Goal: Task Accomplishment & Management: Complete application form

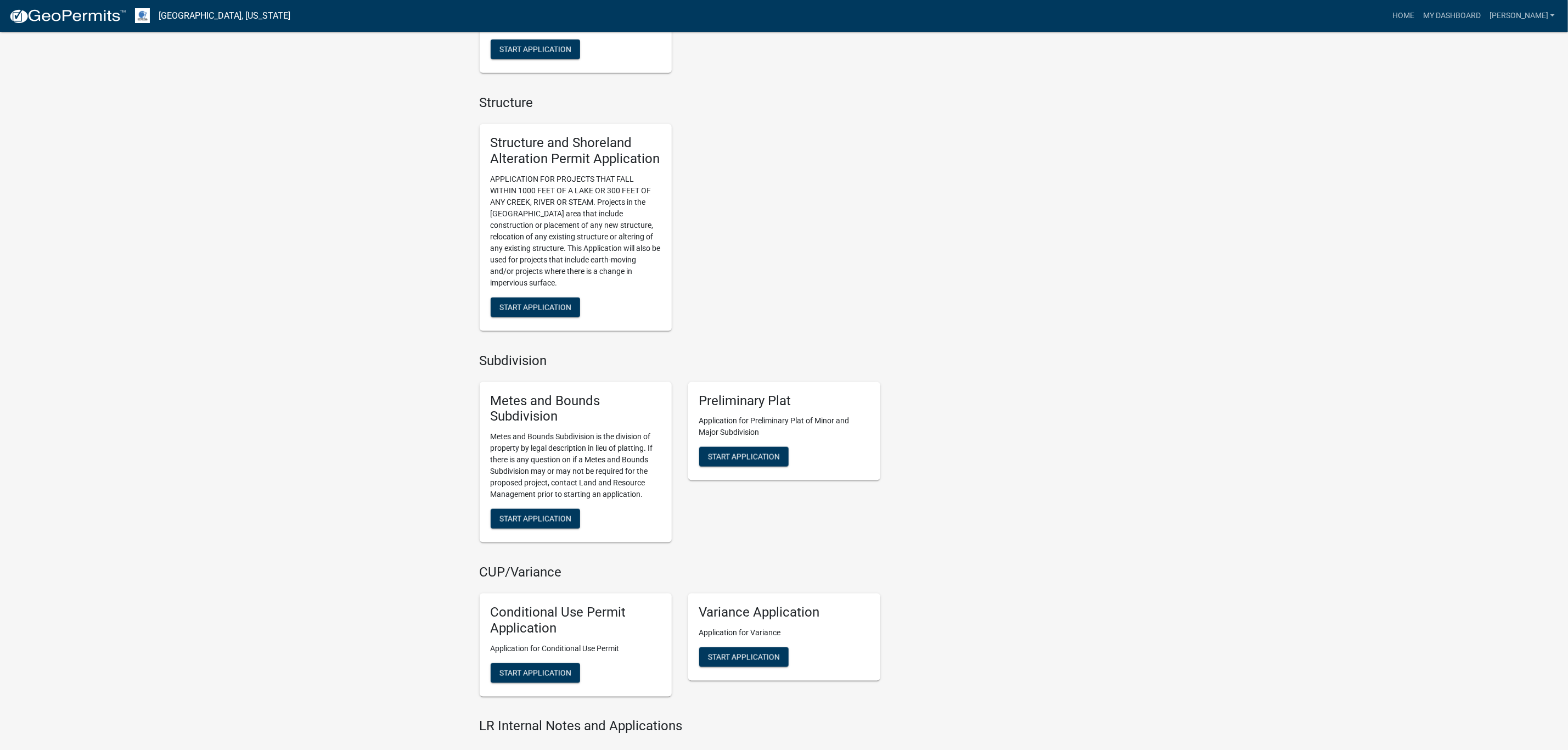
scroll to position [895, 0]
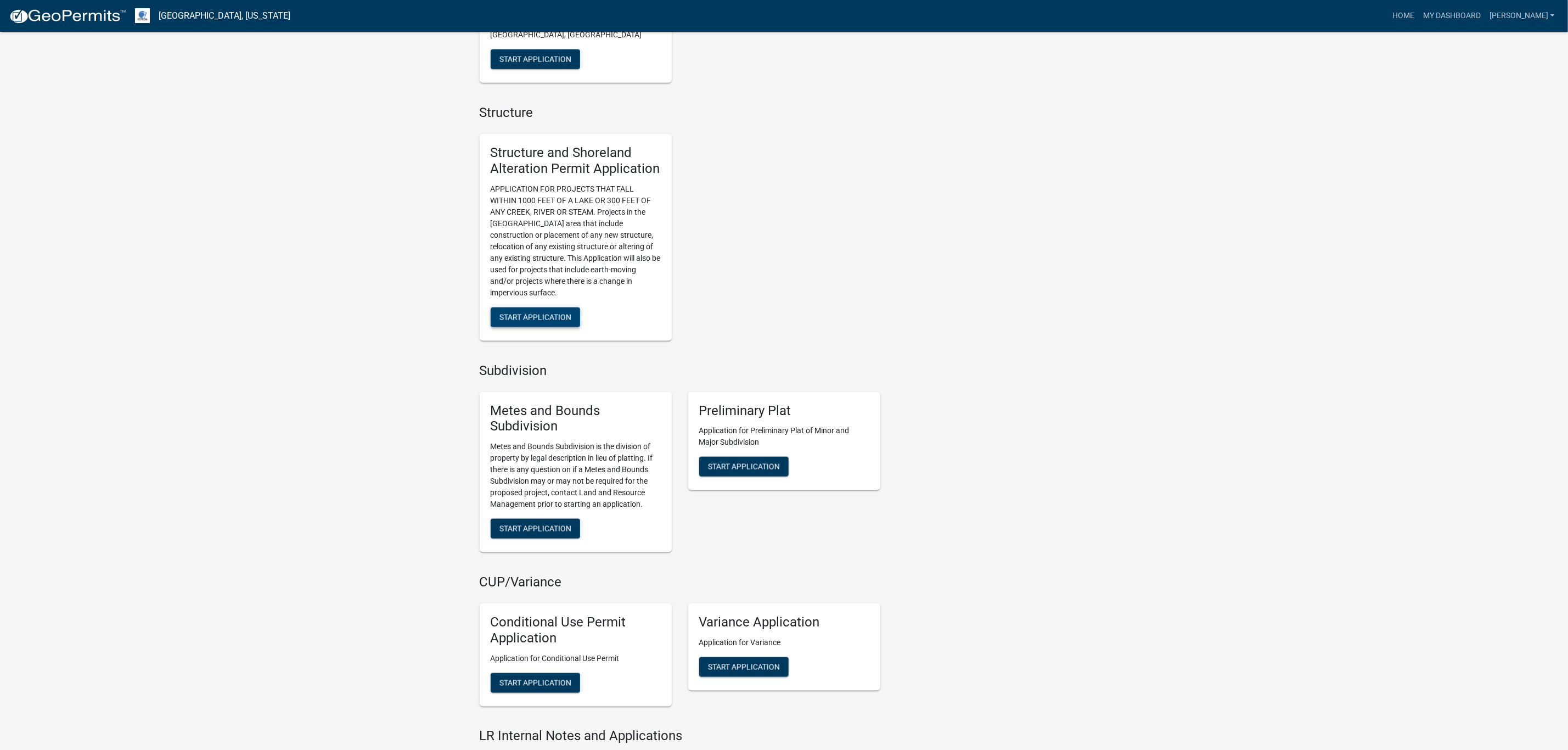
click at [526, 324] on button "Start Application" at bounding box center [535, 318] width 89 height 20
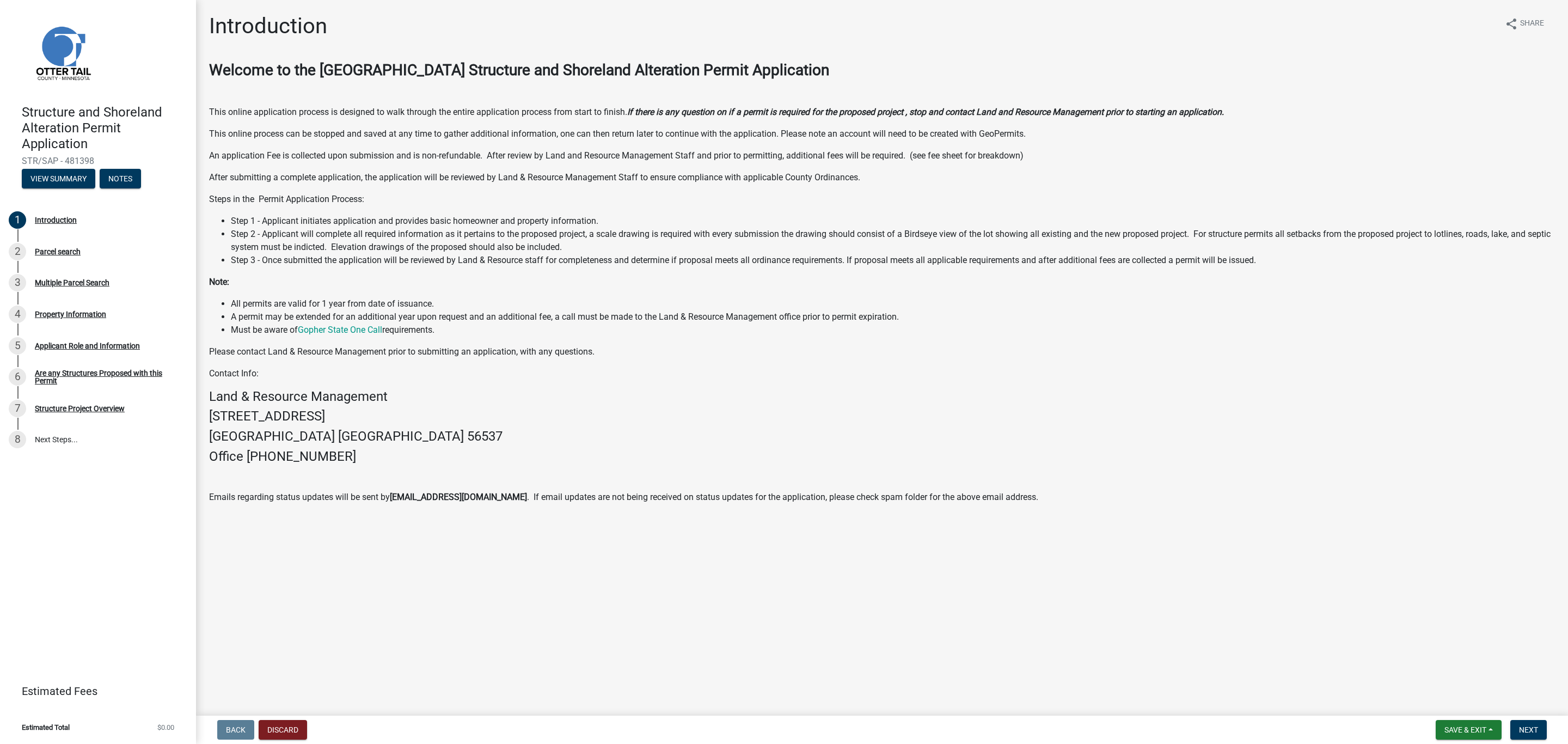
drag, startPoint x: 1567, startPoint y: 54, endPoint x: 1553, endPoint y: 105, distance: 52.9
click at [1553, 105] on div "Introduction share Share Welcome to the Otter Tail County Structure and Shorela…" at bounding box center [882, 268] width 1372 height 509
drag, startPoint x: 1553, startPoint y: 120, endPoint x: 1553, endPoint y: 126, distance: 6.0
click at [1553, 126] on div "Welcome to the [GEOGRAPHIC_DATA] Structure and Shoreland Alteration Permit Appl…" at bounding box center [882, 282] width 1346 height 443
click at [441, 375] on p "Contact Info:" at bounding box center [882, 374] width 1346 height 13
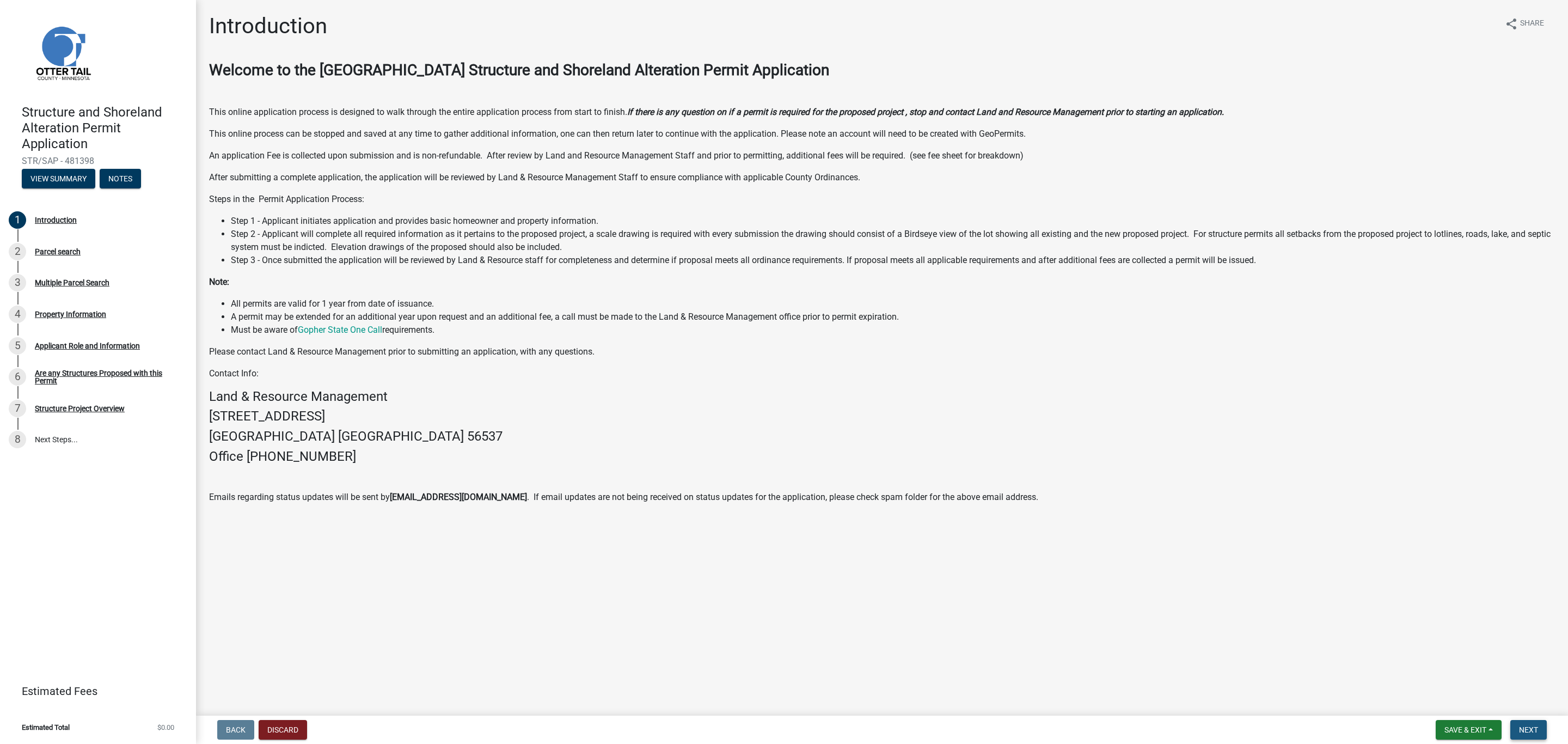
click at [1529, 726] on span "Next" at bounding box center [1528, 729] width 19 height 9
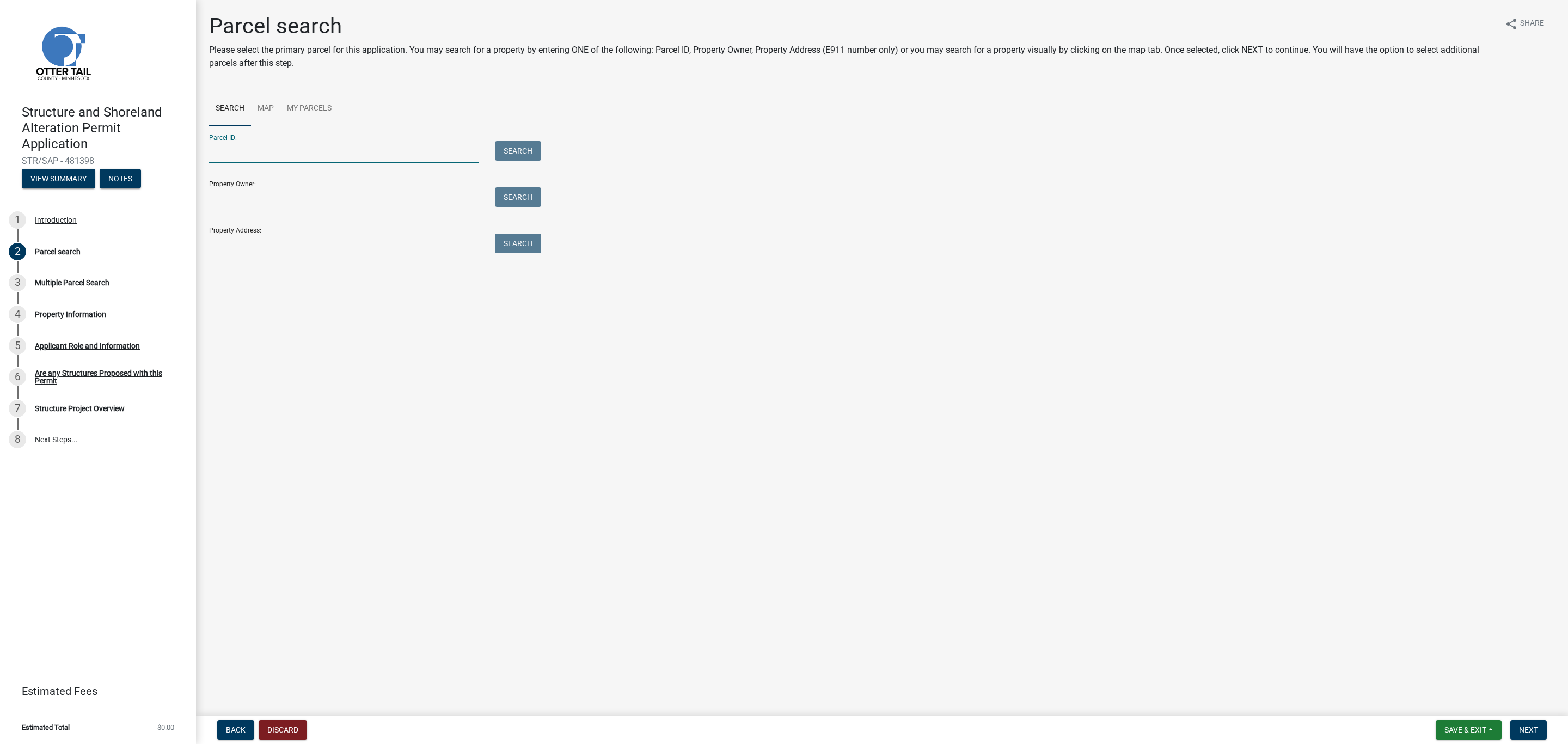
click at [336, 157] on input "Parcel ID:" at bounding box center [344, 153] width 269 height 22
click at [299, 208] on input "Property Owner:" at bounding box center [344, 199] width 269 height 22
type input "[PERSON_NAME]"
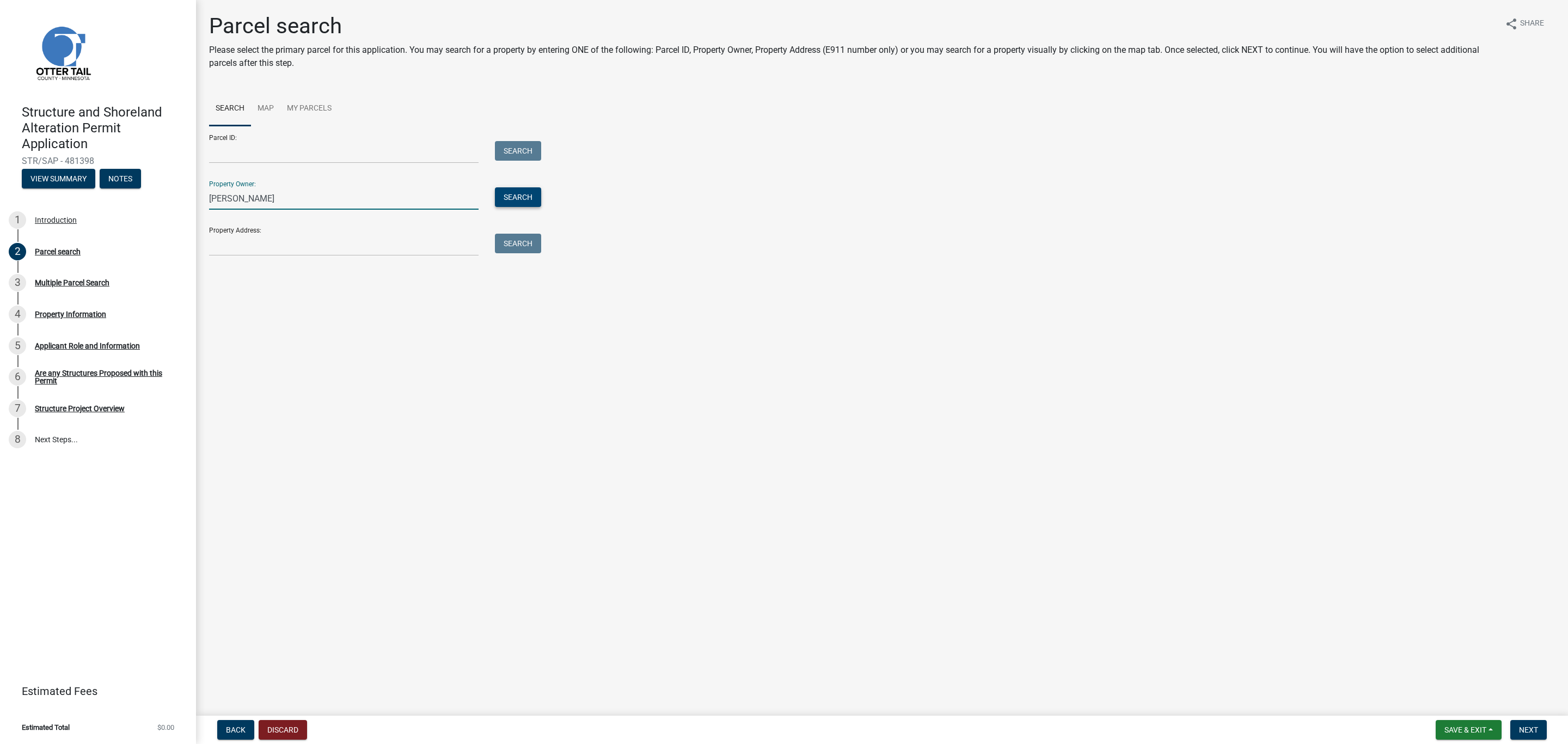
click at [521, 203] on button "Search" at bounding box center [518, 198] width 46 height 20
click at [569, 318] on td "43767 GREENHEAD TRL" at bounding box center [665, 318] width 303 height 26
click at [1524, 724] on button "Next" at bounding box center [1528, 730] width 36 height 20
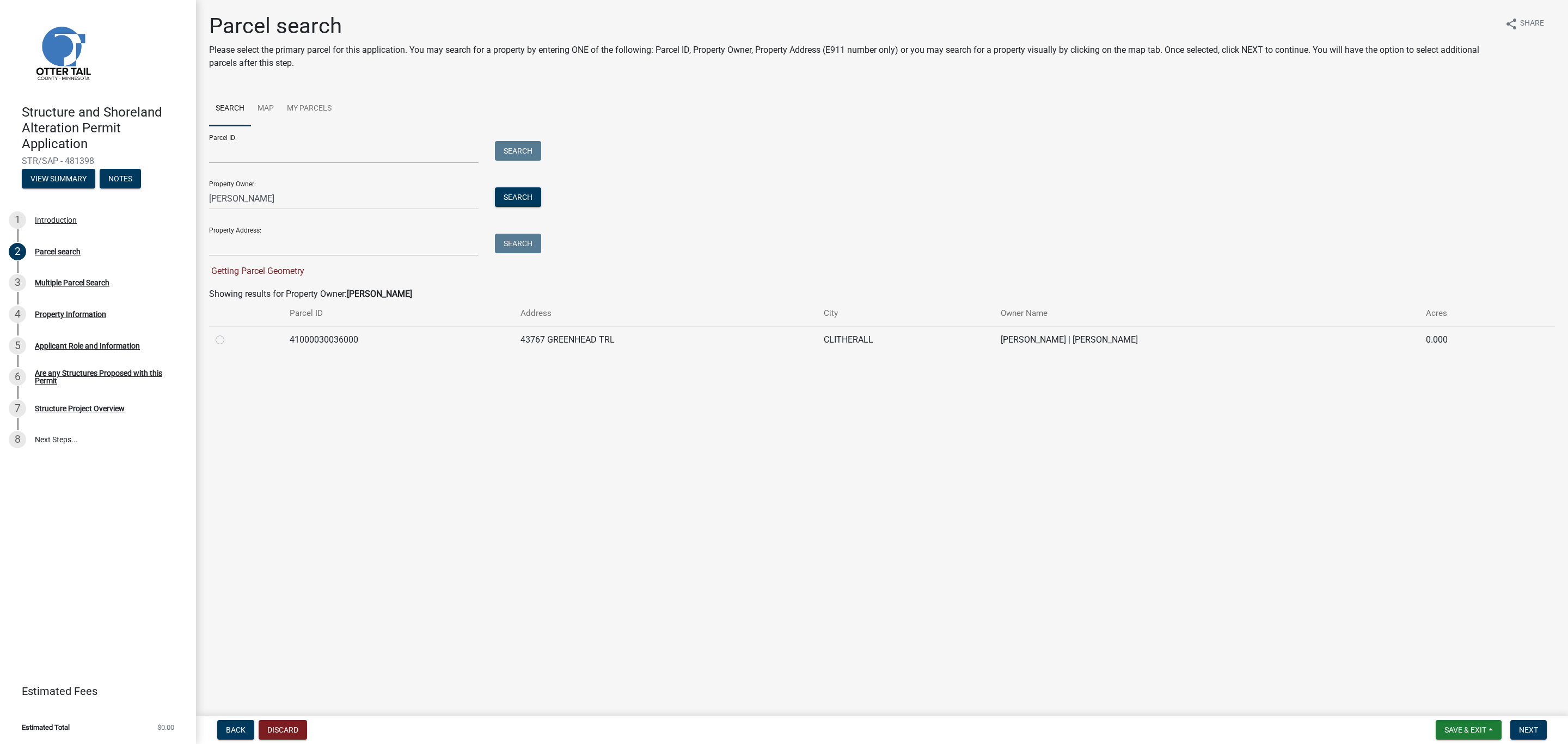
click at [867, 340] on td "CLITHERALL" at bounding box center [906, 340] width 177 height 26
click at [229, 334] on label at bounding box center [229, 334] width 0 height 0
click at [229, 336] on input "radio" at bounding box center [232, 337] width 7 height 7
radio input "true"
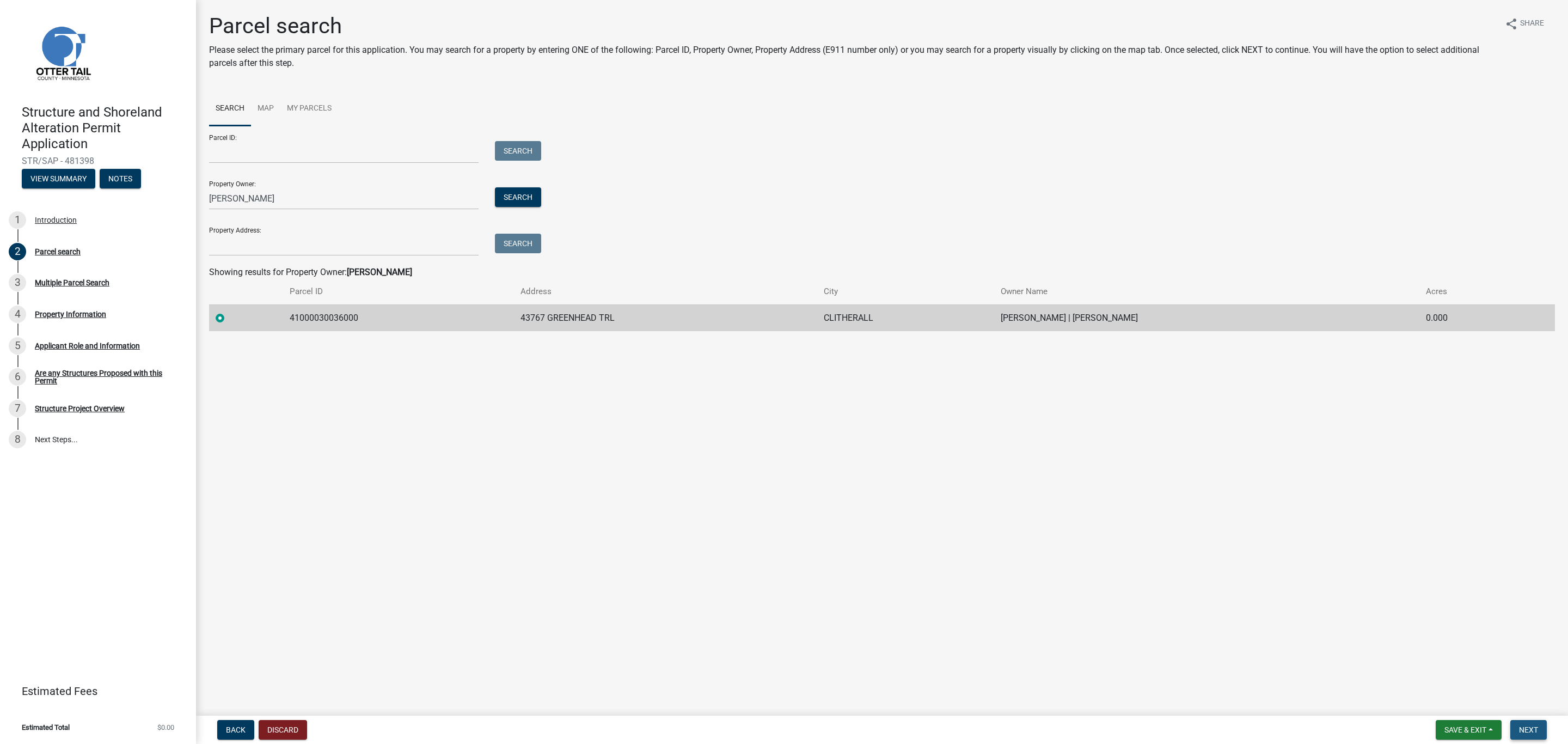
click at [1529, 732] on span "Next" at bounding box center [1528, 729] width 19 height 9
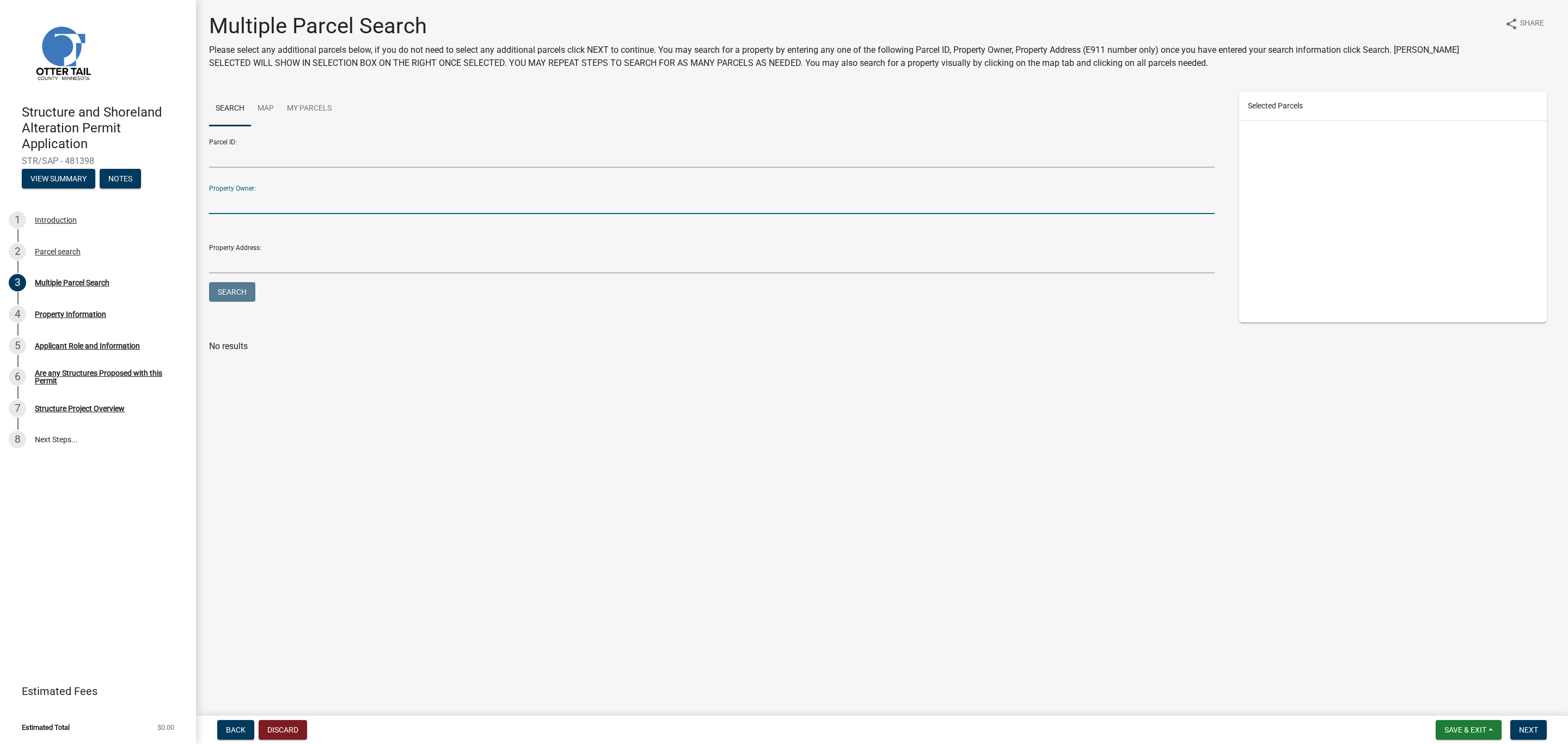
click at [236, 200] on input "Property Owner:" at bounding box center [712, 203] width 1006 height 22
click at [252, 203] on input "Property Owner:" at bounding box center [712, 203] width 1006 height 22
click at [234, 162] on input "Parcel ID:" at bounding box center [712, 157] width 1006 height 22
click at [52, 256] on div "2 Parcel search" at bounding box center [93, 252] width 170 height 17
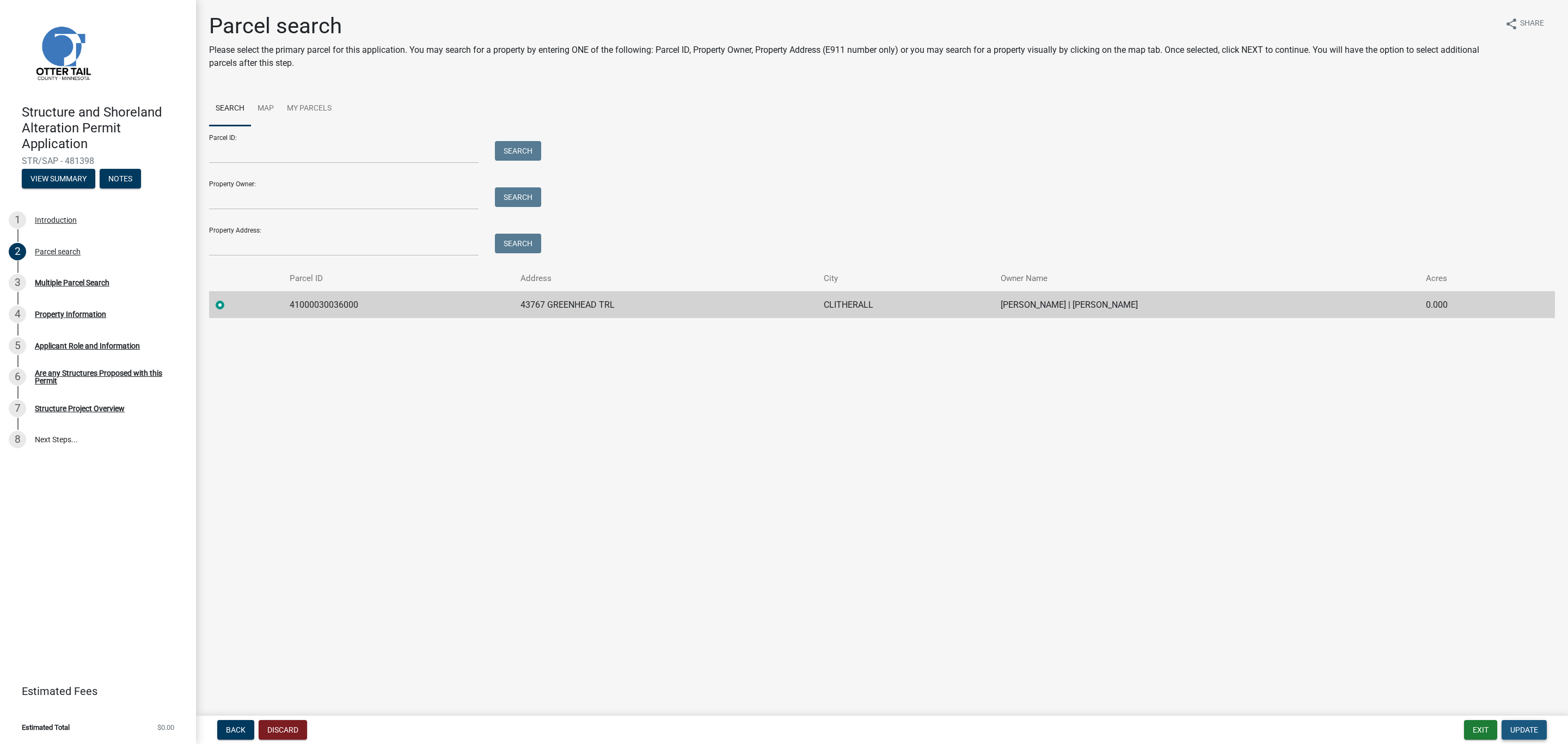
click at [1518, 729] on span "Update" at bounding box center [1524, 729] width 28 height 9
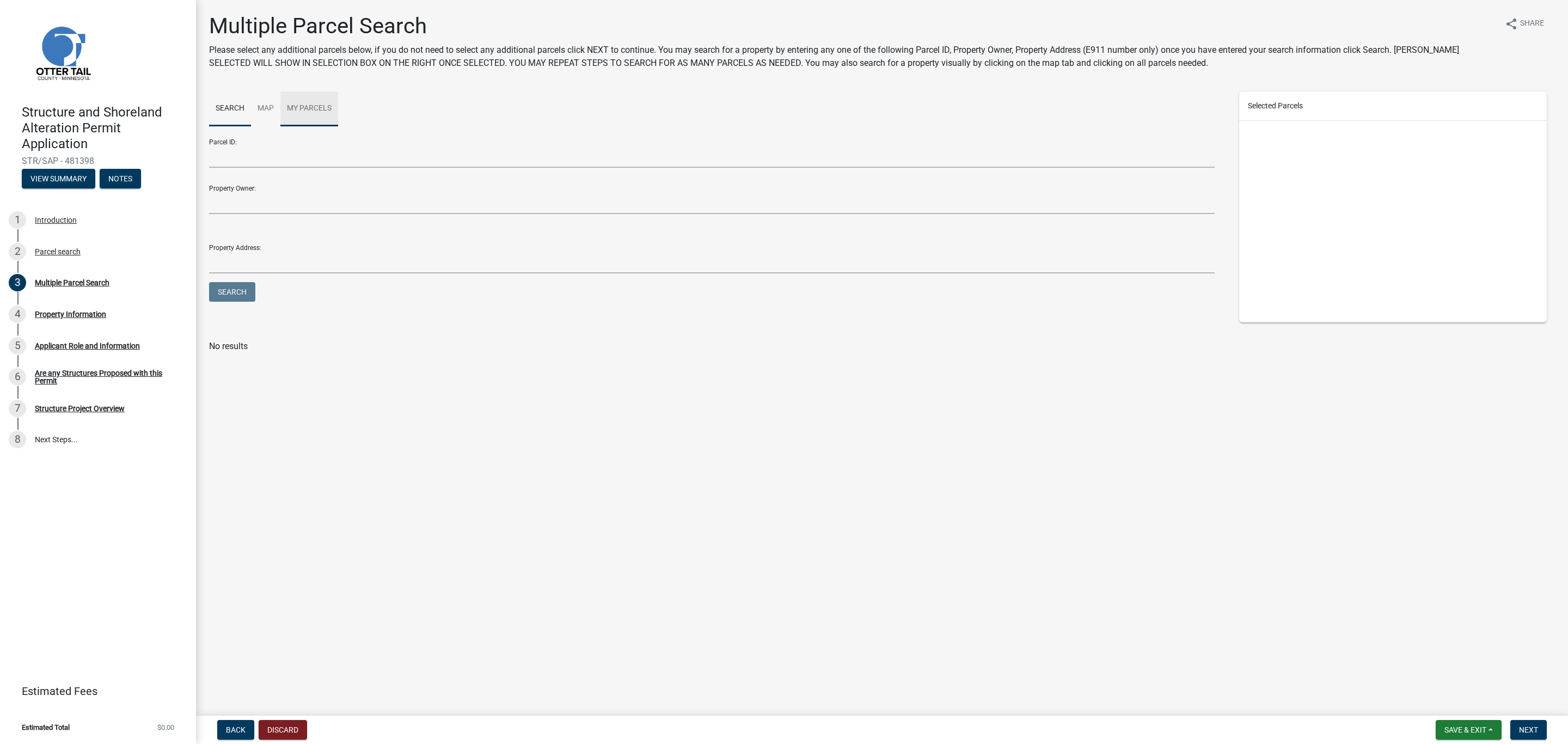
click at [304, 106] on link "My Parcels" at bounding box center [309, 109] width 57 height 35
click at [229, 163] on label at bounding box center [229, 163] width 0 height 0
click at [229, 170] on input "checkbox" at bounding box center [232, 166] width 7 height 7
checkbox input "true"
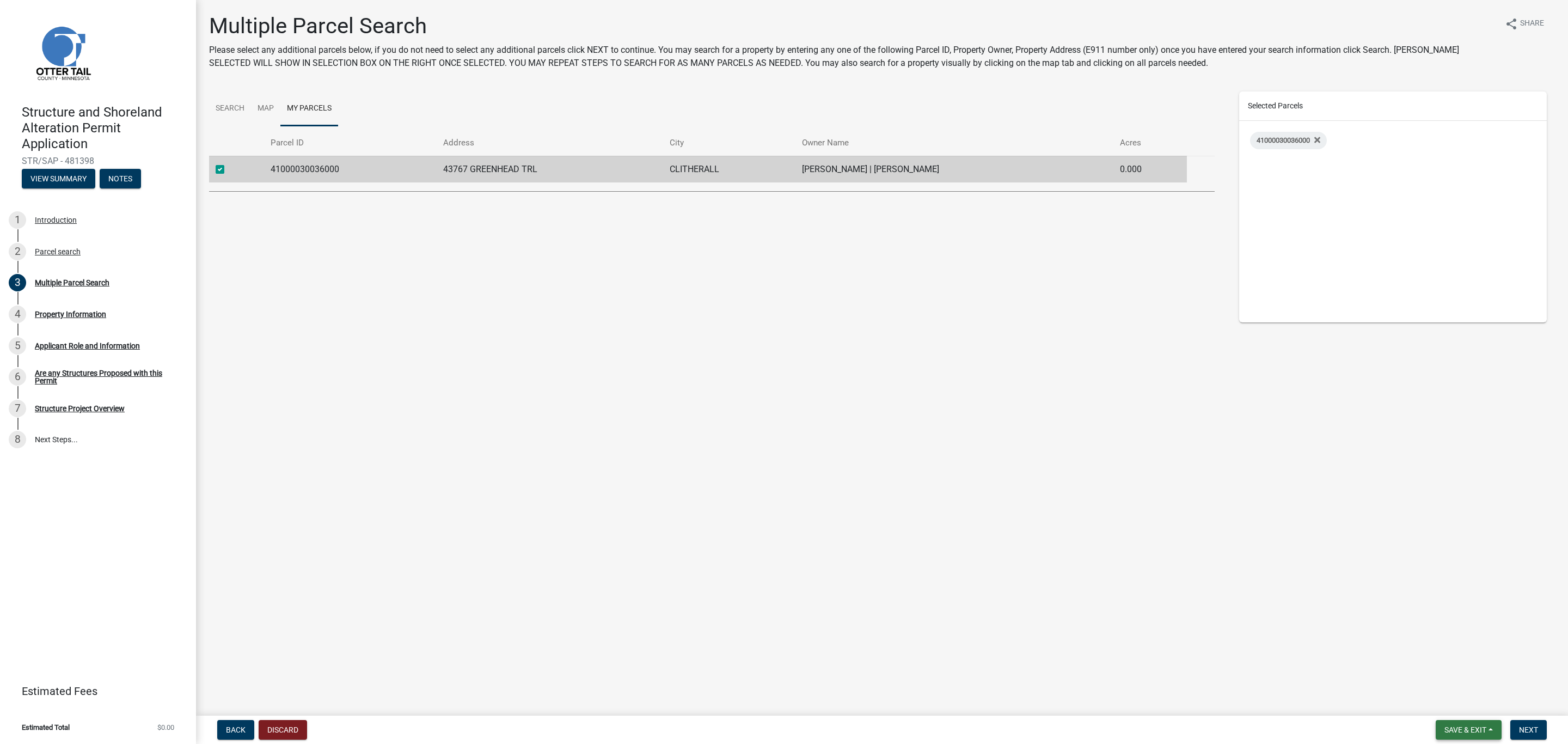
click at [1470, 731] on span "Save & Exit" at bounding box center [1465, 729] width 42 height 9
click at [1530, 729] on span "Next" at bounding box center [1528, 729] width 19 height 9
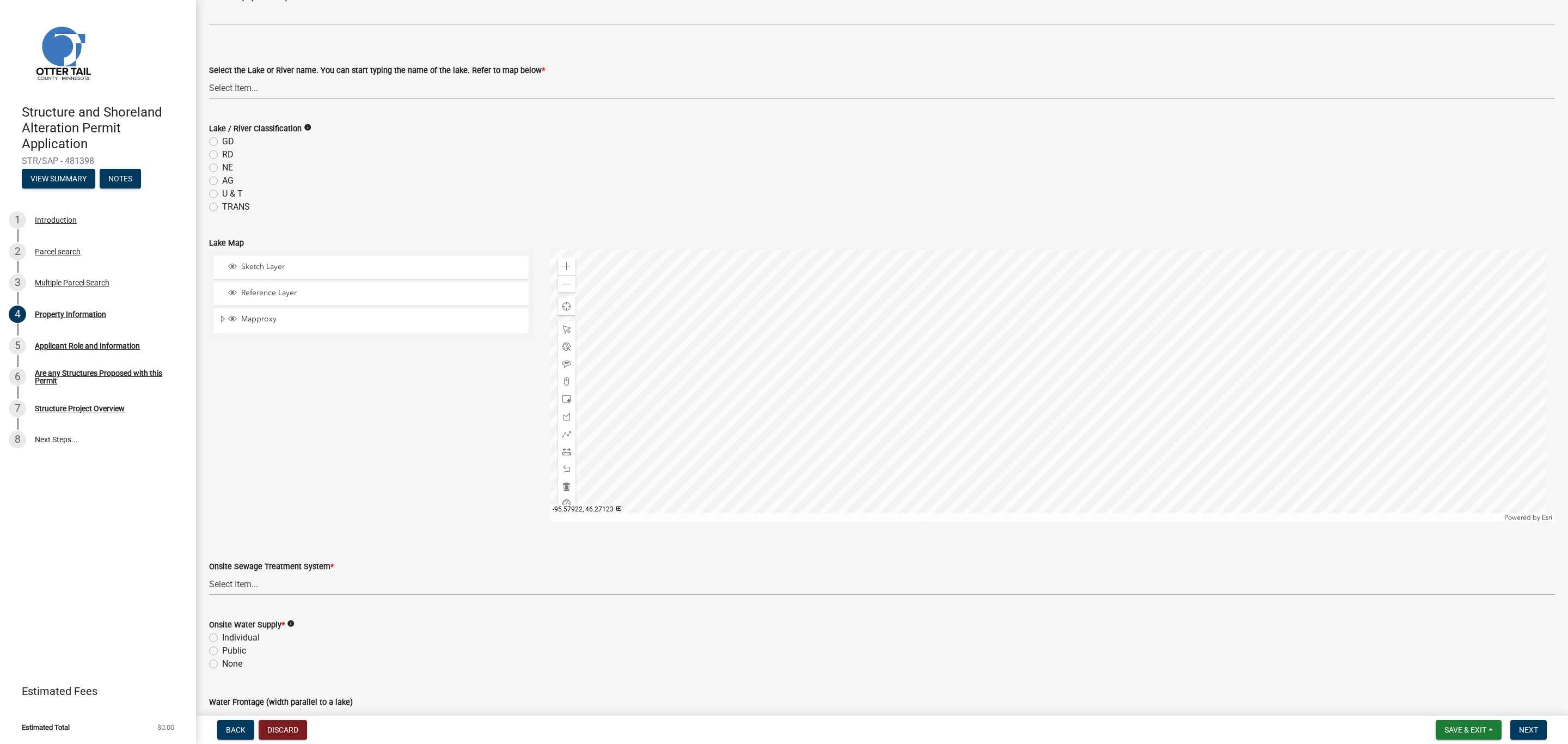
scroll to position [327, 0]
click at [565, 256] on div "Zoom in" at bounding box center [567, 263] width 17 height 17
click at [941, 387] on div at bounding box center [1053, 383] width 1006 height 272
click at [563, 263] on span at bounding box center [567, 263] width 9 height 9
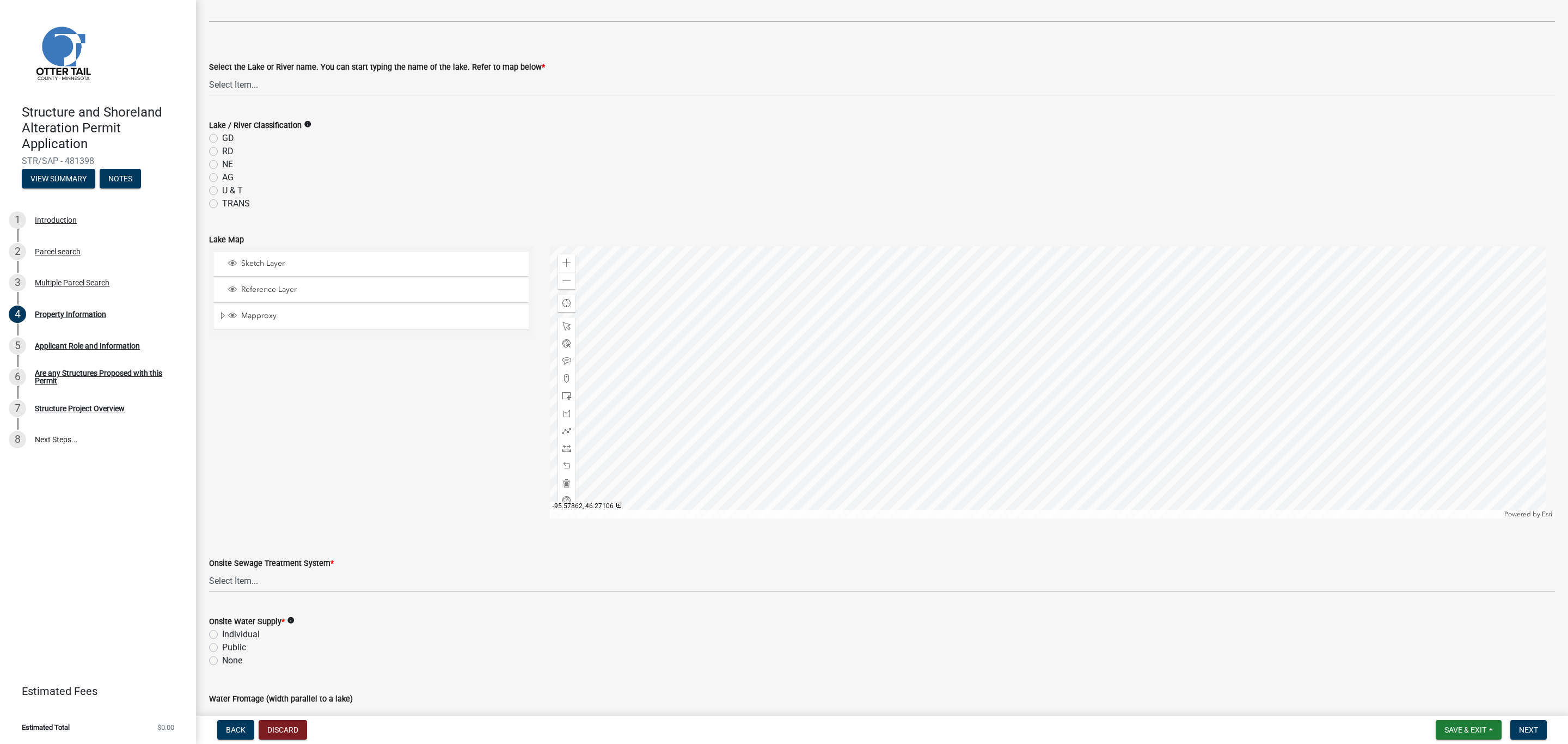
click at [1096, 519] on div at bounding box center [1053, 383] width 1006 height 272
click at [1016, 450] on div at bounding box center [1053, 383] width 1006 height 272
click at [1008, 361] on div at bounding box center [1053, 383] width 1006 height 272
click at [566, 278] on span at bounding box center [567, 281] width 9 height 9
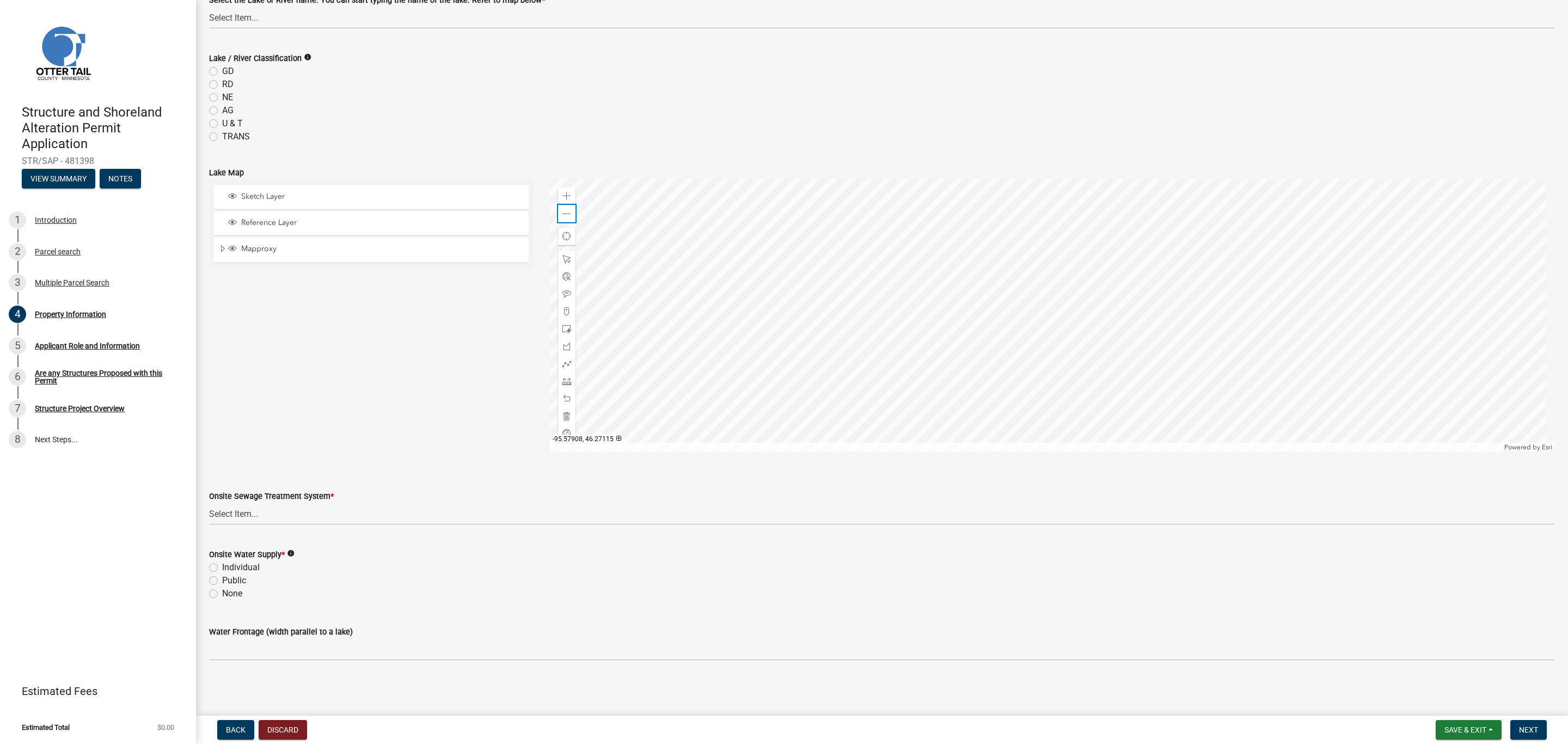
scroll to position [312, 0]
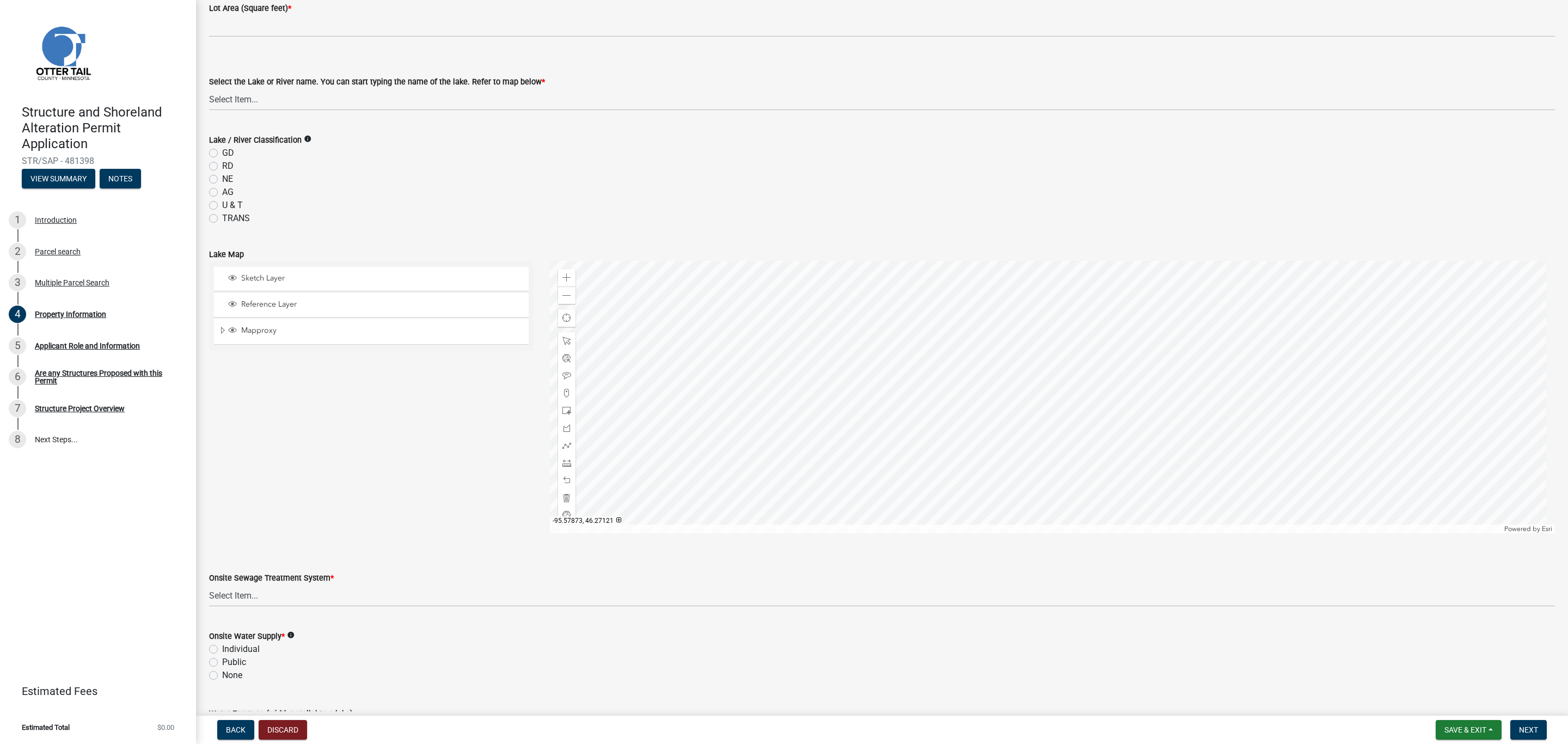
click at [985, 346] on div at bounding box center [1053, 397] width 1006 height 272
click at [570, 296] on div "Zoom out" at bounding box center [567, 295] width 17 height 17
click at [569, 293] on div "Zoom out" at bounding box center [567, 295] width 17 height 17
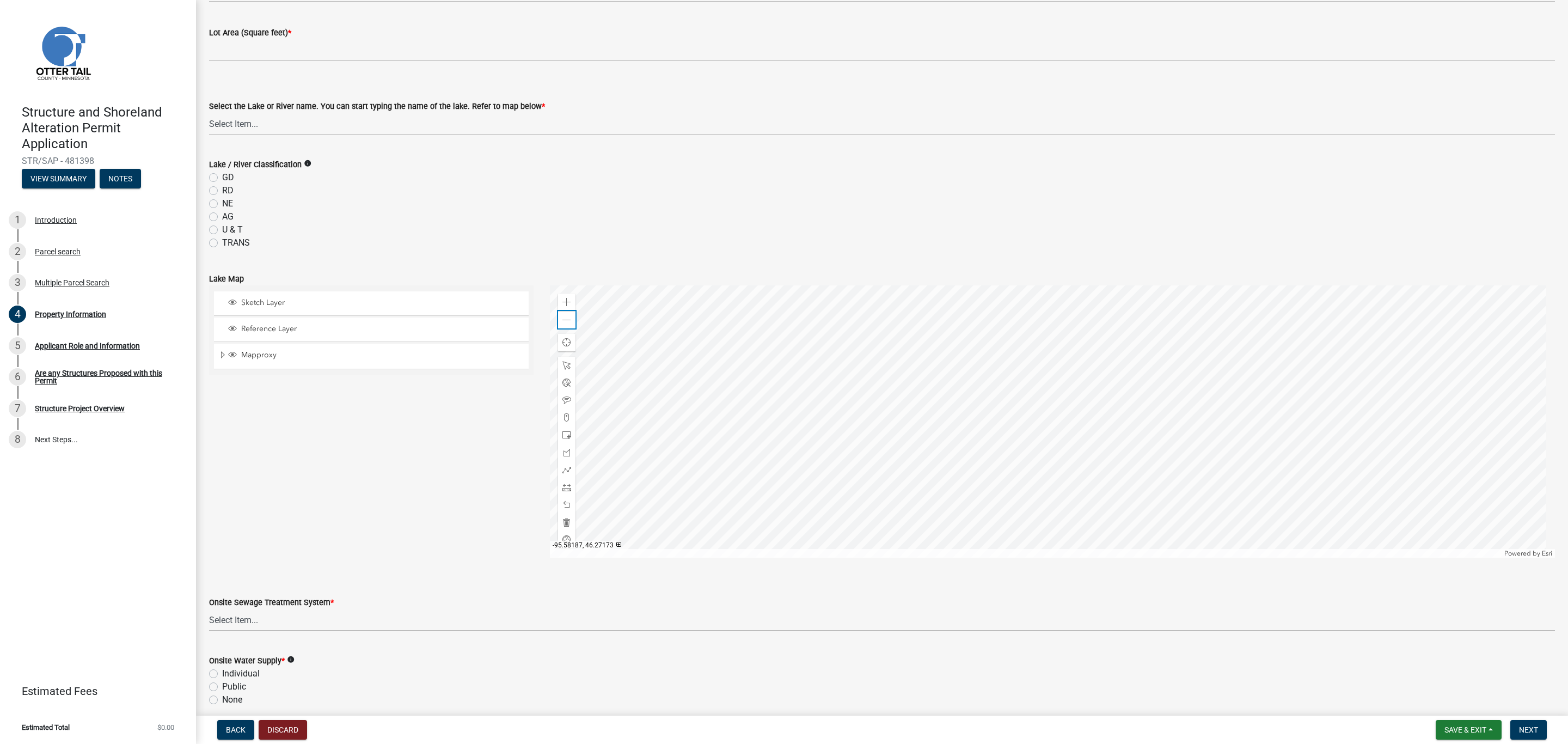
scroll to position [231, 0]
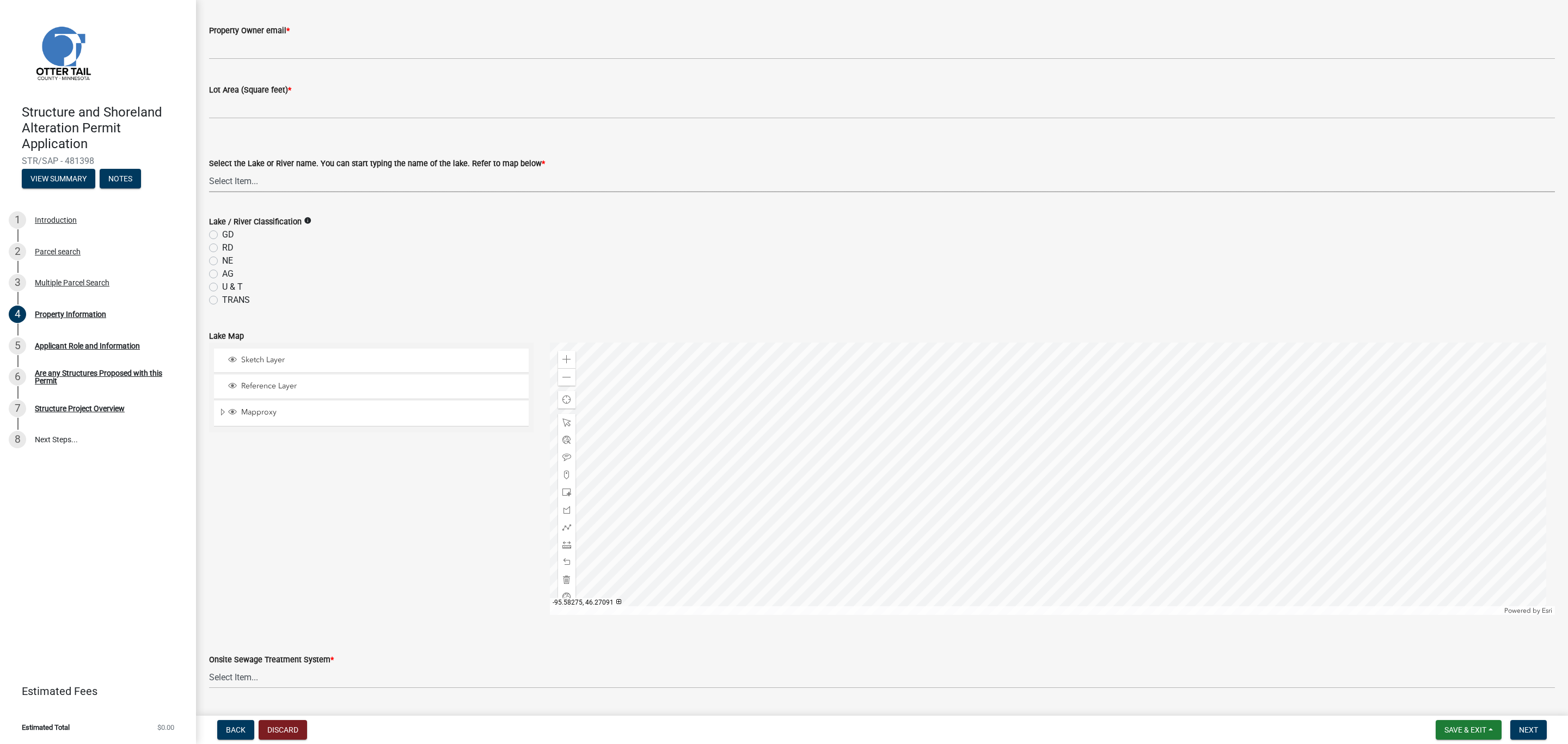
click at [236, 175] on select "Select Item... None Adley 56-031 Albert 56-118 Alfred 56-600 Alice 56-244 Alice…" at bounding box center [882, 181] width 1346 height 22
click at [209, 170] on select "Select Item... None Adley 56-031 Albert 56-118 Alfred 56-600 Alice 56-244 Alice…" at bounding box center [882, 181] width 1346 height 22
select select "c2ad80f9-9ce3-4e90-9103-7f452b1b6c56"
click at [229, 250] on label "RD" at bounding box center [227, 248] width 11 height 13
click at [229, 248] on input "RD" at bounding box center [225, 244] width 7 height 7
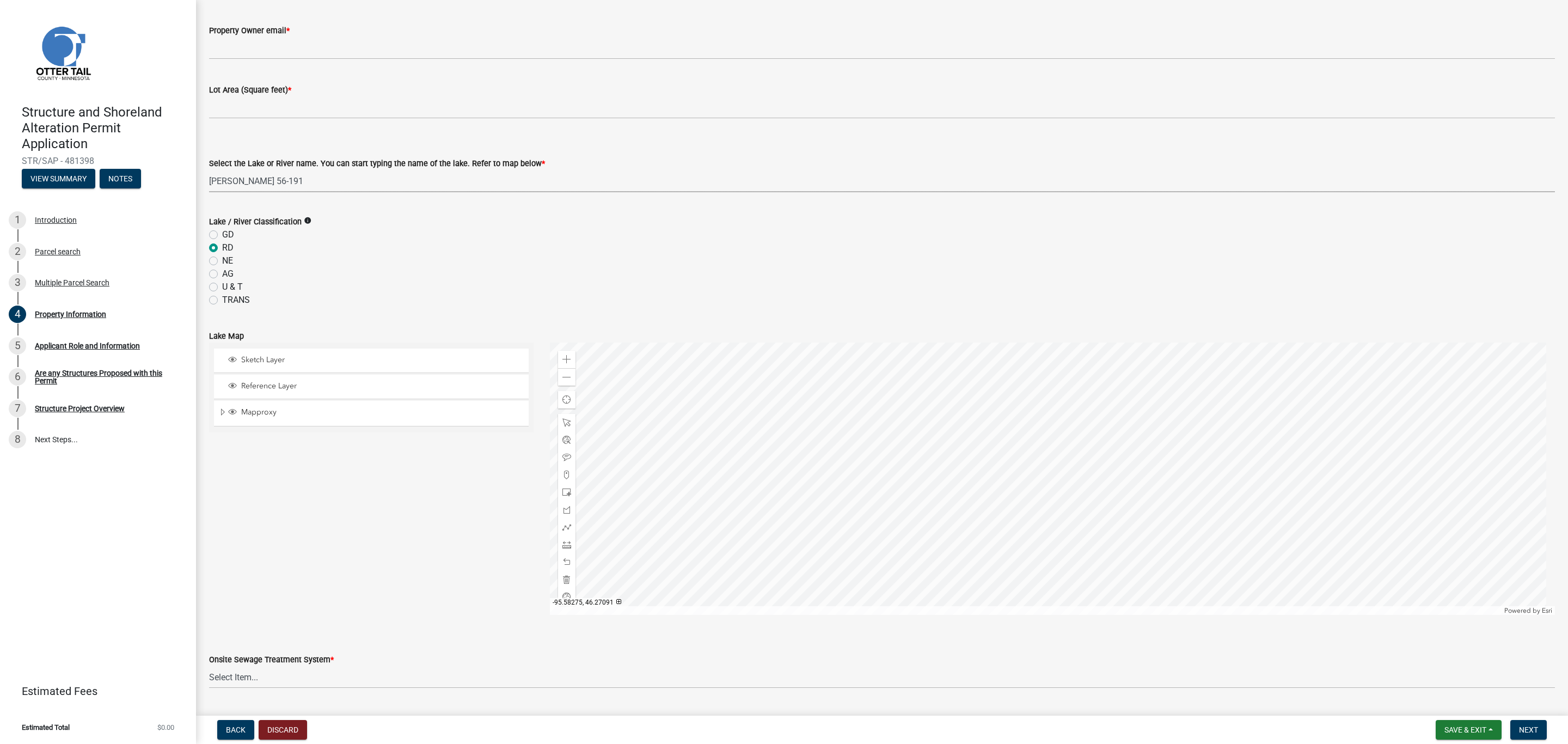
radio input "true"
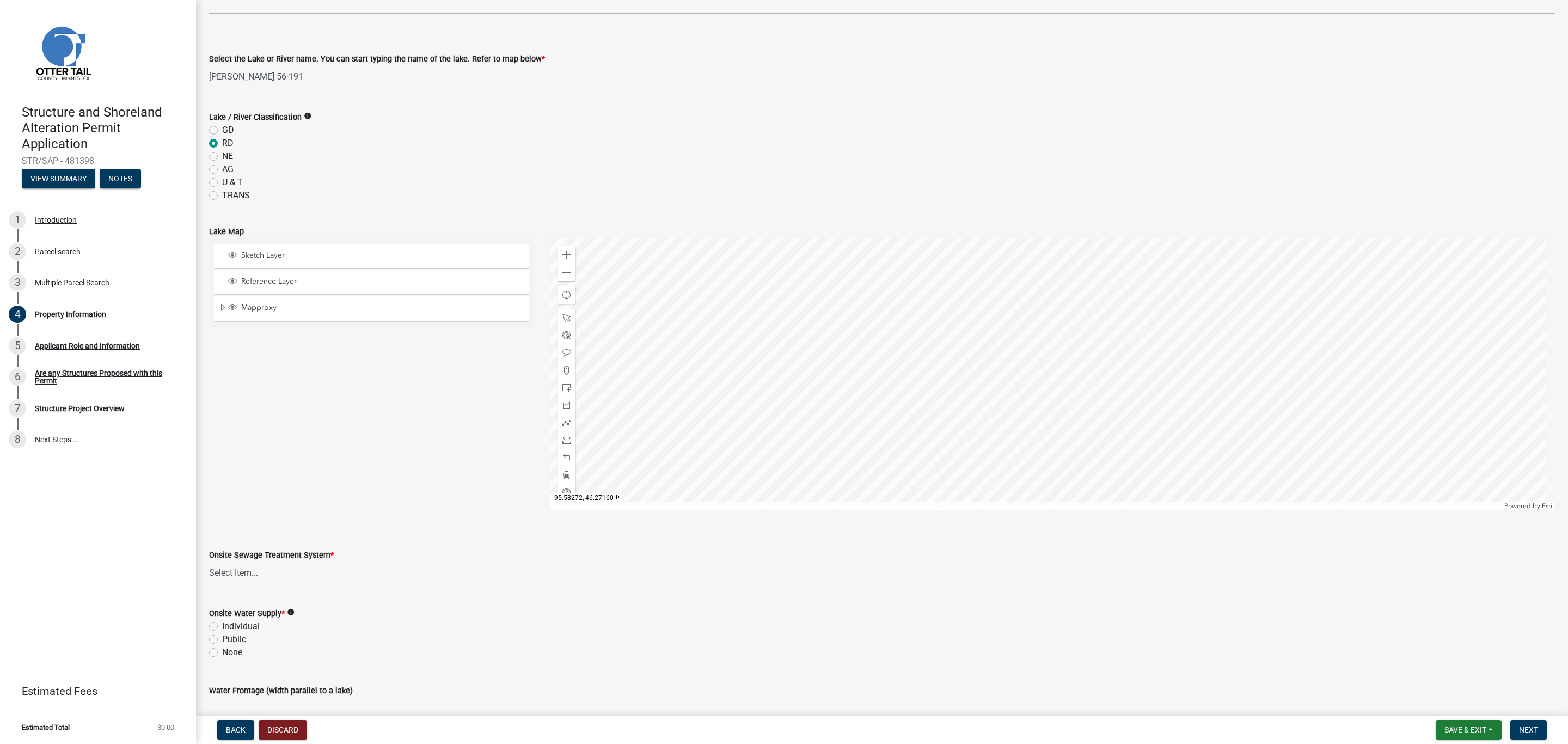
scroll to position [394, 0]
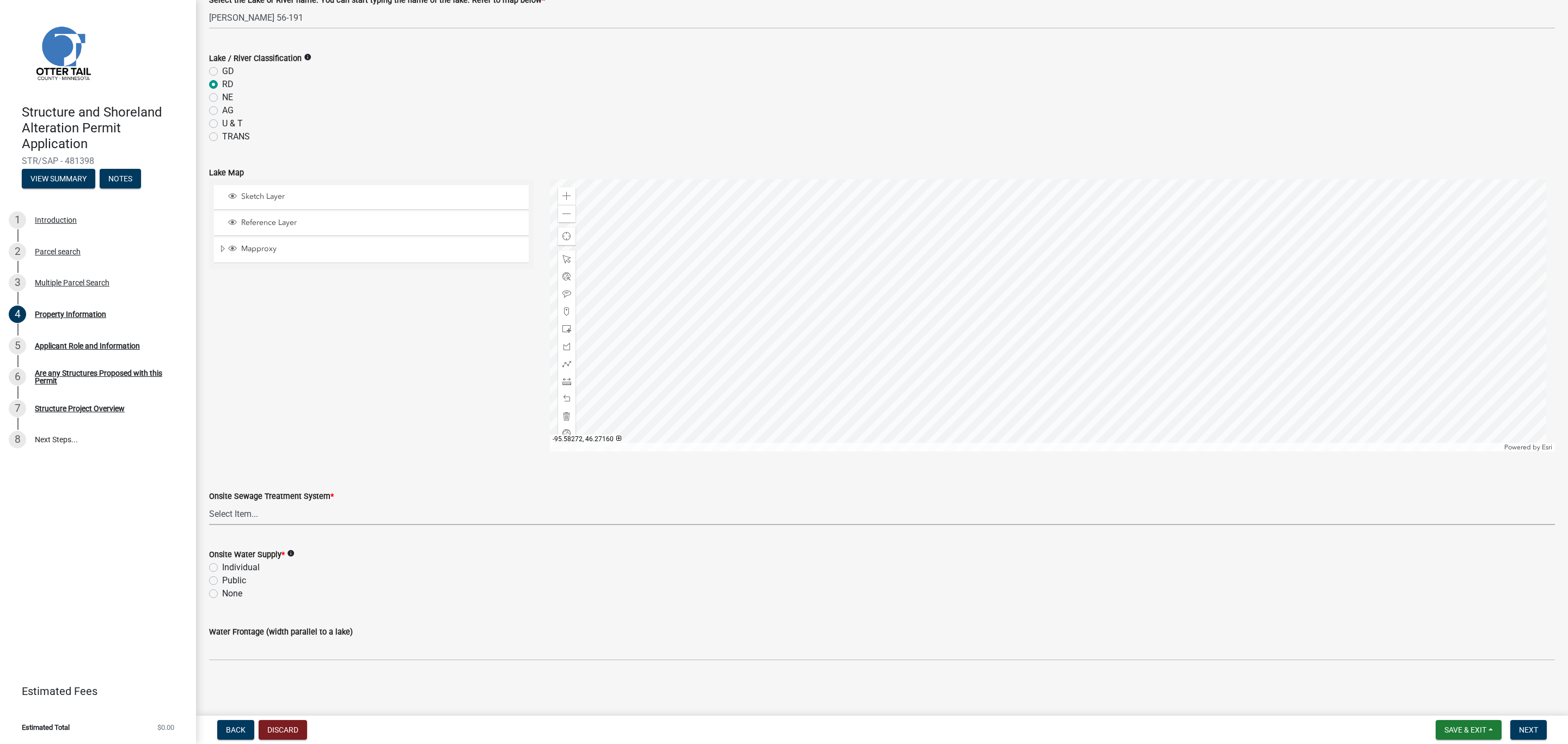
click at [239, 508] on select "Select Item... L&R Certificate of Compliance within 5yrs Compliance Inspection …" at bounding box center [882, 514] width 1346 height 22
click at [240, 507] on select "Select Item... L&R Certificate of Compliance within 5yrs Compliance Inspection …" at bounding box center [882, 514] width 1346 height 22
click at [209, 503] on select "Select Item... L&R Certificate of Compliance within 5yrs Compliance Inspection …" at bounding box center [882, 514] width 1346 height 22
select select "536c2d30-81d9-41b4-a753-c6560d717c74"
click at [221, 584] on div "Public" at bounding box center [882, 581] width 1346 height 13
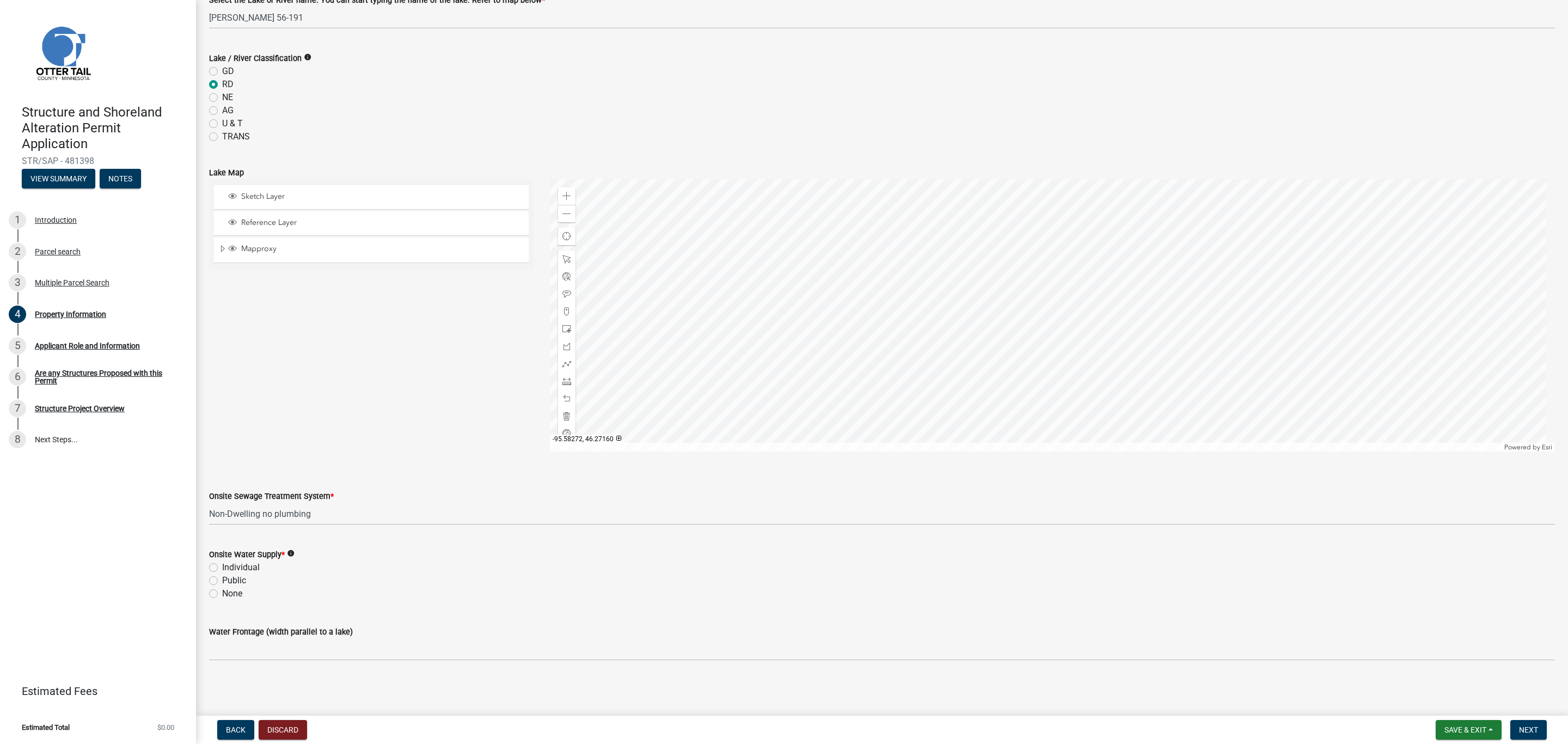
click at [222, 579] on label "Public" at bounding box center [234, 581] width 24 height 13
click at [222, 579] on input "Public" at bounding box center [225, 577] width 7 height 7
radio input "true"
click at [222, 570] on label "Individual" at bounding box center [240, 568] width 38 height 13
click at [222, 568] on input "Individual" at bounding box center [225, 564] width 7 height 7
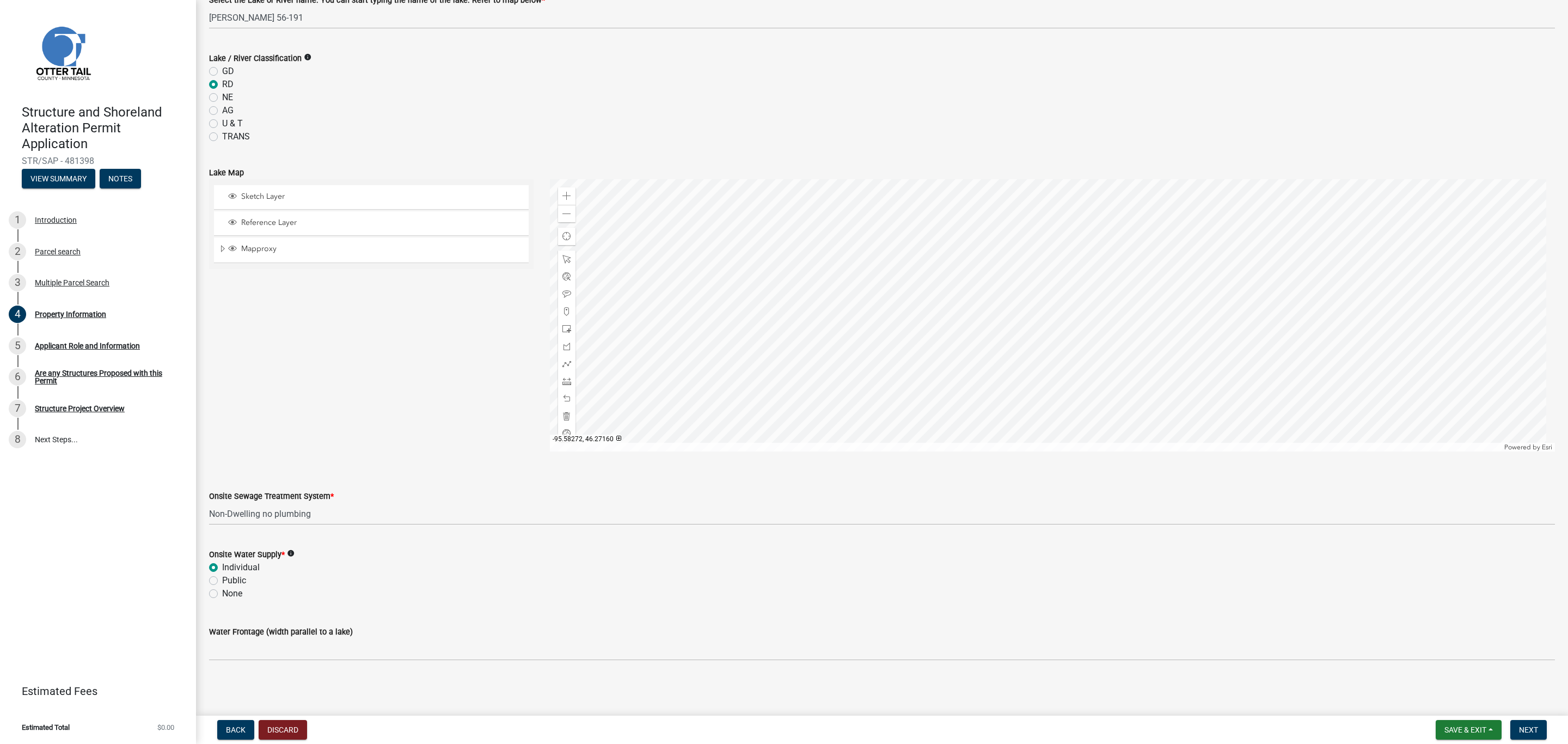
radio input "true"
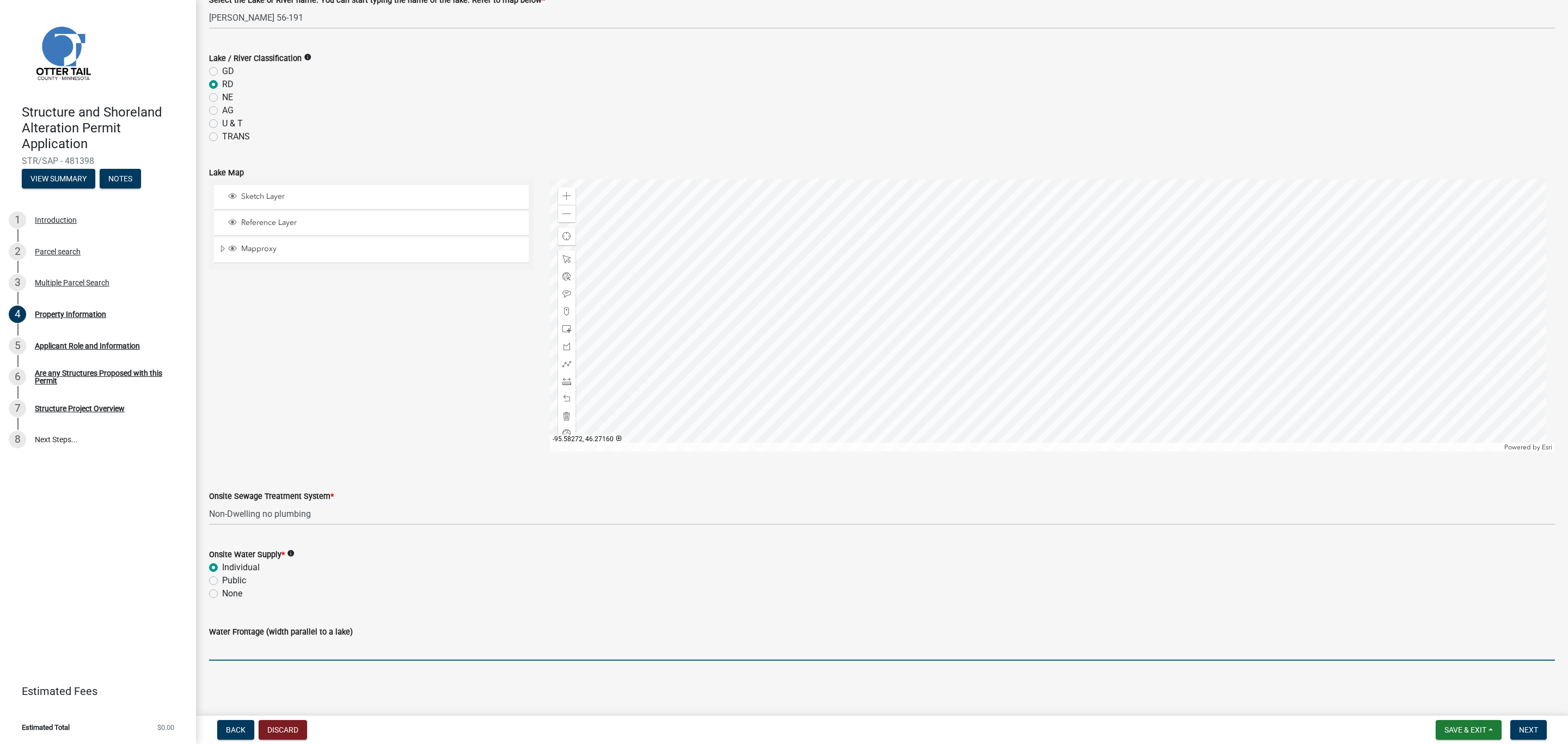
click at [324, 641] on input "Water Frontage (width parallel to a lake)" at bounding box center [882, 650] width 1346 height 22
click at [315, 622] on div "Water Frontage (width parallel to a lake)" at bounding box center [882, 635] width 1346 height 51
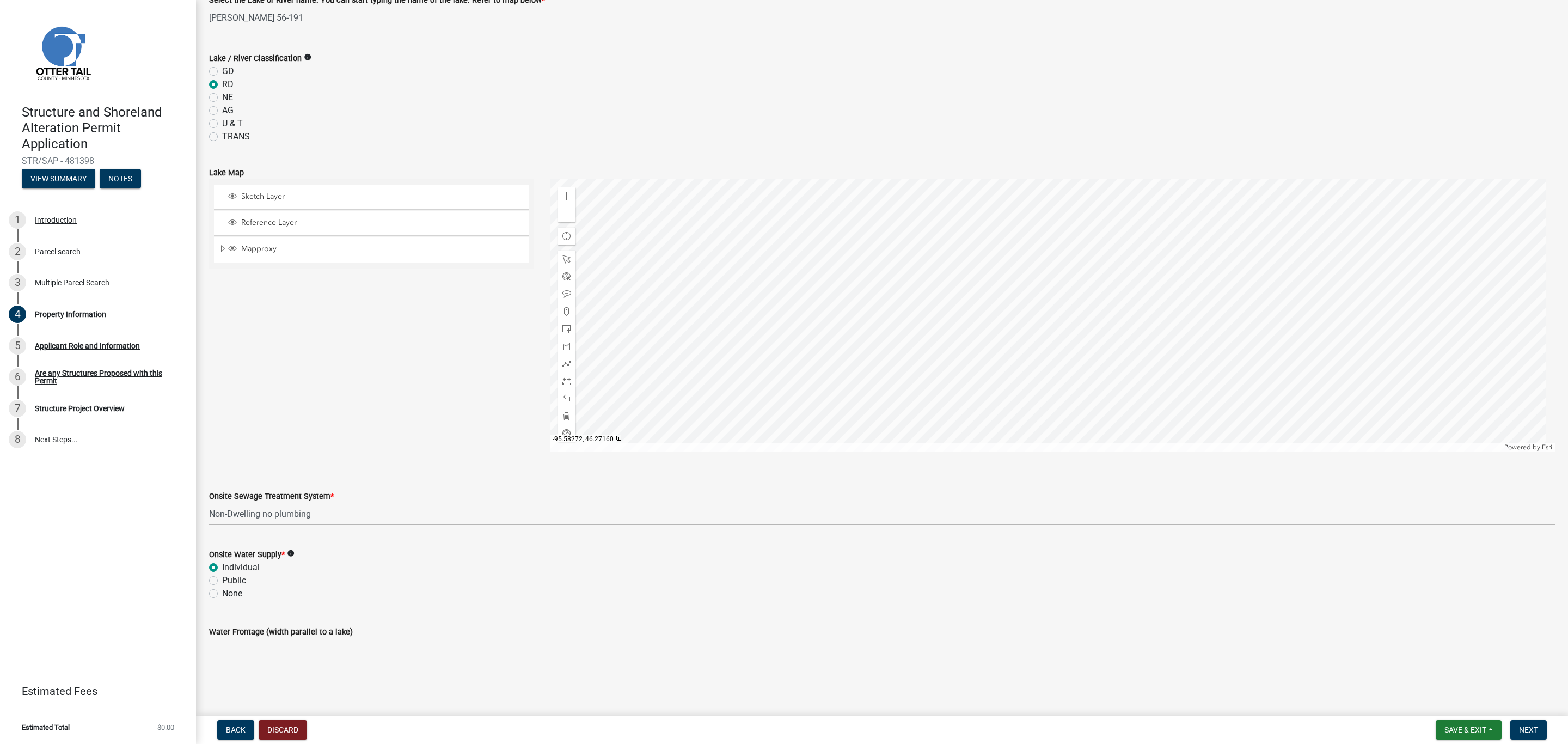
click at [299, 632] on label "Water Frontage (width parallel to a lake)" at bounding box center [281, 632] width 144 height 8
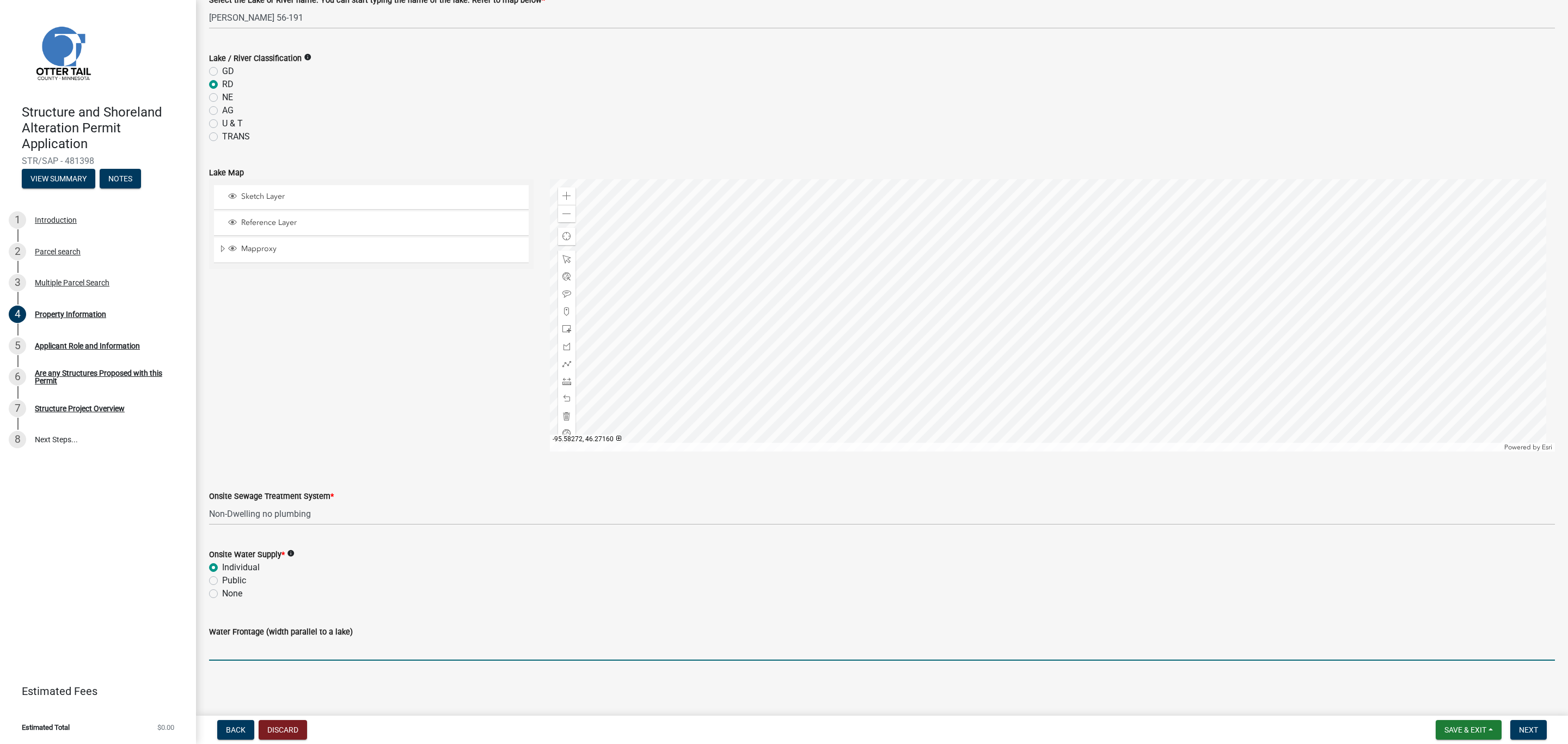
click at [299, 638] on input "Water Frontage (width parallel to a lake)" at bounding box center [882, 650] width 1346 height 22
click at [406, 630] on div "Water Frontage (width parallel to a lake)" at bounding box center [882, 632] width 1346 height 13
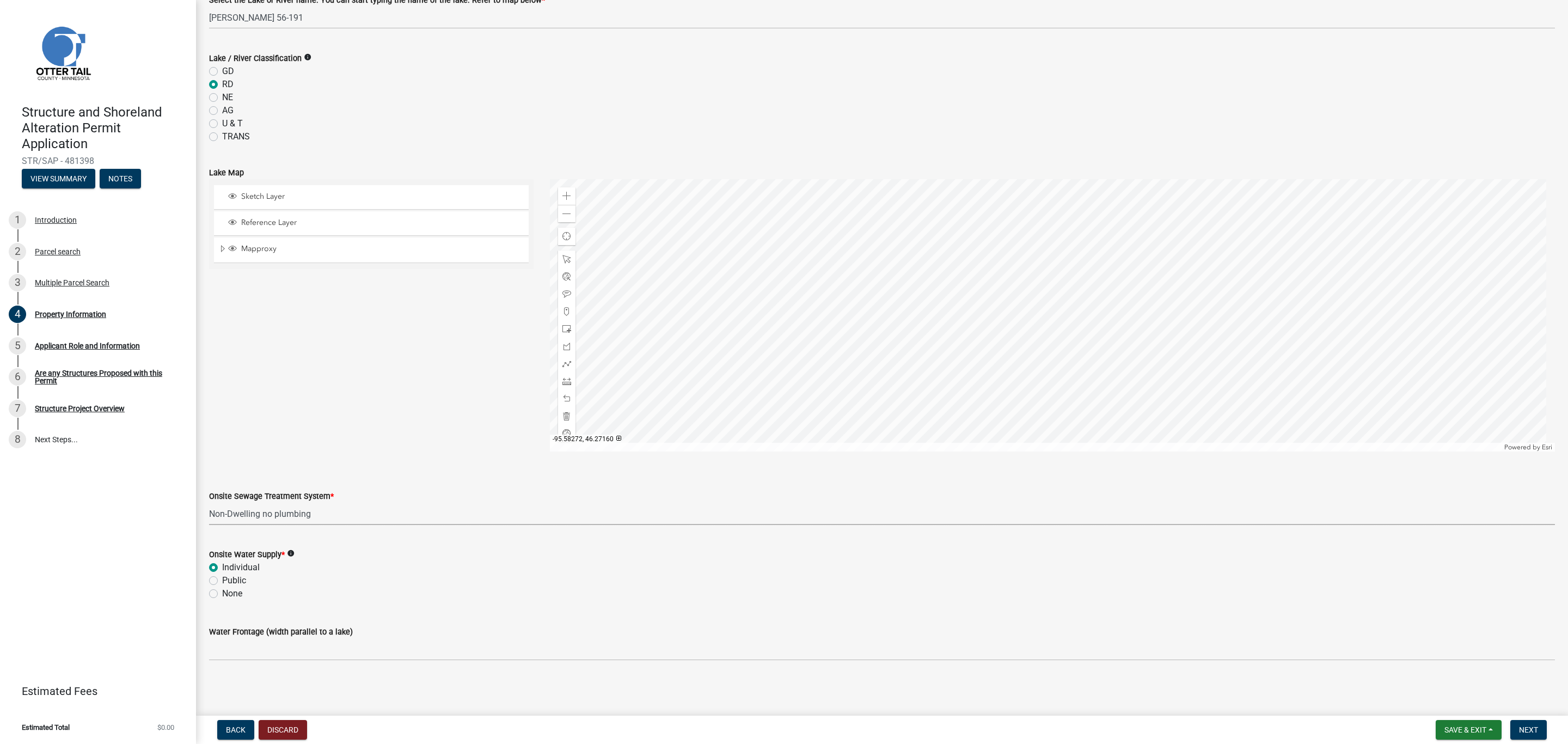
click at [289, 513] on select "Select Item... L&R Certificate of Compliance within 5yrs Compliance Inspection …" at bounding box center [882, 514] width 1346 height 22
click at [290, 513] on select "Select Item... L&R Certificate of Compliance within 5yrs Compliance Inspection …" at bounding box center [882, 514] width 1346 height 22
click at [306, 512] on select "Select Item... L&R Certificate of Compliance within 5yrs Compliance Inspection …" at bounding box center [882, 514] width 1346 height 22
click at [308, 511] on select "Select Item... L&R Certificate of Compliance within 5yrs Compliance Inspection …" at bounding box center [882, 514] width 1346 height 22
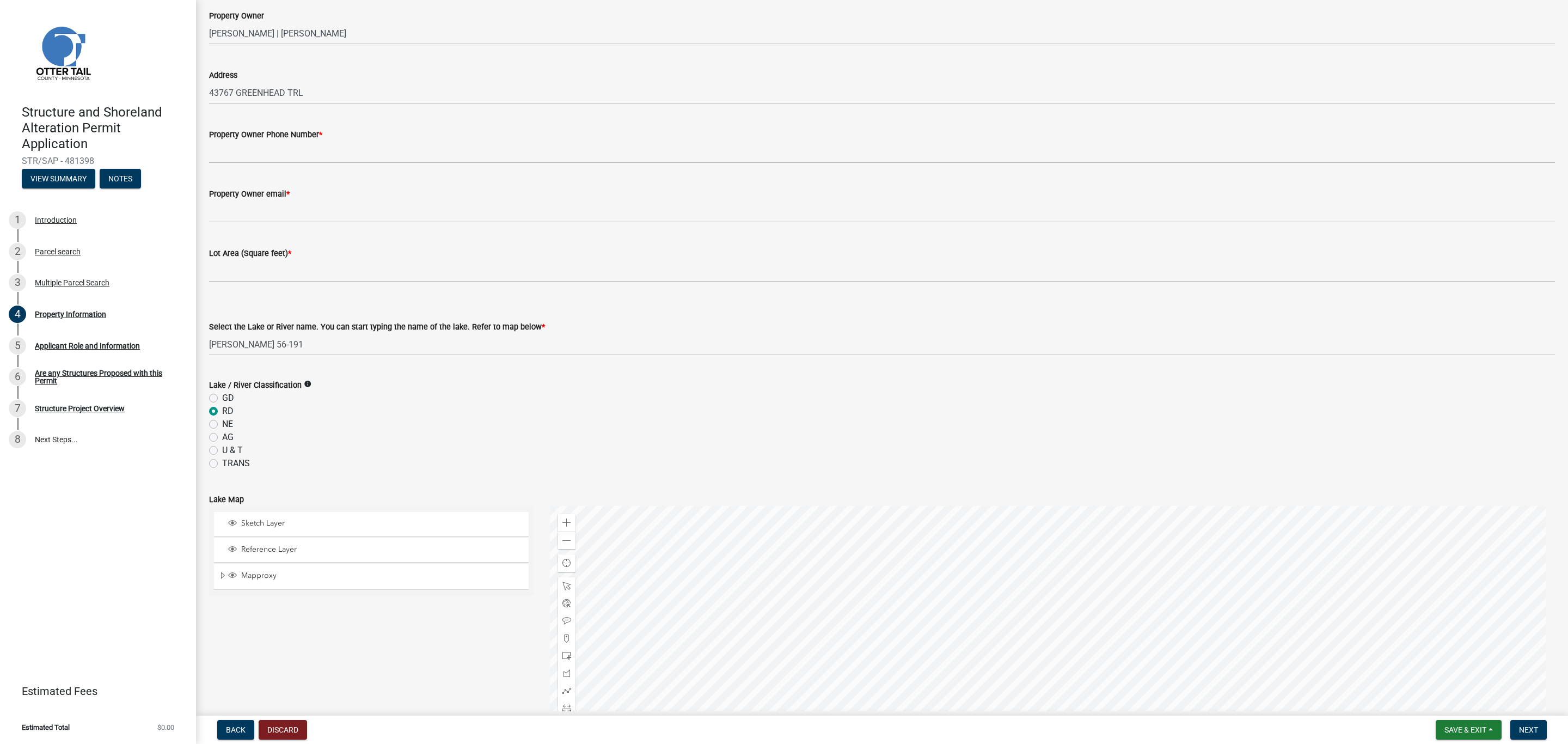
scroll to position [0, 0]
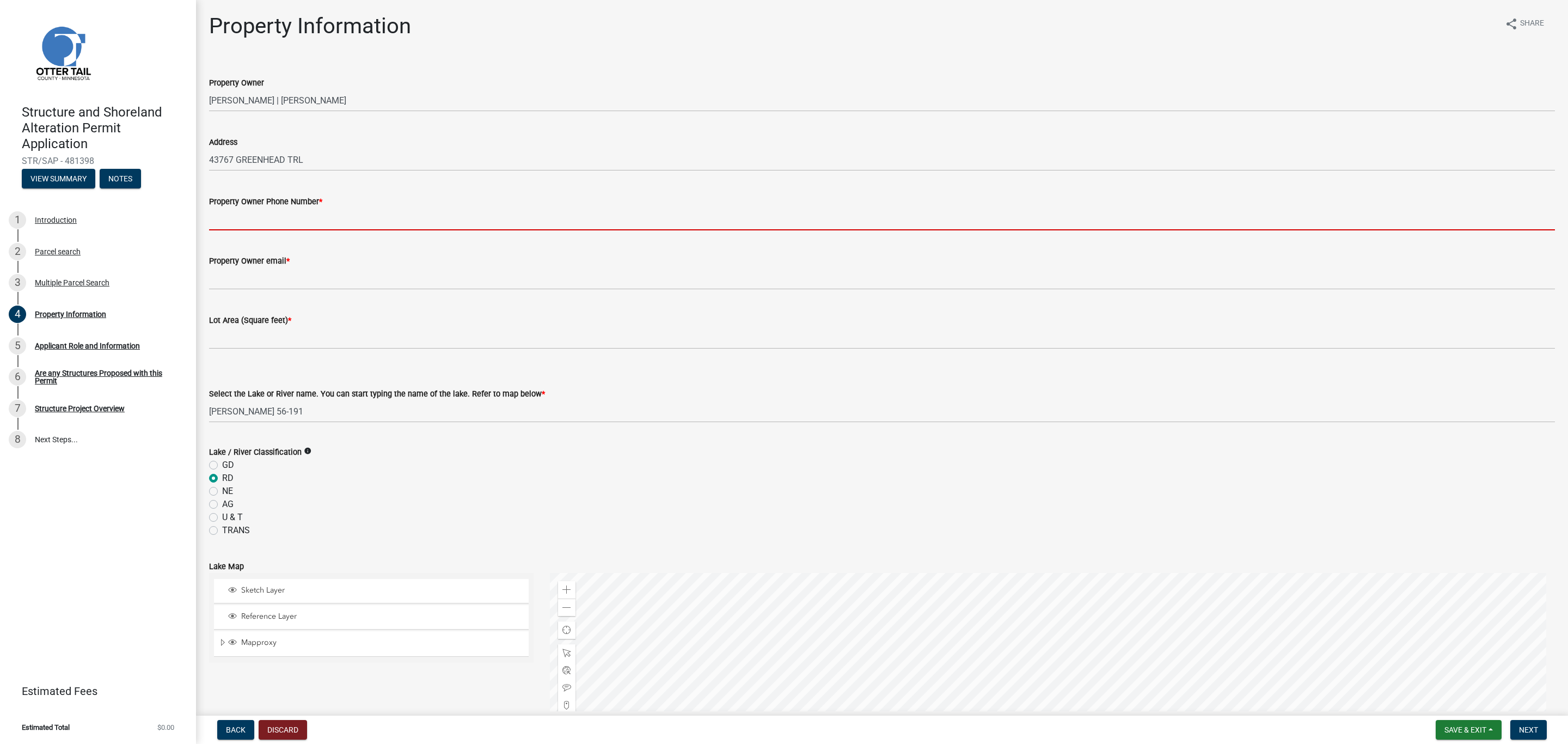
click at [306, 211] on input "Property Owner Phone Number *" at bounding box center [882, 219] width 1346 height 22
type input "7014125502"
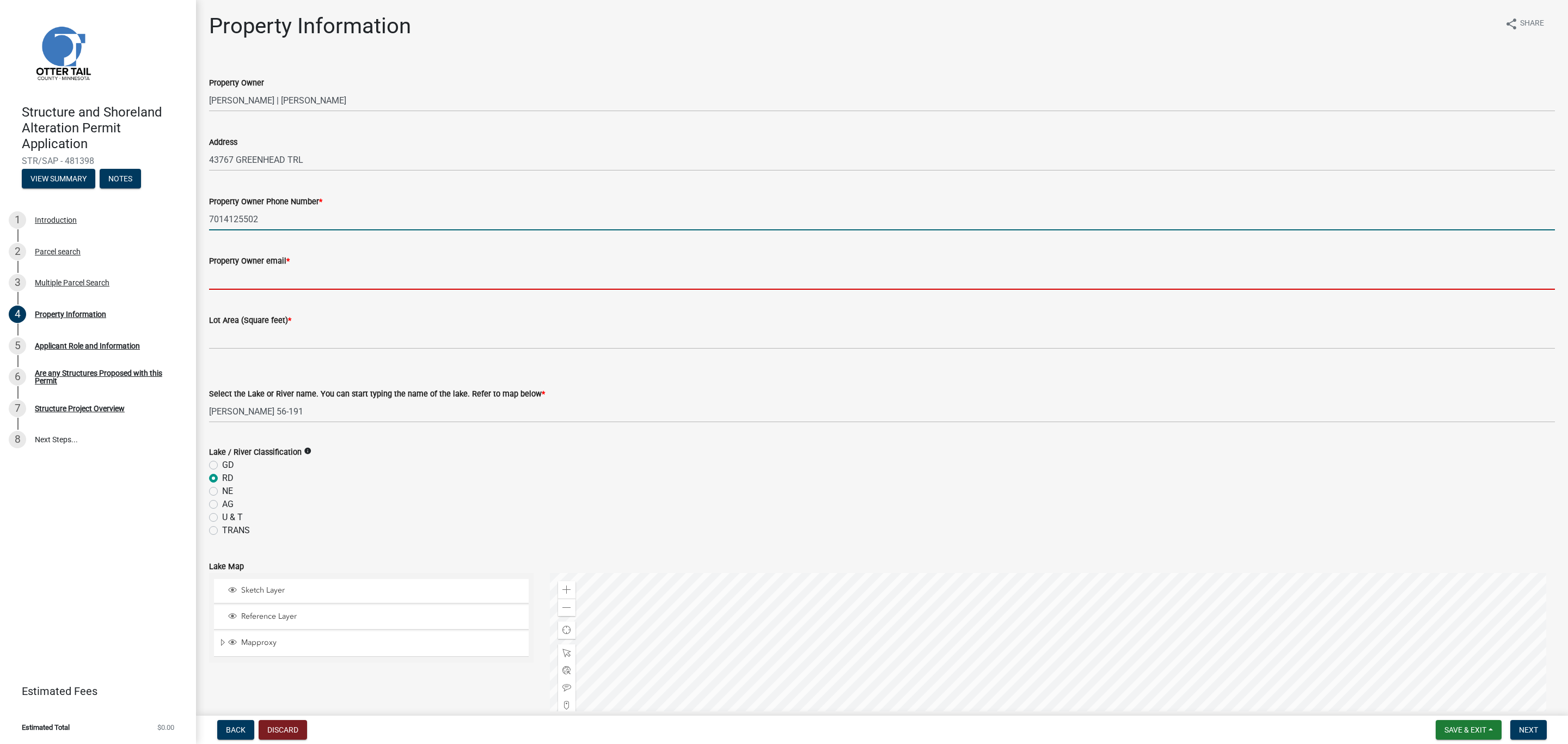
type input "mark.f.bares@gmail.com"
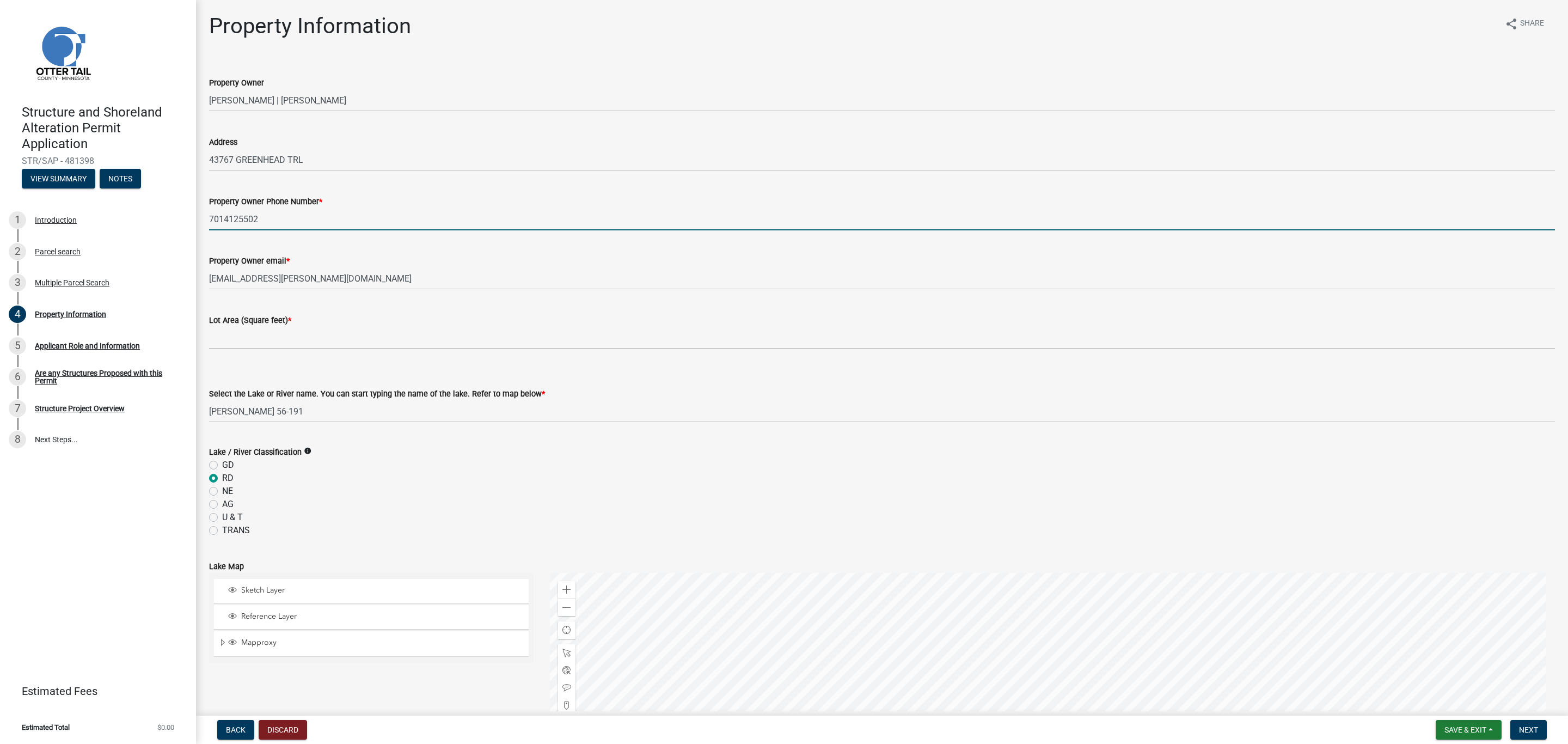
click at [317, 325] on div "Lot Area (Square feet) *" at bounding box center [882, 320] width 1346 height 13
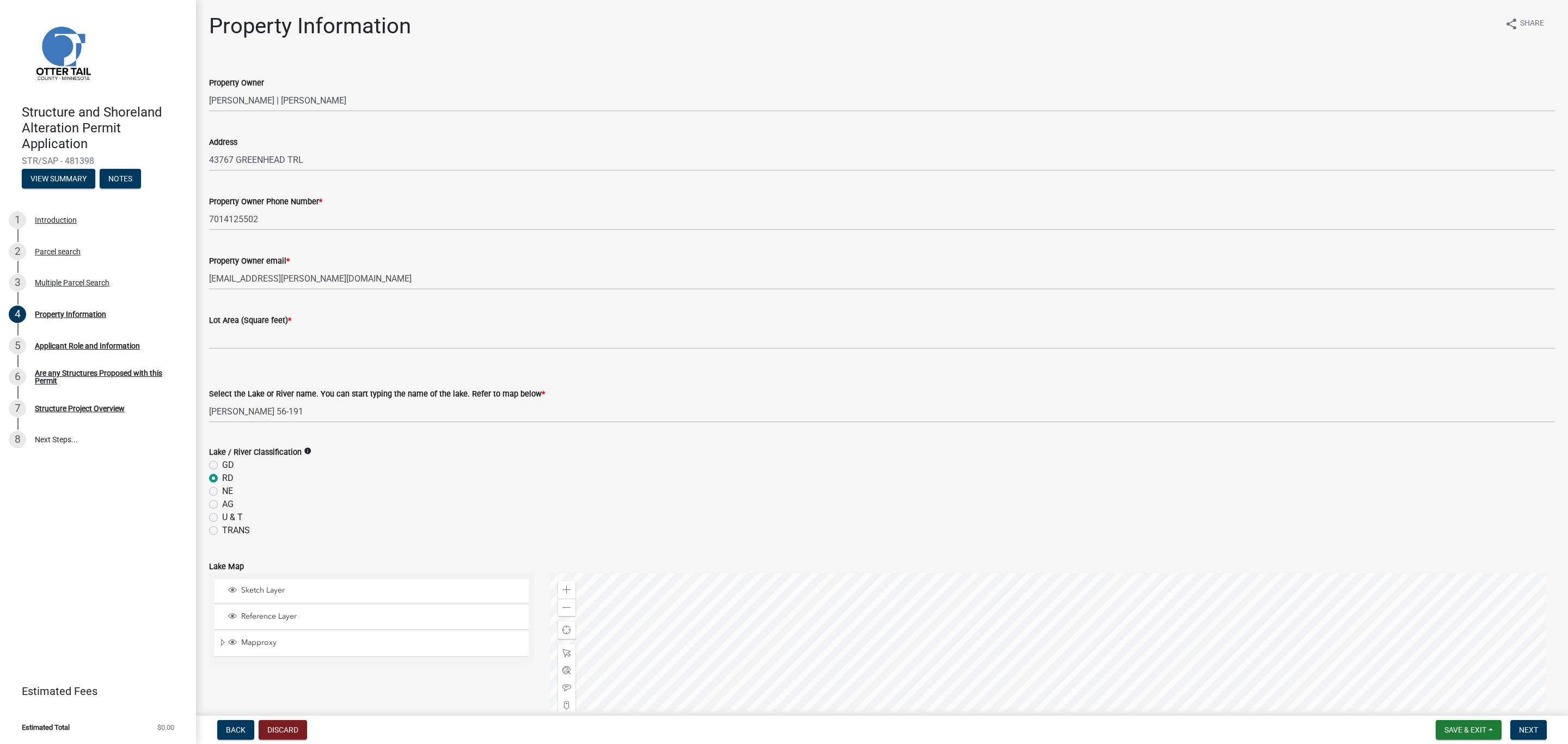
click at [263, 314] on div "Lot Area (Square feet) *" at bounding box center [882, 320] width 1346 height 13
click at [256, 327] on form "Lot Area (Square feet) *" at bounding box center [882, 332] width 1346 height 36
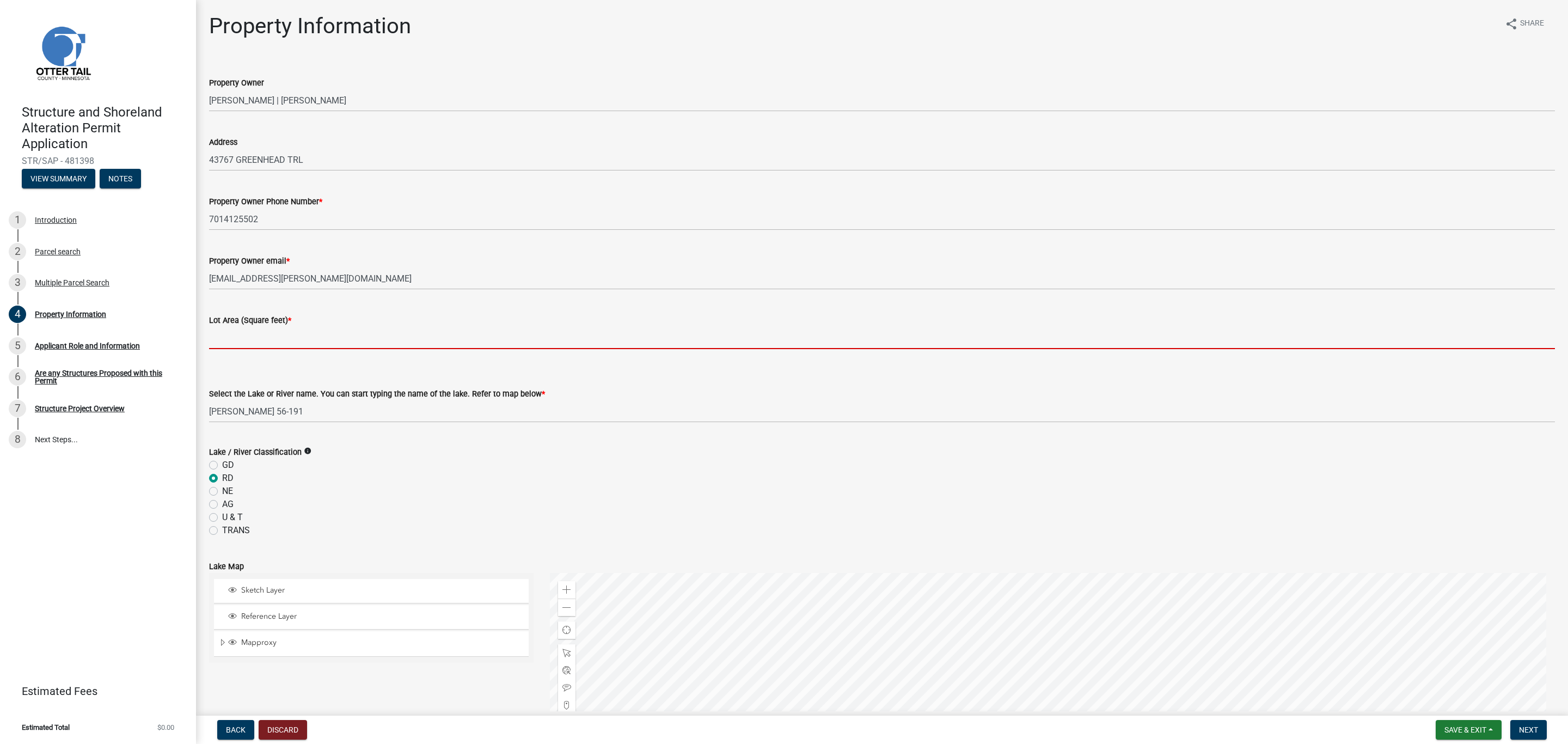
click at [259, 337] on input "text" at bounding box center [882, 338] width 1346 height 22
click at [237, 338] on input "text" at bounding box center [882, 338] width 1346 height 22
click at [242, 334] on input "text" at bounding box center [882, 338] width 1346 height 22
type input "57499"
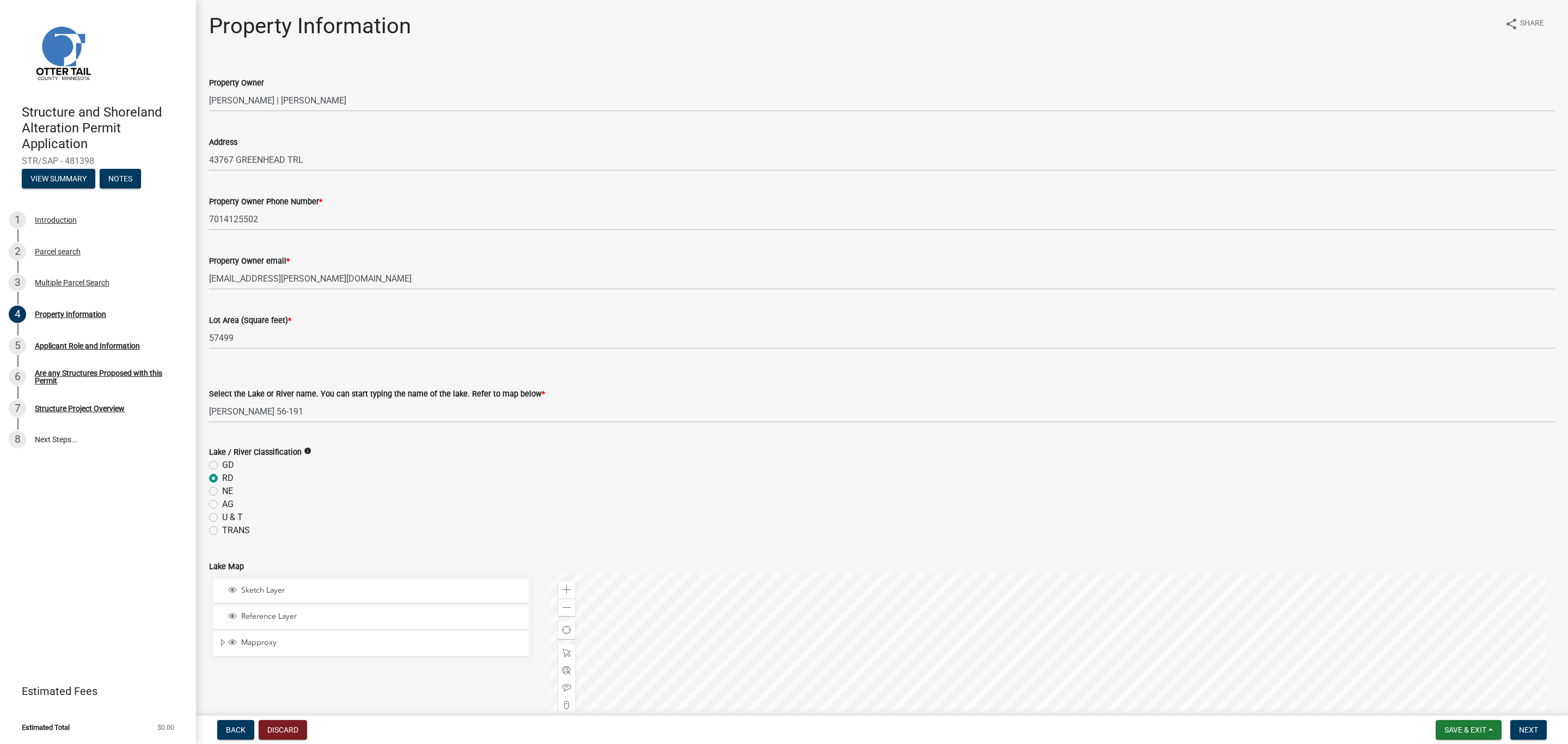
click at [520, 397] on label "Select the Lake or River name. You can start typing the name of the lake. Refer…" at bounding box center [377, 394] width 336 height 8
click at [520, 400] on select "Select Item... None Adley 56-031 Albert 56-118 Alfred 56-600 Alice 56-244 Alice…" at bounding box center [882, 412] width 1346 height 22
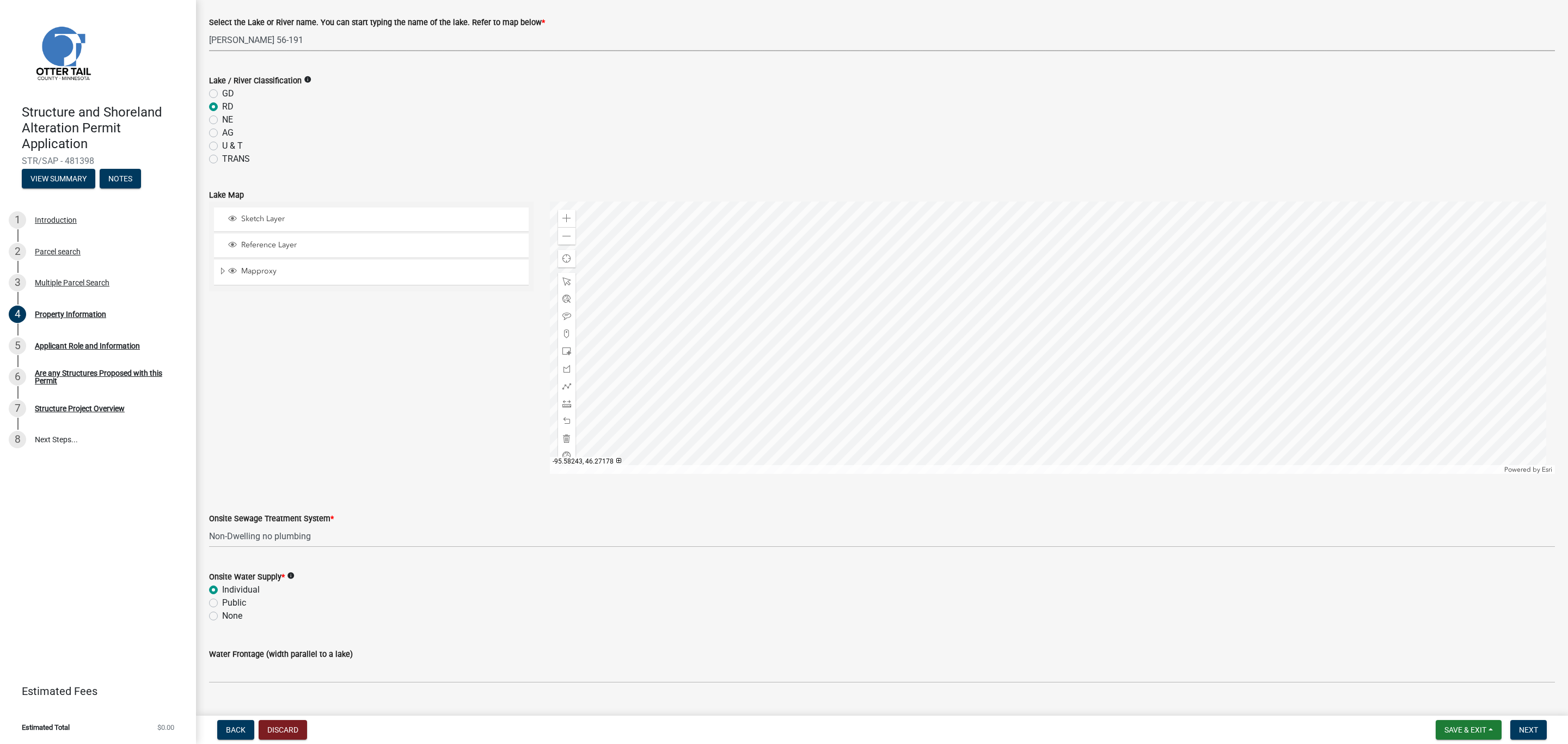
scroll to position [394, 0]
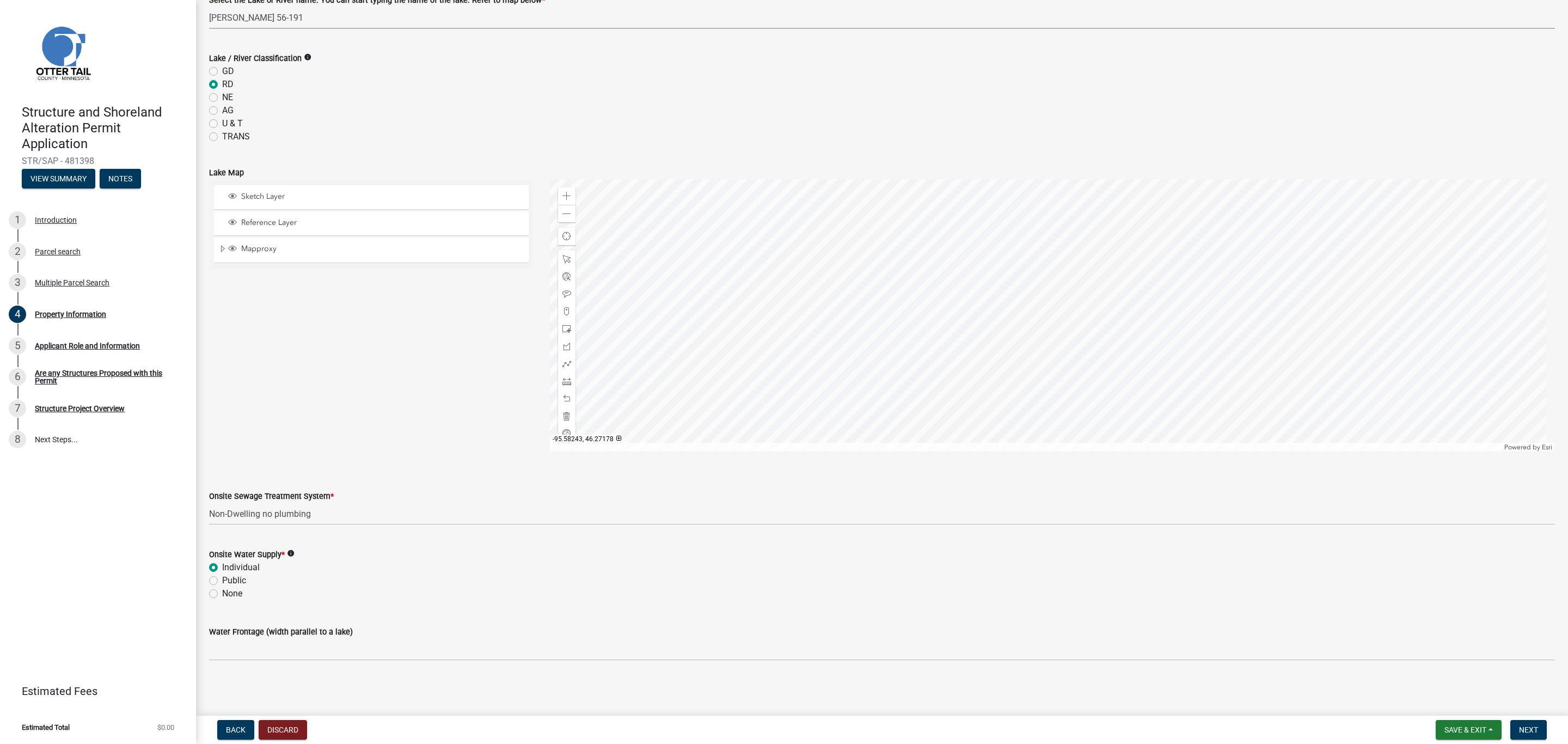
click at [293, 638] on div "Water Frontage (width parallel to a lake)" at bounding box center [882, 632] width 1346 height 13
click at [301, 640] on form "Water Frontage (width parallel to a lake)" at bounding box center [882, 643] width 1346 height 36
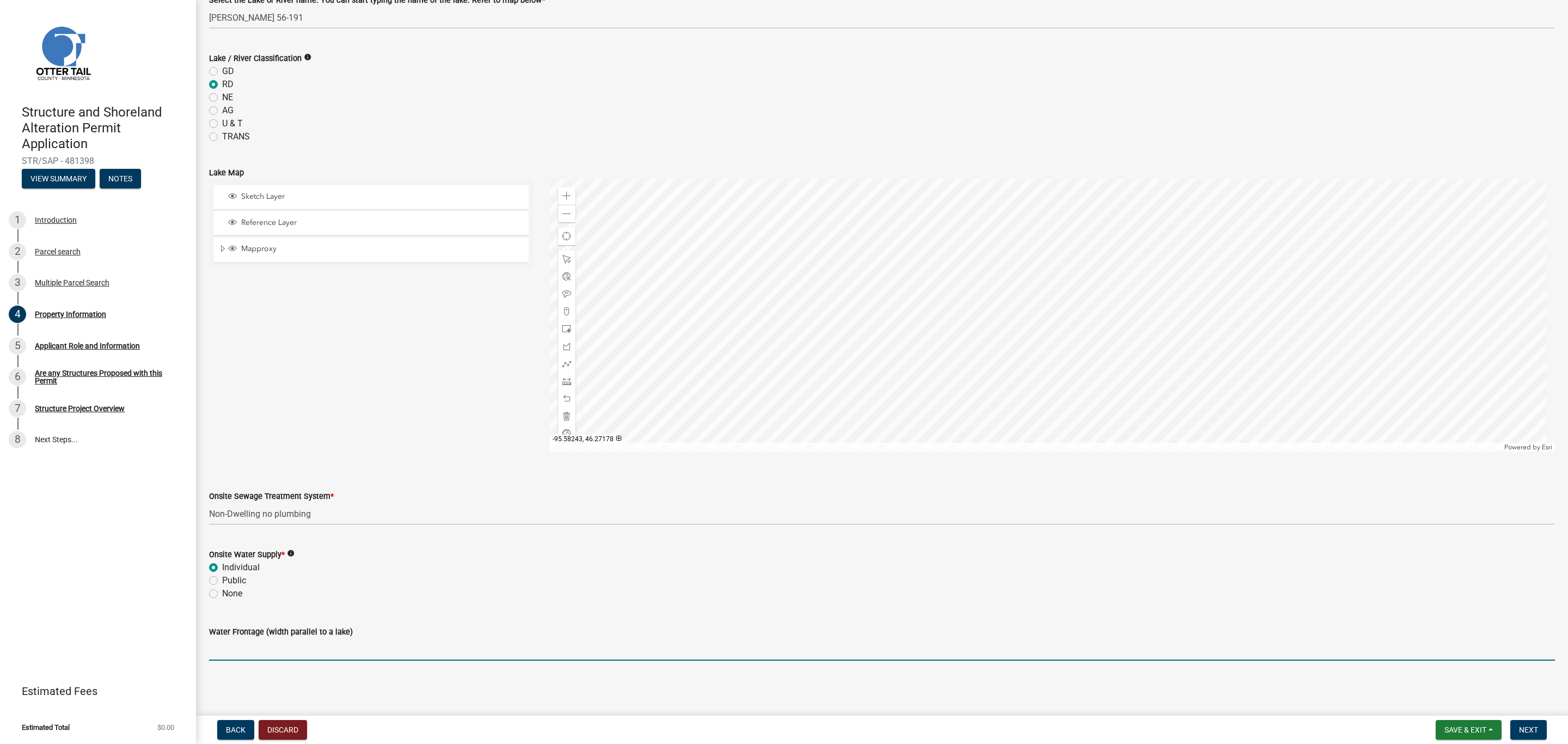
click at [309, 646] on input "Water Frontage (width parallel to a lake)" at bounding box center [882, 650] width 1346 height 22
click at [481, 639] on input "186" at bounding box center [882, 650] width 1346 height 22
type input "186"
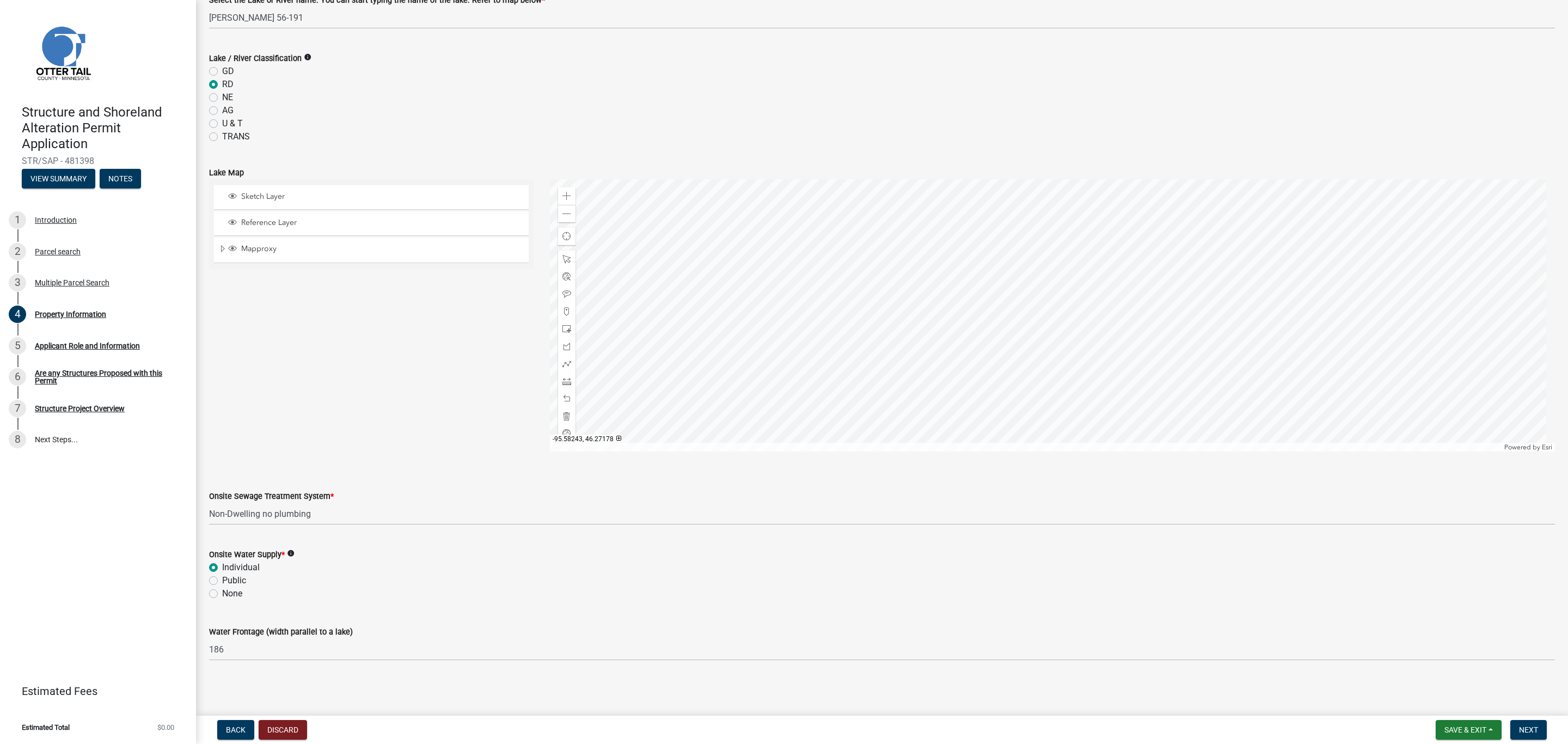
click at [454, 672] on div "Property Information share Share Property Owner MARK F BARES | STEPHANIE BARES …" at bounding box center [882, 149] width 1363 height 1060
click at [563, 380] on span at bounding box center [567, 381] width 9 height 9
click at [964, 349] on div at bounding box center [1053, 315] width 1006 height 272
click at [1031, 296] on div at bounding box center [1053, 315] width 1006 height 272
click at [1457, 727] on span "Save & Exit" at bounding box center [1465, 729] width 42 height 9
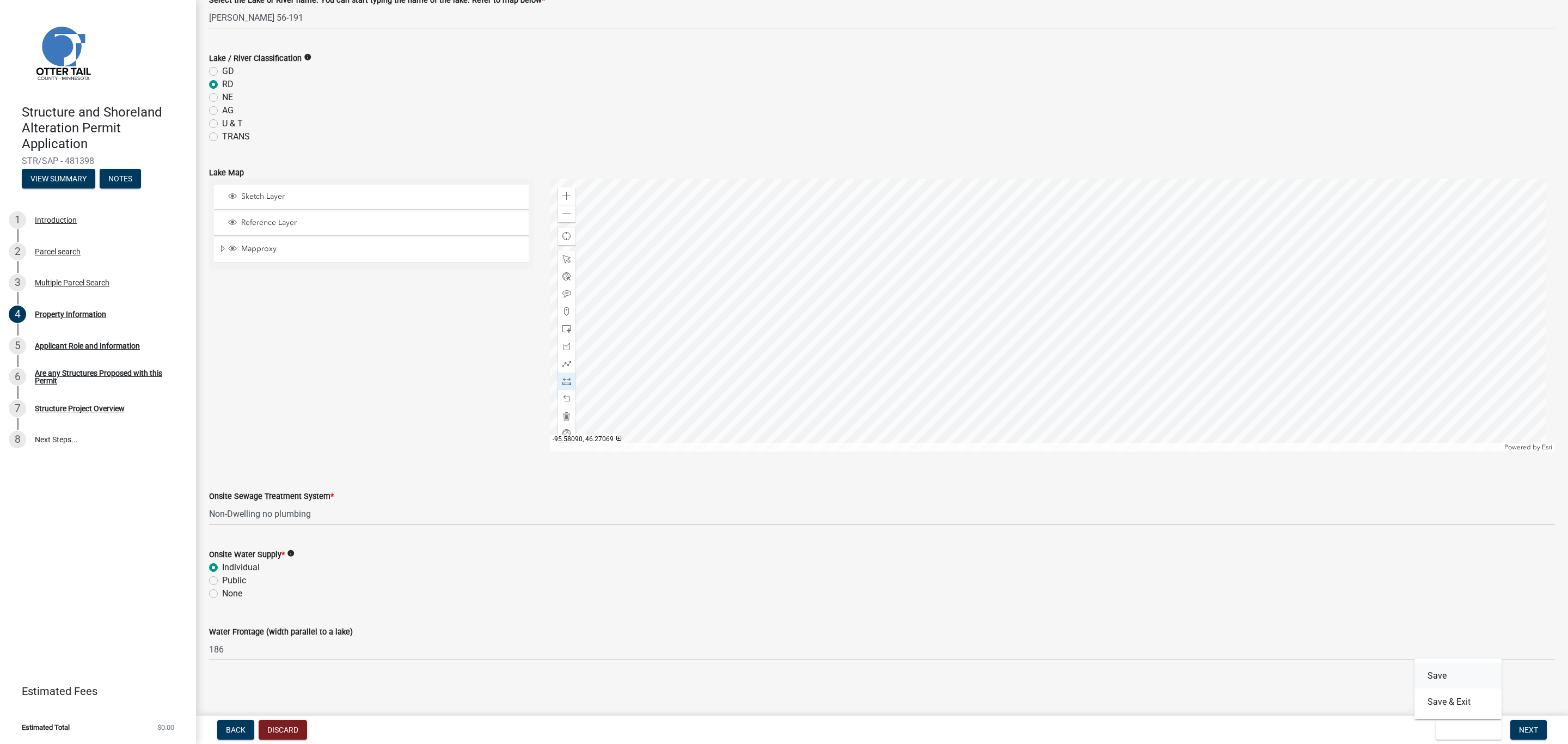
click at [1435, 672] on button "Save" at bounding box center [1458, 676] width 87 height 26
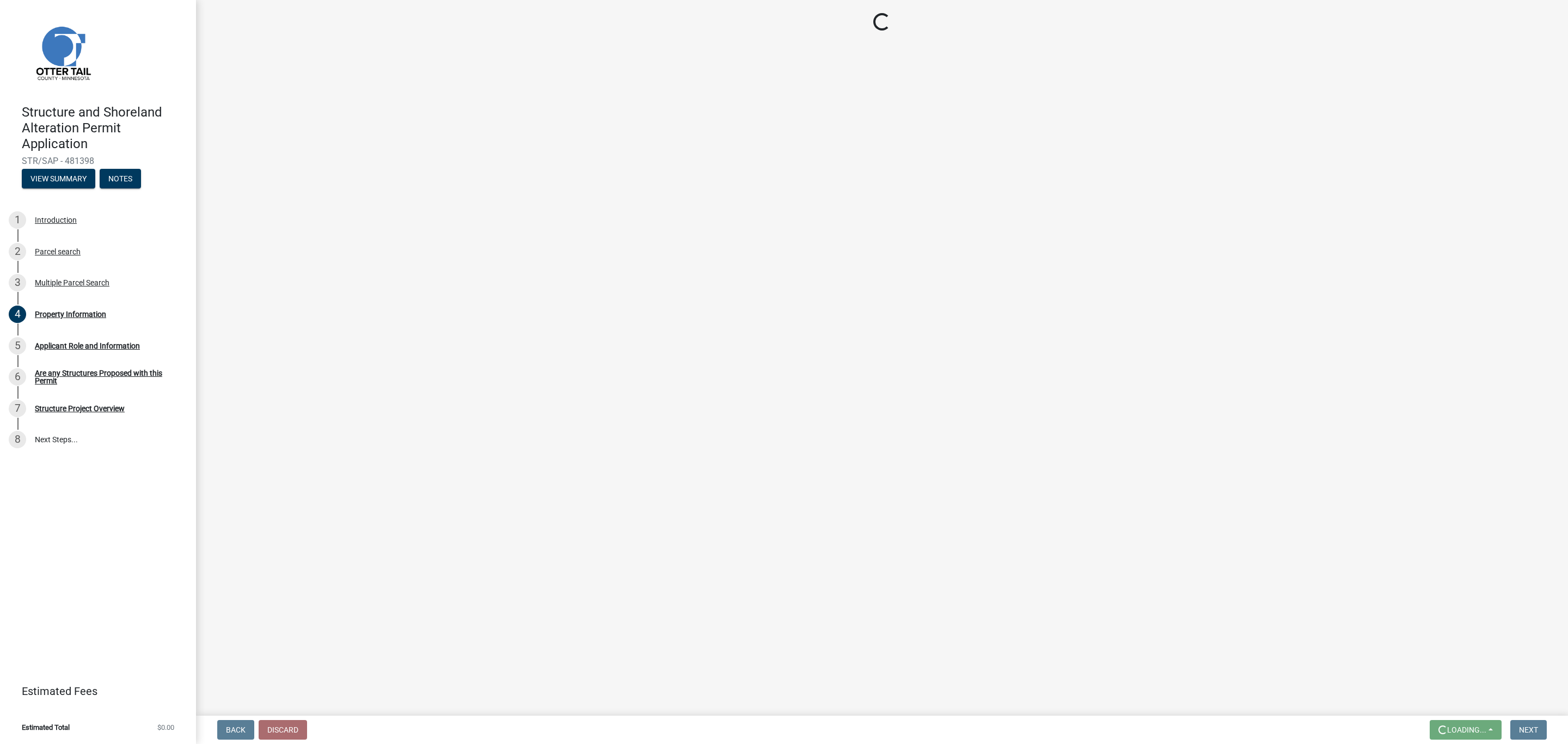
scroll to position [0, 0]
select select "c2ad80f9-9ce3-4e90-9103-7f452b1b6c56"
select select "536c2d30-81d9-41b4-a753-c6560d717c74"
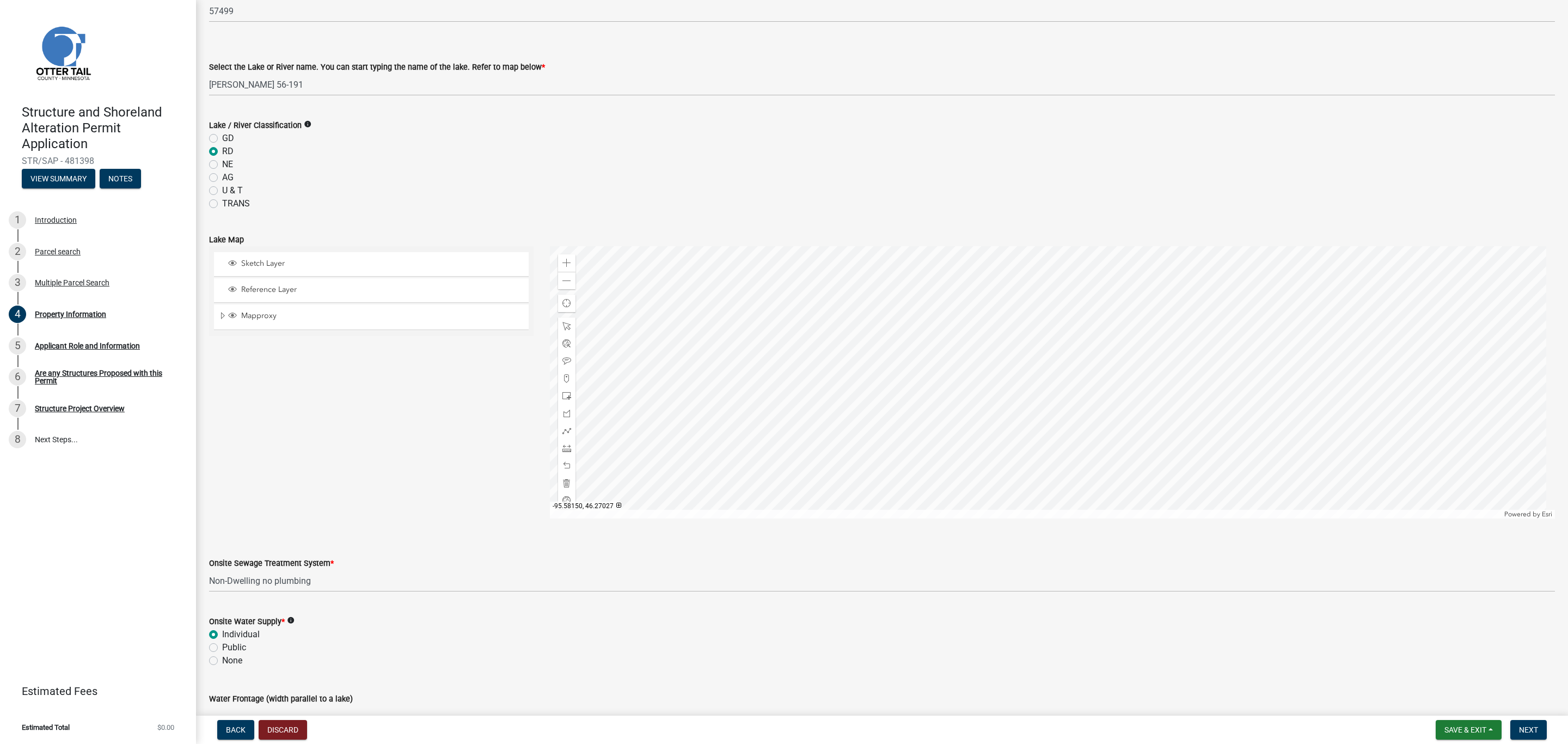
scroll to position [394, 0]
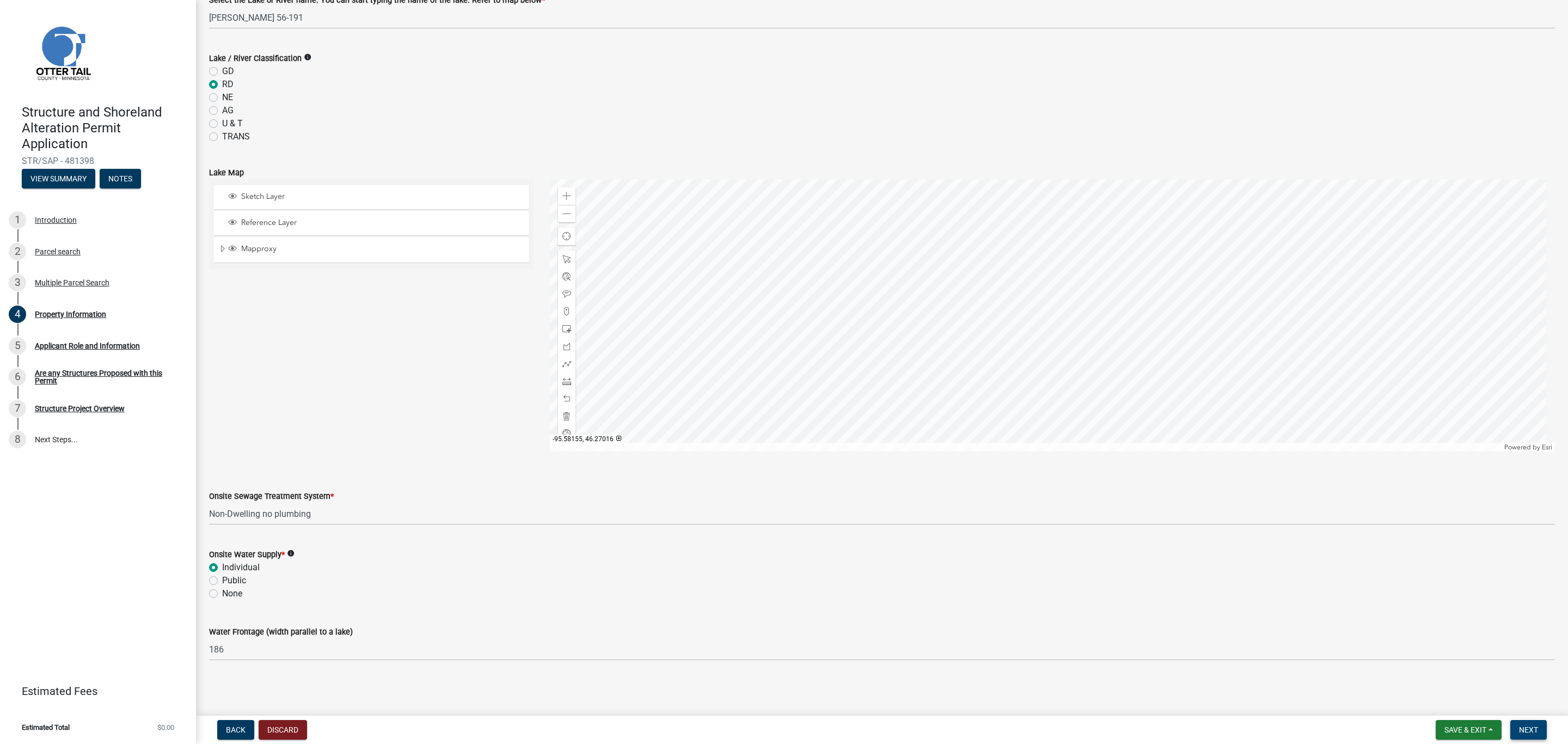
click at [1519, 722] on button "Next" at bounding box center [1528, 730] width 36 height 20
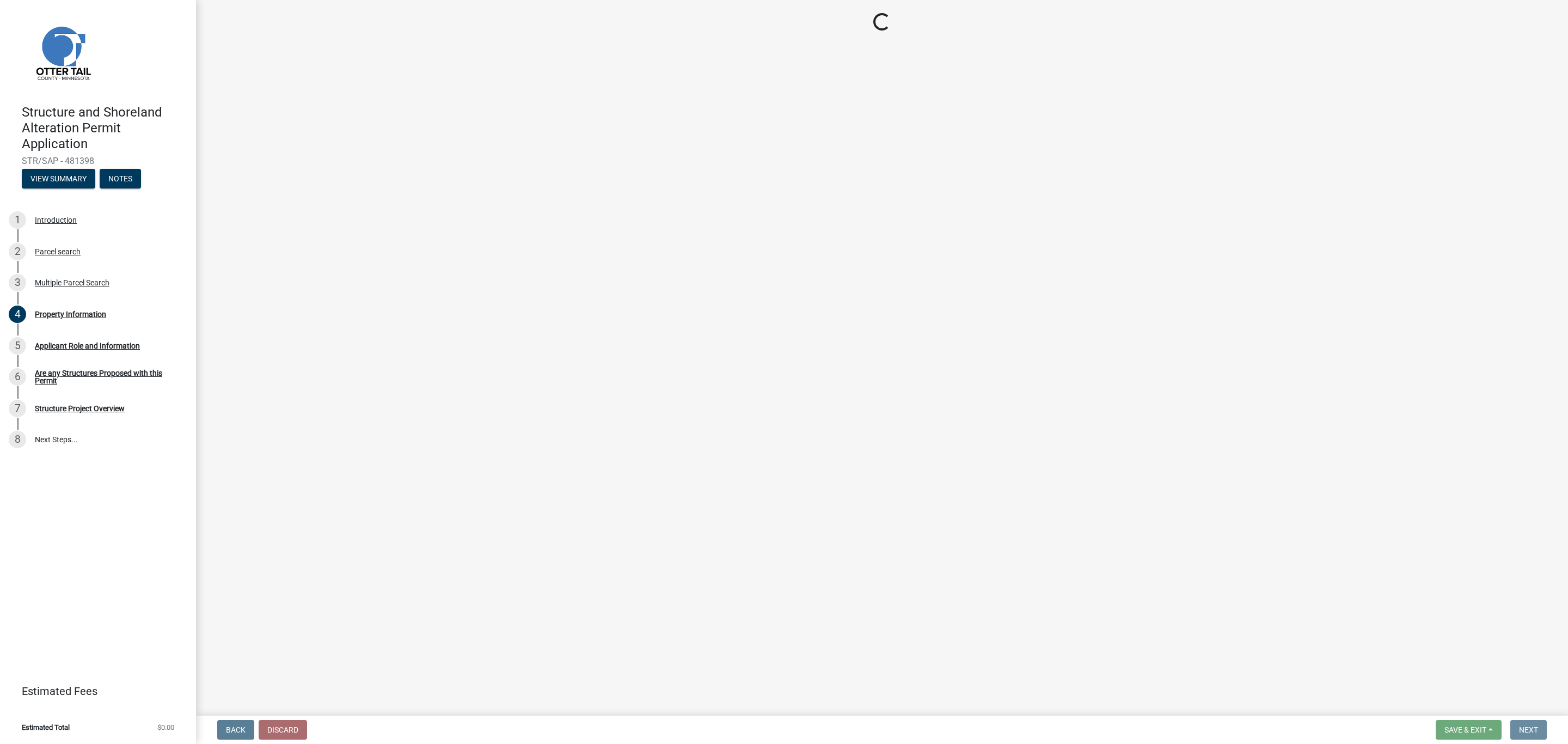
scroll to position [0, 0]
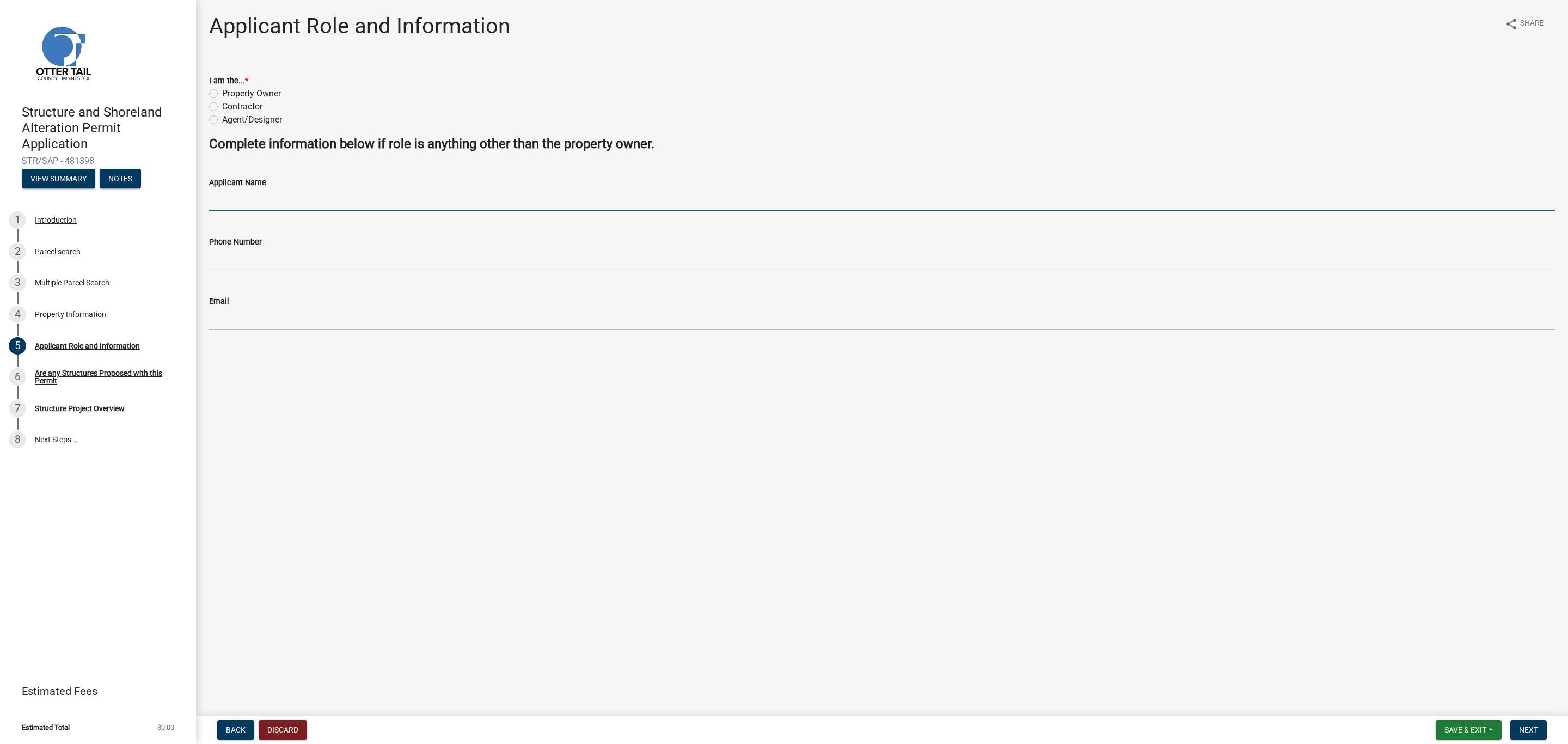
click at [253, 201] on input "Applicant Name" at bounding box center [882, 200] width 1346 height 22
click at [218, 93] on div "Property Owner" at bounding box center [882, 94] width 1346 height 13
click at [222, 93] on label "Property Owner" at bounding box center [251, 94] width 59 height 13
click at [222, 93] on input "Property Owner" at bounding box center [225, 91] width 7 height 7
radio input "true"
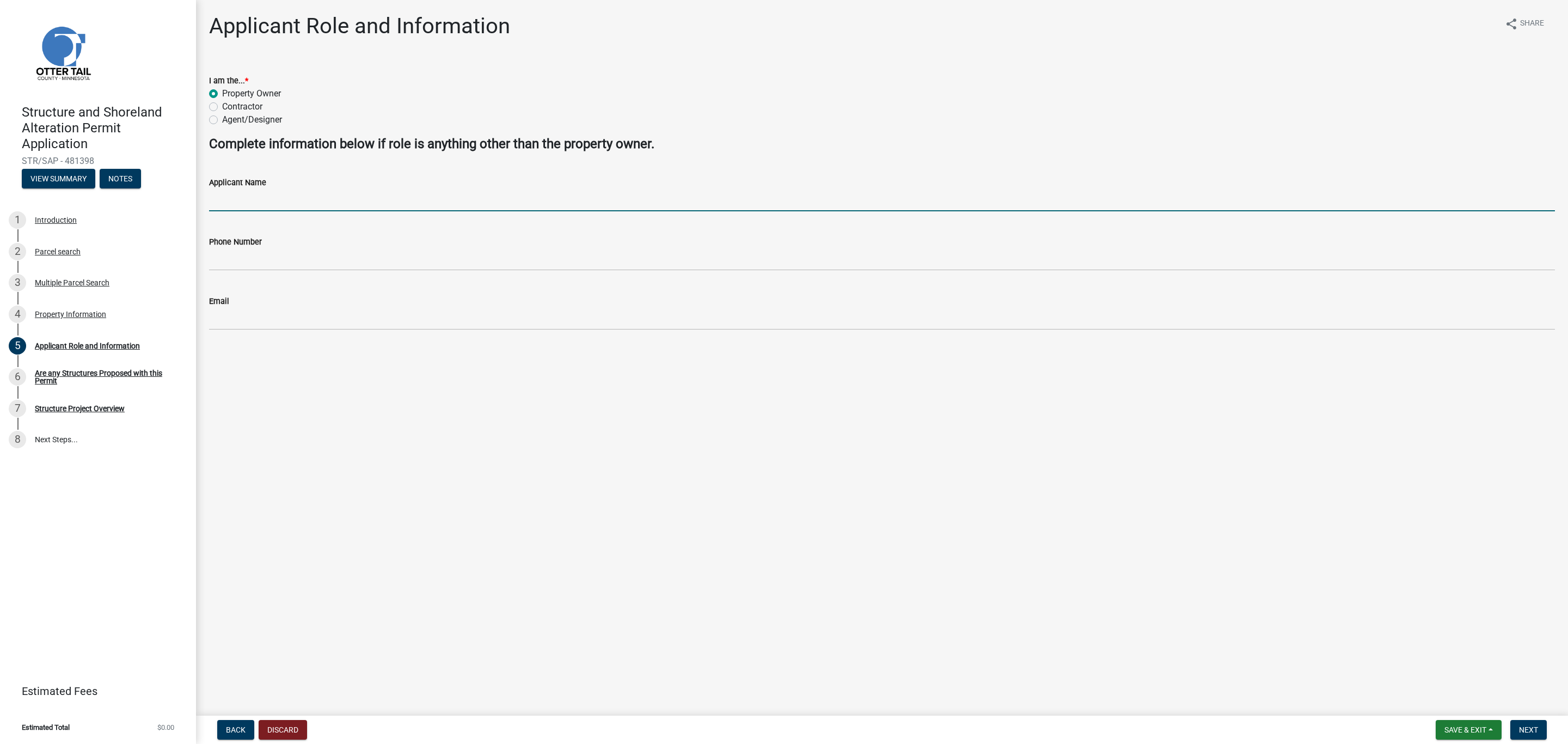
click at [244, 200] on input "Applicant Name" at bounding box center [882, 200] width 1346 height 22
type input "[PERSON_NAME]"
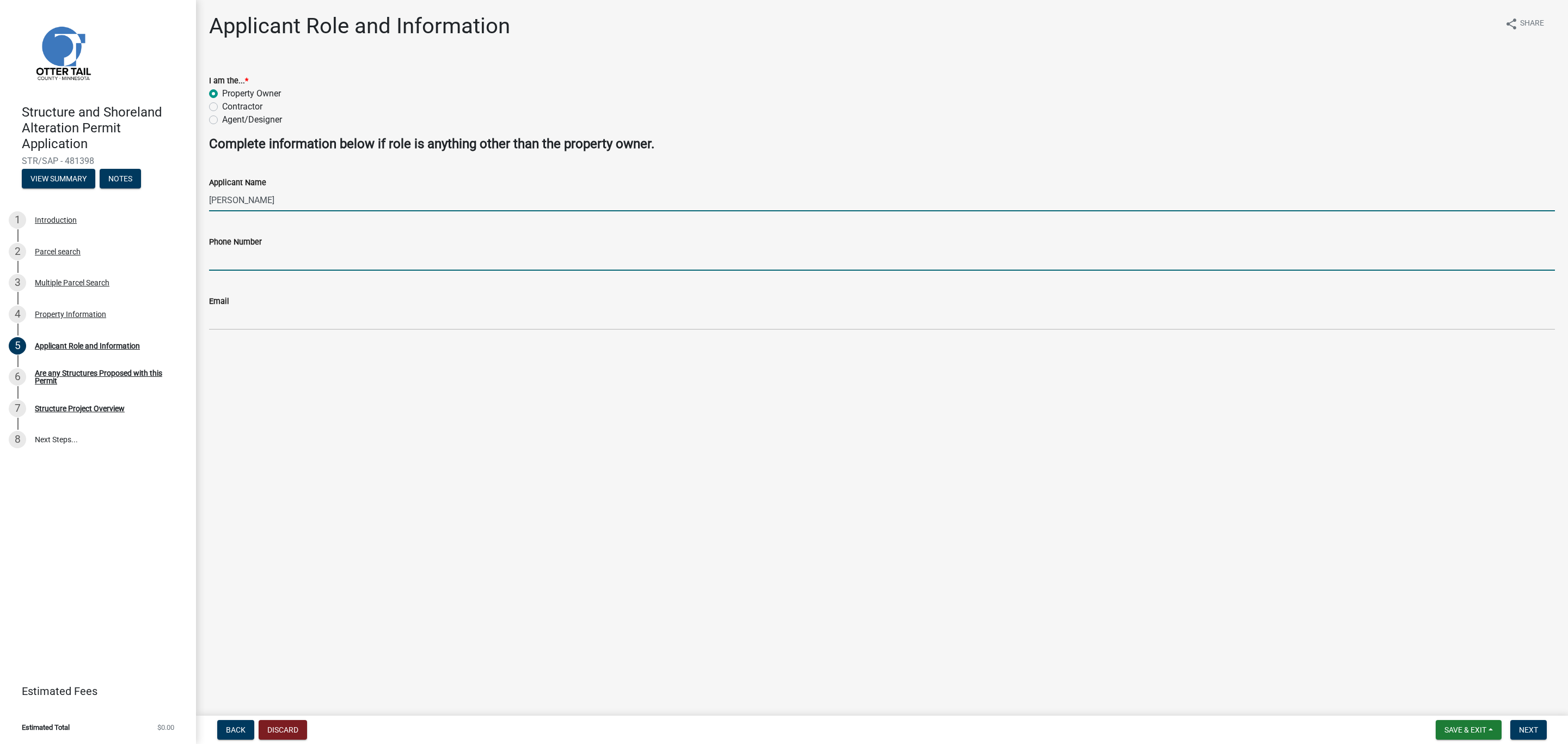
type input "7014125502"
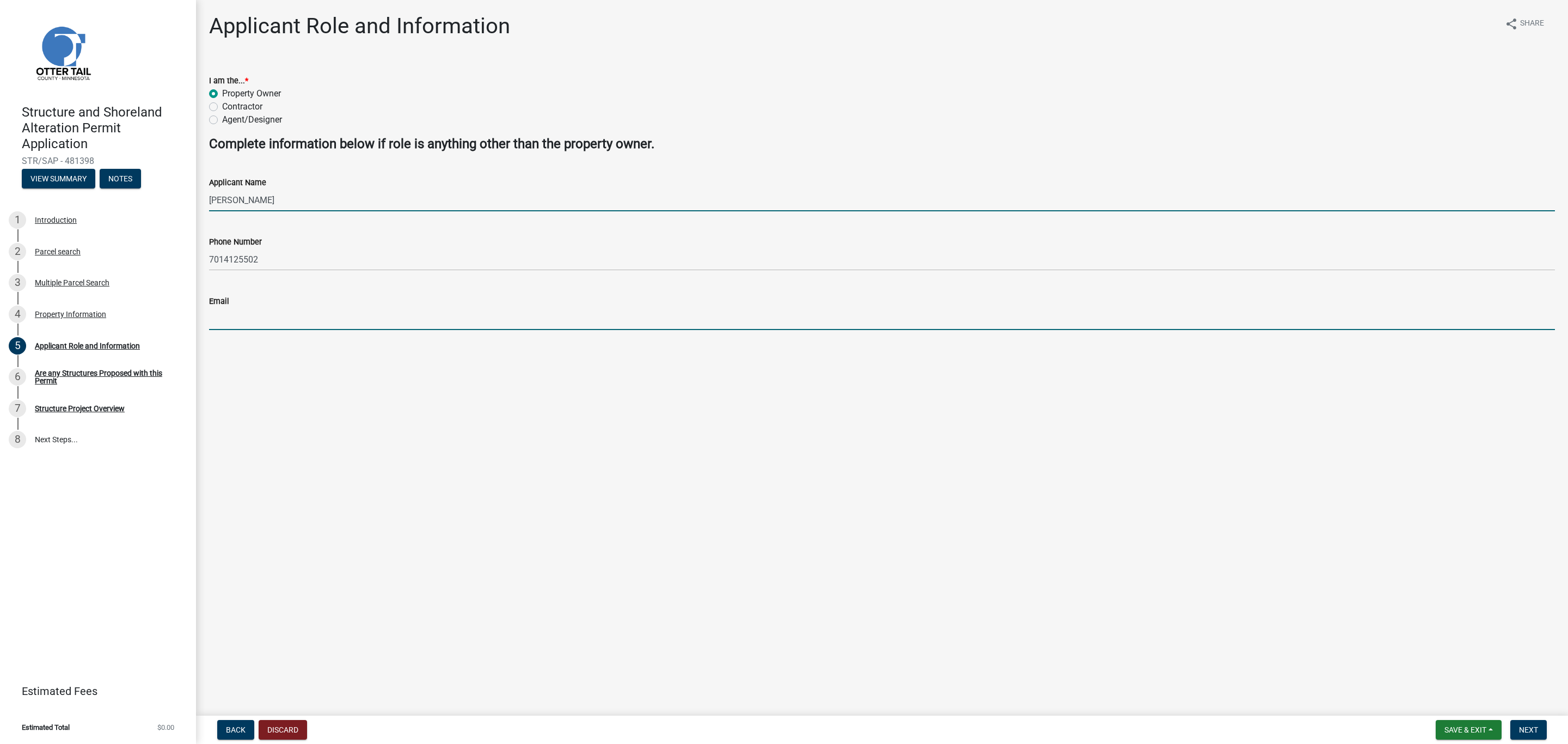
type input "mark.f.bares@gmail.com"
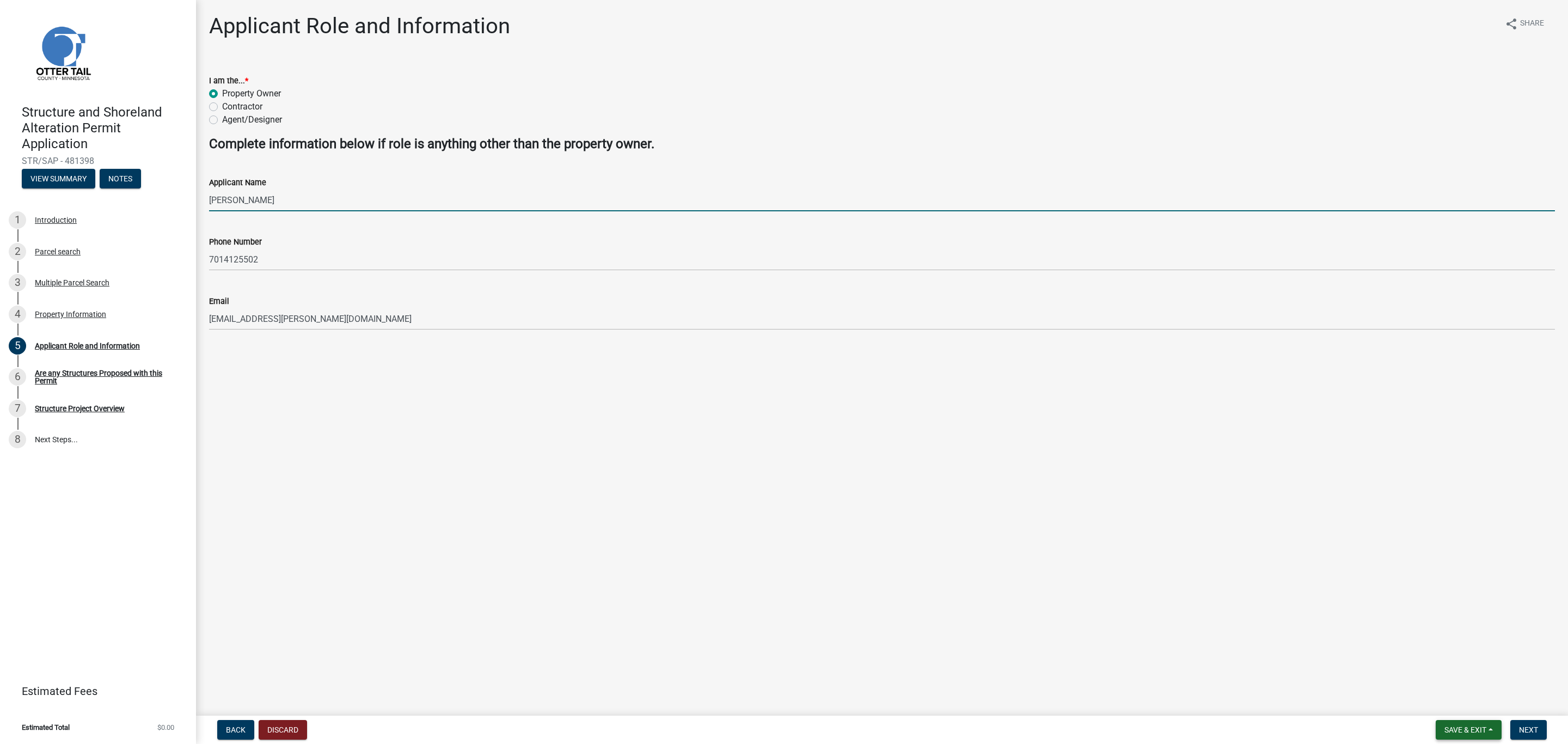
click at [1487, 731] on span "Save & Exit" at bounding box center [1465, 729] width 42 height 9
click at [1453, 677] on button "Save" at bounding box center [1458, 676] width 87 height 26
click at [1530, 735] on button "Next" at bounding box center [1528, 730] width 36 height 20
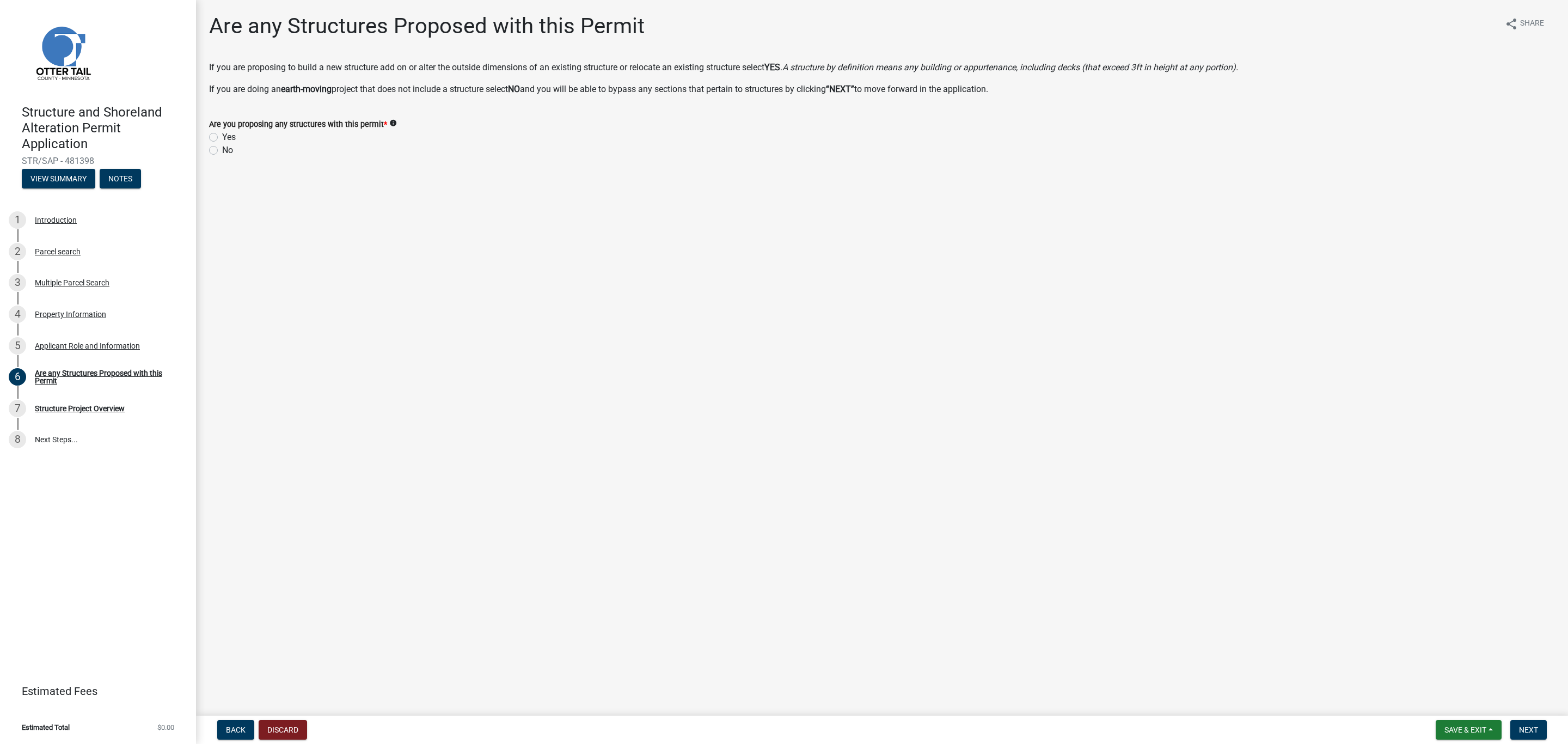
click at [222, 139] on label "Yes" at bounding box center [229, 137] width 14 height 13
click at [222, 138] on input "Yes" at bounding box center [225, 134] width 7 height 7
radio input "true"
click at [1536, 731] on span "Next" at bounding box center [1528, 729] width 19 height 9
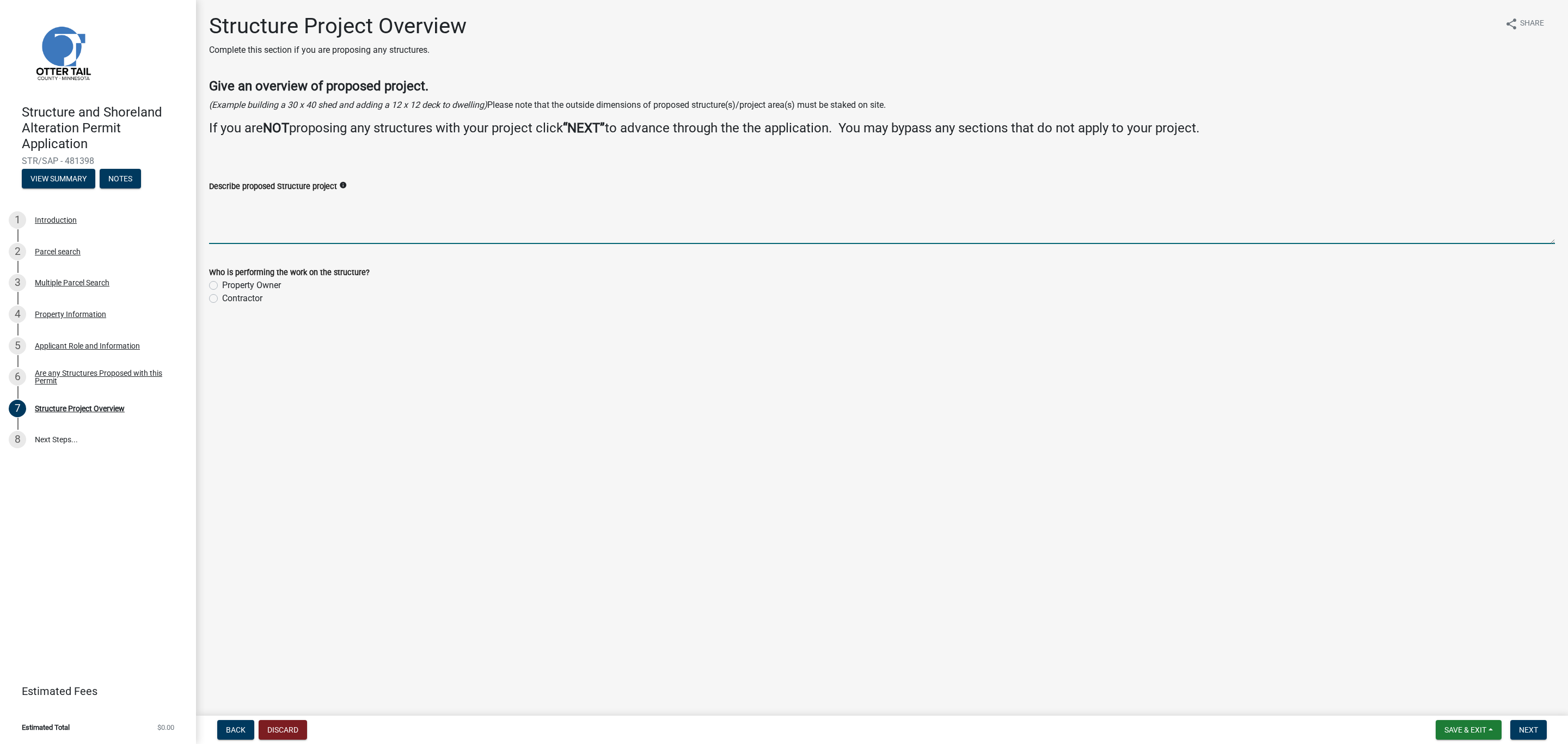
click at [295, 204] on textarea "Describe proposed Structure project" at bounding box center [882, 218] width 1346 height 51
click at [358, 205] on textarea "Replace the existing boathouse Replace the existing deck..." at bounding box center [882, 218] width 1346 height 51
click at [381, 201] on textarea "Replace the existing boathouse Replace the existing deck..." at bounding box center [882, 218] width 1346 height 51
type textarea "Replace the existing boathouse. Extend back wall of boat house 3 ft into the hi…"
click at [204, 278] on div "Who is performing the work on the structure? Property Owner Contractor" at bounding box center [882, 279] width 1363 height 52
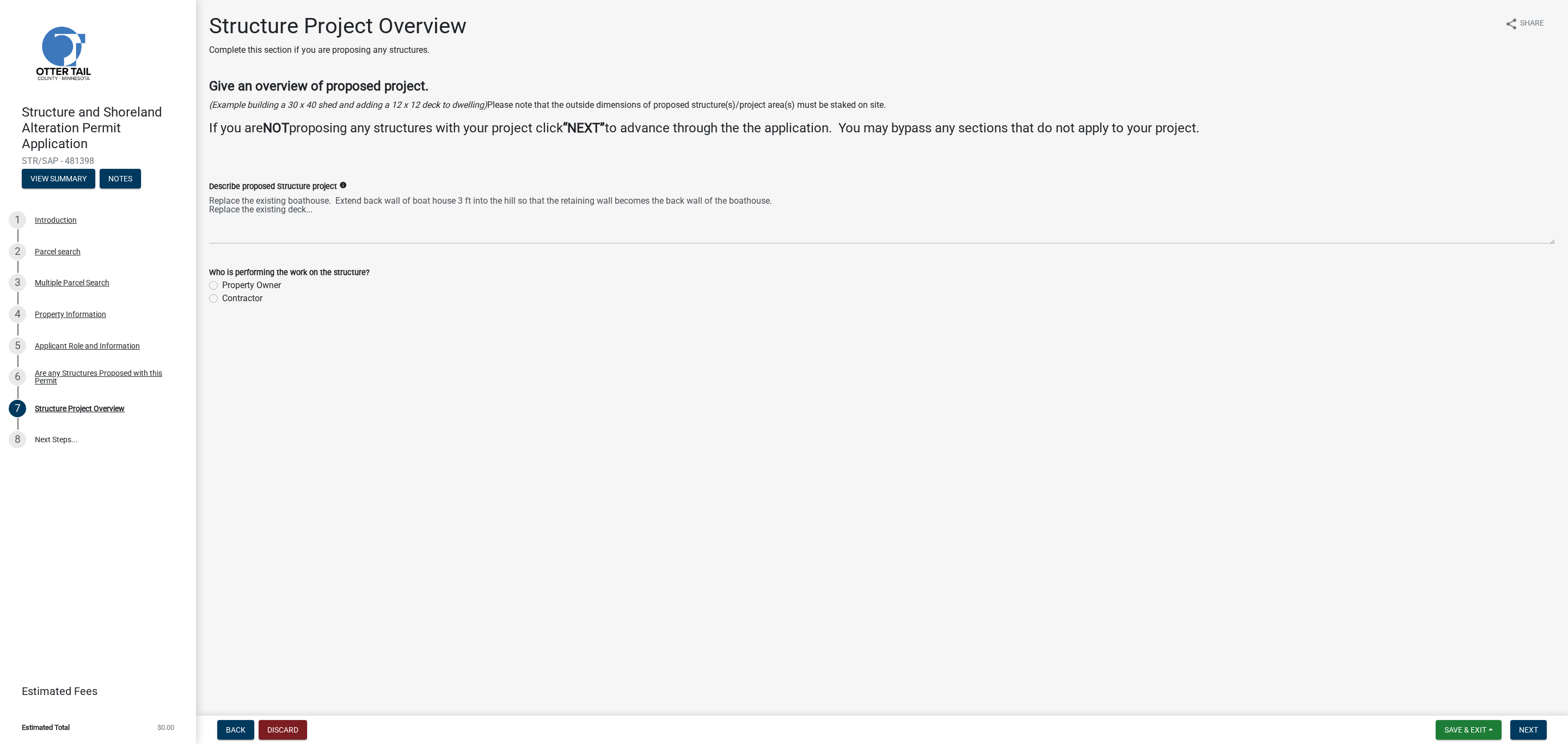
drag, startPoint x: 216, startPoint y: 286, endPoint x: 548, endPoint y: 350, distance: 338.1
drag, startPoint x: 548, startPoint y: 350, endPoint x: 213, endPoint y: 289, distance: 340.5
drag, startPoint x: 211, startPoint y: 286, endPoint x: 287, endPoint y: 237, distance: 90.4
click at [287, 237] on textarea "Replace the existing boathouse. Extend back wall of boat house 3 ft into the hi…" at bounding box center [882, 218] width 1346 height 51
click at [218, 284] on div "Property Owner" at bounding box center [882, 285] width 1346 height 13
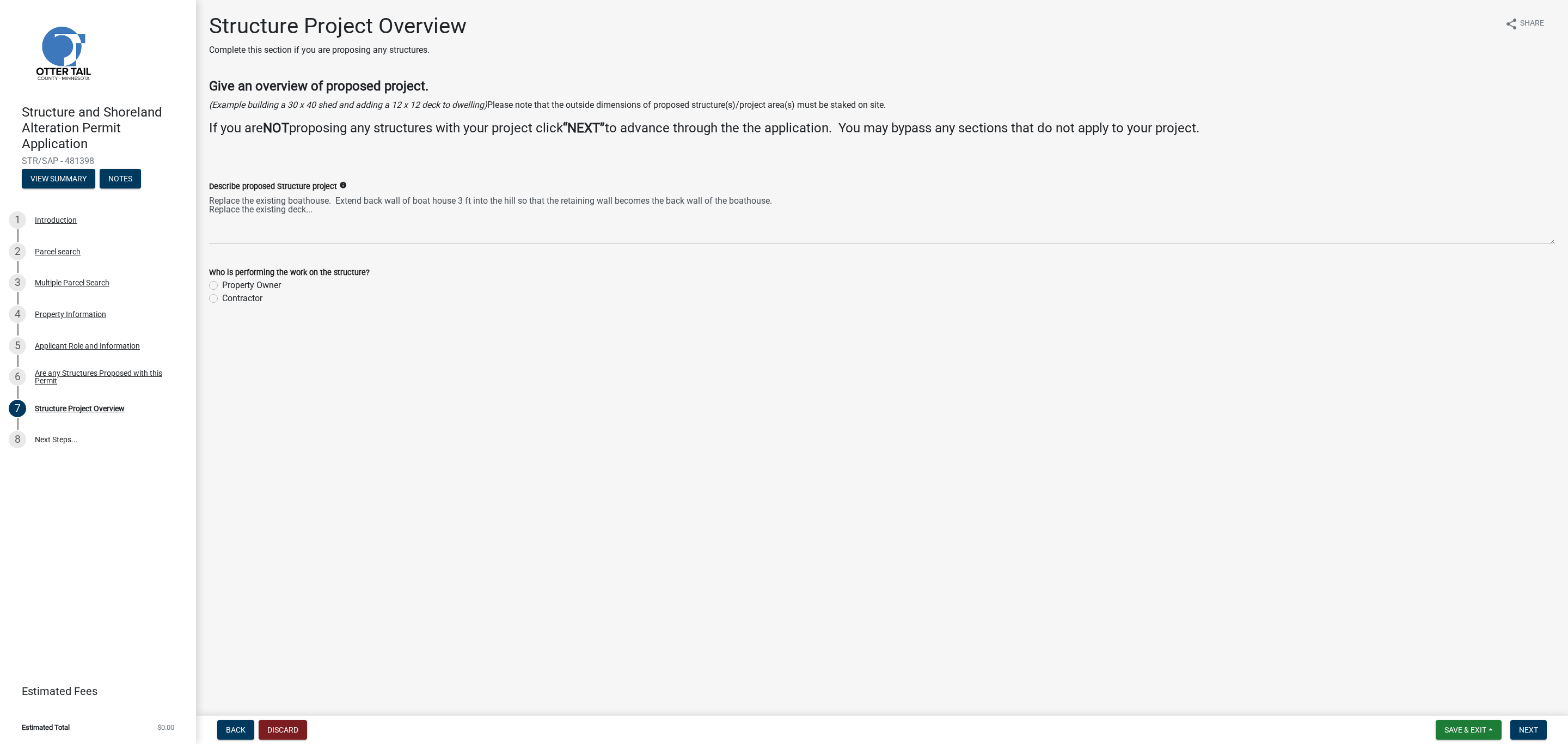
click at [222, 286] on label "Property Owner" at bounding box center [251, 285] width 59 height 13
click at [222, 286] on input "Property Owner" at bounding box center [225, 282] width 7 height 7
radio input "true"
click at [320, 211] on textarea "Replace the existing boathouse. Extend back wall of boat house 3 ft into the hi…" at bounding box center [882, 218] width 1346 height 51
type textarea "Replace the existing boathouse. Extend back wall of boat house 3 ft into the hi…"
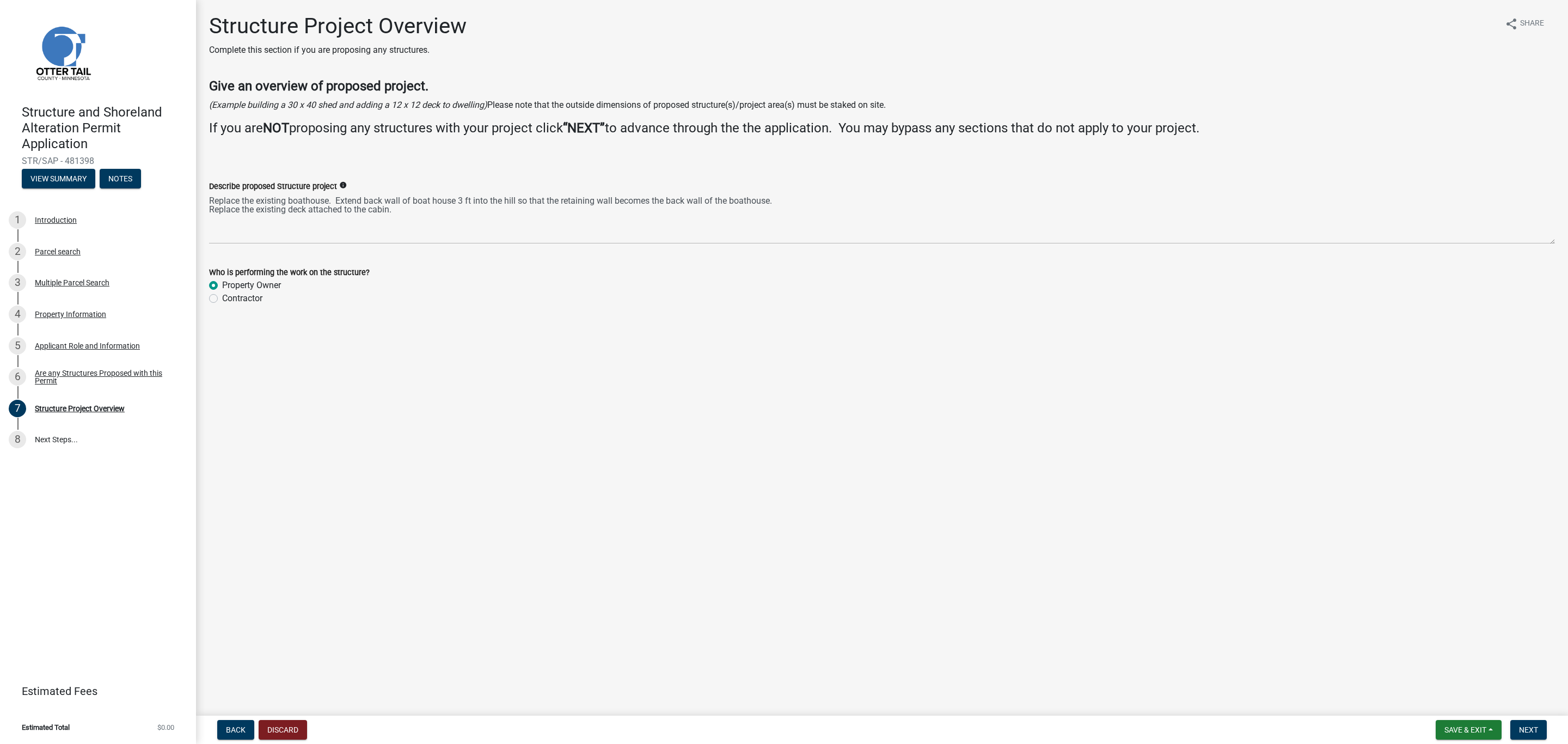
drag, startPoint x: 1448, startPoint y: 733, endPoint x: 1472, endPoint y: 679, distance: 59.1
click at [1472, 679] on main "Structure Project Overview Complete this section if you are proposing any struc…" at bounding box center [882, 355] width 1372 height 712
click at [1485, 731] on span "Save & Exit" at bounding box center [1465, 729] width 42 height 9
click at [1437, 670] on button "Save" at bounding box center [1458, 676] width 87 height 26
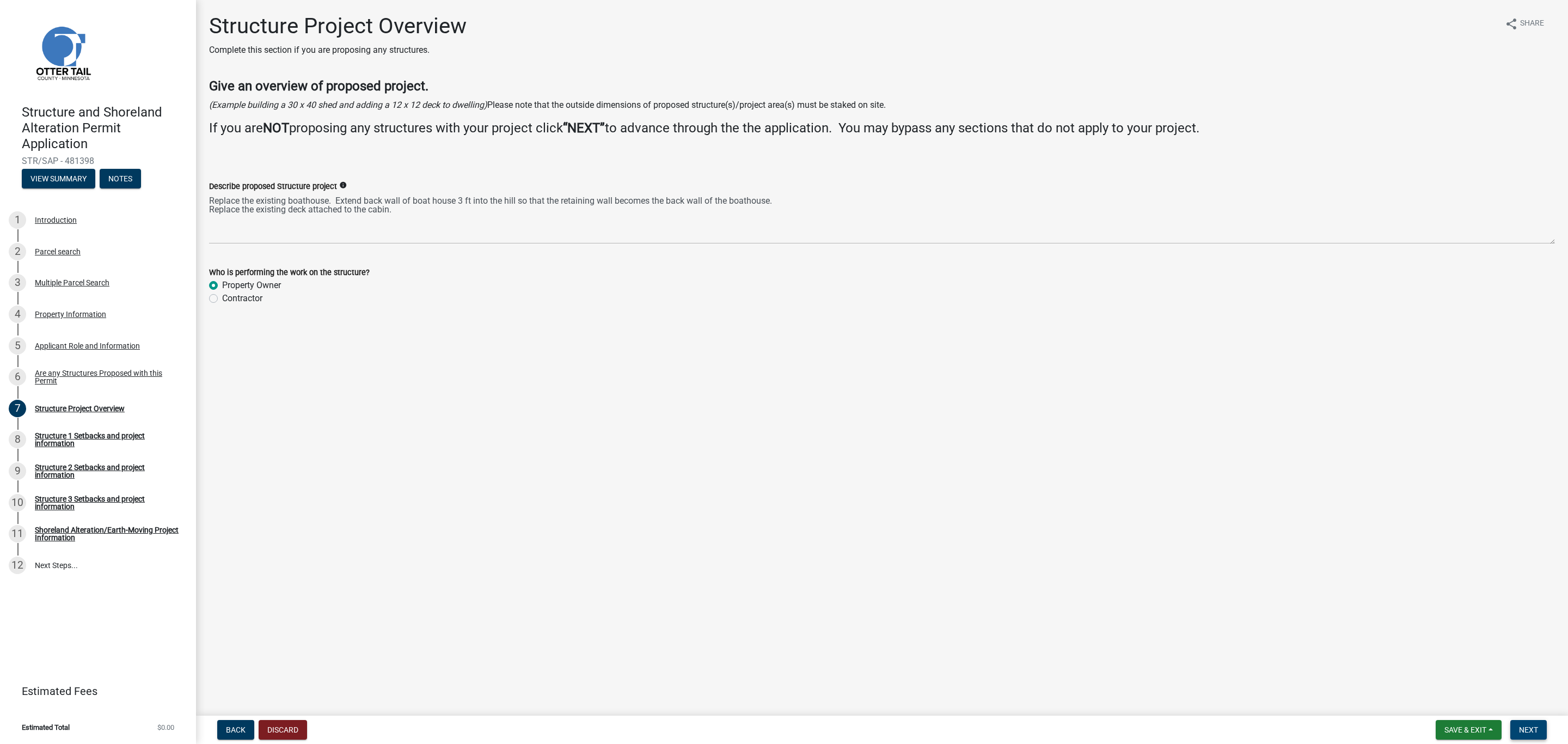
click at [1524, 724] on button "Next" at bounding box center [1528, 730] width 36 height 20
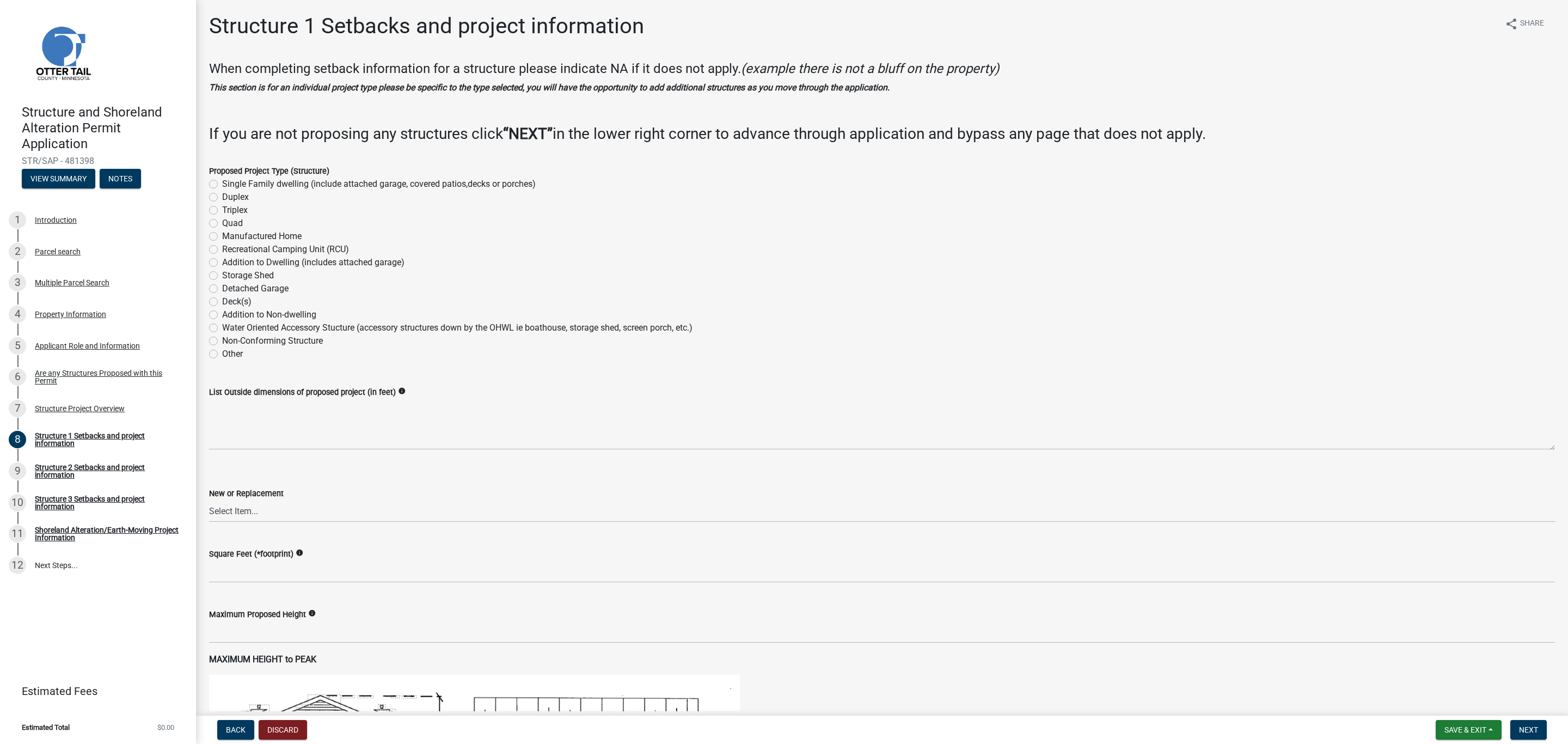
click at [222, 353] on label "Other" at bounding box center [232, 354] width 20 height 13
click at [222, 353] on input "Other" at bounding box center [225, 351] width 7 height 7
radio input "true"
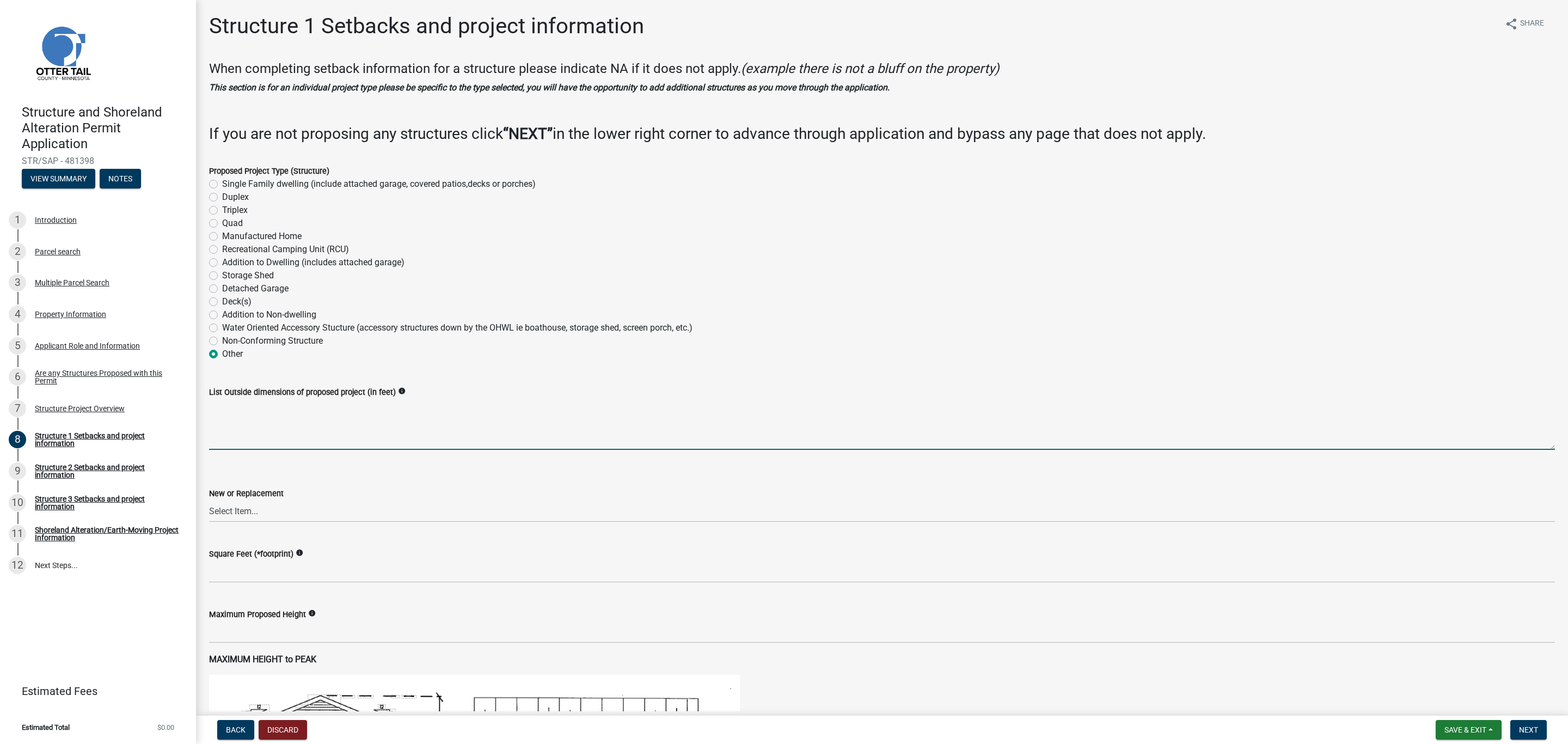
click at [256, 409] on textarea "List Outside dimensions of proposed project (in feet)" at bounding box center [882, 424] width 1346 height 51
click at [234, 409] on textarea "List Outside dimensions of proposed project (in feet)" at bounding box center [882, 424] width 1346 height 51
click at [236, 408] on textarea "List Outside dimensions of proposed project (in feet)" at bounding box center [882, 424] width 1346 height 51
click at [232, 415] on textarea "List Outside dimensions of proposed project (in feet)" at bounding box center [882, 424] width 1346 height 51
click at [240, 414] on textarea "List Outside dimensions of proposed project (in feet)" at bounding box center [882, 424] width 1346 height 51
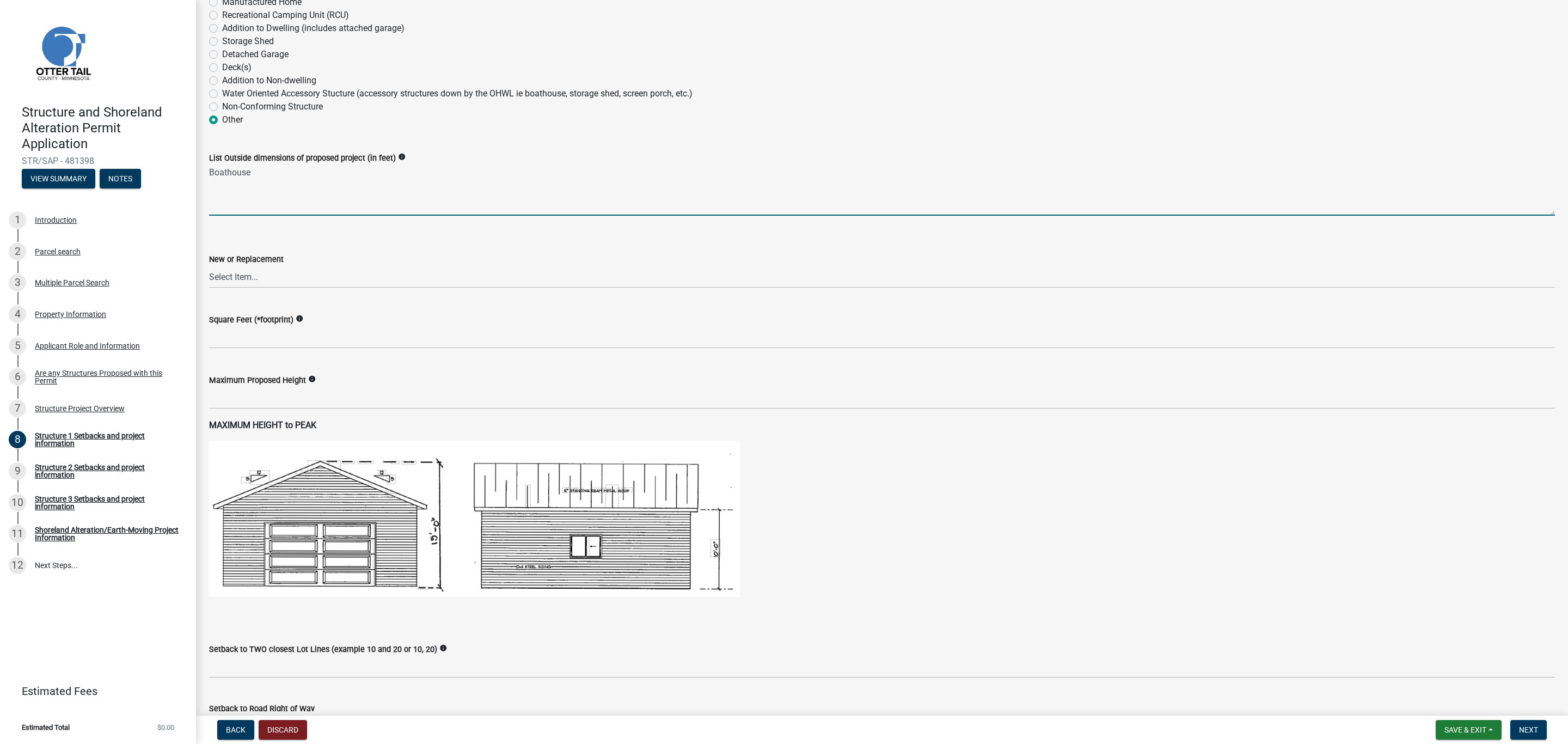
scroll to position [219, 0]
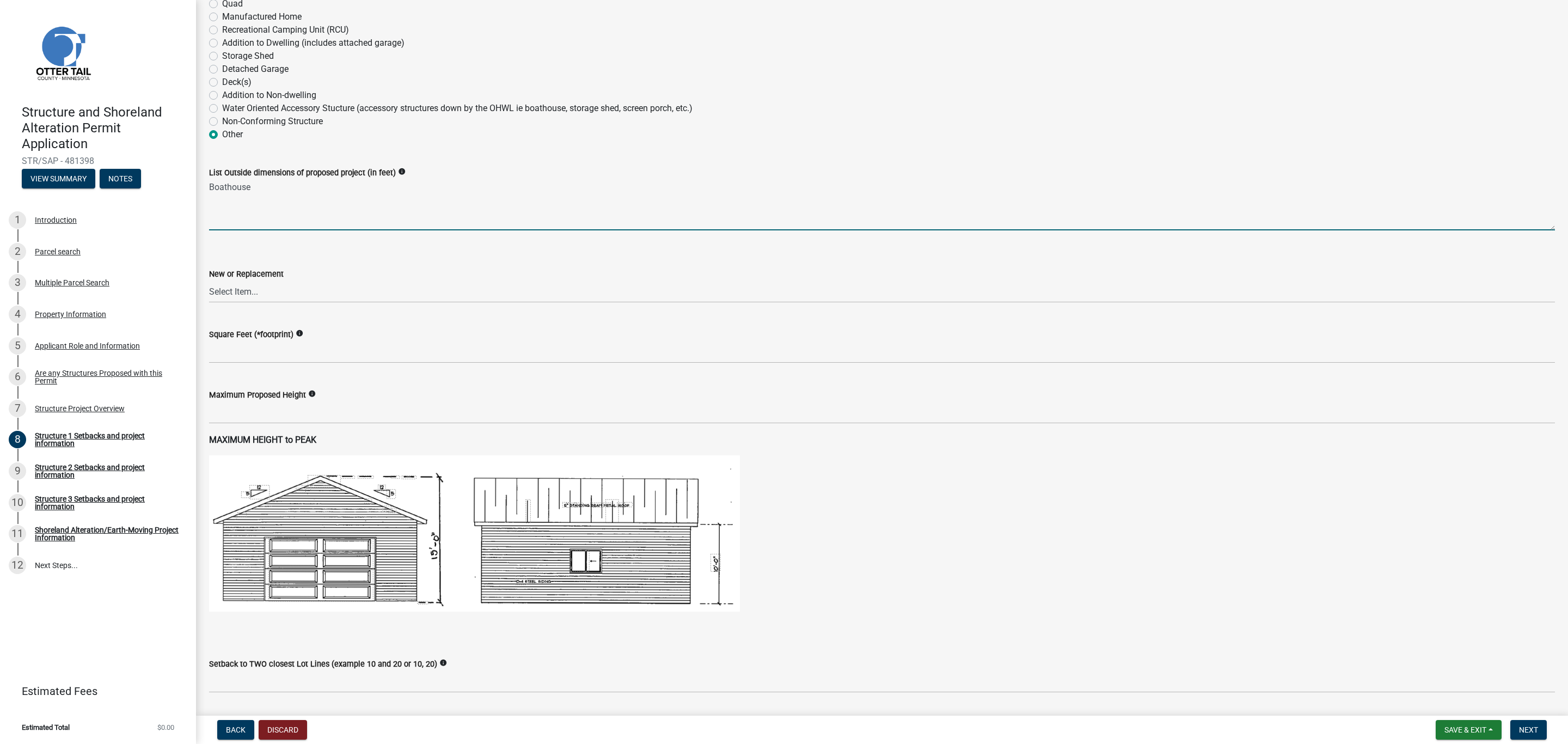
click at [256, 188] on textarea "Boathouse" at bounding box center [882, 204] width 1346 height 51
click at [350, 188] on textarea "Boathouse: Current width 140 Inches - Depth" at bounding box center [882, 204] width 1346 height 51
click at [351, 190] on textarea "Boathouse: Current width 140 Inches - Depth" at bounding box center [882, 204] width 1346 height 51
click at [356, 190] on textarea "Boathouse: Current width 140 Inches - Depth" at bounding box center [882, 204] width 1346 height 51
click at [363, 190] on textarea "Boathouse: Current width 140 Inches, - Depth" at bounding box center [882, 204] width 1346 height 51
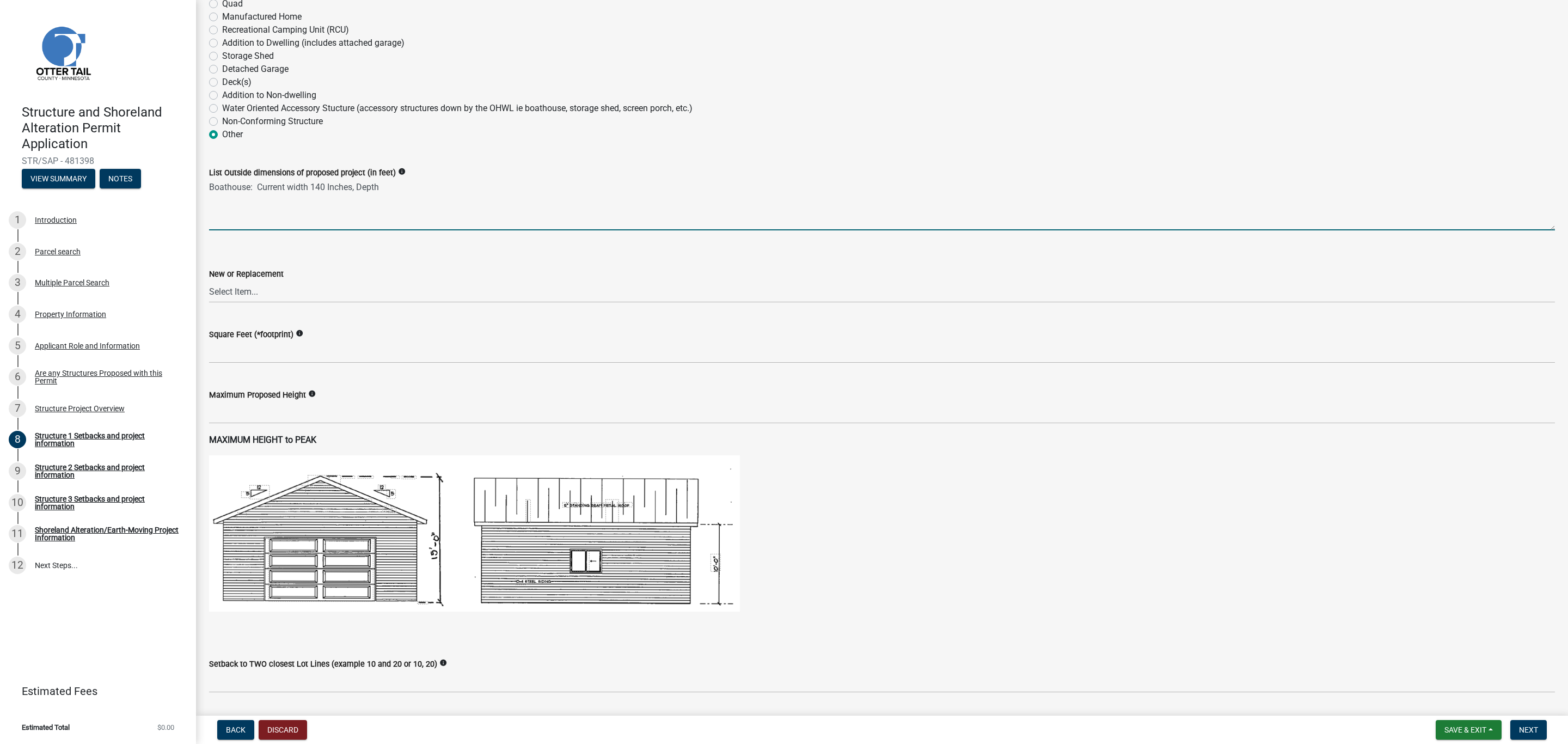
click at [392, 190] on textarea "Boathouse: Current width 140 Inches, Depth" at bounding box center [882, 204] width 1346 height 51
click at [309, 188] on textarea "Boathouse: Current width 140 Inches, Depth Top deck -" at bounding box center [882, 204] width 1346 height 51
drag, startPoint x: 435, startPoint y: 188, endPoint x: 425, endPoint y: 187, distance: 10.0
click at [425, 187] on textarea "Boathouse: Current width = 140 Inches, Depth Top deck -" at bounding box center [882, 204] width 1346 height 51
click at [662, 184] on textarea "Boathouse: Current width = 140 Inches, Depth Top deck = 147 Inches, Depth outsi…" at bounding box center [882, 204] width 1346 height 51
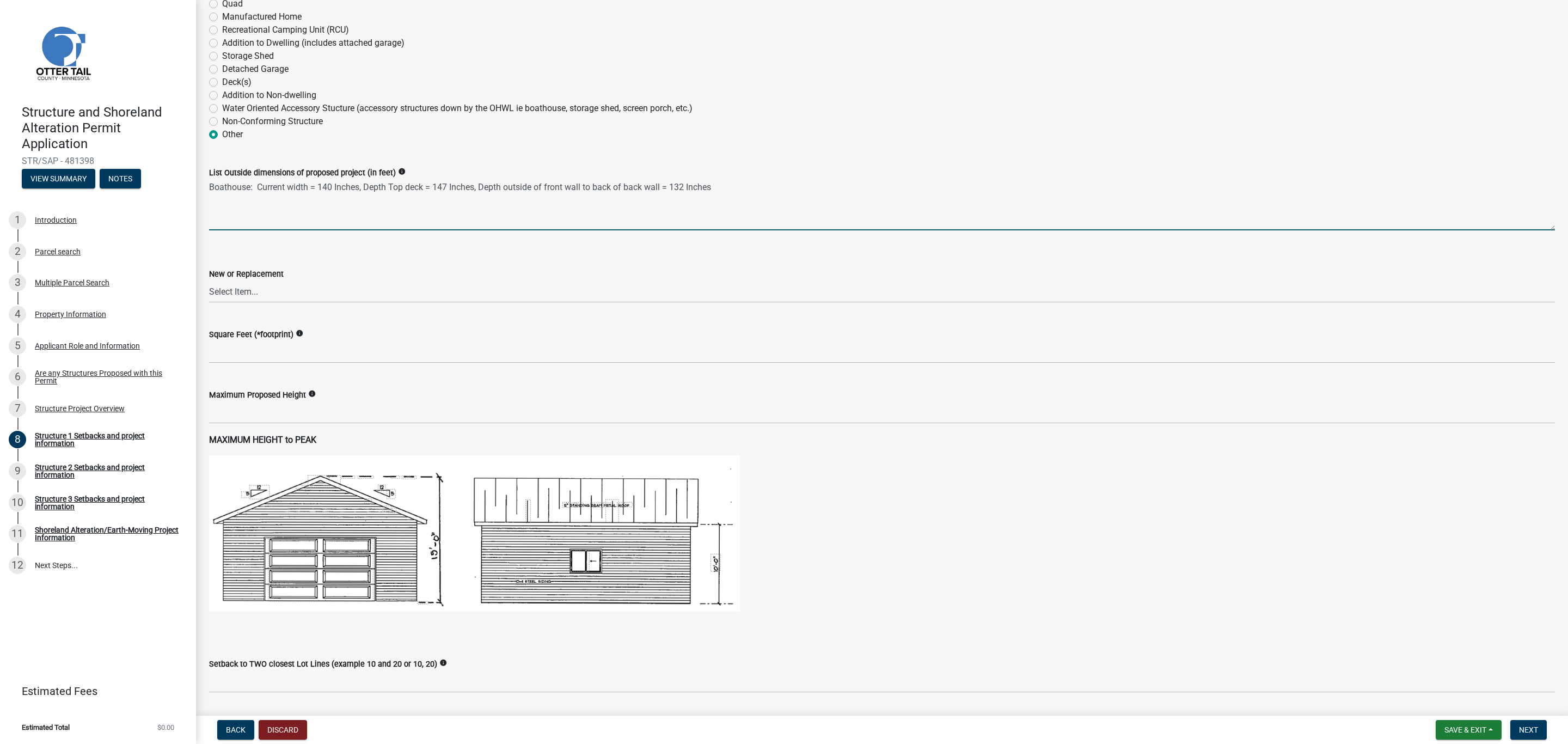
click at [306, 187] on textarea "Boathouse: Current width = 140 Inches, Depth Top deck = 147 Inches, Depth outsi…" at bounding box center [882, 204] width 1346 height 51
click at [308, 188] on textarea "Boathouse: Current width = 140 Inches, Depth Top deck = 147 Inches, Depth outsi…" at bounding box center [882, 204] width 1346 height 51
click at [472, 182] on textarea "Boathouse: Current width of walls and top deck = 140 Inches, Depth Top deck = 1…" at bounding box center [882, 204] width 1346 height 51
click at [806, 170] on div "List Outside dimensions of proposed project (in feet) info" at bounding box center [882, 172] width 1346 height 13
click at [822, 193] on textarea "Boathouse: Current width of walls and top deck = 140 Inches, Depth of Top deck …" at bounding box center [882, 204] width 1346 height 51
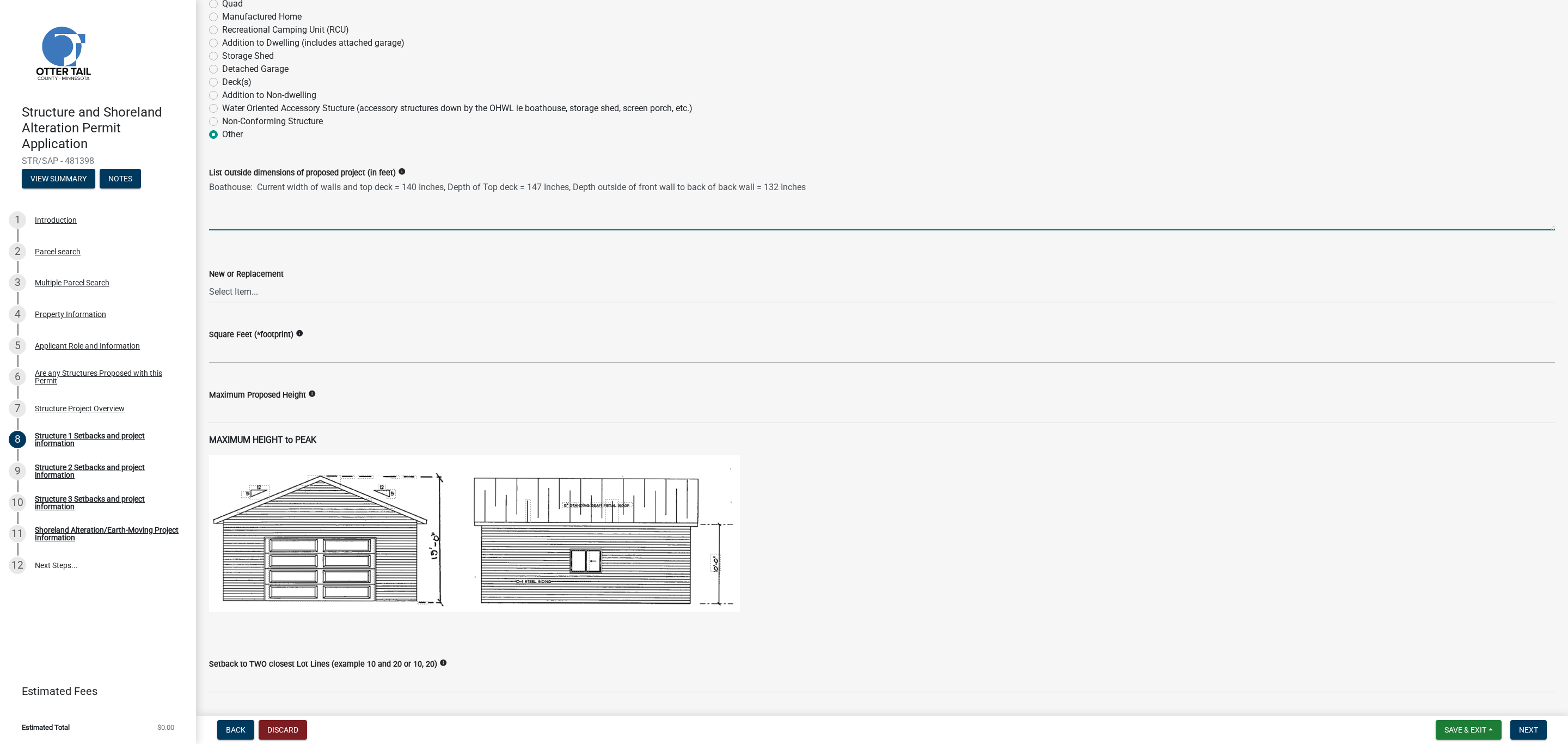
click at [824, 188] on textarea "Boathouse: Current width of walls and top deck = 140 Inches, Depth of Top deck …" at bounding box center [882, 204] width 1346 height 51
click at [515, 194] on textarea "Boathouse: Current width of walls and top deck = 140 Inches, Depth of Top deck …" at bounding box center [882, 204] width 1346 height 51
click at [509, 197] on textarea "Boathouse: Current width of walls and top deck = 140 Inches, Depth of Top deck …" at bounding box center [882, 204] width 1346 height 51
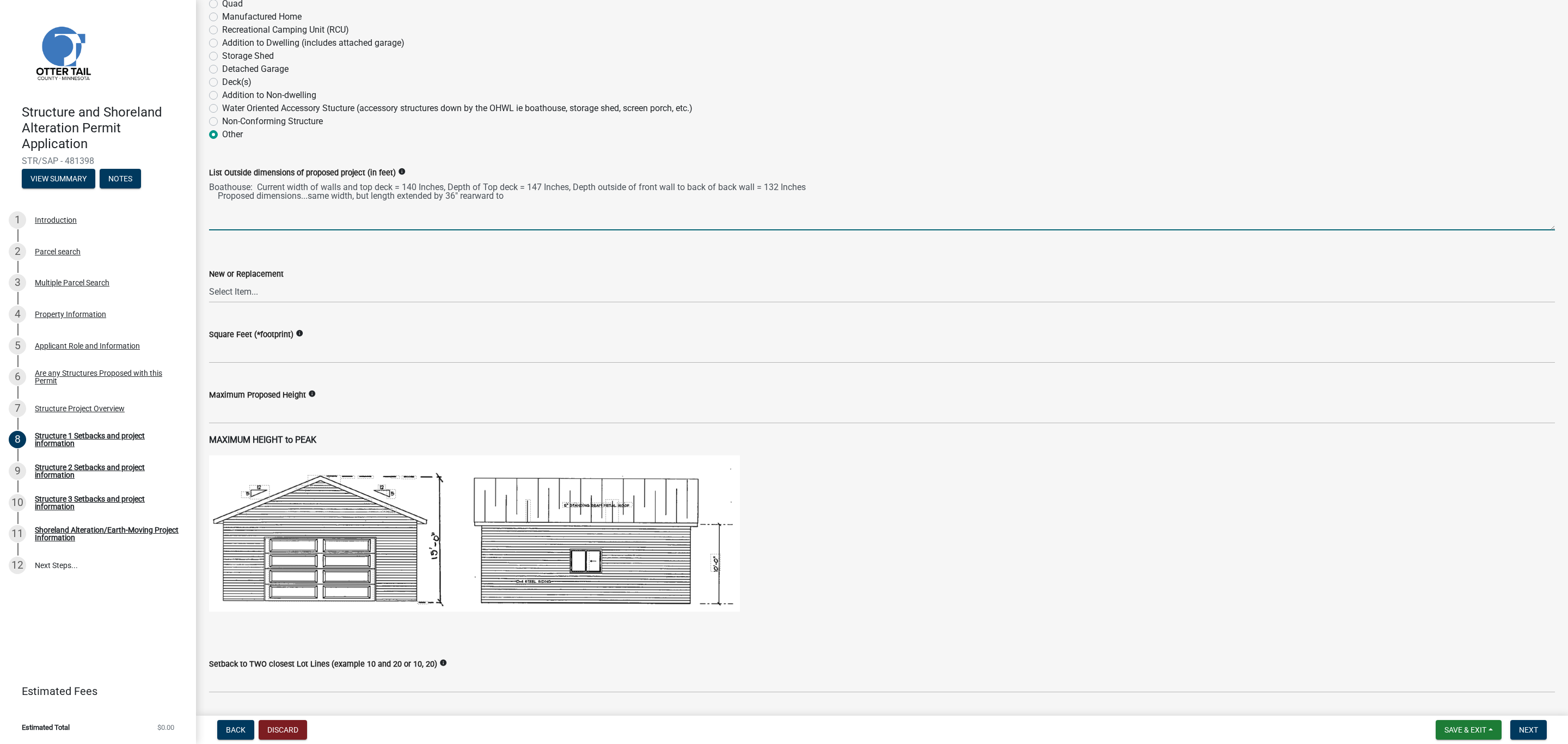
click at [513, 197] on textarea "Boathouse: Current width of walls and top deck = 140 Inches, Depth of Top deck …" at bounding box center [882, 204] width 1346 height 51
click at [259, 184] on textarea "Boathouse: Current width of walls and top deck = 140 Inches, Depth of Top deck …" at bounding box center [882, 204] width 1346 height 51
click at [255, 190] on textarea "Boathouse: Current width of walls and top deck = 140 Inches, Depth of Top deck …" at bounding box center [882, 204] width 1346 height 51
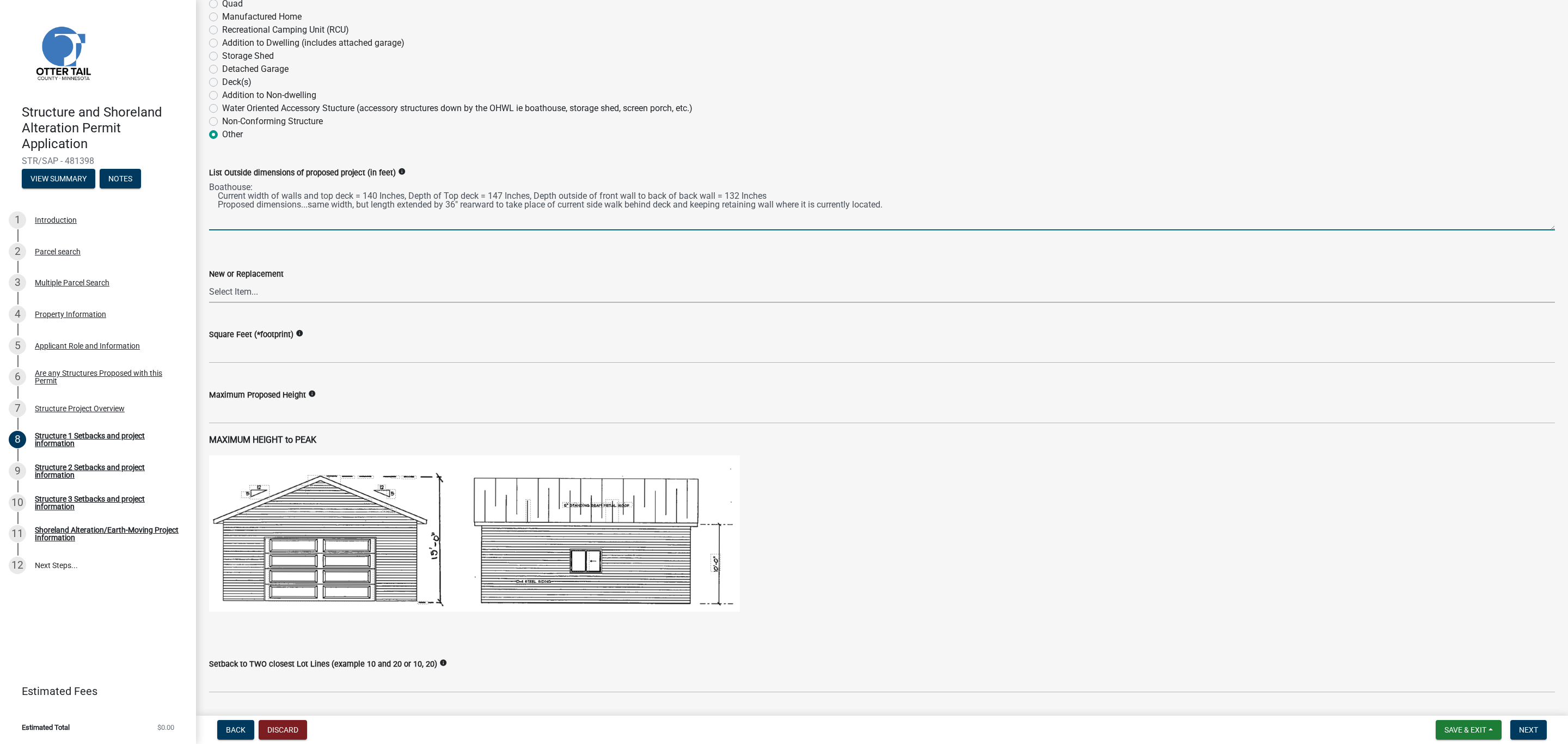
click at [268, 281] on select "Select Item... New Replacement" at bounding box center [882, 292] width 1346 height 22
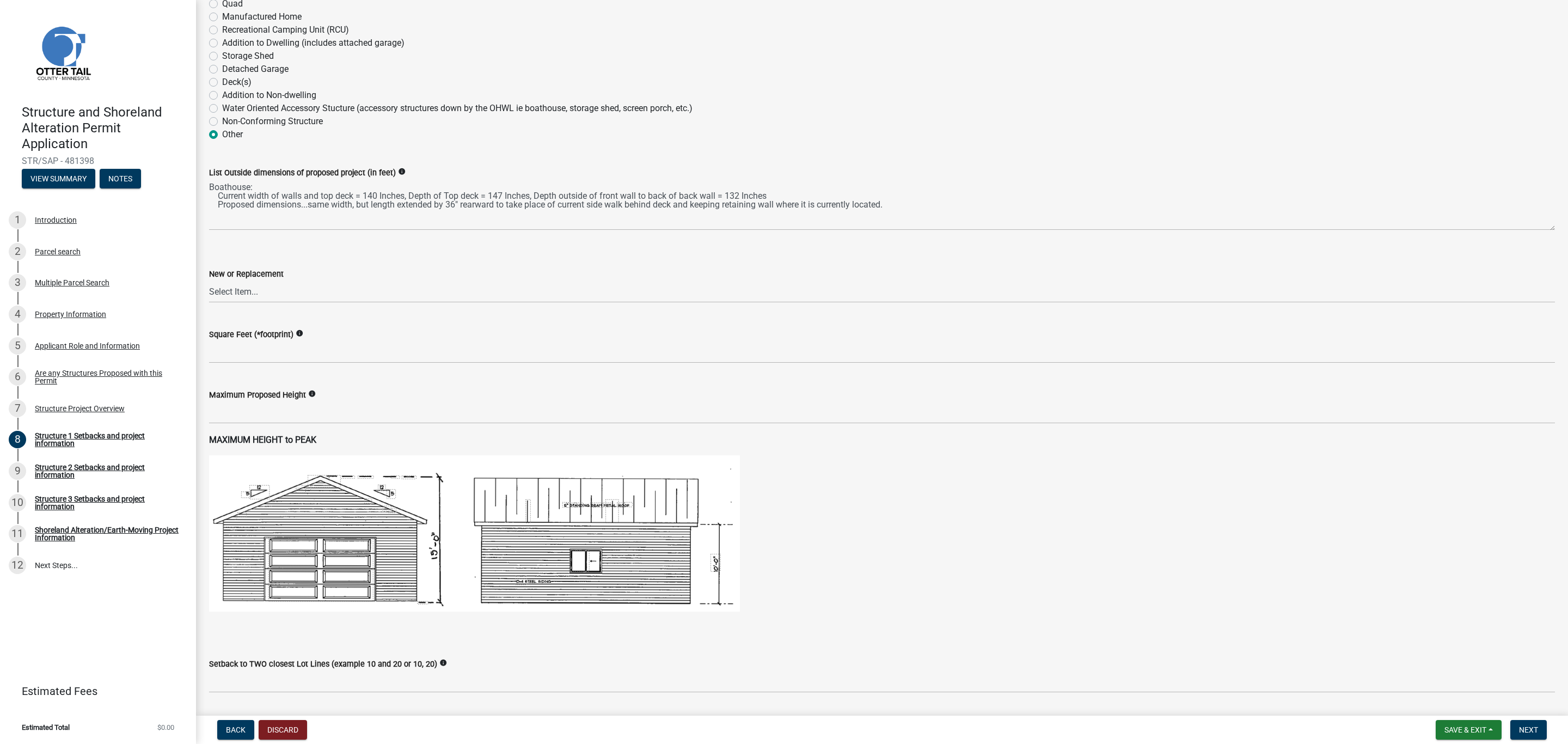
click at [290, 246] on div "New or Replacement Select Item... New Replacement" at bounding box center [882, 271] width 1346 height 63
click at [249, 293] on select "Select Item... New Replacement" at bounding box center [882, 292] width 1346 height 22
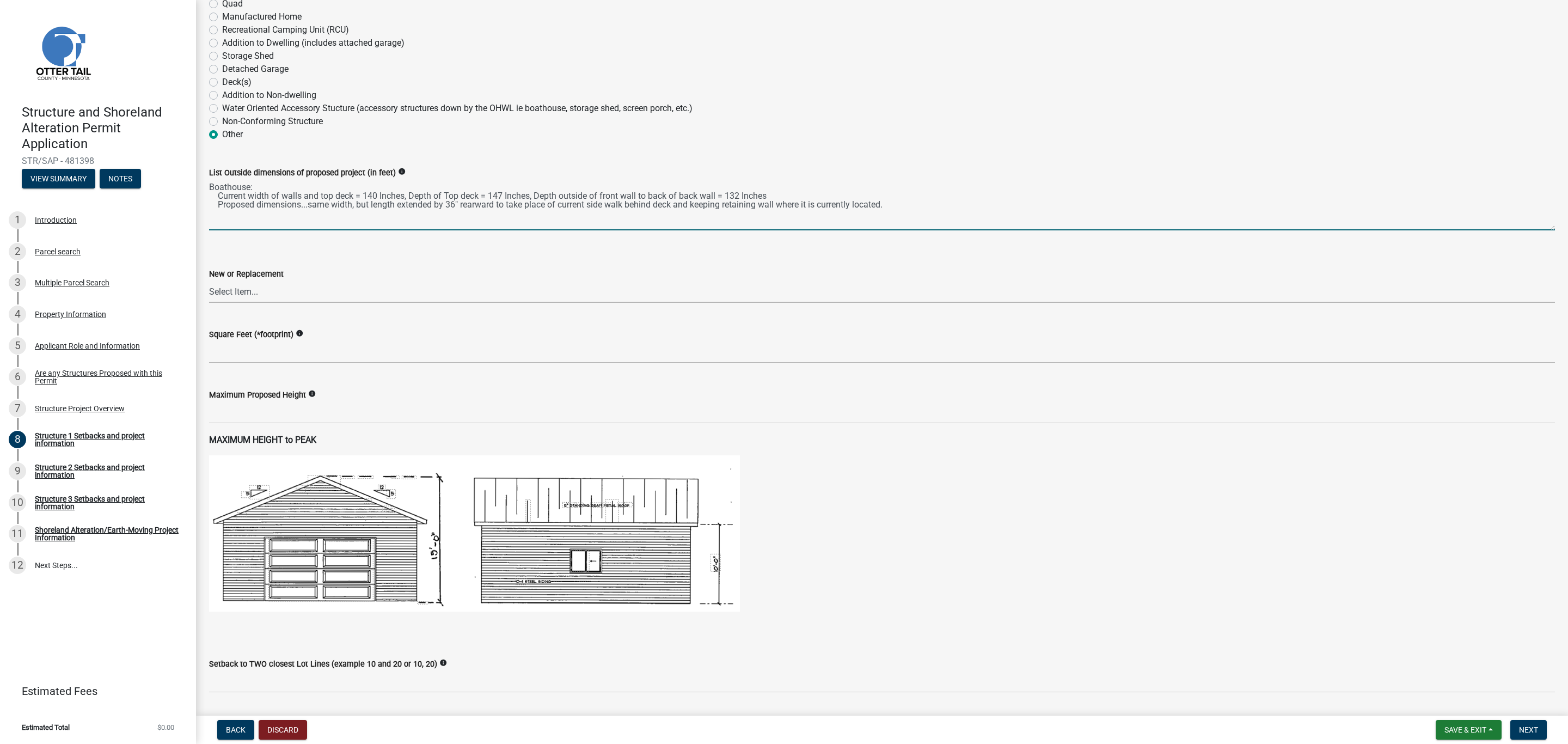
click at [258, 229] on textarea "Boathouse: Current width of walls and top deck = 140 Inches, Depth of Top deck …" at bounding box center [882, 204] width 1346 height 51
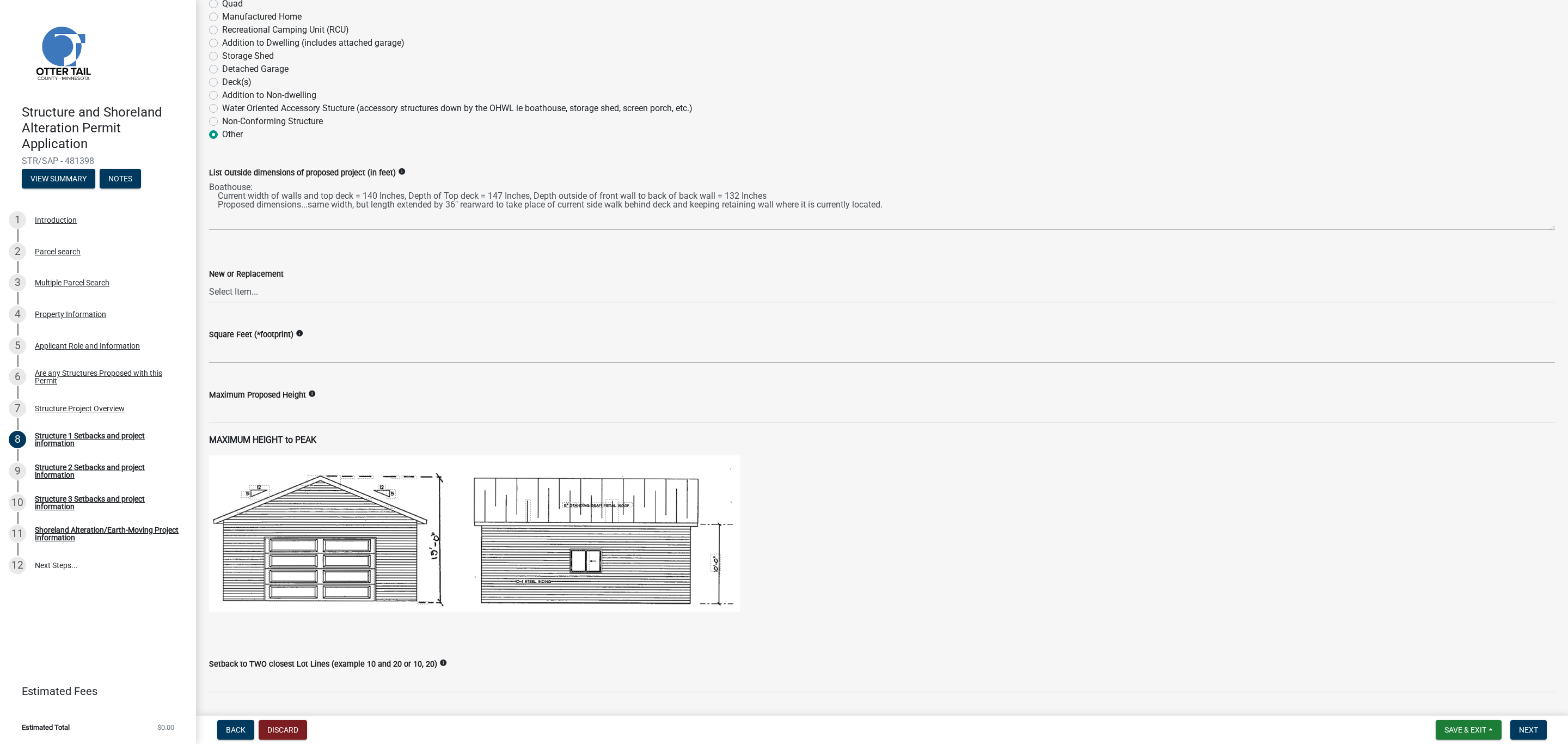
click at [250, 237] on wm-data-entity-input "List Outside dimensions of proposed project (in feet) info Boathouse: Current w…" at bounding box center [882, 195] width 1346 height 89
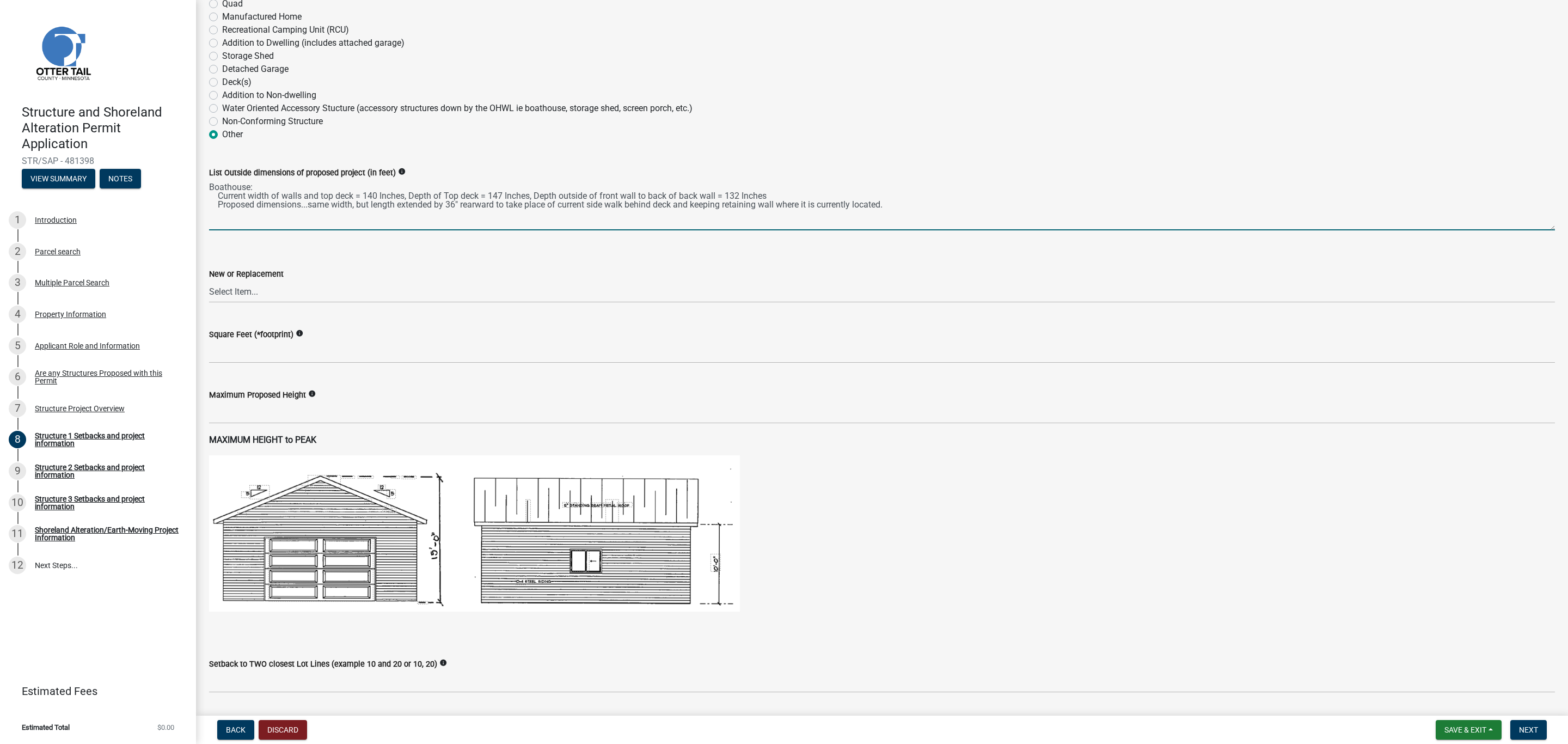
click at [910, 206] on textarea "Boathouse: Current width of walls and top deck = 140 Inches, Depth of Top deck …" at bounding box center [882, 204] width 1346 height 51
type textarea "Boathouse: Current width of walls and top deck = 140 Inches, Depth of Top deck …"
click at [245, 281] on select "Select Item... New Replacement" at bounding box center [882, 292] width 1346 height 22
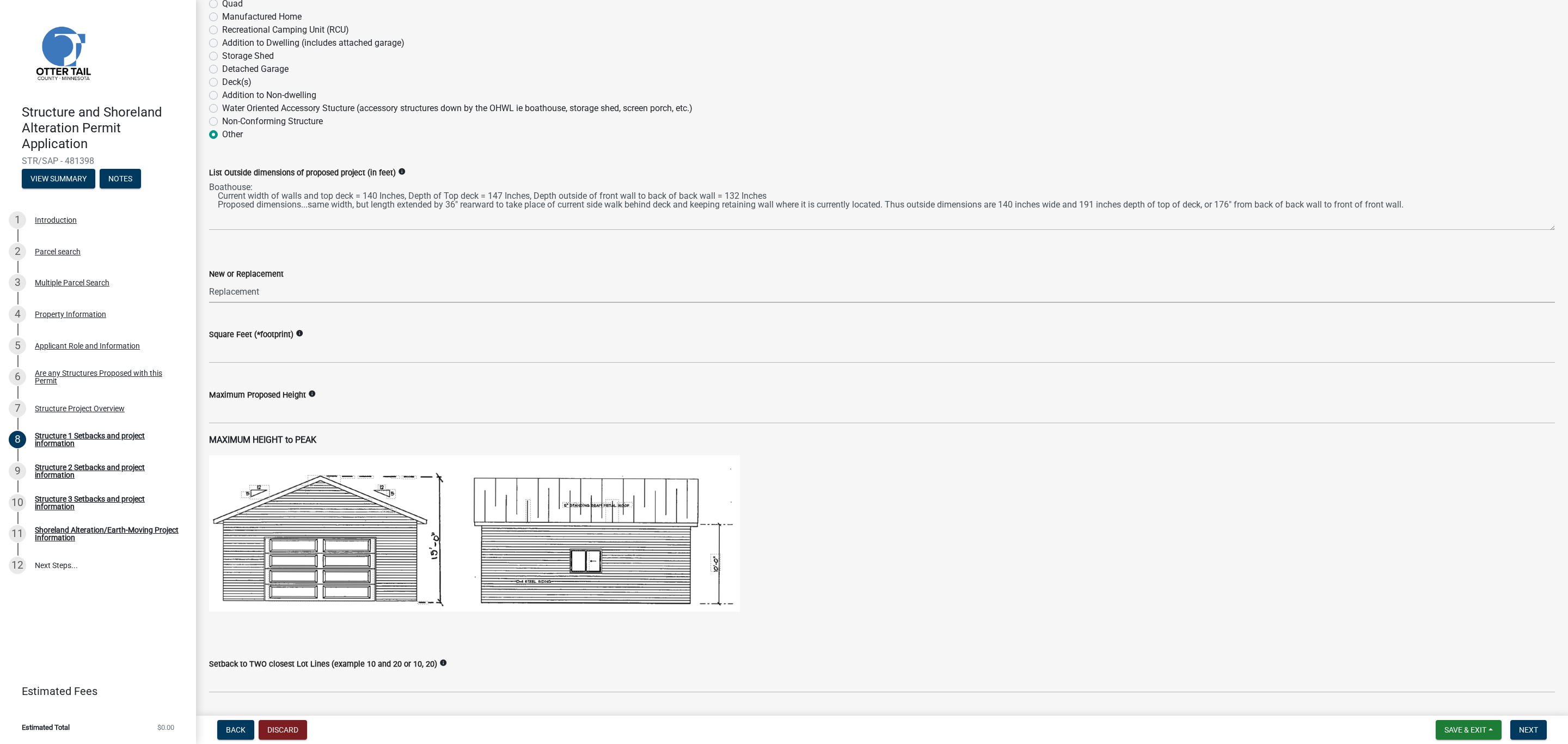
click at [209, 281] on select "Select Item... New Replacement" at bounding box center [882, 292] width 1346 height 22
select select "a3cc236c-43aa-406a-8353-e0398d57c407"
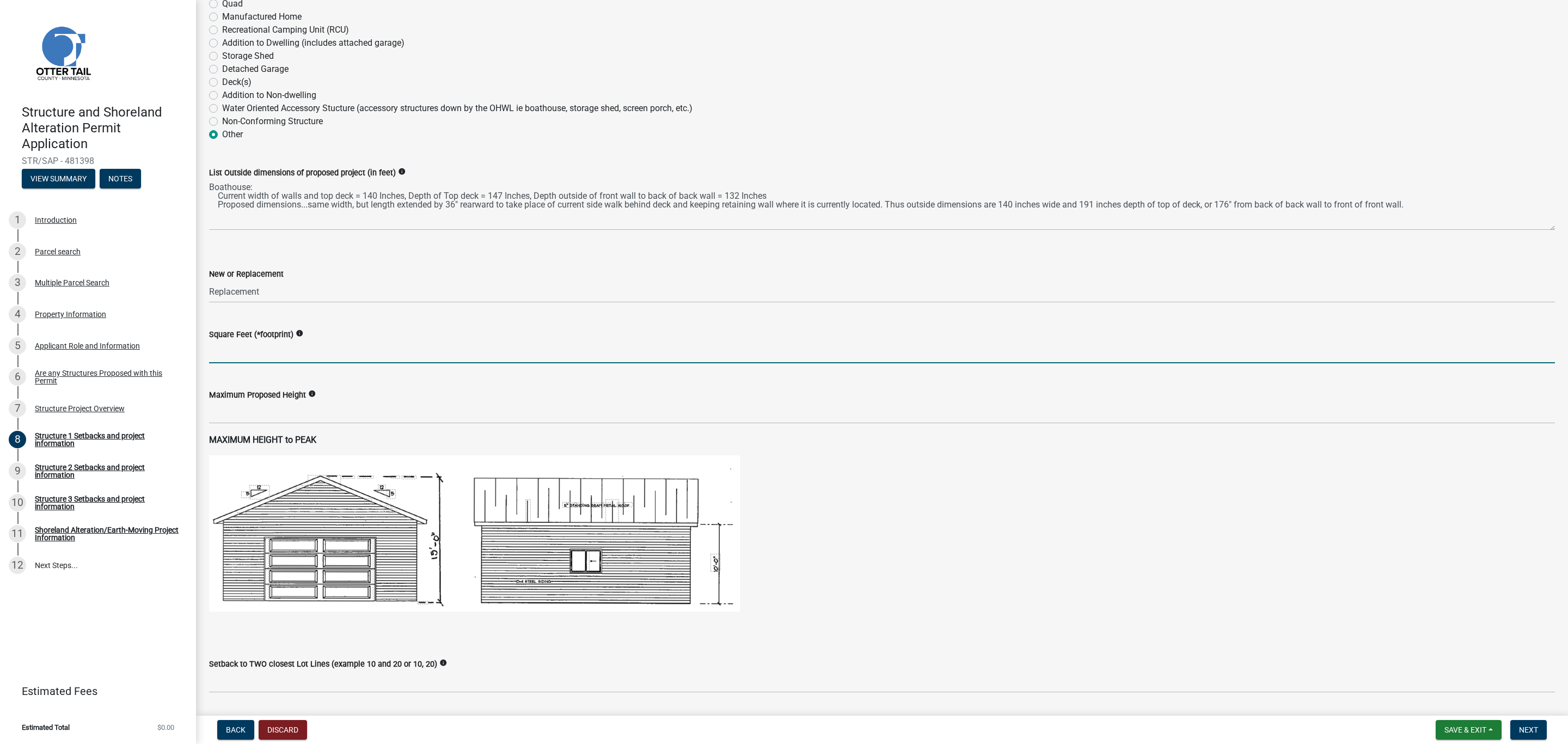
click at [252, 358] on input "text" at bounding box center [882, 352] width 1346 height 22
click at [246, 355] on input "text" at bounding box center [882, 352] width 1346 height 22
click at [229, 353] on input "text" at bounding box center [882, 352] width 1346 height 22
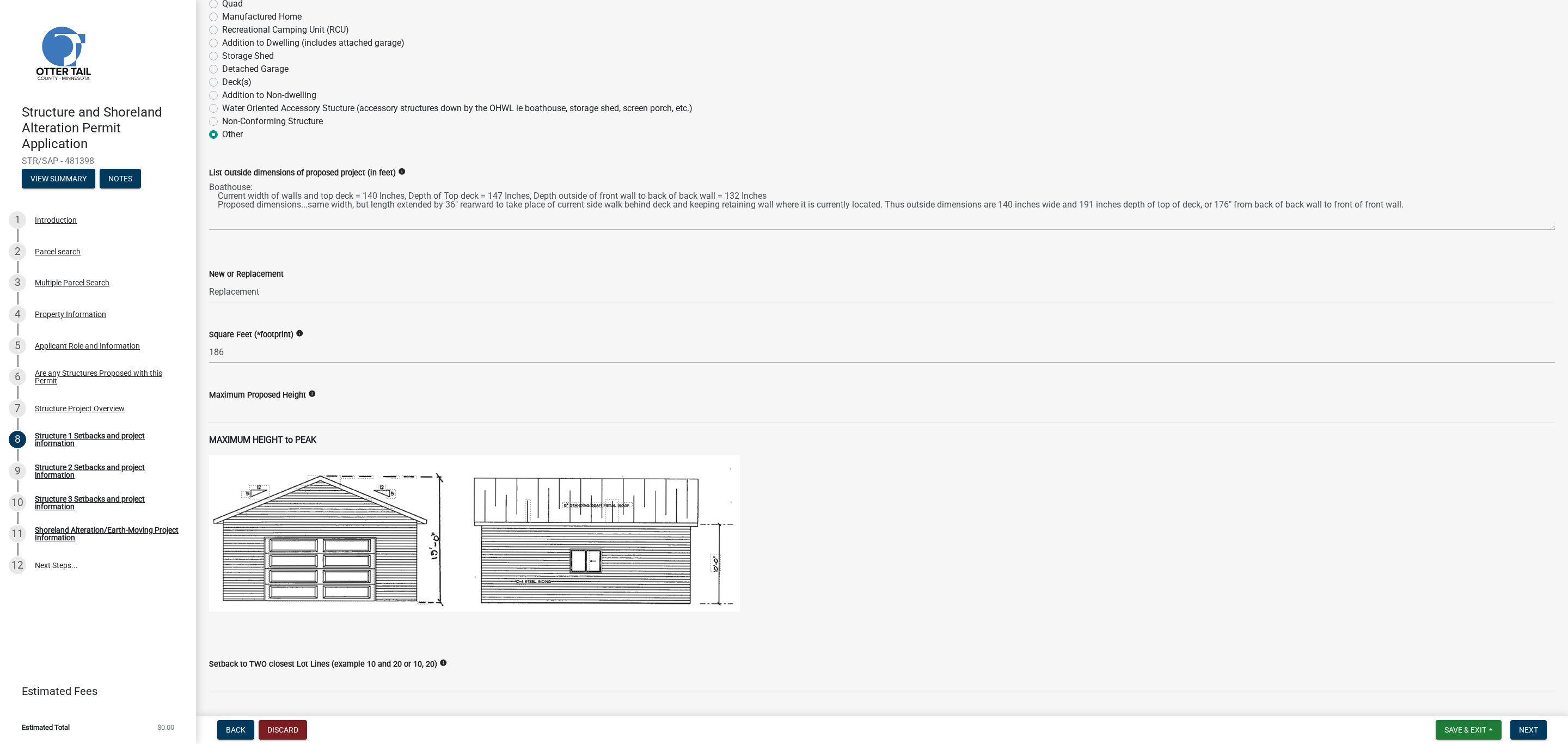
click at [240, 398] on label "Maximum Proposed Height" at bounding box center [258, 396] width 97 height 8
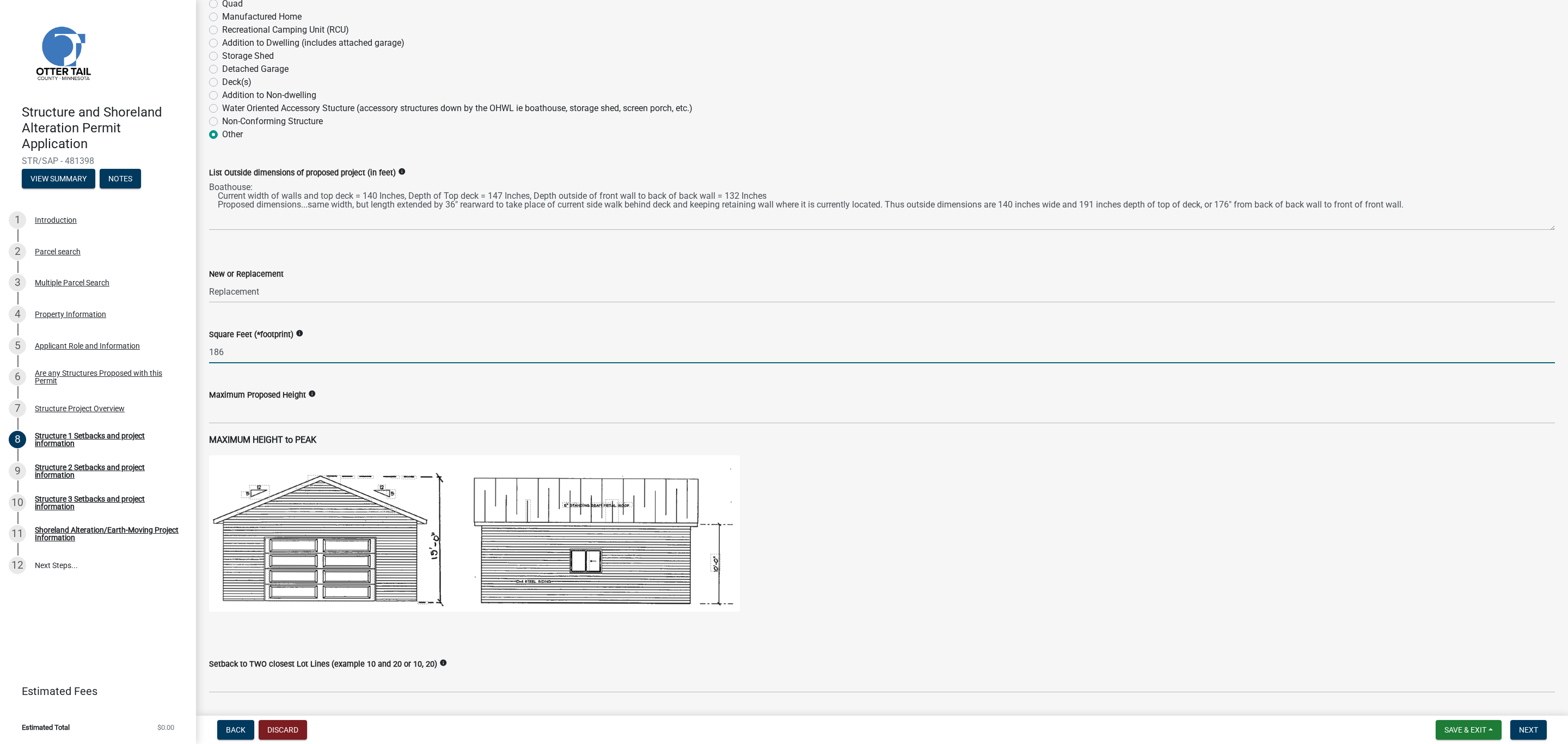
click at [225, 358] on input "186" at bounding box center [882, 352] width 1346 height 22
type input "172"
click at [240, 387] on div "Maximum Proposed Height info" at bounding box center [882, 398] width 1346 height 51
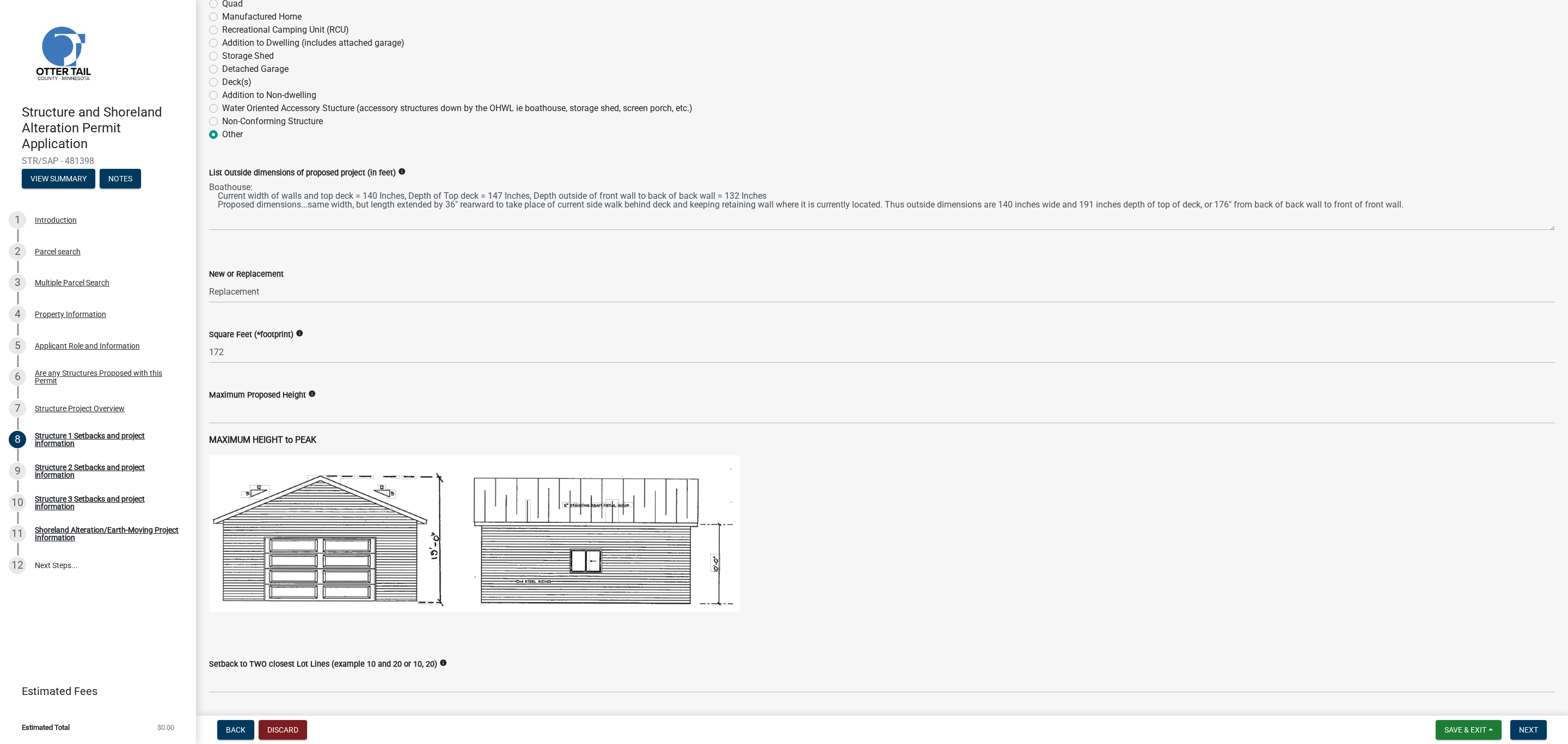
click at [299, 397] on label "Maximum Proposed Height" at bounding box center [258, 396] width 97 height 8
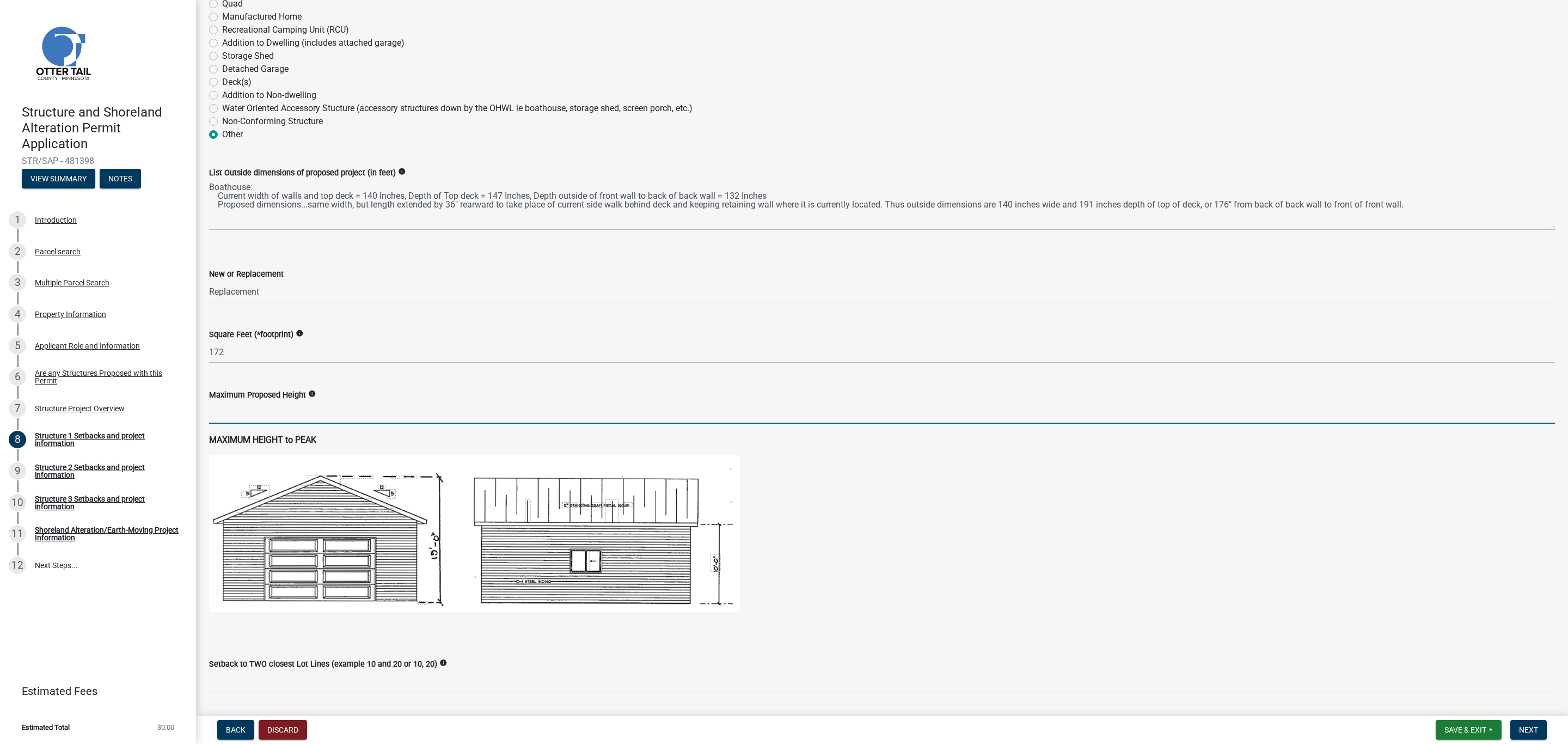
click at [252, 414] on input "text" at bounding box center [882, 413] width 1346 height 22
type input "0"
click at [1459, 729] on span "Save & Exit" at bounding box center [1465, 729] width 42 height 9
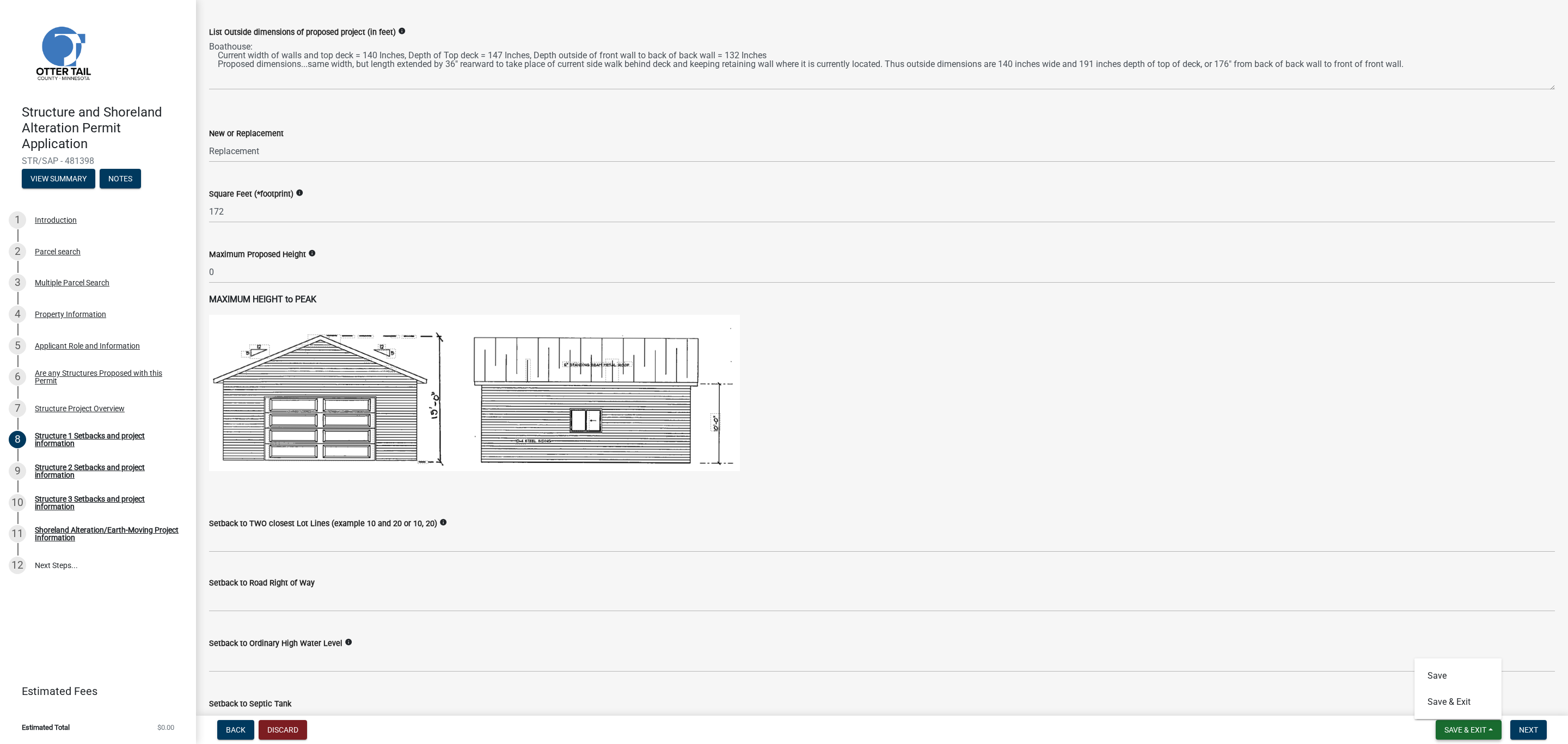
scroll to position [301, 0]
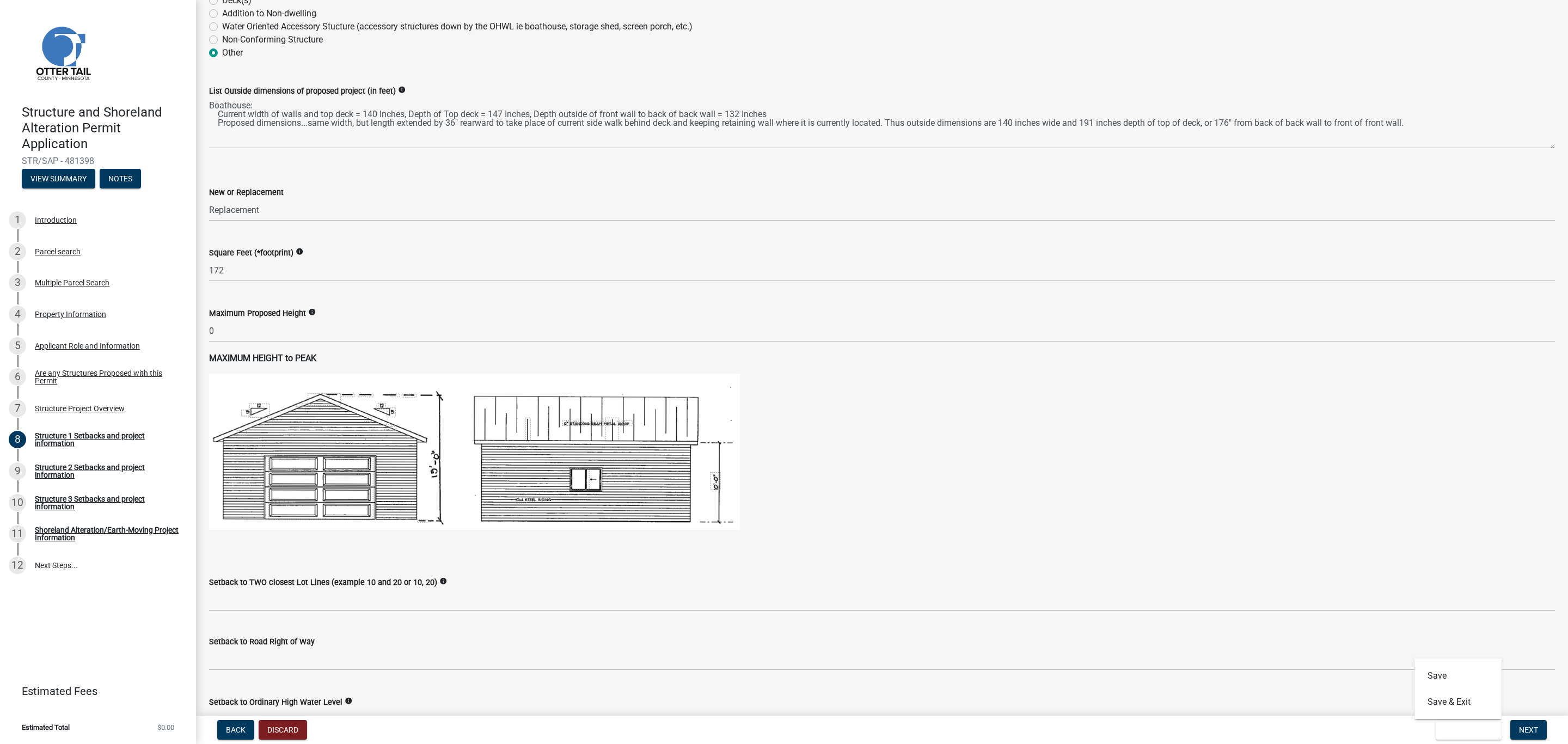
click at [234, 315] on label "Maximum Proposed Height" at bounding box center [258, 314] width 97 height 8
click at [237, 330] on input "0" at bounding box center [882, 331] width 1346 height 22
click at [237, 327] on input "0" at bounding box center [882, 331] width 1346 height 22
click at [303, 377] on img at bounding box center [475, 452] width 531 height 157
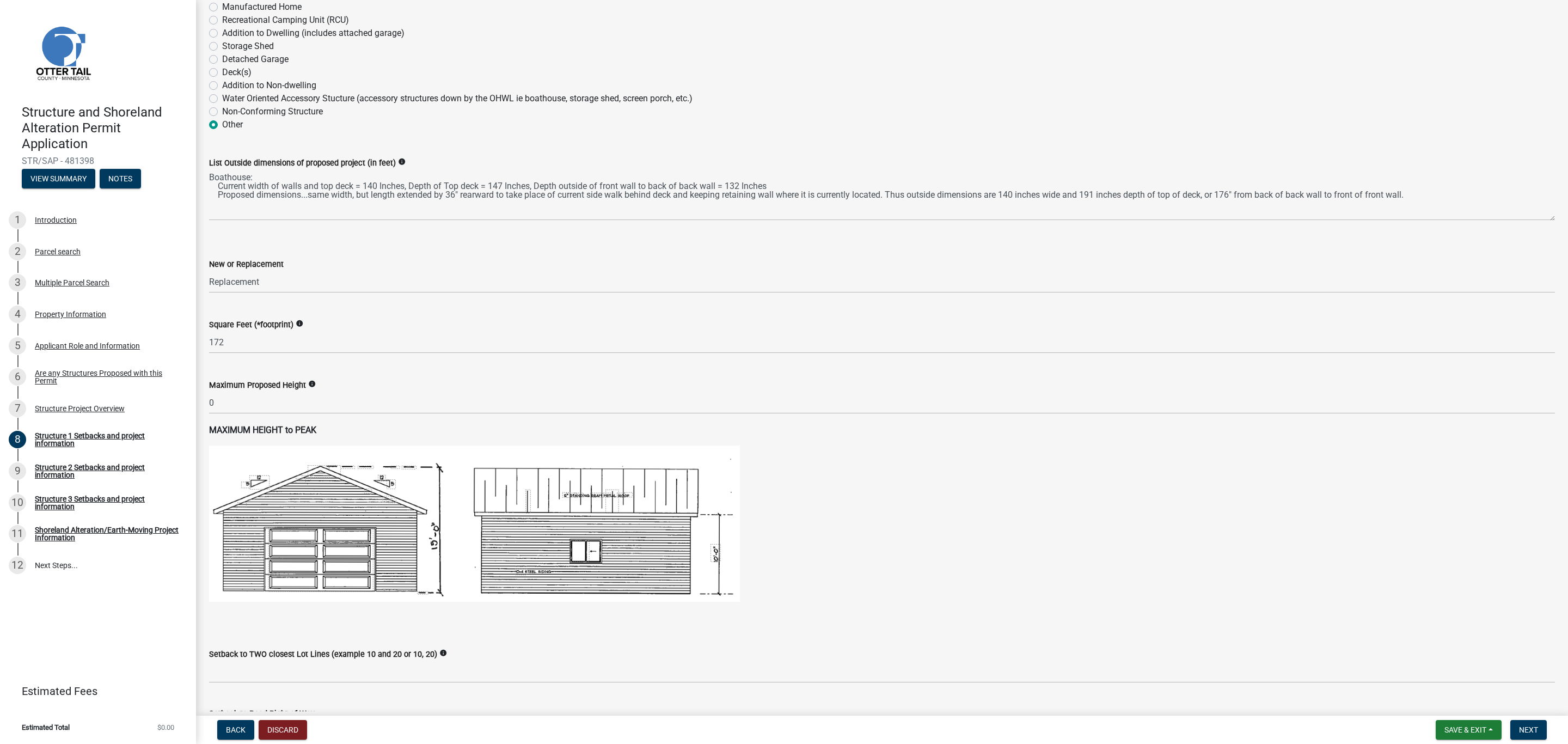
scroll to position [229, 0]
click at [1223, 490] on figure at bounding box center [882, 524] width 1346 height 157
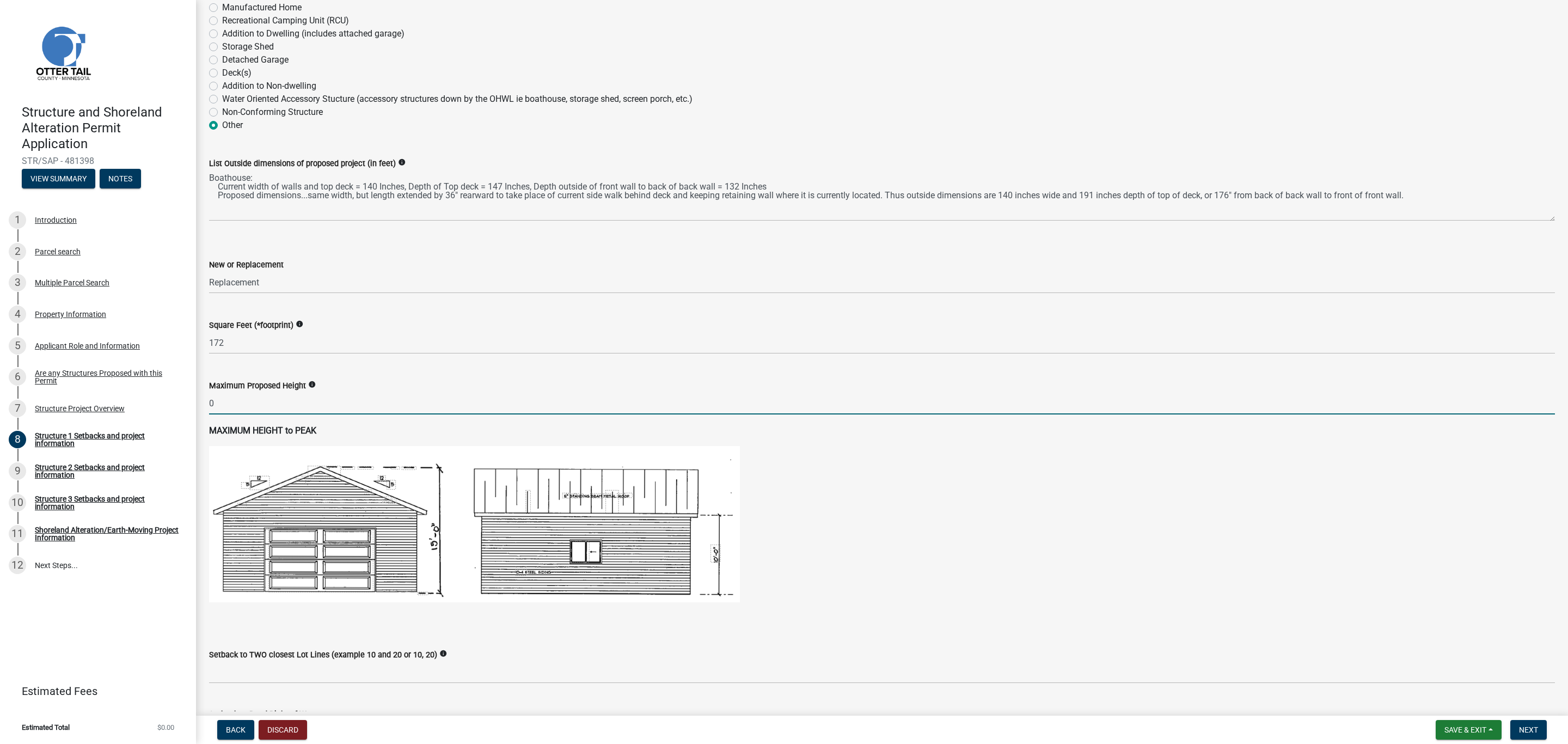
click at [265, 407] on input "0" at bounding box center [882, 404] width 1346 height 22
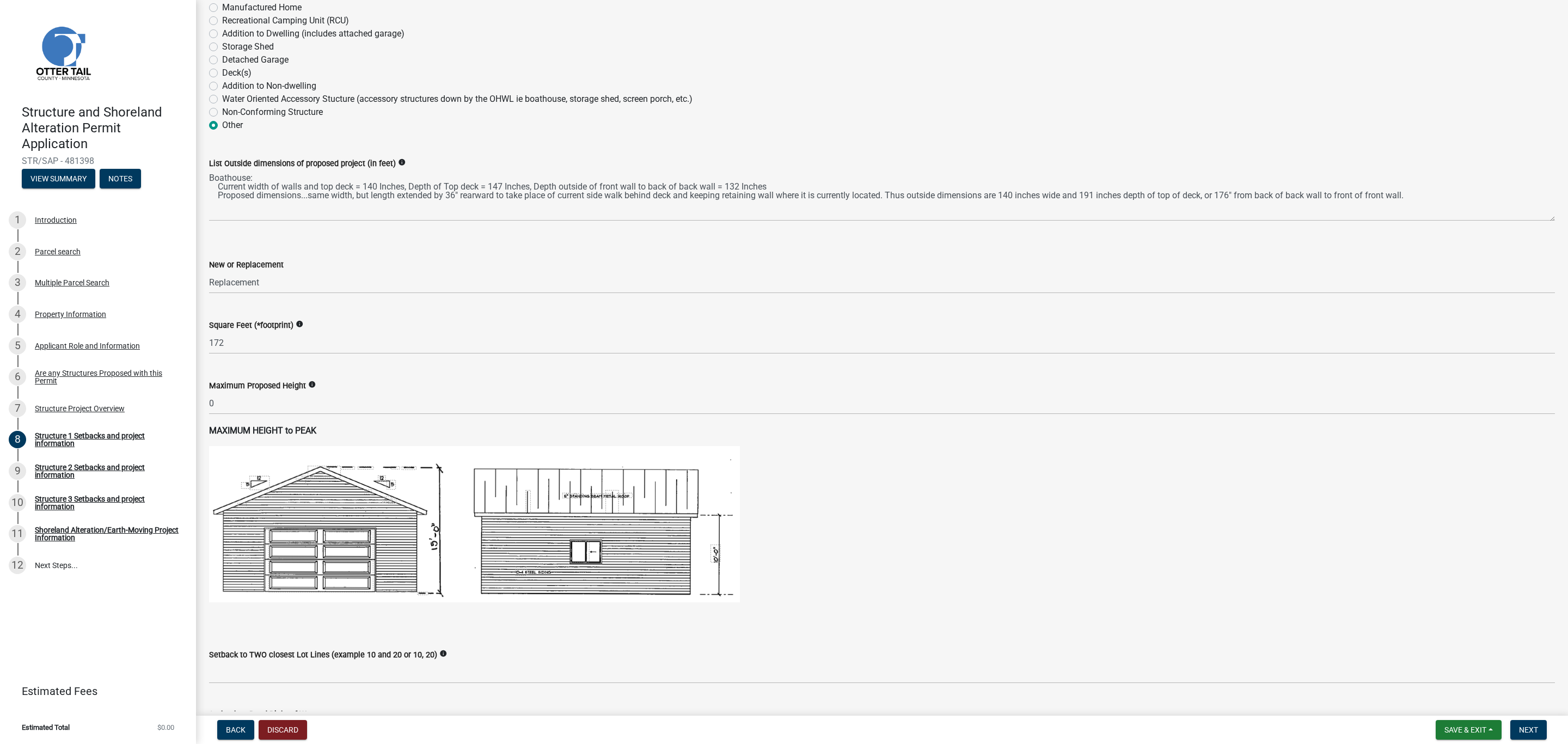
click at [383, 654] on label "Setback to TWO closest Lot Lines (example 10 and 20 or 10, 20)" at bounding box center [323, 655] width 228 height 8
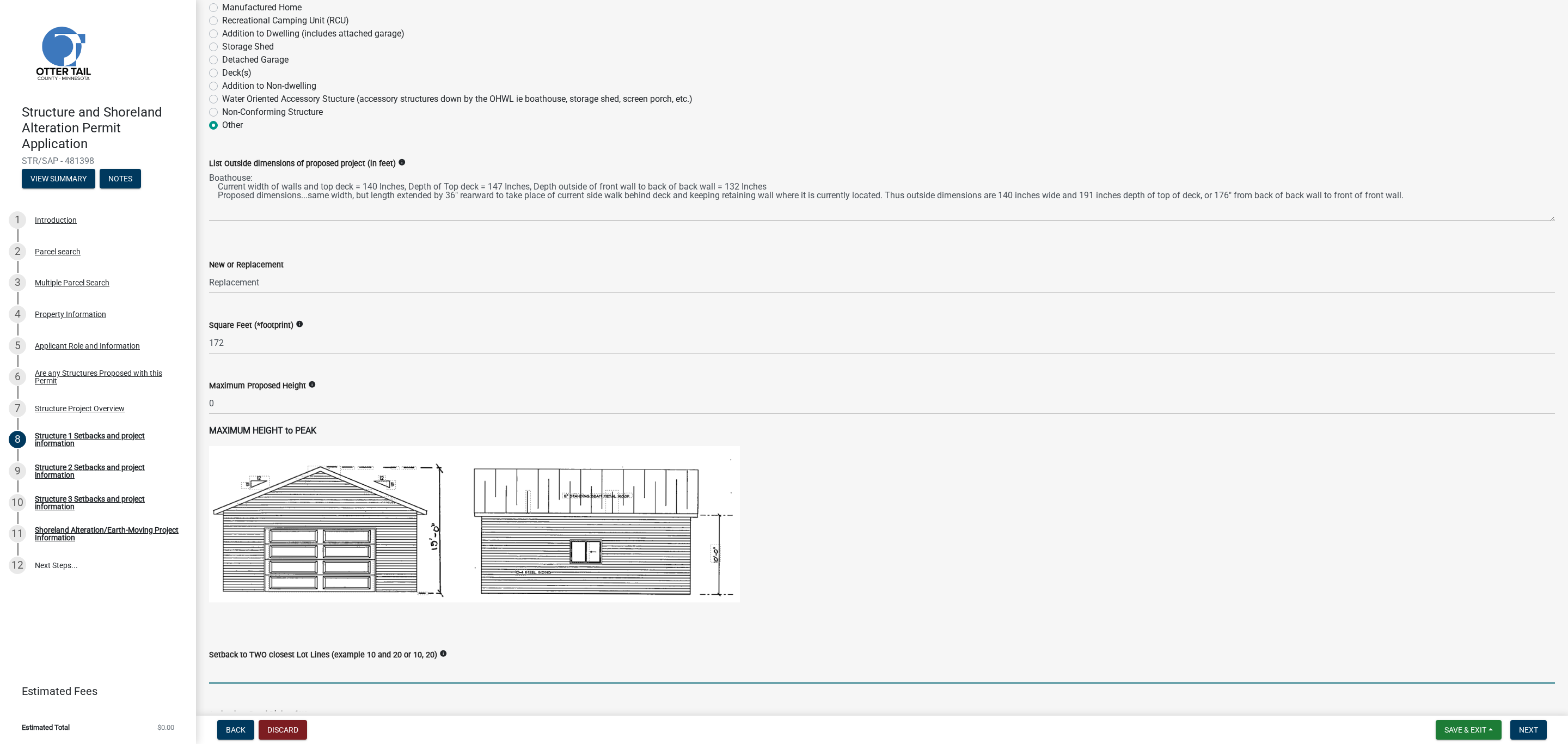
click at [383, 661] on input "Setback to TWO closest Lot Lines (example 10 and 20 or 10, 20)" at bounding box center [882, 673] width 1346 height 22
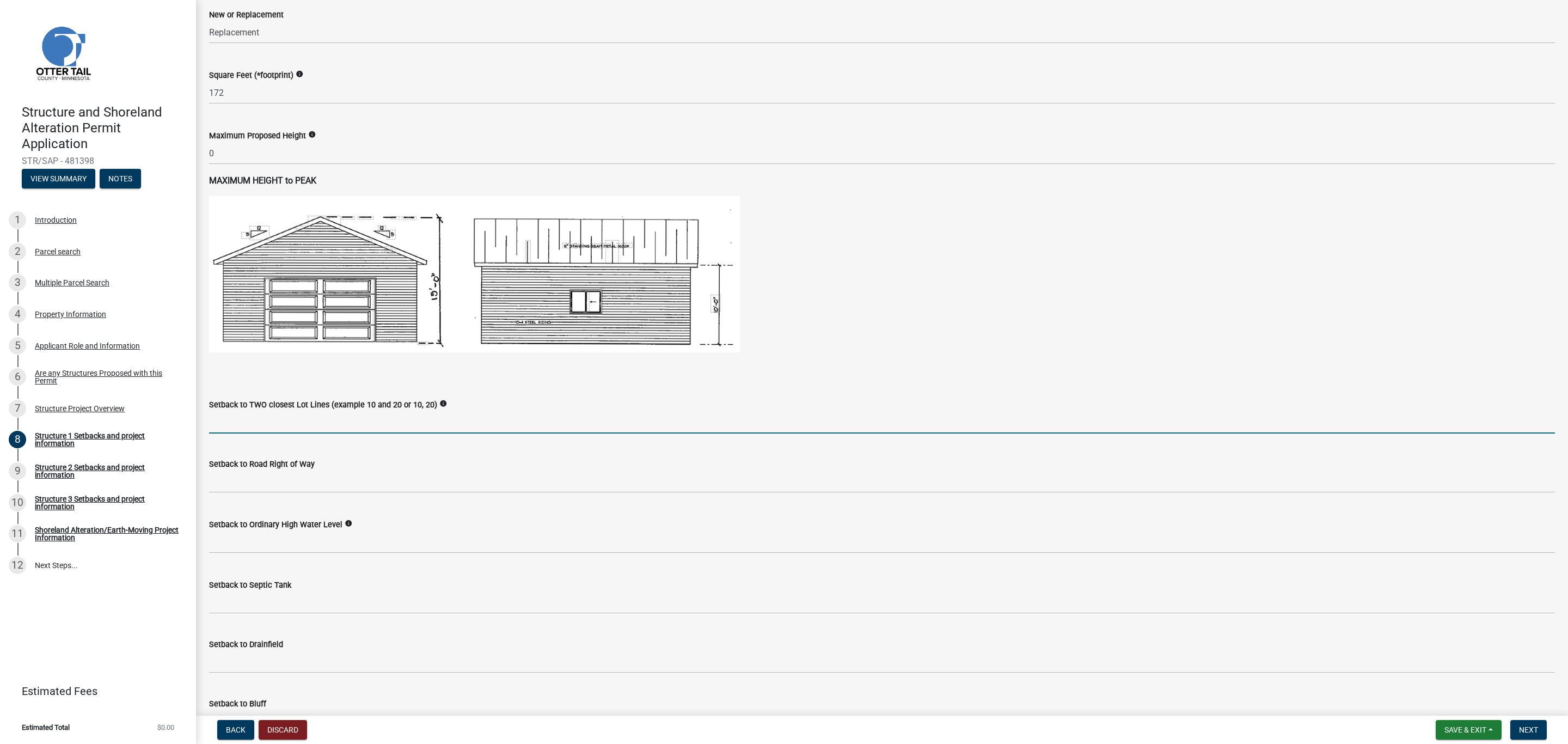
scroll to position [484, 0]
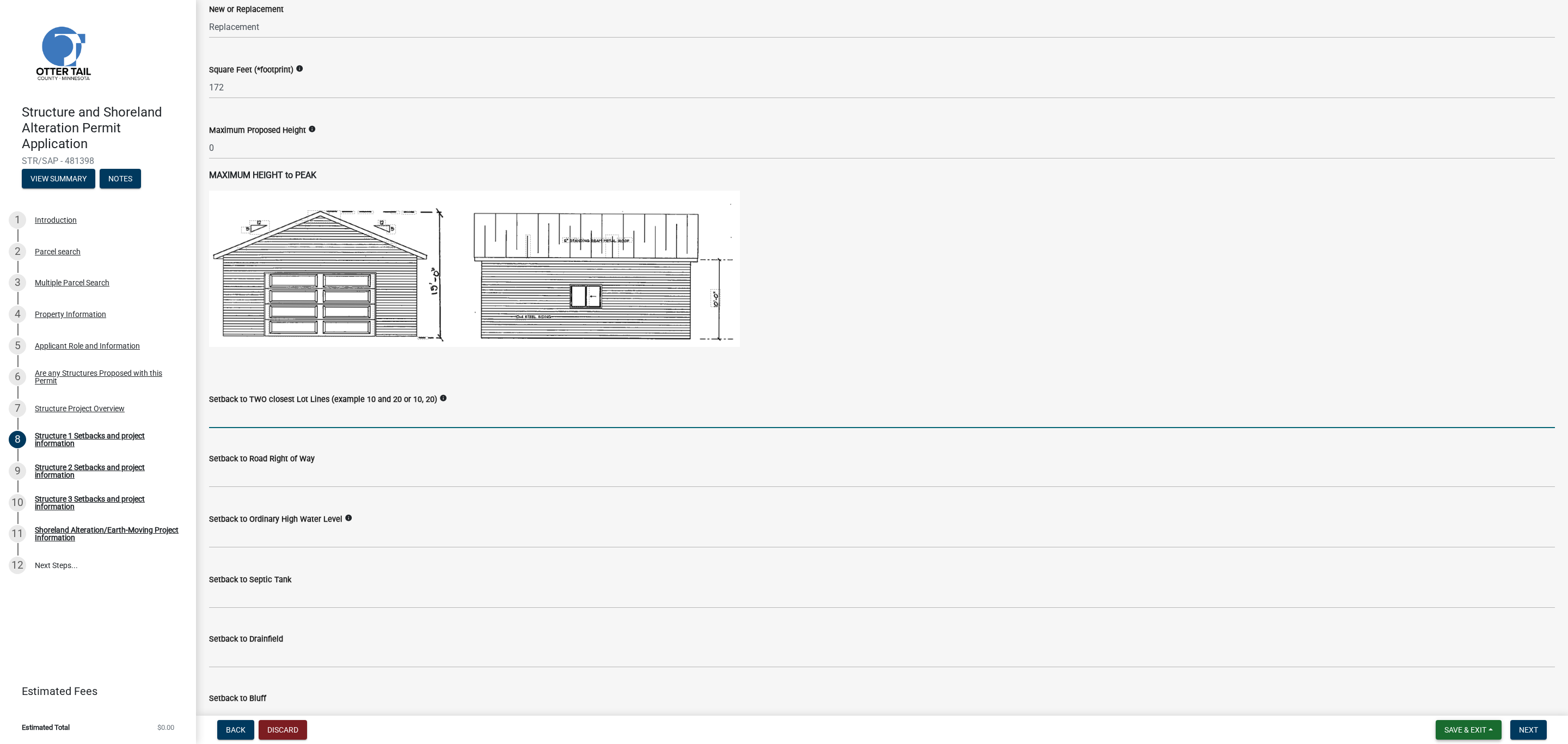
click at [1462, 733] on span "Save & Exit" at bounding box center [1465, 729] width 42 height 9
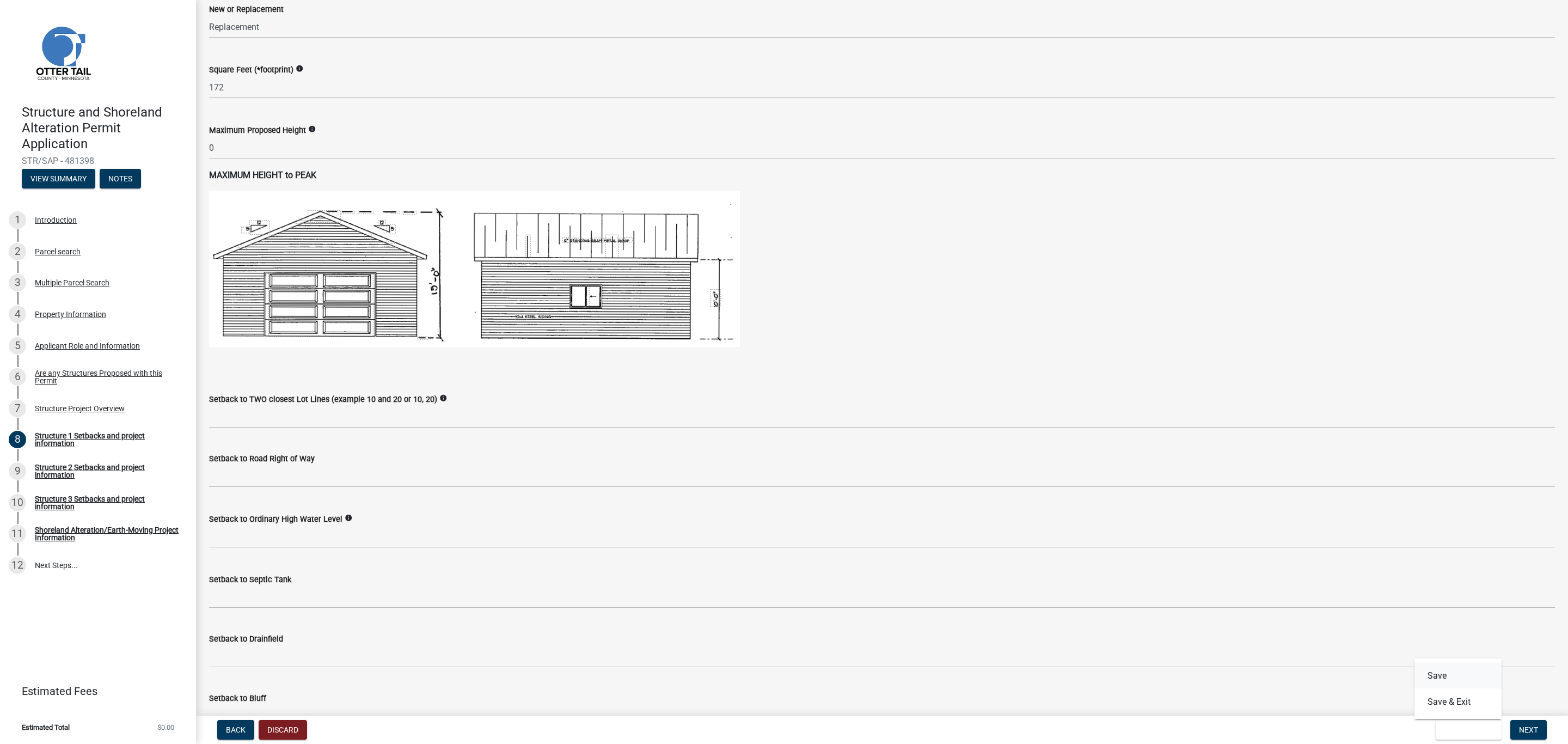
click at [1450, 677] on button "Save" at bounding box center [1458, 676] width 87 height 26
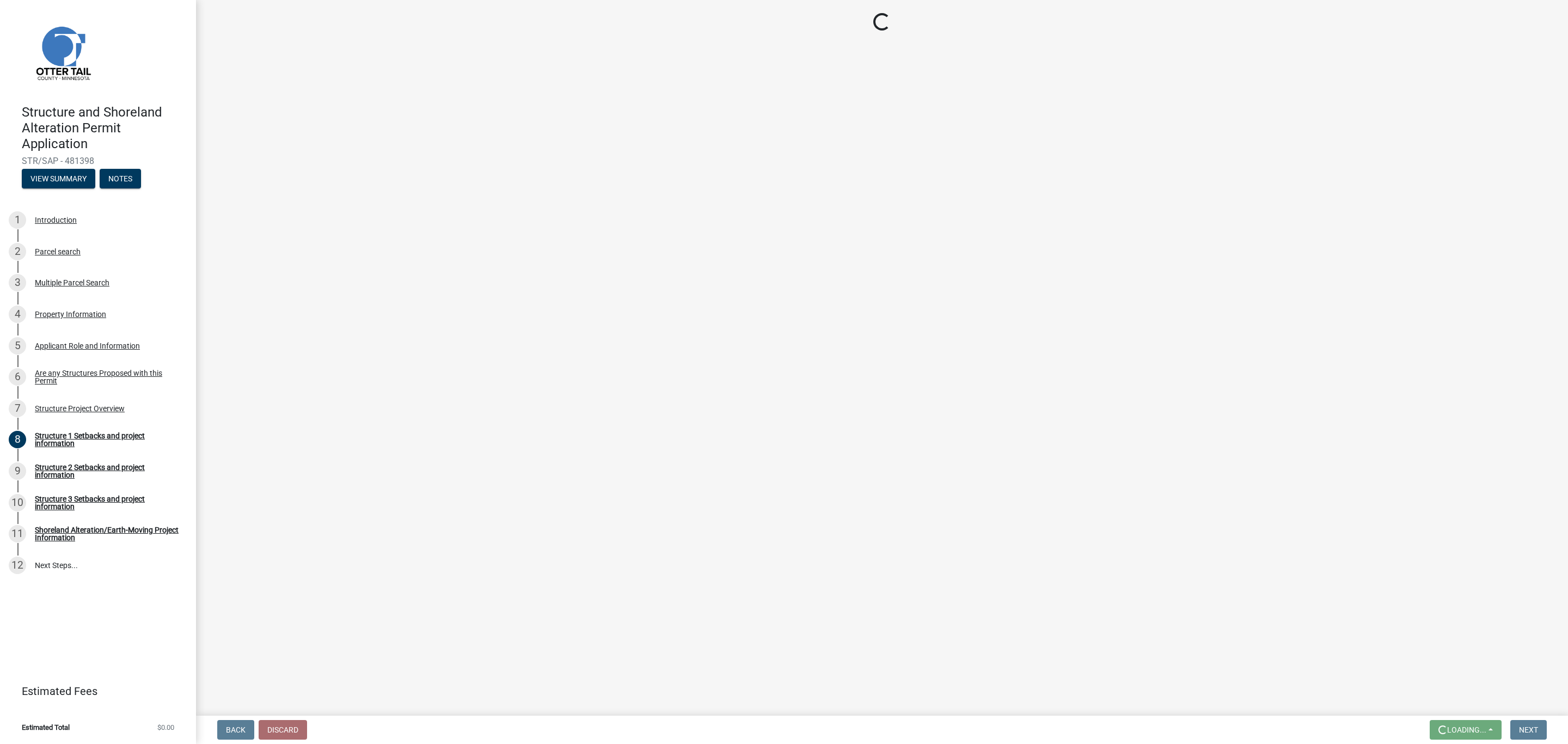
scroll to position [0, 0]
select select "a3cc236c-43aa-406a-8353-e0398d57c407"
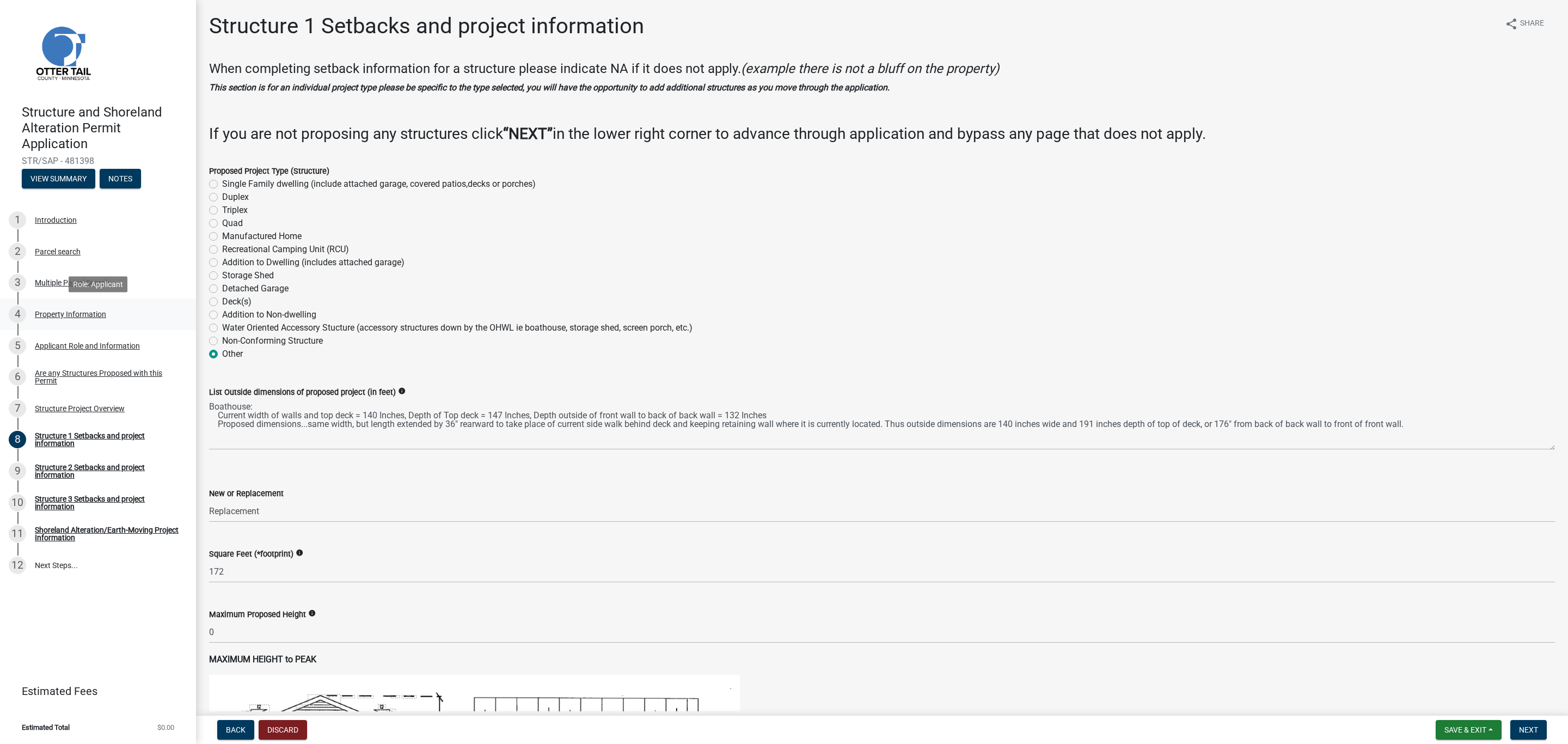
click at [57, 315] on div "Property Information" at bounding box center [71, 315] width 71 height 8
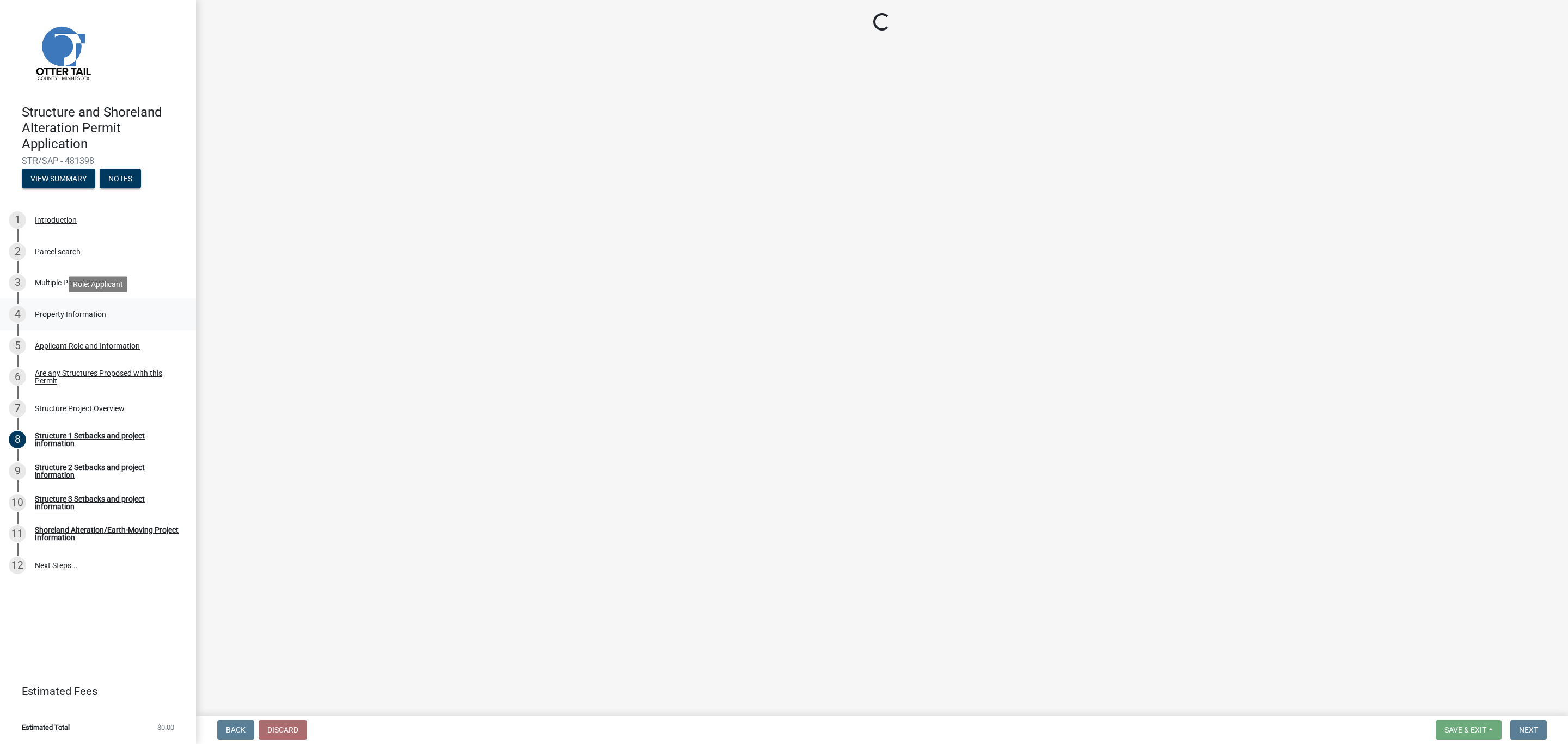
select select "c2ad80f9-9ce3-4e90-9103-7f452b1b6c56"
select select "536c2d30-81d9-41b4-a753-c6560d717c74"
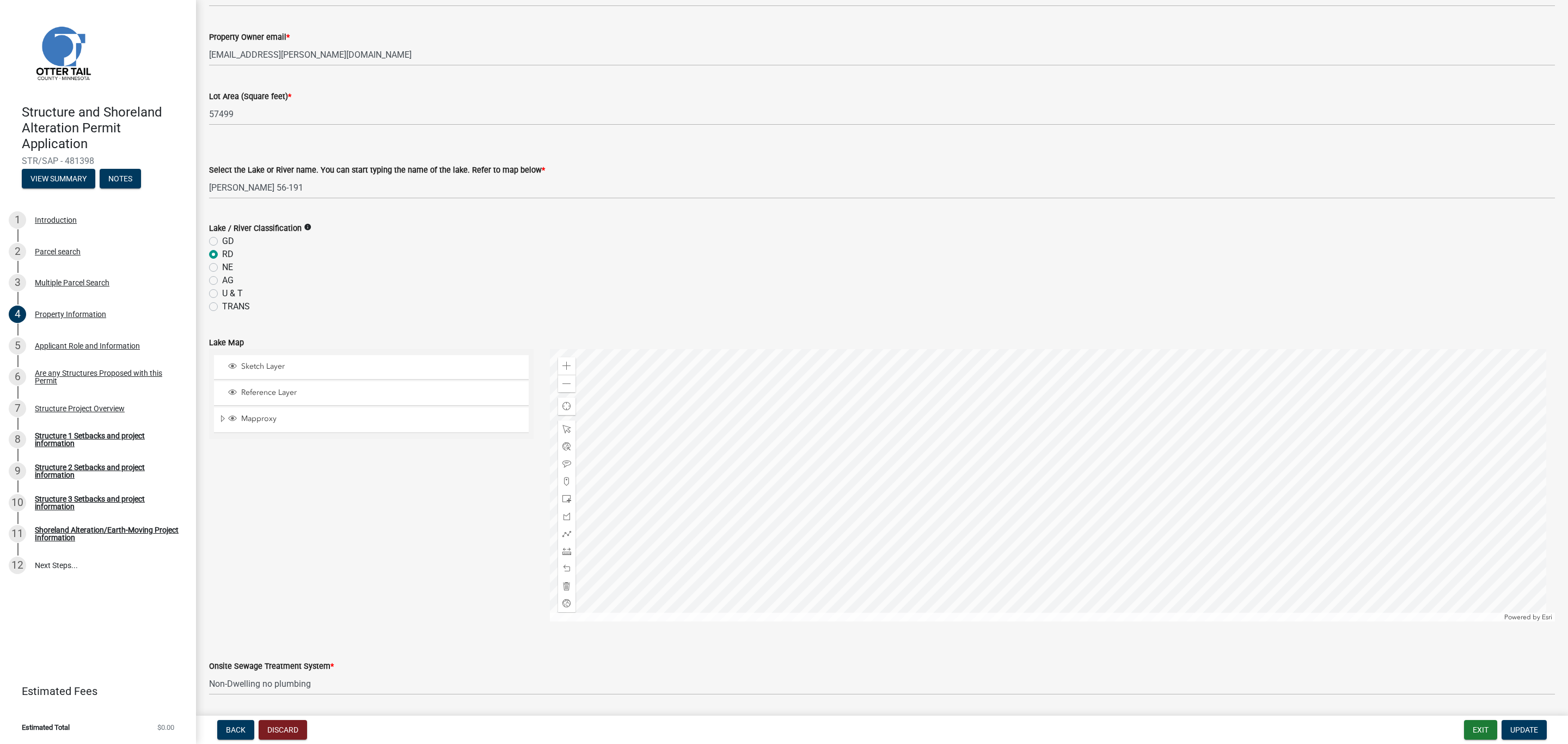
scroll to position [236, 0]
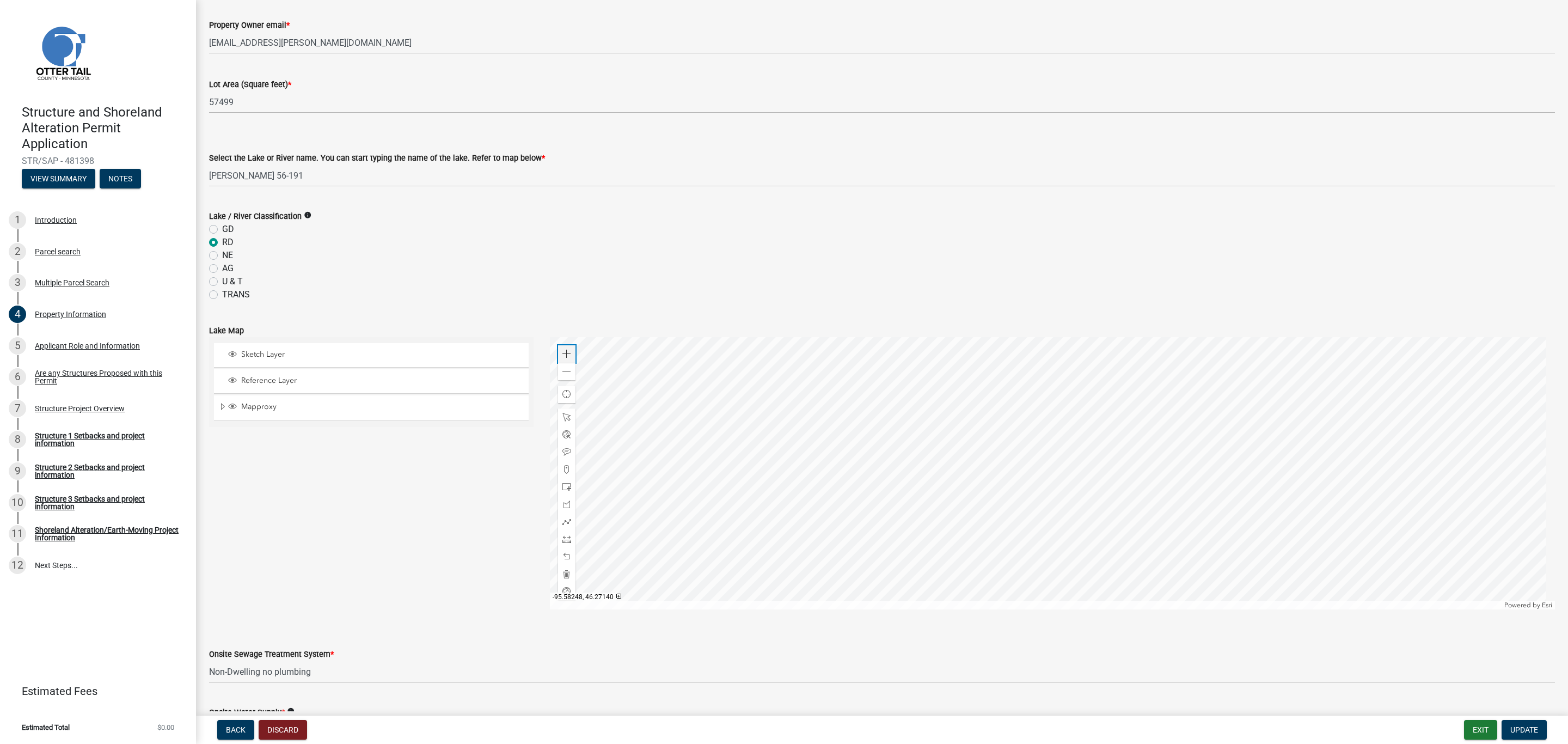
click at [569, 358] on div "Zoom in" at bounding box center [567, 354] width 17 height 17
click at [828, 593] on div at bounding box center [1053, 473] width 1006 height 272
click at [917, 610] on div at bounding box center [1053, 473] width 1006 height 272
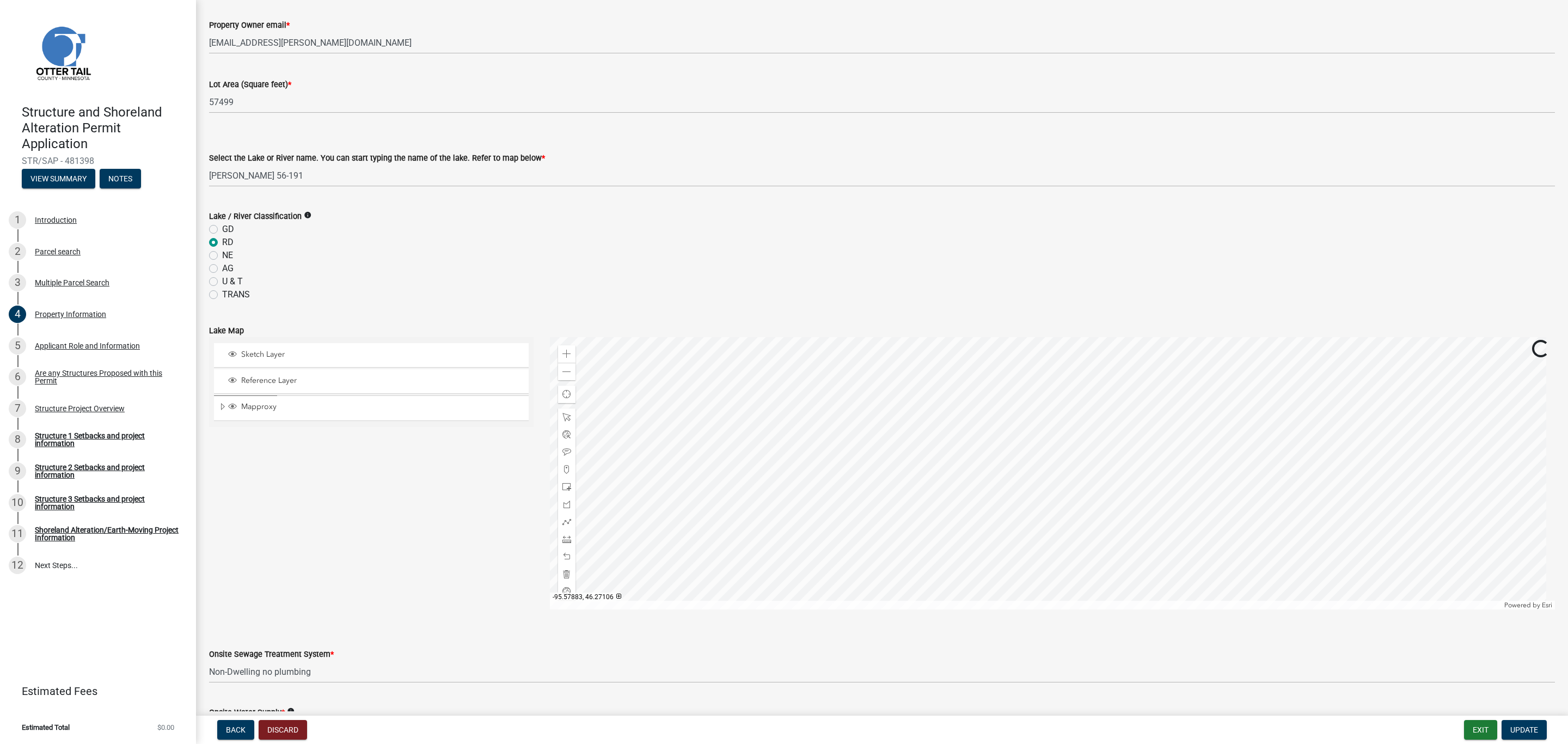
click at [886, 527] on div at bounding box center [1053, 473] width 1006 height 272
click at [911, 553] on div at bounding box center [1053, 473] width 1006 height 272
click at [1005, 526] on div at bounding box center [1053, 473] width 1006 height 272
click at [995, 473] on div at bounding box center [1053, 473] width 1006 height 272
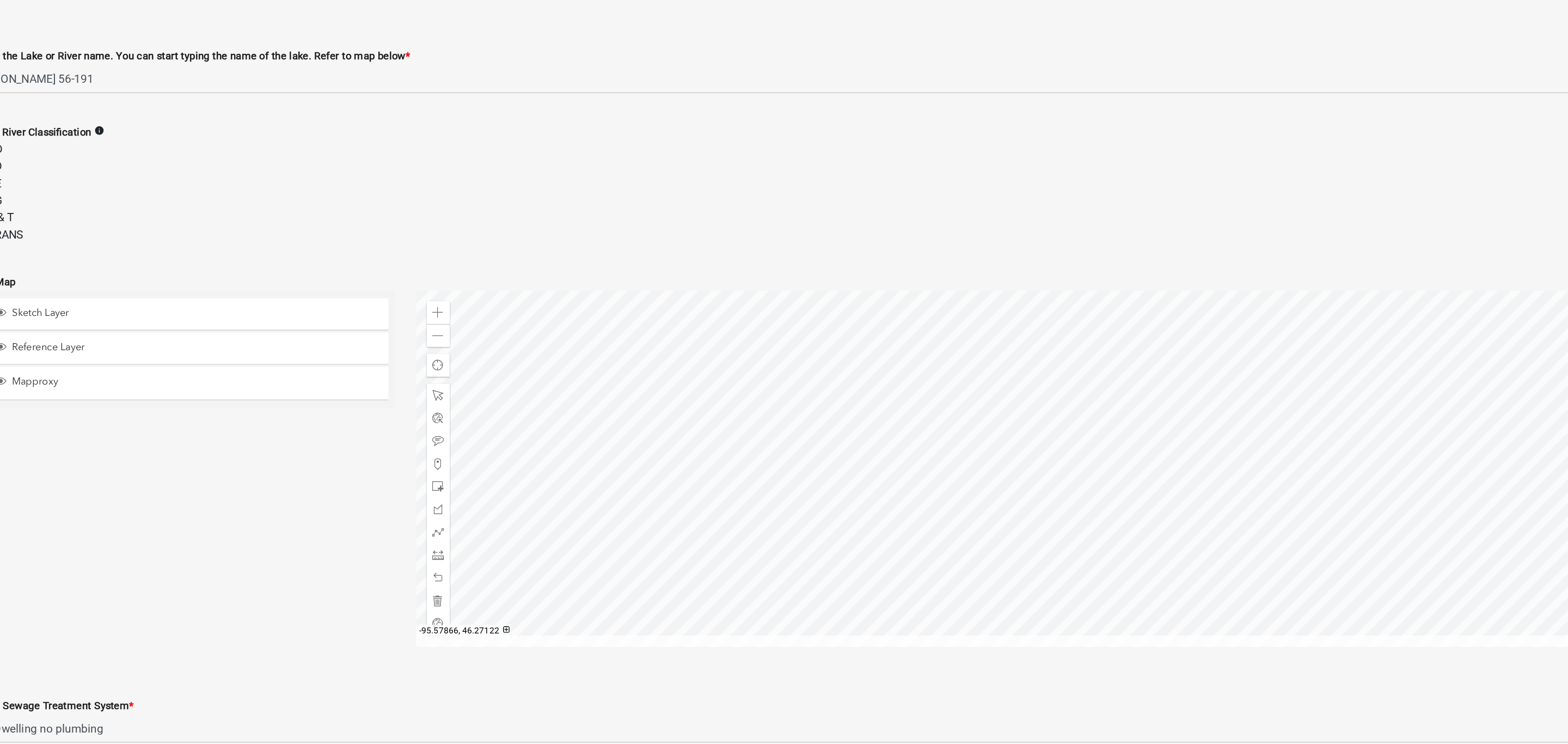
click at [997, 474] on div at bounding box center [1053, 473] width 1006 height 272
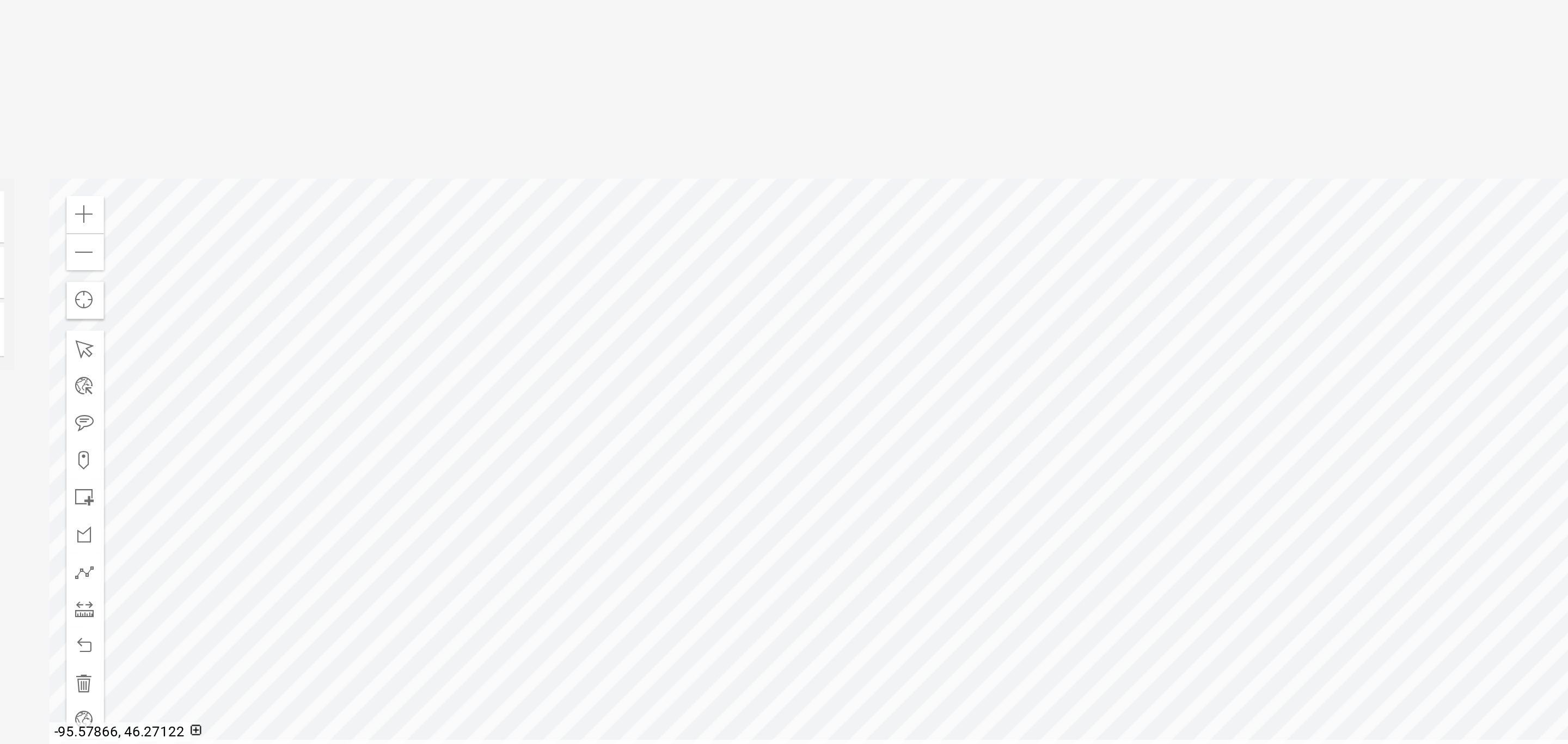
click at [997, 474] on div at bounding box center [1053, 473] width 1006 height 272
click at [808, 391] on div at bounding box center [1053, 473] width 1006 height 272
click at [940, 503] on div at bounding box center [1053, 473] width 1006 height 272
click at [975, 409] on div at bounding box center [1053, 473] width 1006 height 272
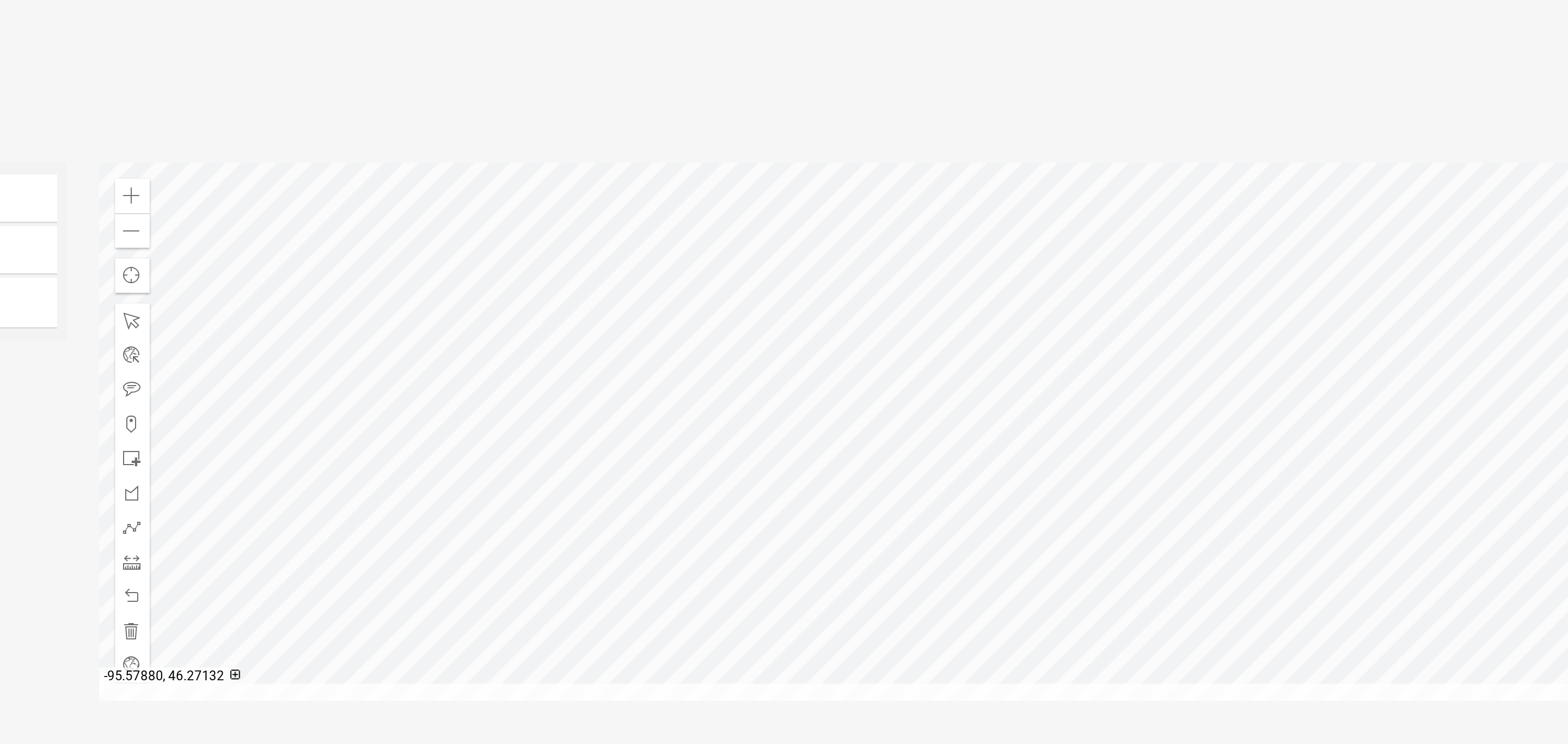
drag, startPoint x: 956, startPoint y: 278, endPoint x: 986, endPoint y: 283, distance: 30.4
click at [986, 283] on div "Lake / River Classification info GD RD NE AG U & T TRANS" at bounding box center [882, 260] width 1346 height 92
click at [563, 544] on span at bounding box center [567, 544] width 9 height 9
click at [1098, 473] on div at bounding box center [1053, 478] width 1006 height 272
click at [1104, 461] on div at bounding box center [1053, 478] width 1006 height 272
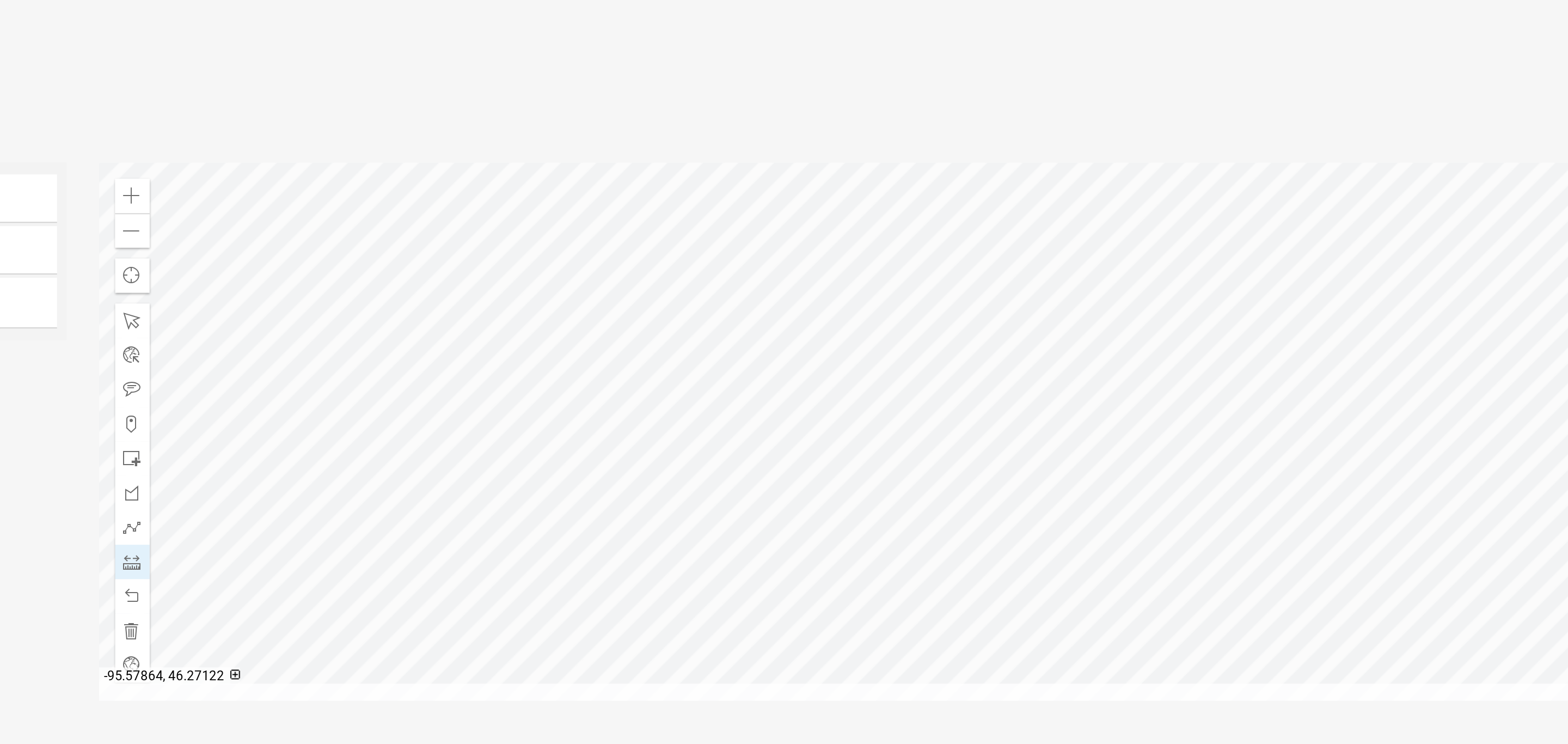
click at [1145, 457] on div at bounding box center [1053, 478] width 1006 height 272
click at [1087, 470] on div at bounding box center [1053, 478] width 1006 height 272
click at [1108, 389] on div at bounding box center [1053, 478] width 1006 height 272
click at [1071, 472] on div at bounding box center [1053, 478] width 1006 height 272
click at [1028, 417] on div at bounding box center [1053, 478] width 1006 height 272
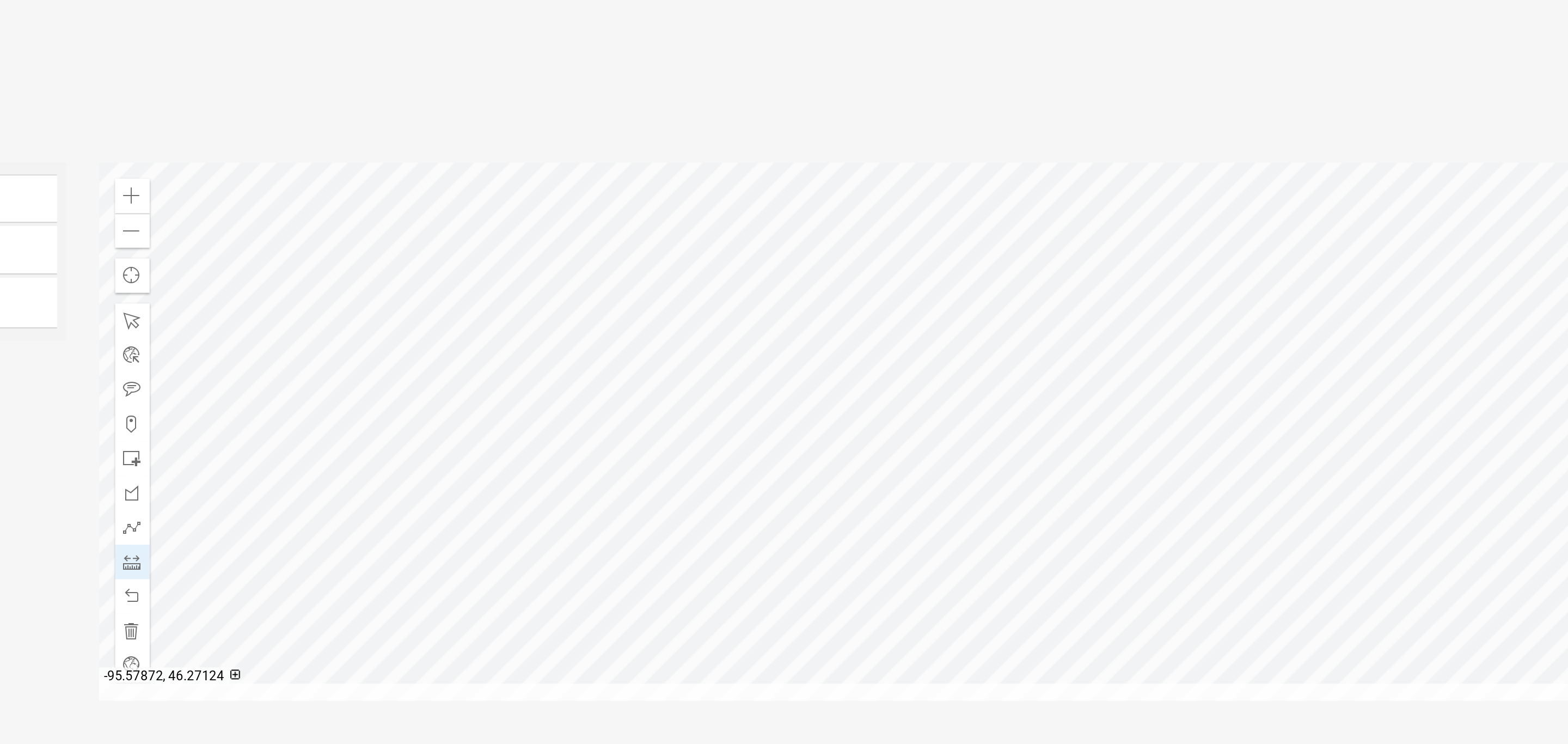
click at [1028, 417] on div at bounding box center [1053, 478] width 1006 height 272
click at [983, 504] on div at bounding box center [1053, 478] width 1006 height 272
click at [802, 305] on wm-data-entity-input "Lake / River Classification info GD RD NE AG U & T TRANS" at bounding box center [882, 258] width 1346 height 114
click at [563, 544] on span at bounding box center [567, 544] width 9 height 9
click at [823, 552] on div at bounding box center [1053, 478] width 1006 height 272
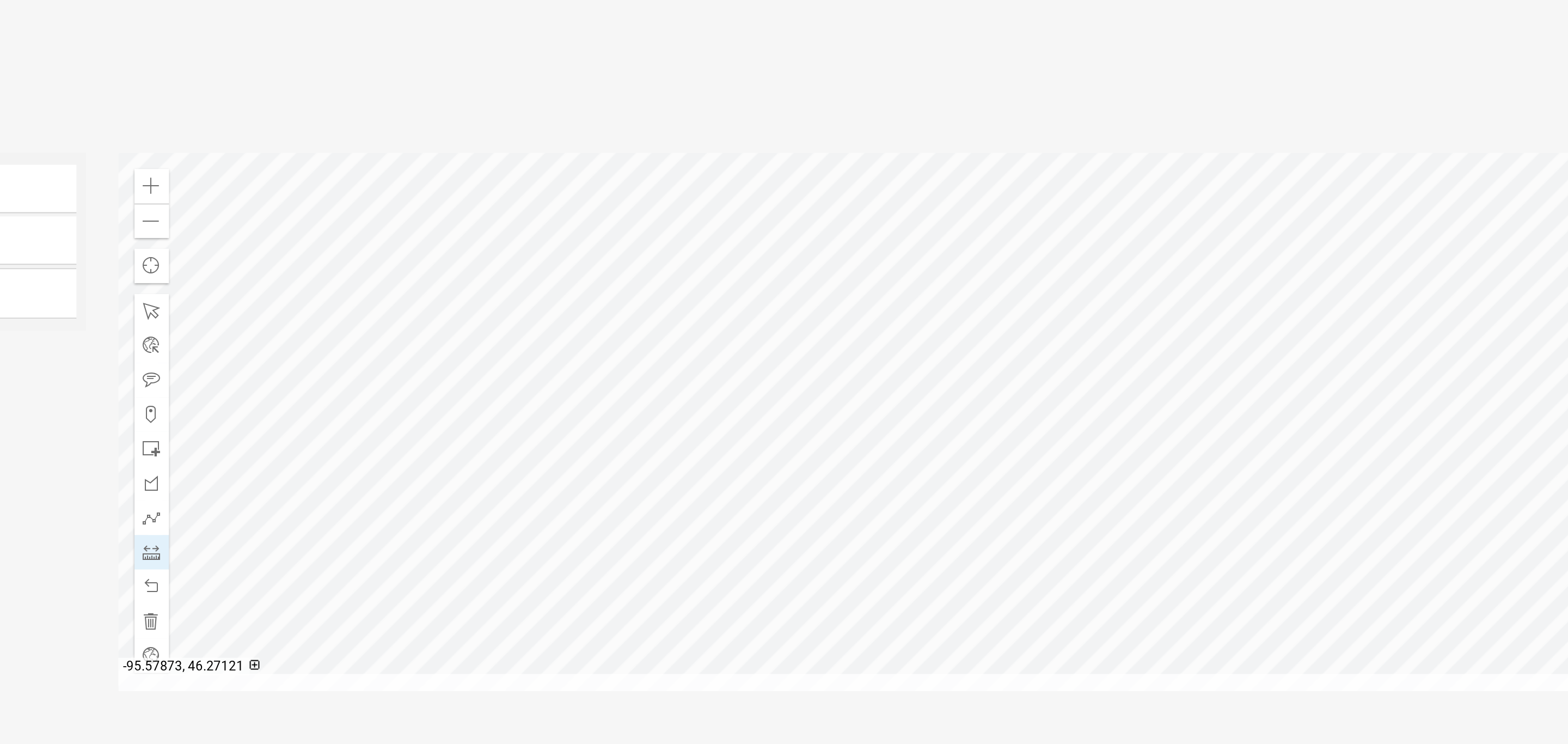
click at [931, 434] on div at bounding box center [1053, 478] width 1006 height 272
click at [563, 542] on span at bounding box center [567, 544] width 9 height 9
click at [959, 437] on div at bounding box center [1053, 478] width 1006 height 272
click at [932, 405] on div at bounding box center [1053, 478] width 1006 height 272
click at [932, 435] on div at bounding box center [1053, 478] width 1006 height 272
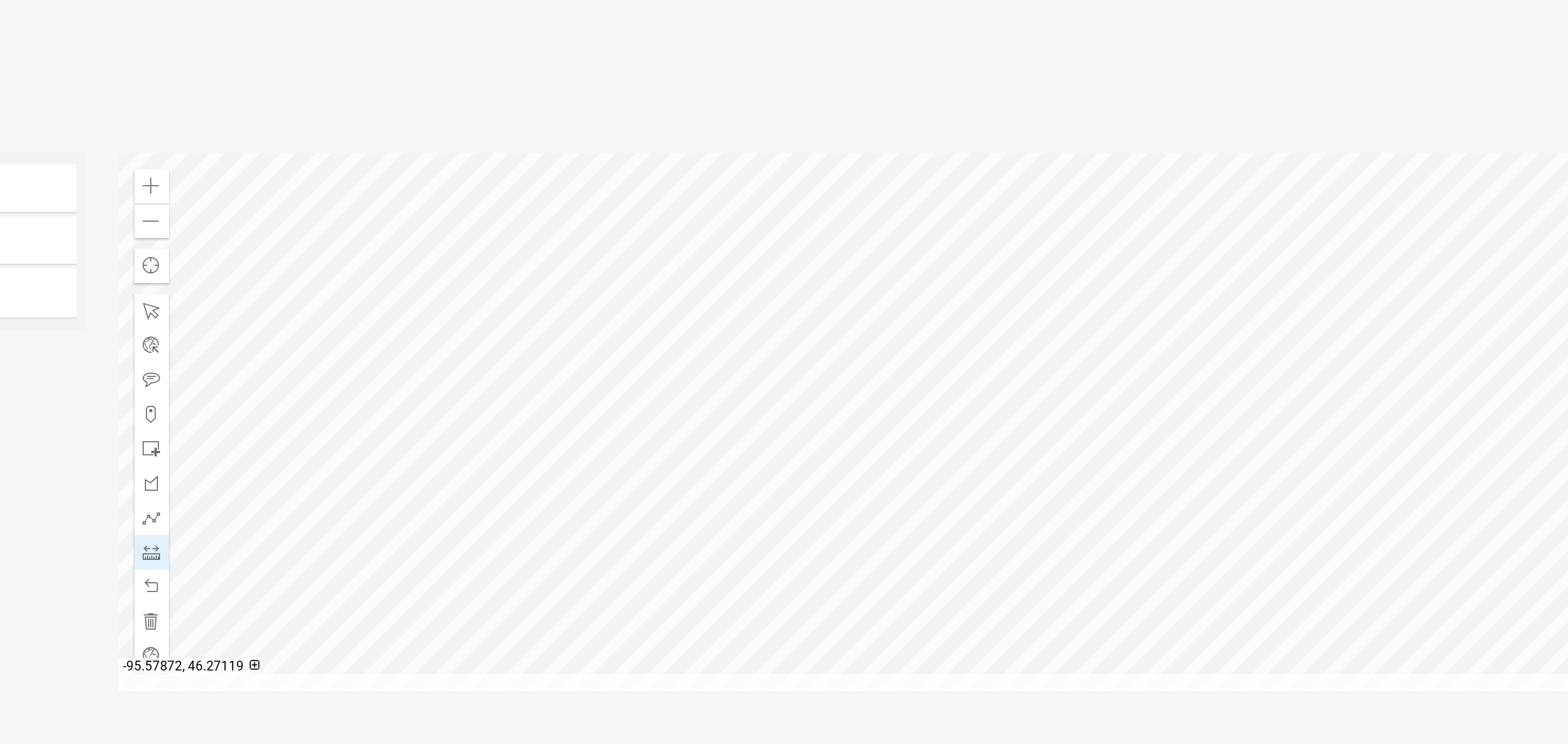
click at [934, 455] on div at bounding box center [1053, 478] width 1006 height 272
click at [960, 437] on div at bounding box center [1053, 478] width 1006 height 272
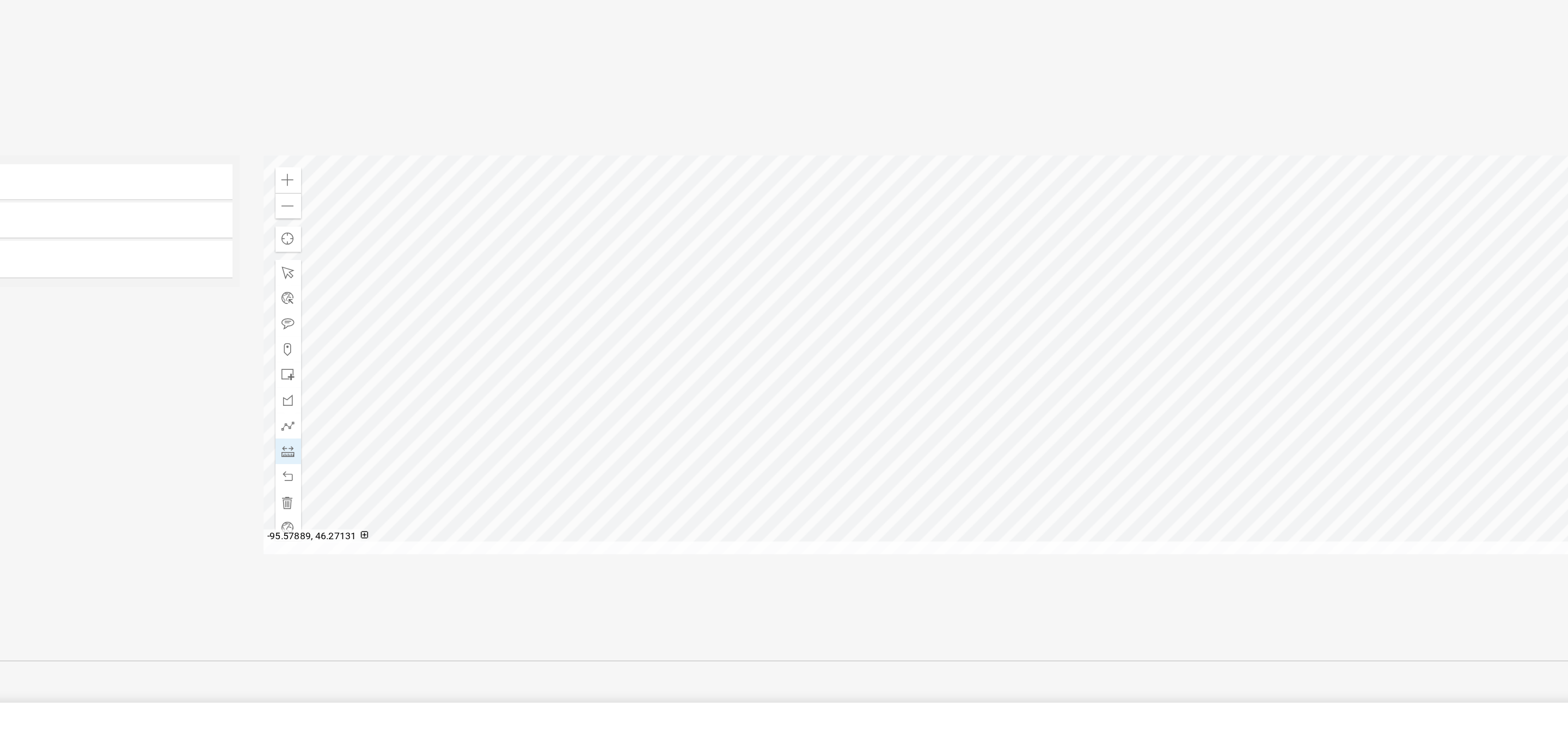
scroll to position [0, 0]
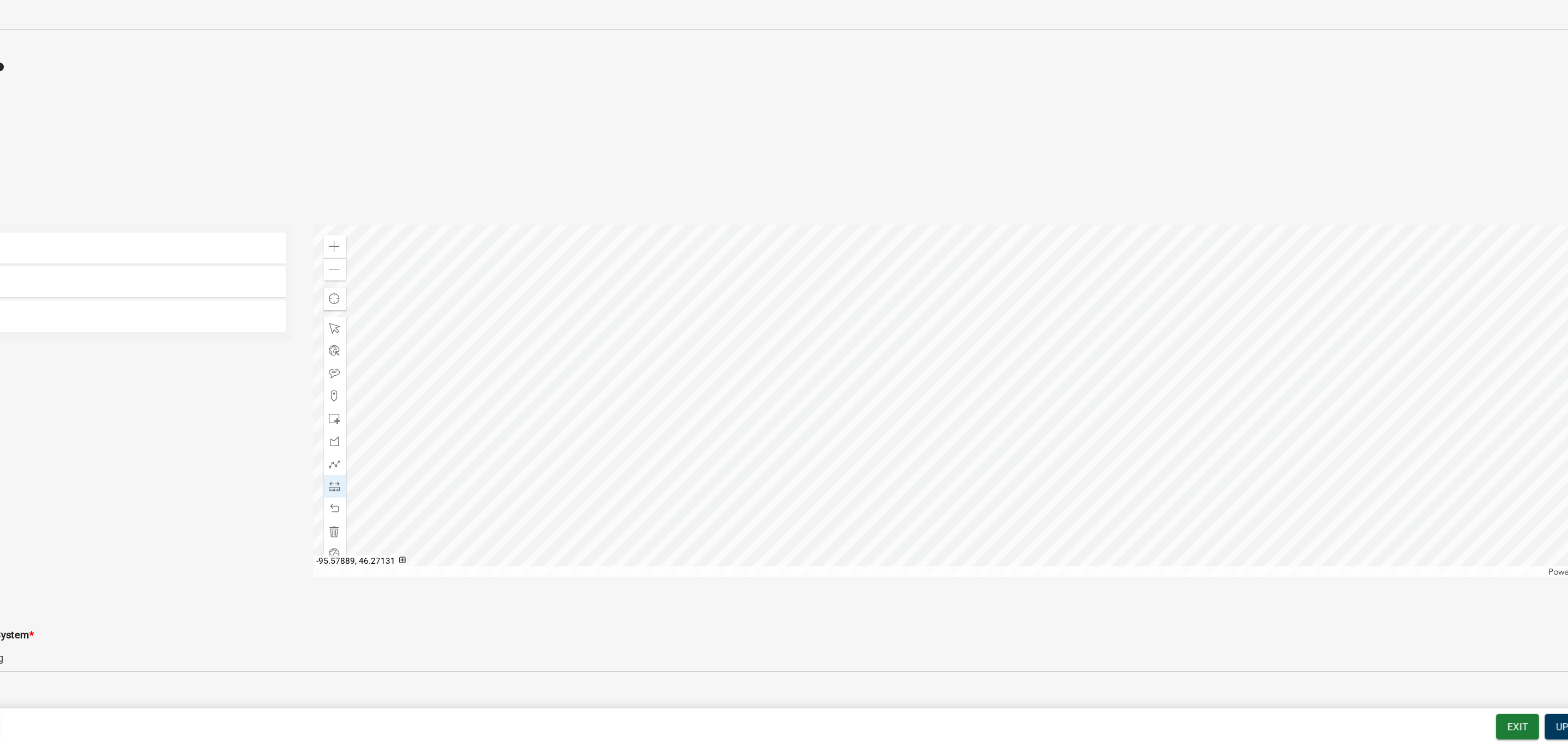
click at [810, 249] on div "RD" at bounding box center [882, 247] width 1346 height 13
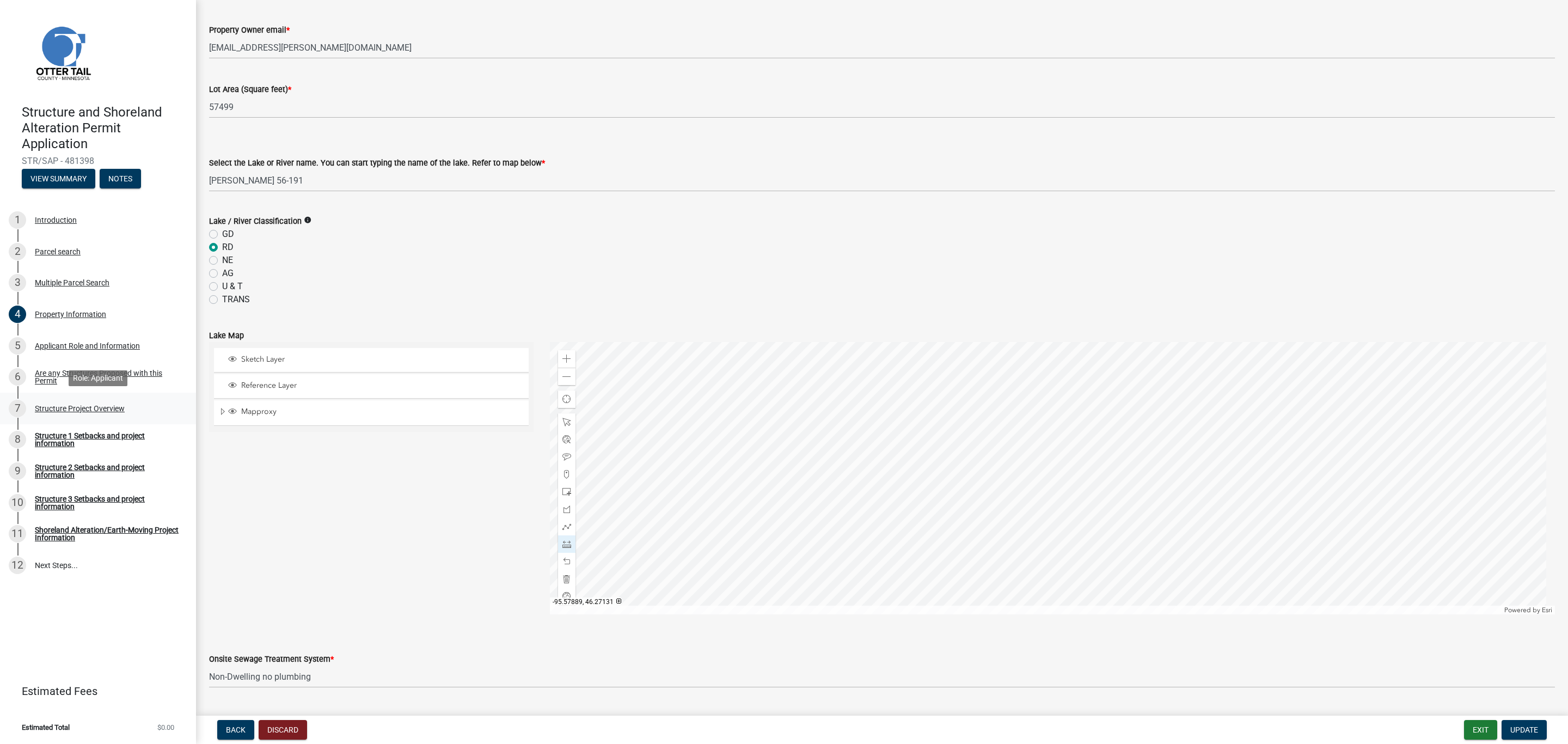
click at [52, 414] on div "7 Structure Project Overview" at bounding box center [93, 408] width 170 height 17
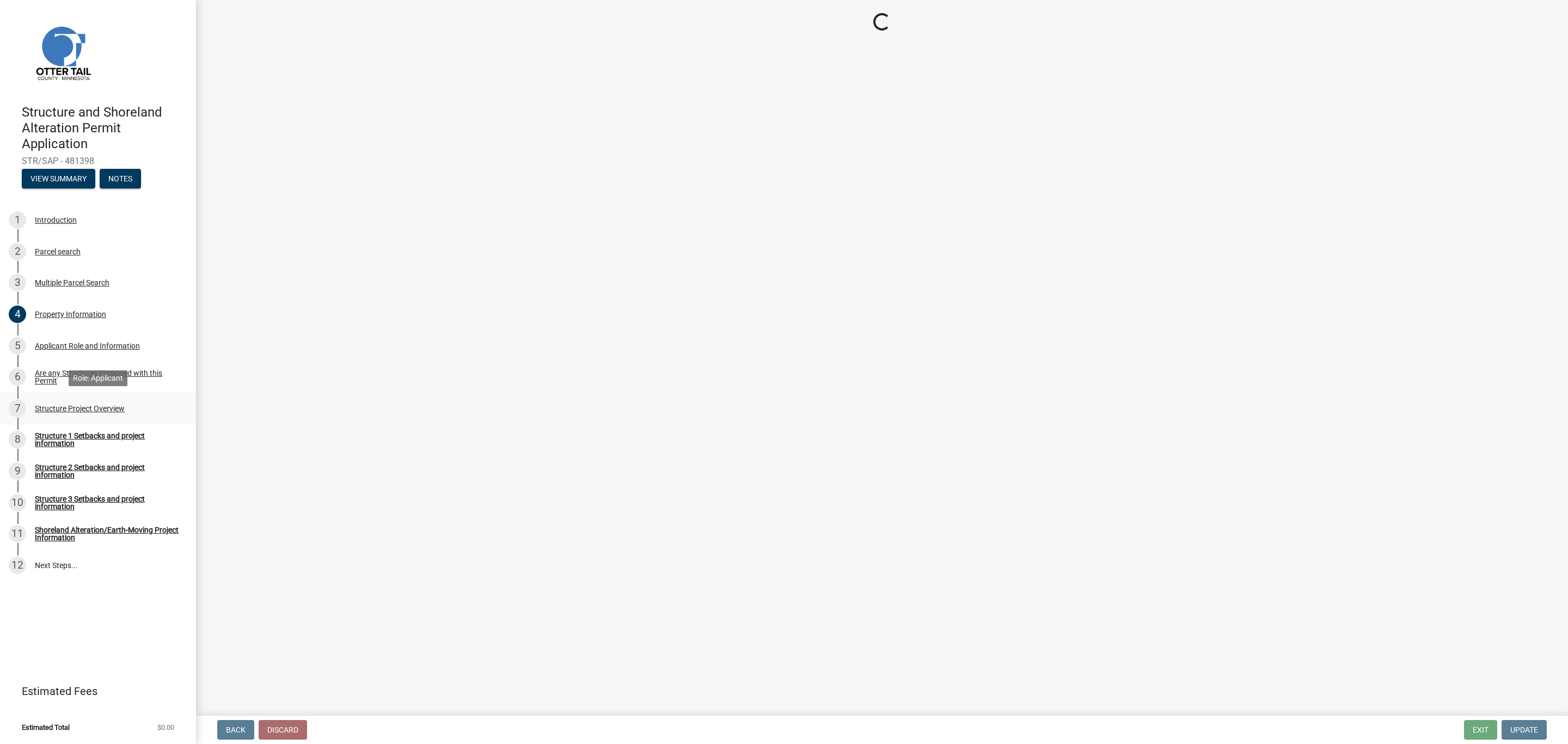
click at [48, 405] on div "Structure Project Overview" at bounding box center [80, 409] width 90 height 8
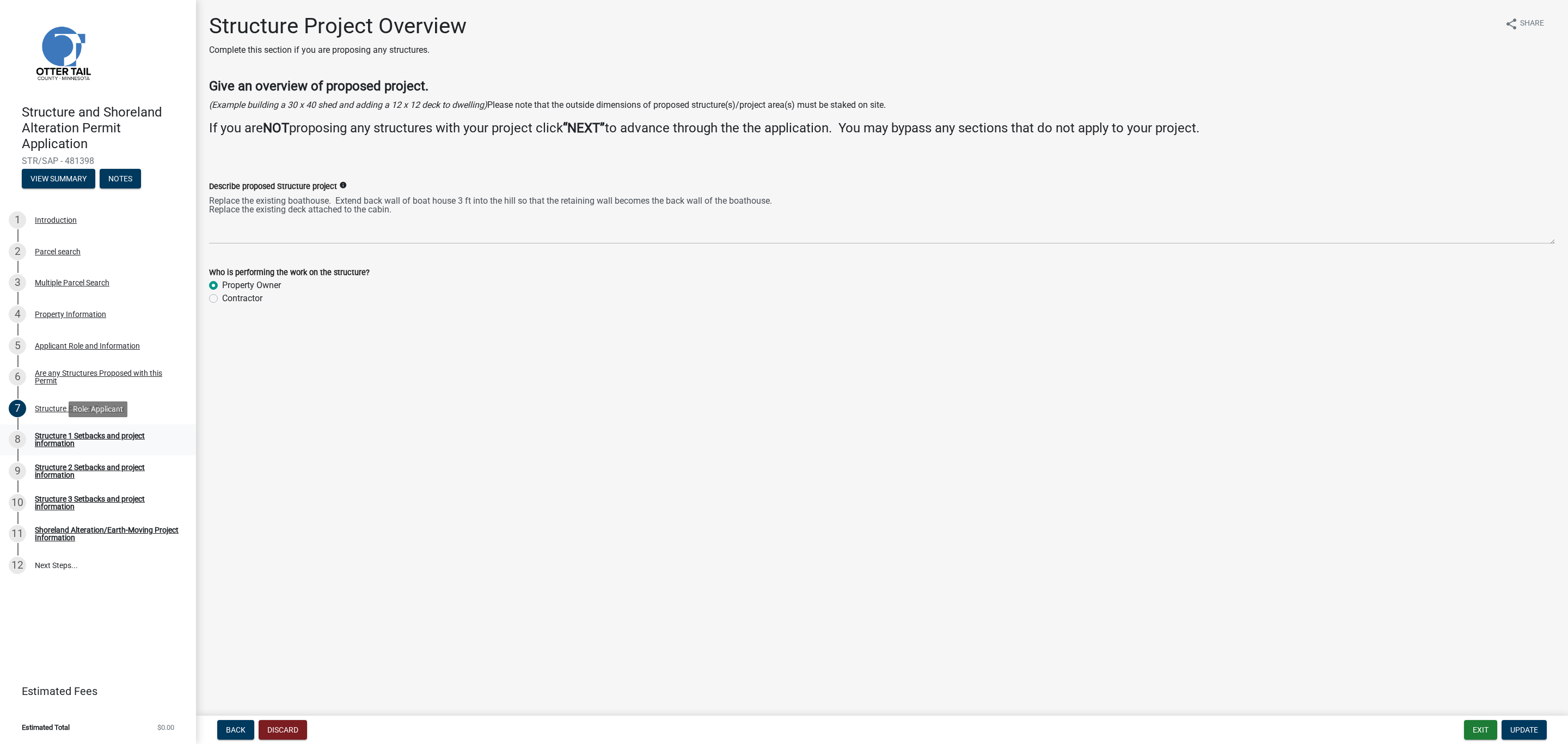
click at [57, 440] on div "Structure 1 Setbacks and project information" at bounding box center [107, 439] width 144 height 15
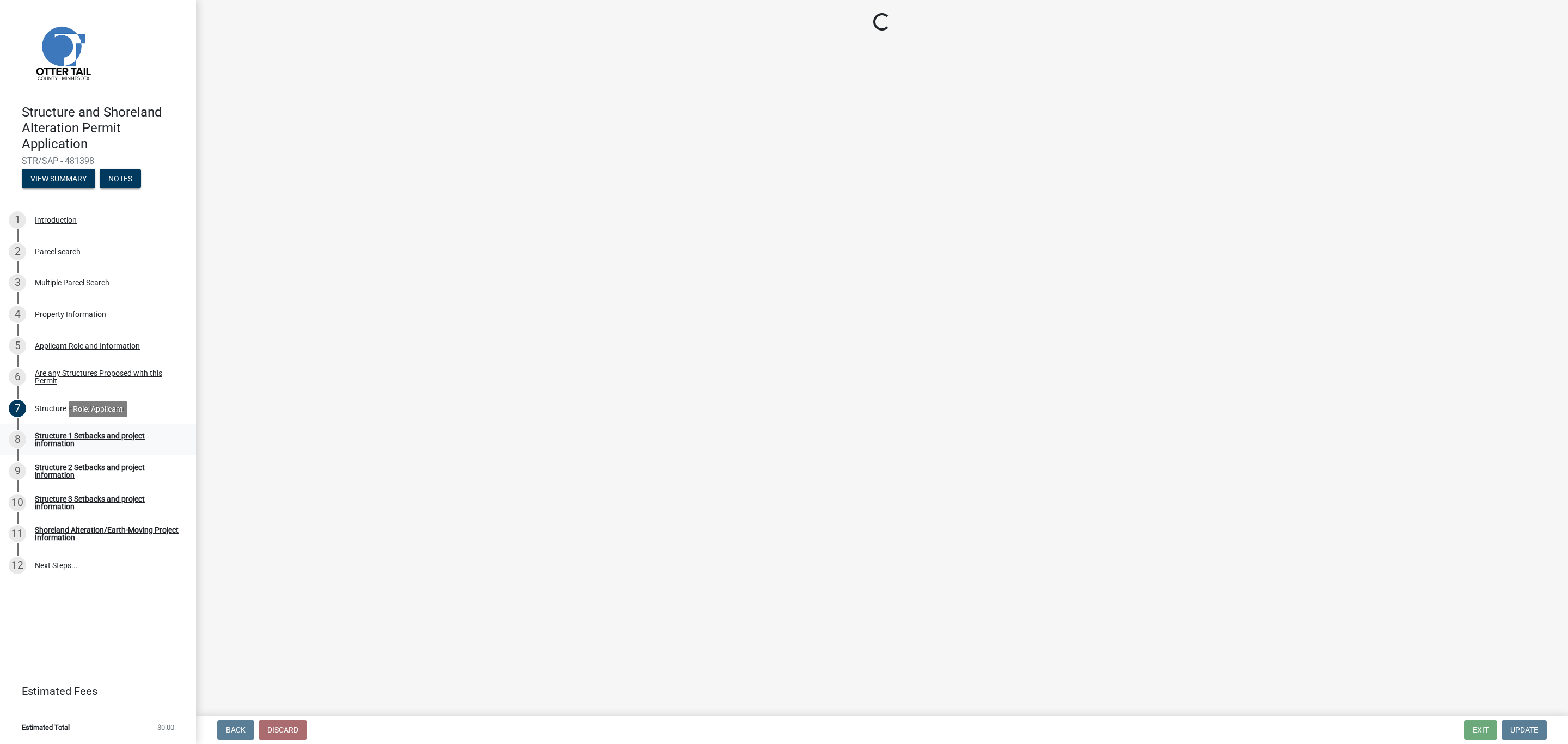
select select "a3cc236c-43aa-406a-8353-e0398d57c407"
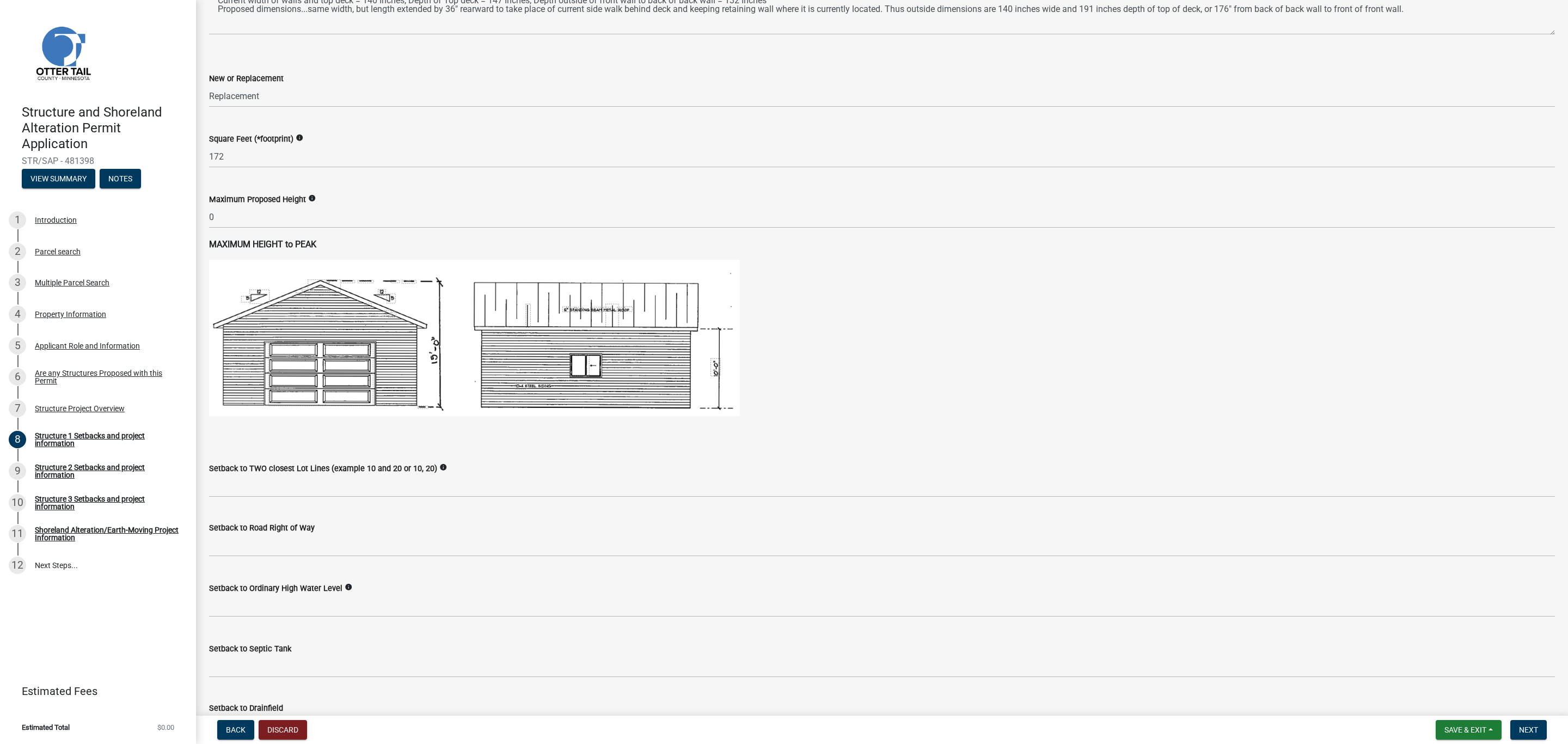
scroll to position [417, 0]
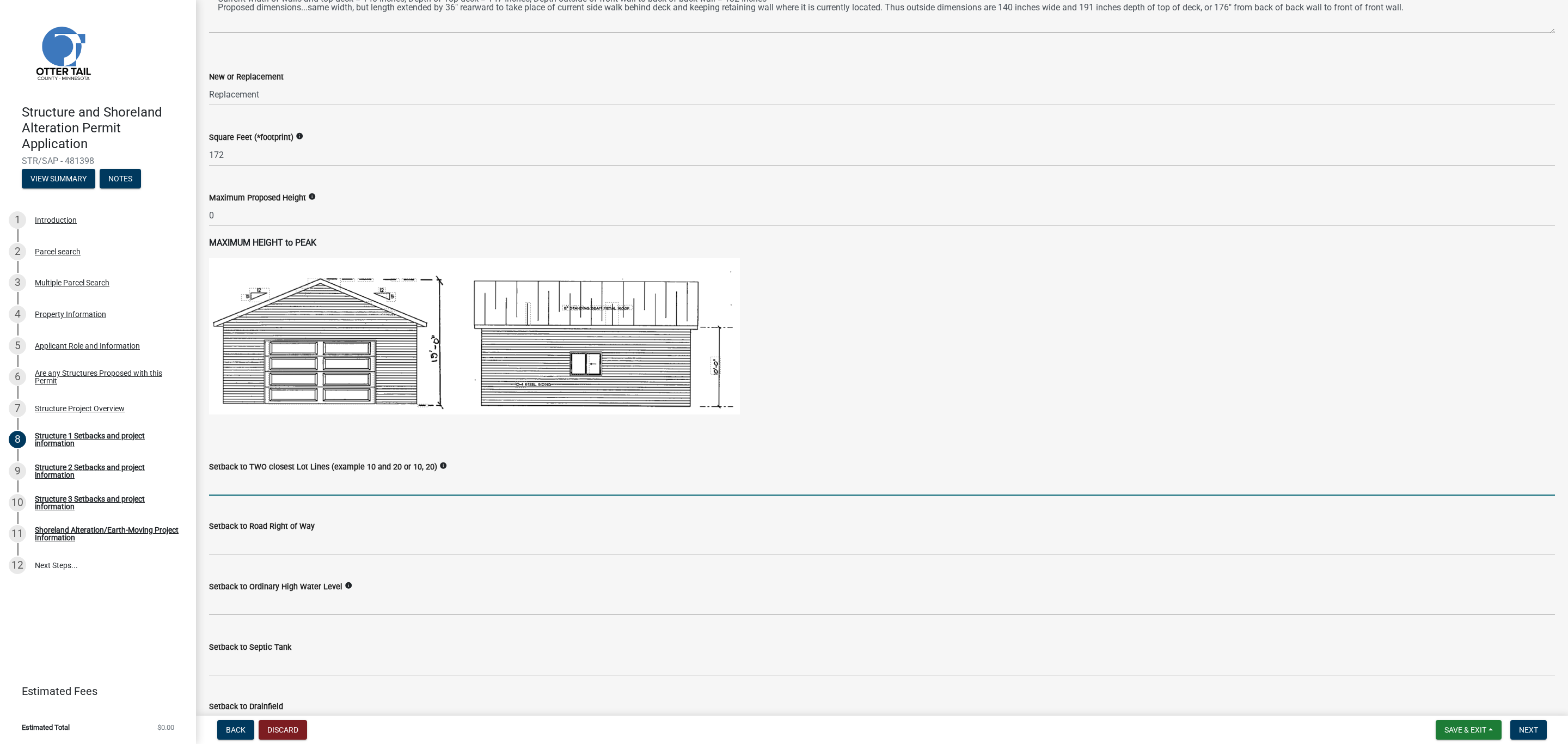
click at [283, 478] on input "Setback to TWO closest Lot Lines (example 10 and 20 or 10, 20)" at bounding box center [882, 484] width 1346 height 22
click at [225, 486] on input "13 ft, 16 ft" at bounding box center [882, 484] width 1346 height 22
click at [380, 486] on input "13 ft corner of deck to east lot line, 16 ft" at bounding box center [882, 484] width 1346 height 22
type input "13 ft corner of deck to east lot line, 16 ft front of deck to water lot line (o…"
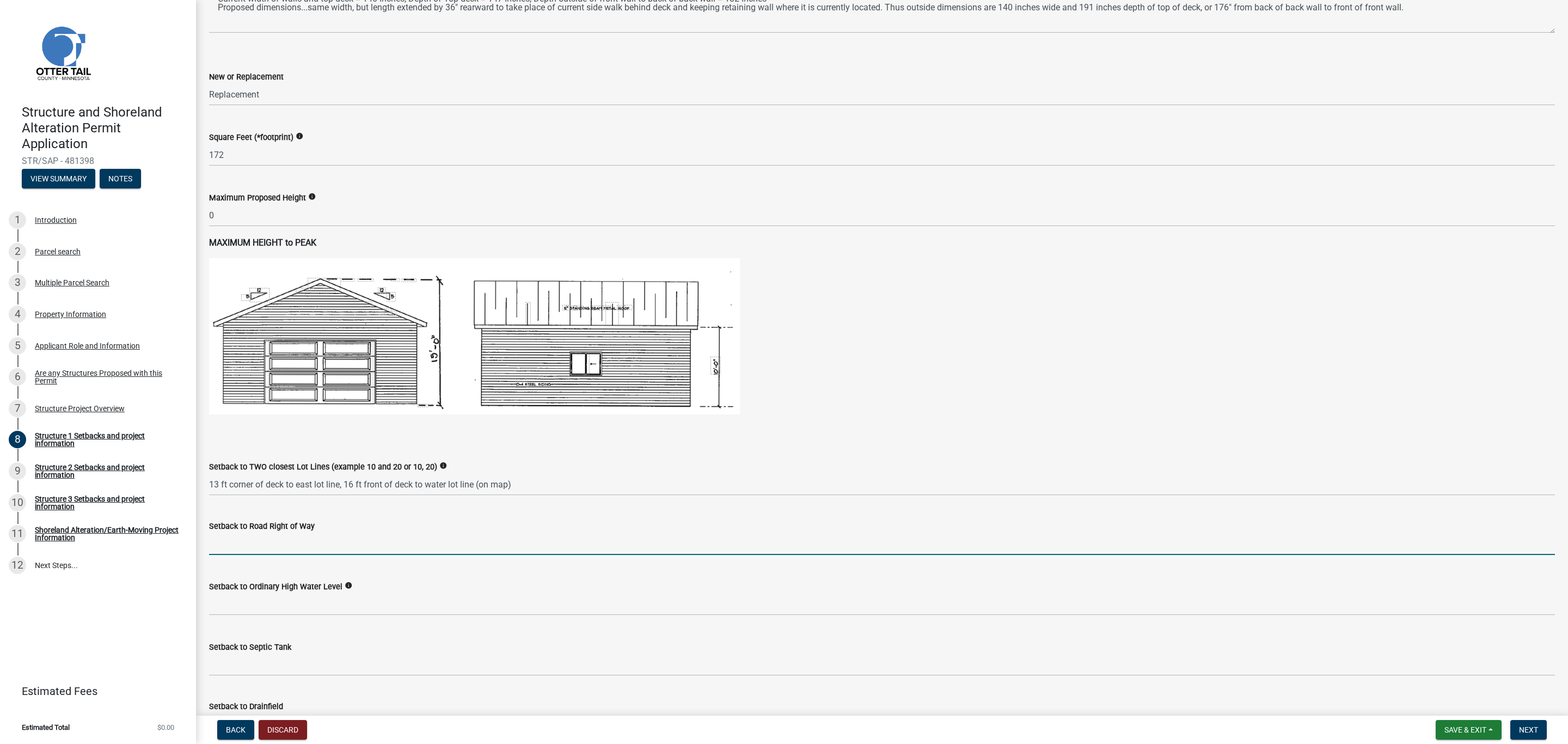
click at [265, 544] on input "text" at bounding box center [882, 544] width 1346 height 22
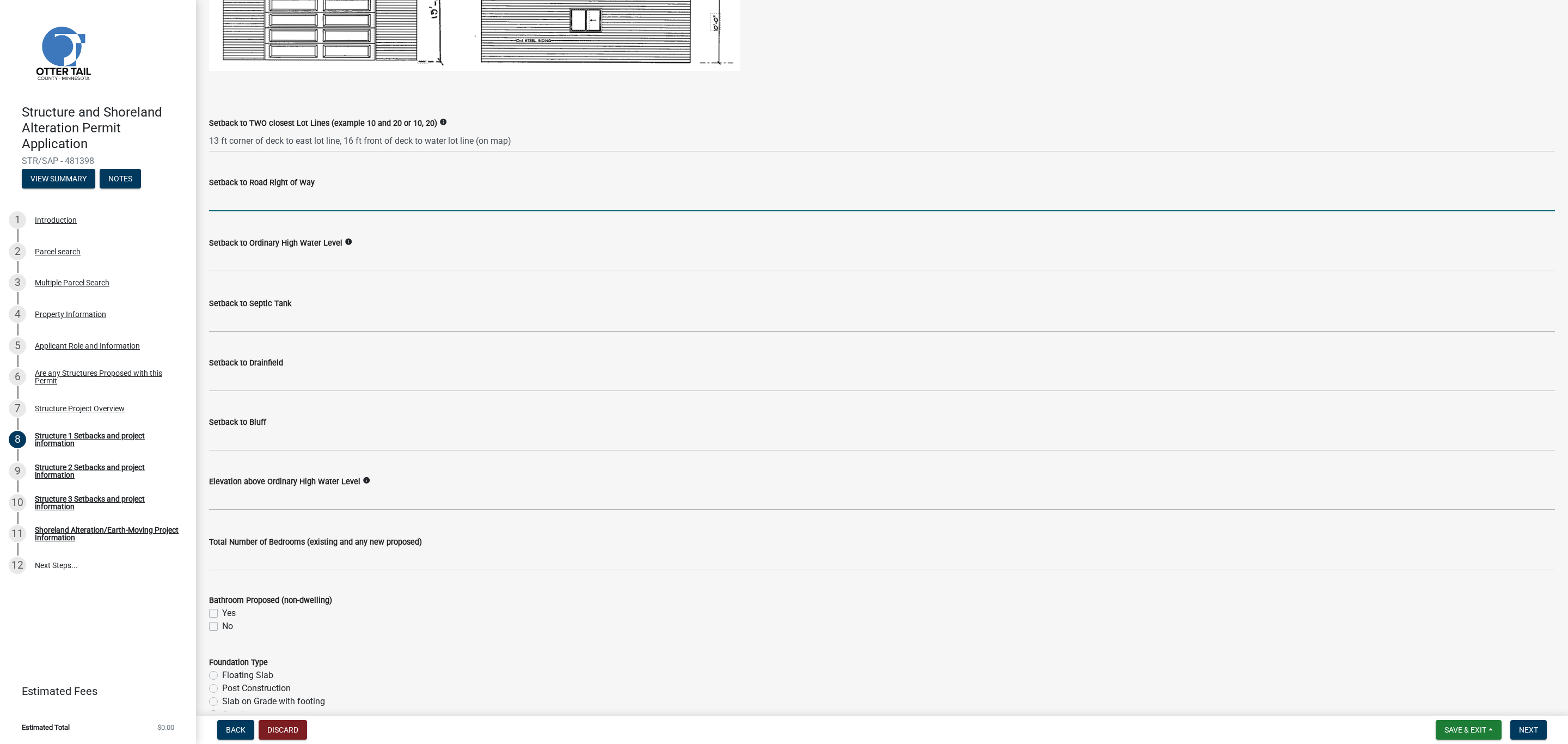
scroll to position [755, 0]
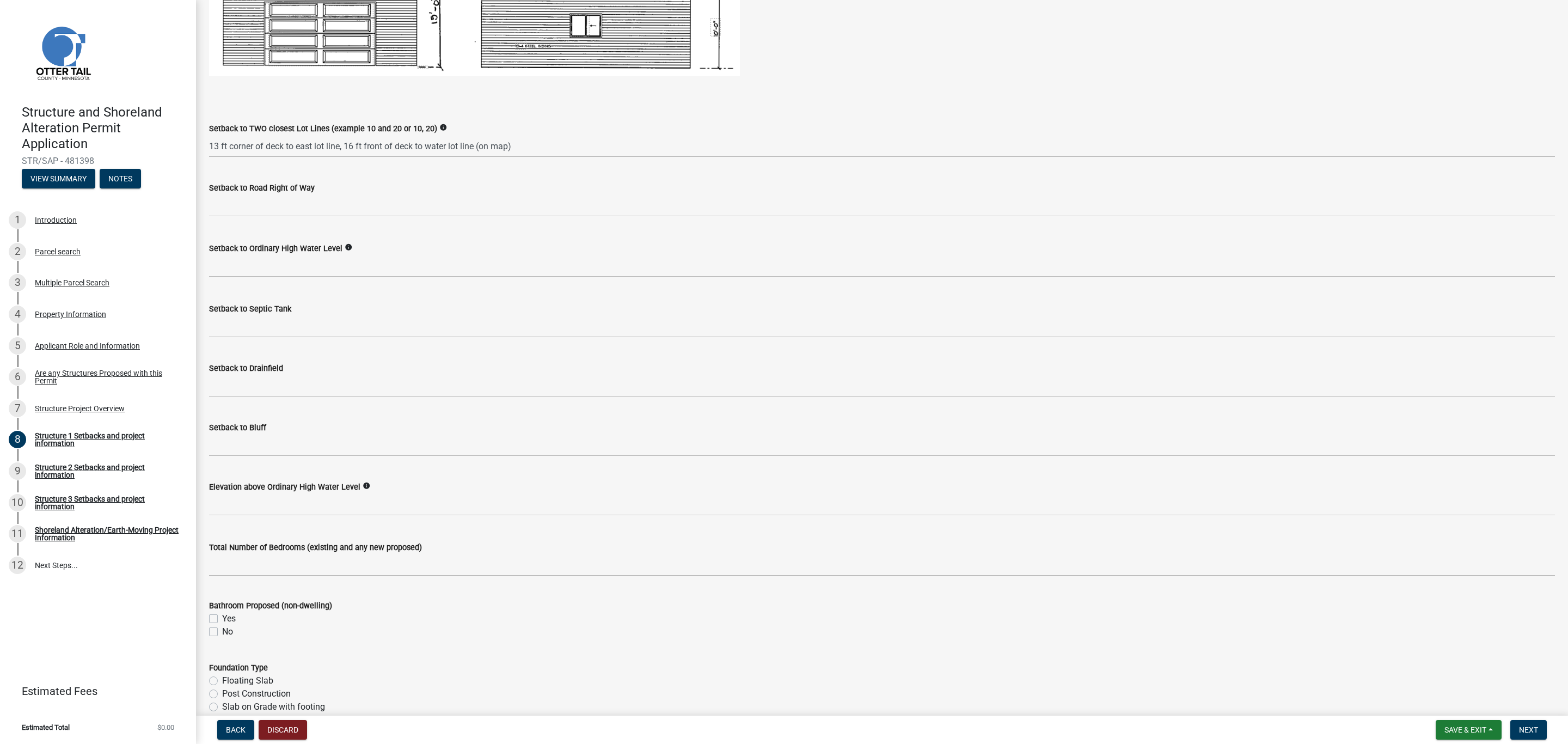
click at [489, 543] on div "Total Number of Bedrooms (existing and any new proposed)" at bounding box center [882, 548] width 1346 height 13
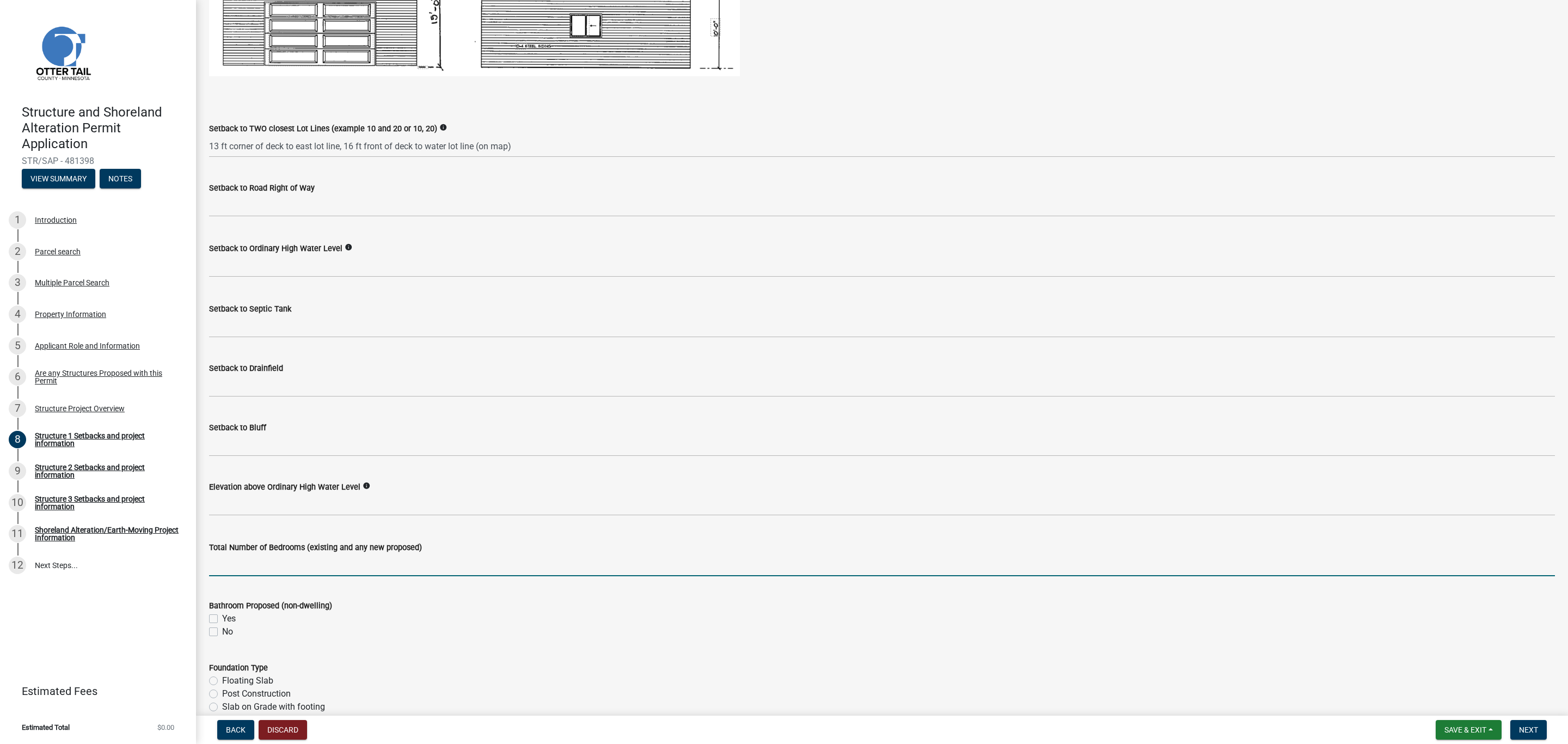
click at [433, 556] on input "text" at bounding box center [882, 565] width 1346 height 22
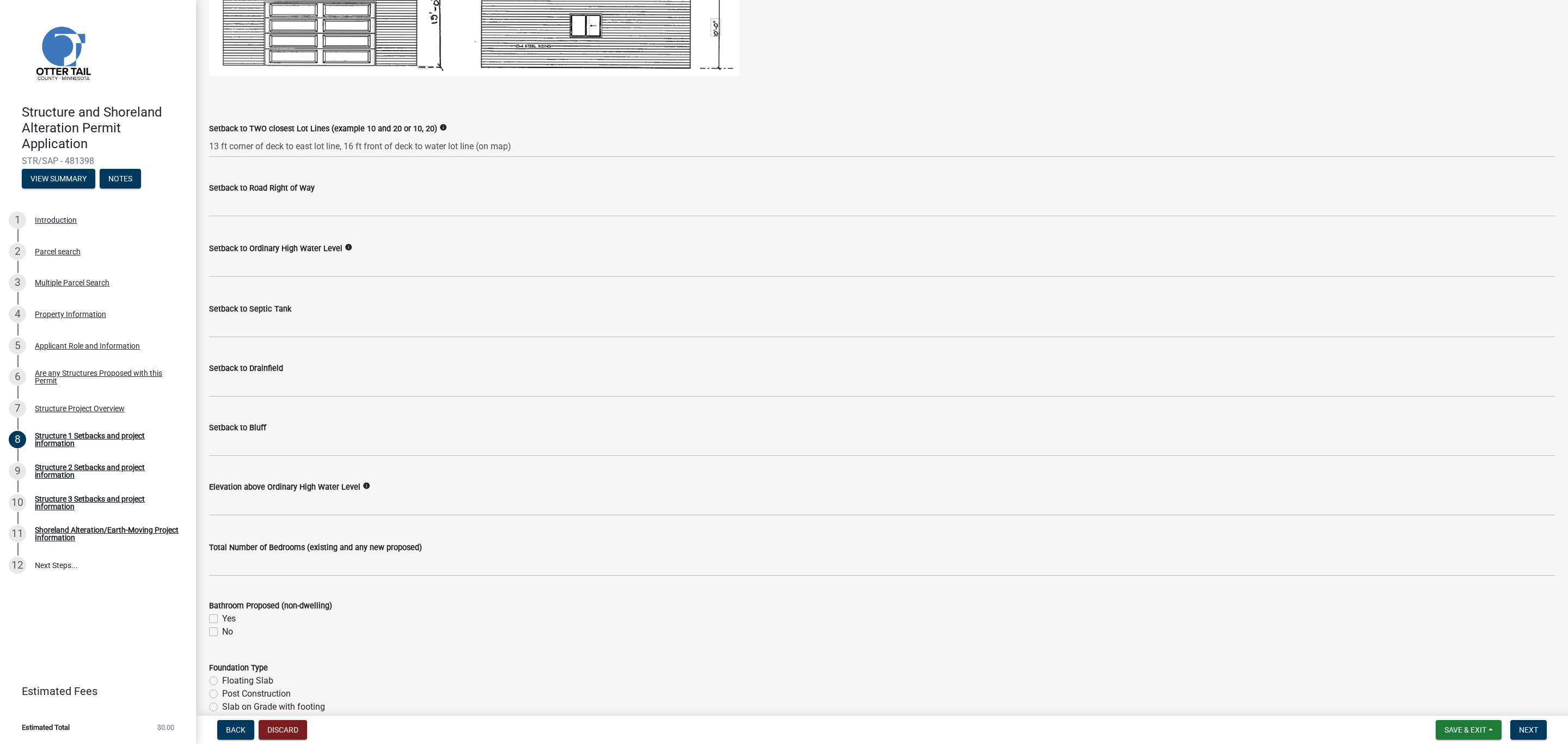
click at [478, 618] on div "Yes" at bounding box center [882, 619] width 1346 height 13
click at [222, 631] on label "No" at bounding box center [227, 632] width 11 height 13
click at [222, 631] on input "No" at bounding box center [225, 628] width 7 height 7
checkbox input "true"
checkbox input "false"
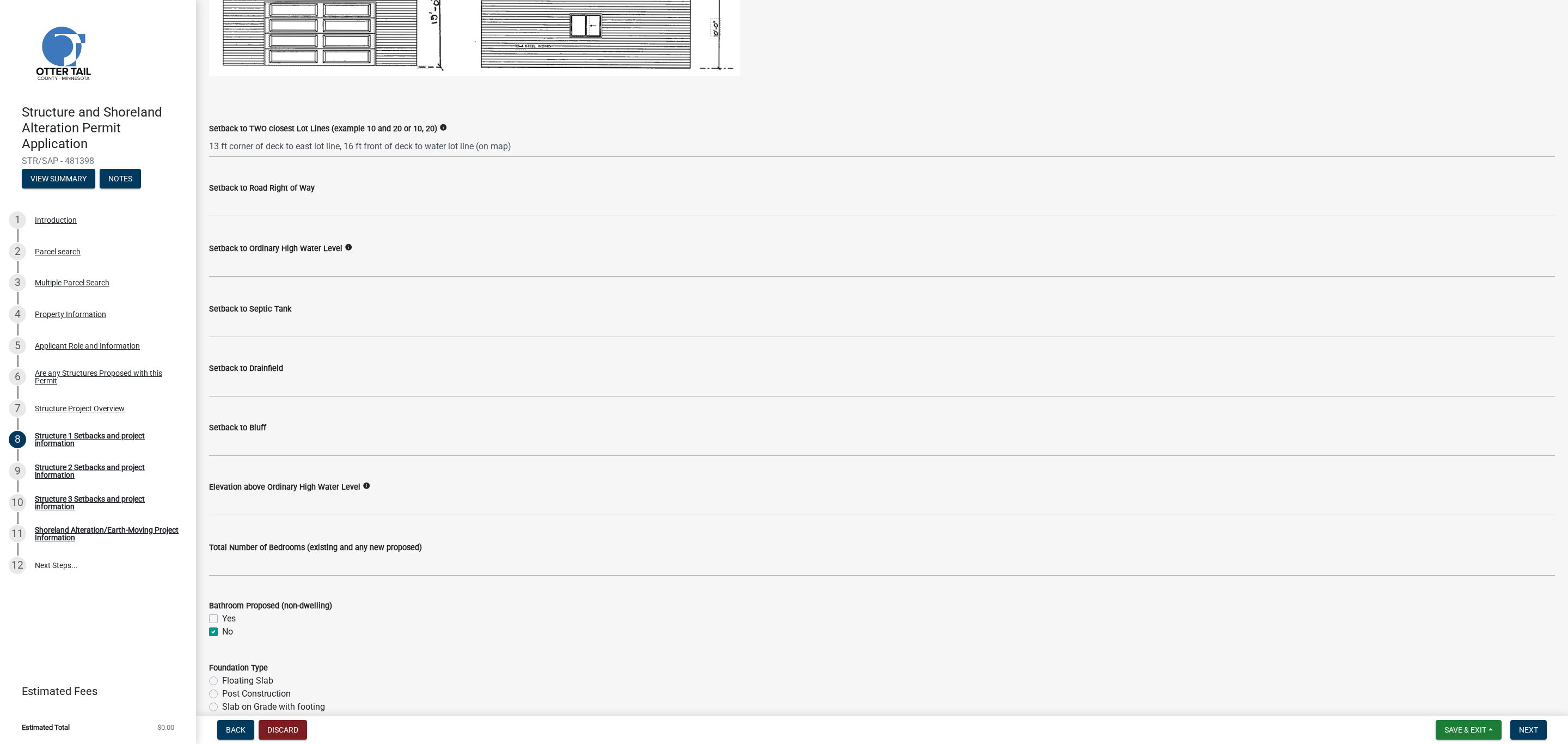
checkbox input "true"
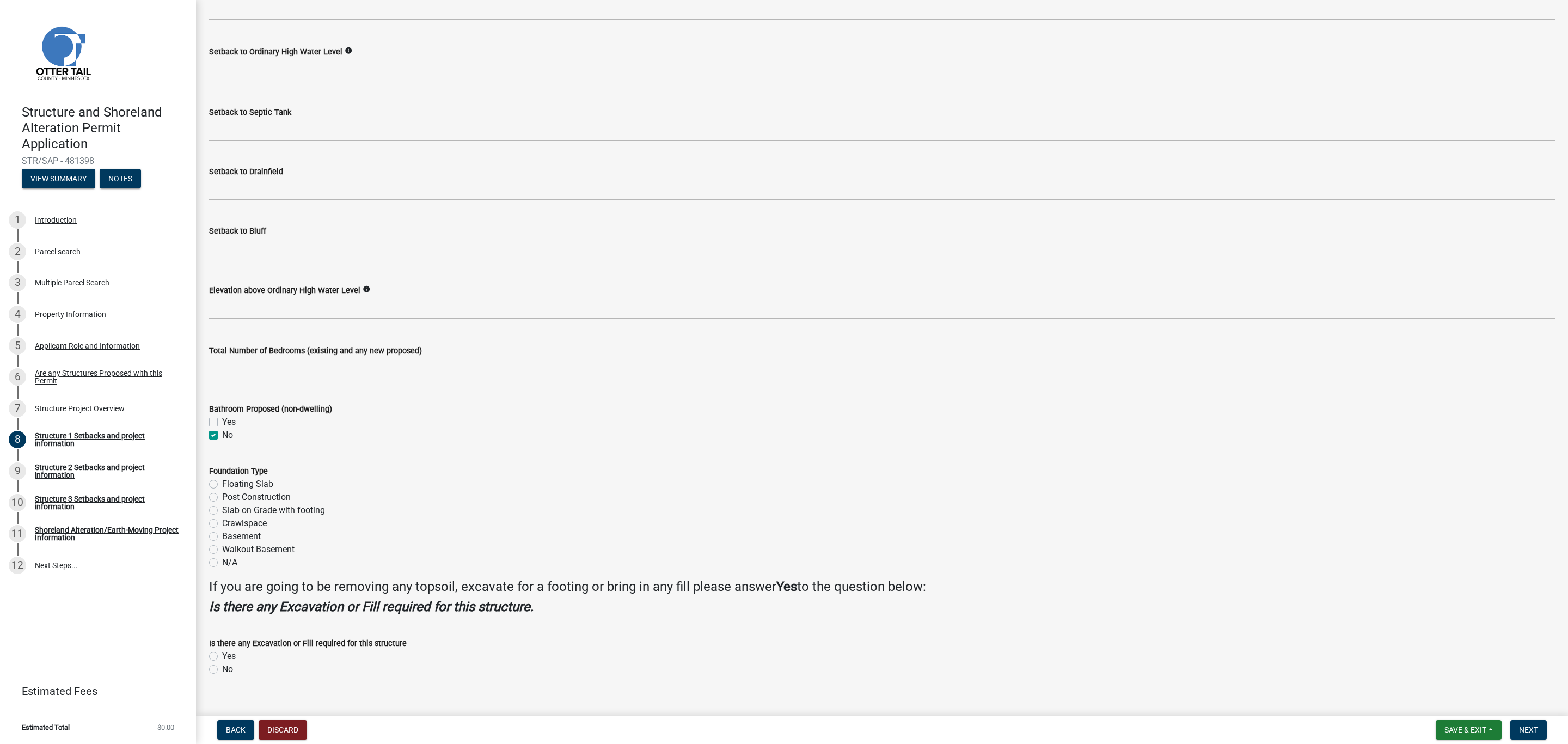
scroll to position [968, 0]
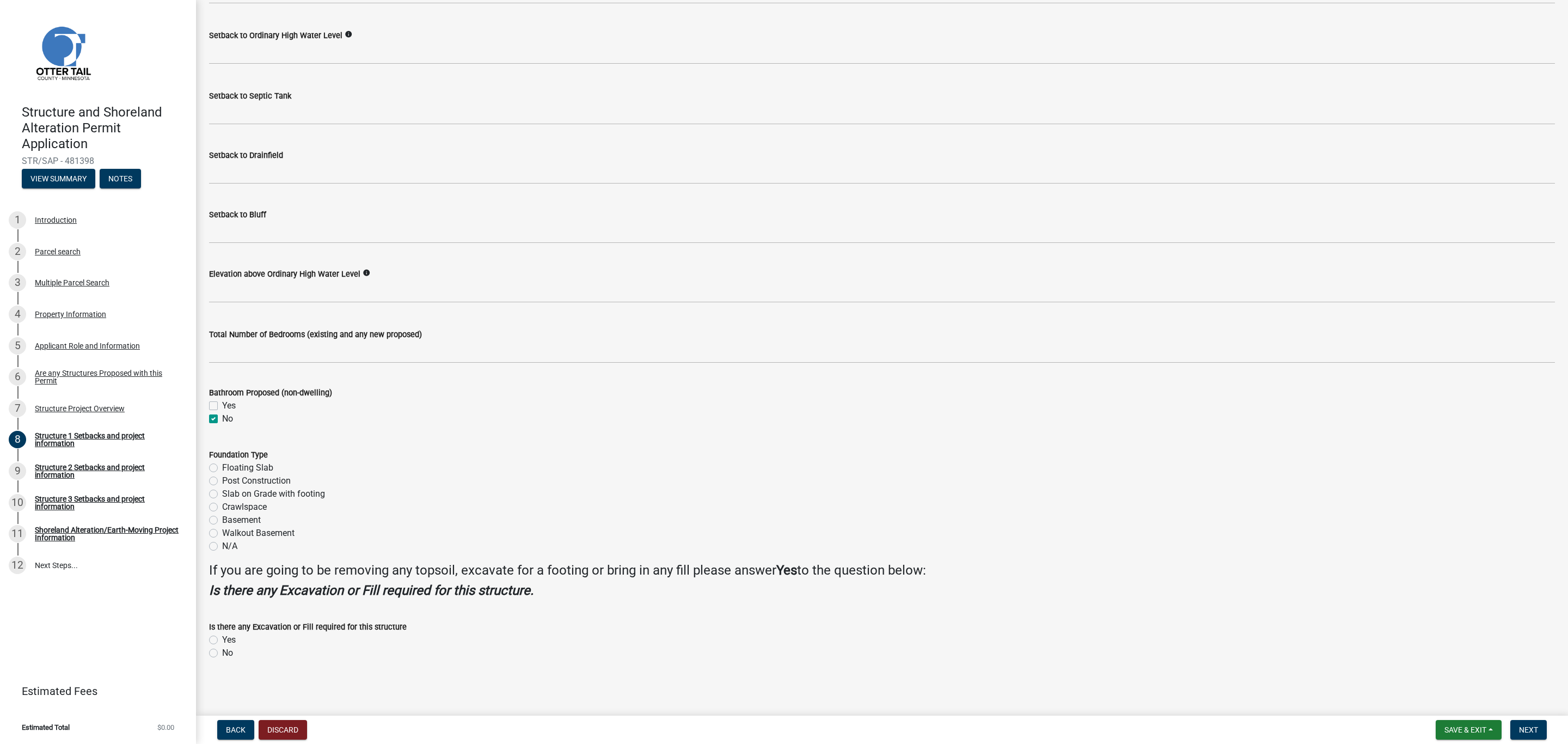
click at [222, 541] on label "N/A" at bounding box center [229, 546] width 15 height 13
click at [222, 541] on input "N/A" at bounding box center [225, 543] width 7 height 7
radio input "true"
click at [222, 642] on label "Yes" at bounding box center [229, 640] width 14 height 13
click at [222, 641] on input "Yes" at bounding box center [225, 637] width 7 height 7
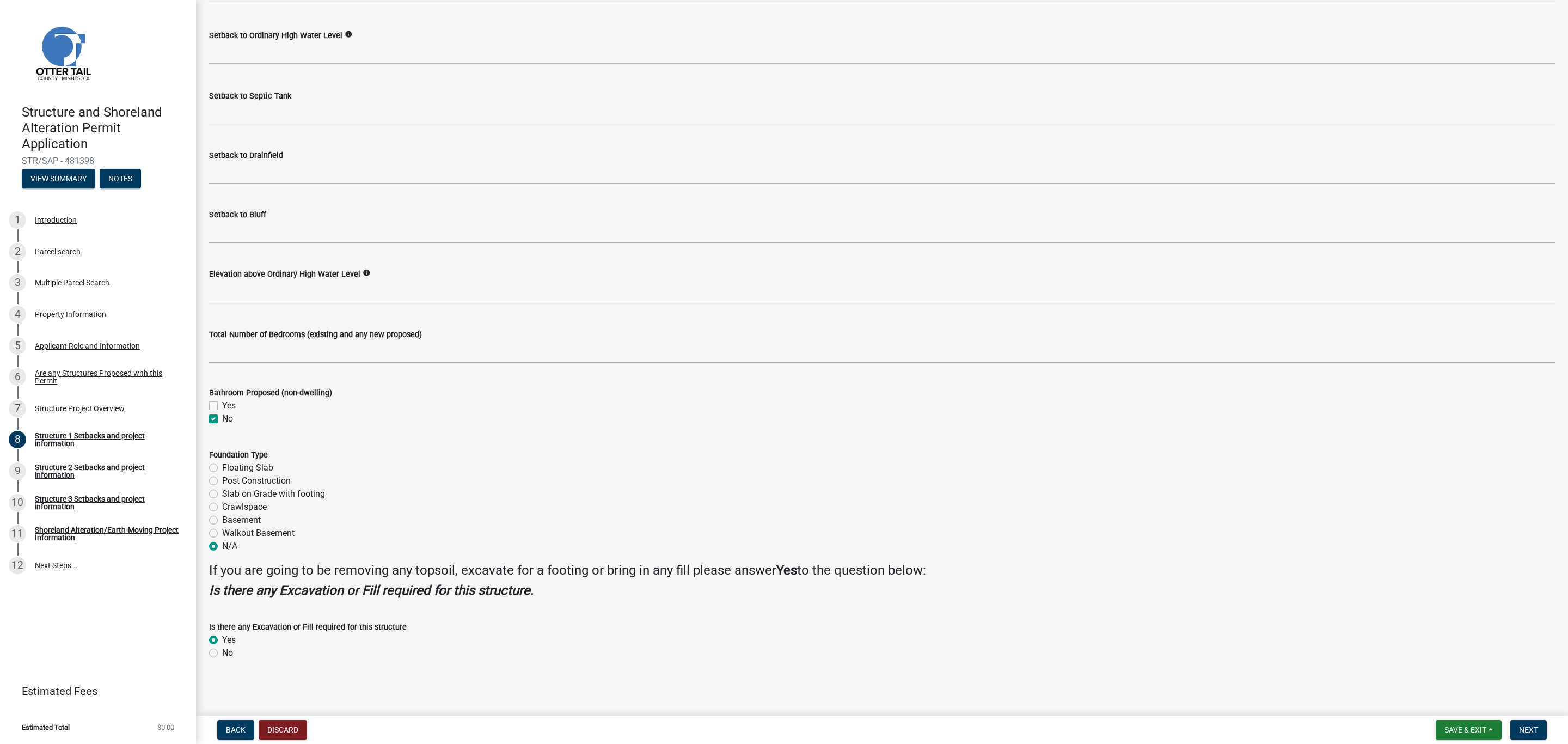
radio input "true"
click at [1478, 731] on span "Save & Exit" at bounding box center [1465, 729] width 42 height 9
click at [1447, 673] on button "Save" at bounding box center [1458, 676] width 87 height 26
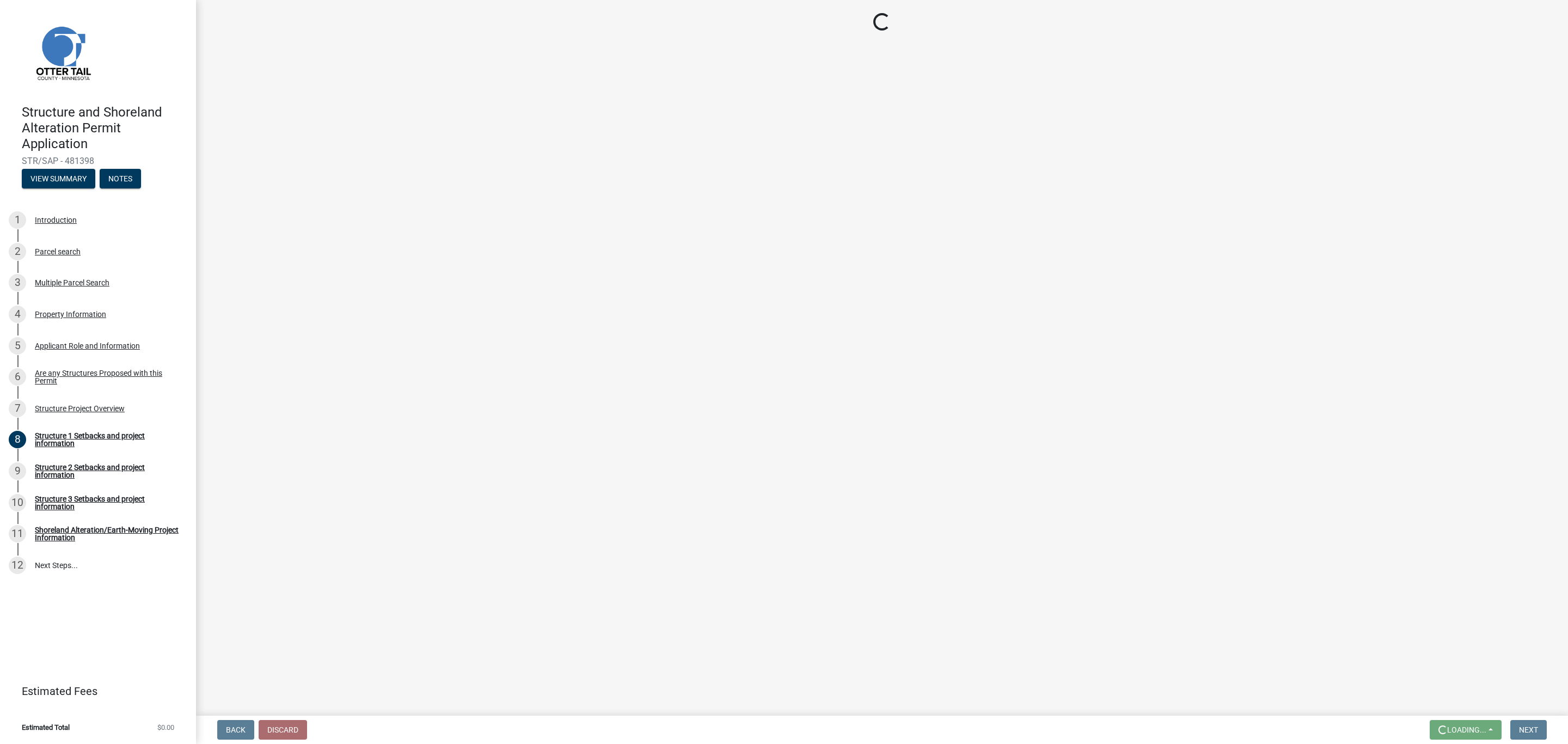
scroll to position [0, 0]
select select "a3cc236c-43aa-406a-8353-e0398d57c407"
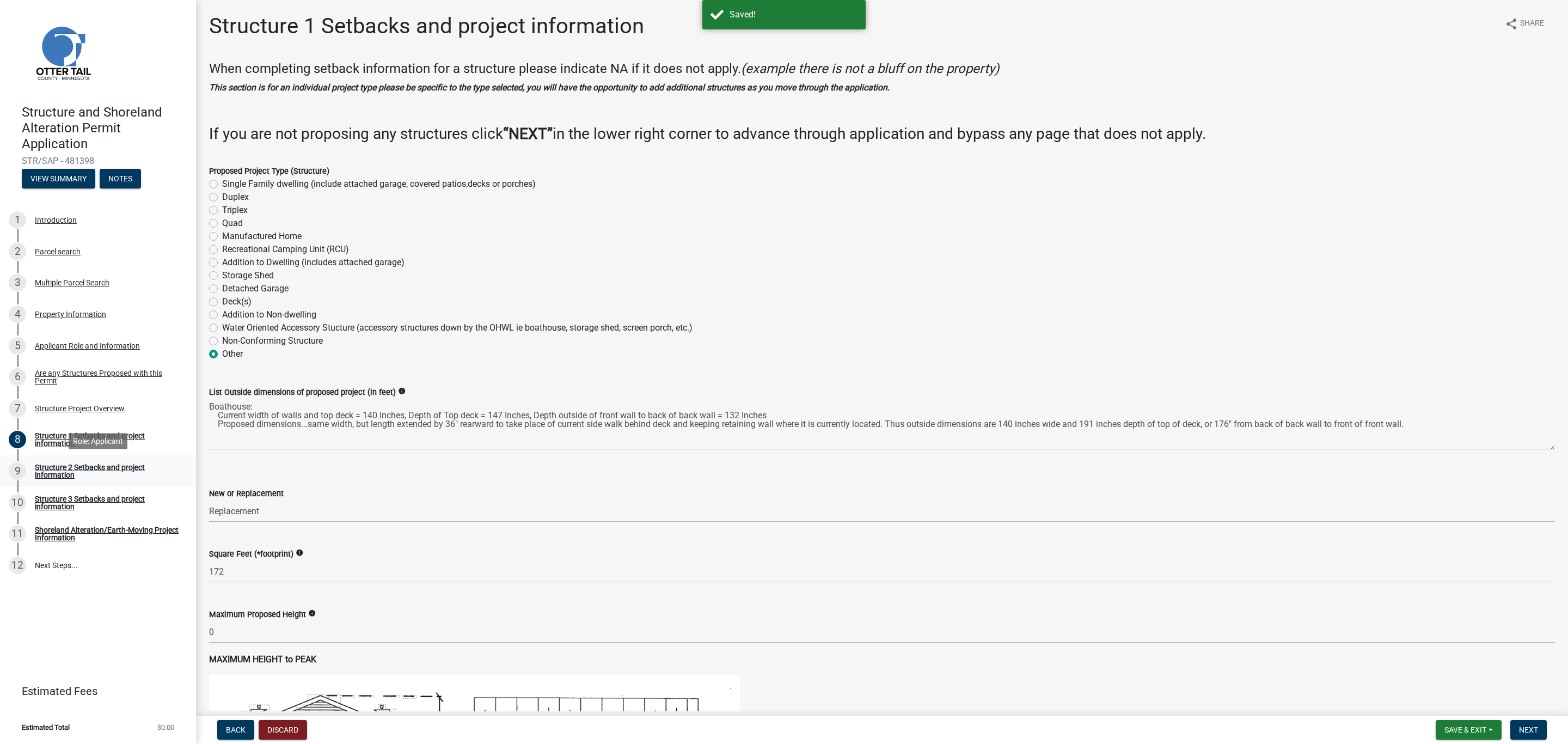
click at [48, 472] on div "Structure 2 Setbacks and project information" at bounding box center [107, 471] width 144 height 15
click at [43, 470] on div "Structure 2 Setbacks and project information" at bounding box center [107, 471] width 144 height 15
click at [48, 476] on div "Structure 2 Setbacks and project information" at bounding box center [107, 471] width 144 height 15
click at [1451, 732] on span "Save & Exit" at bounding box center [1465, 729] width 42 height 9
click at [1439, 675] on button "Save" at bounding box center [1458, 676] width 87 height 26
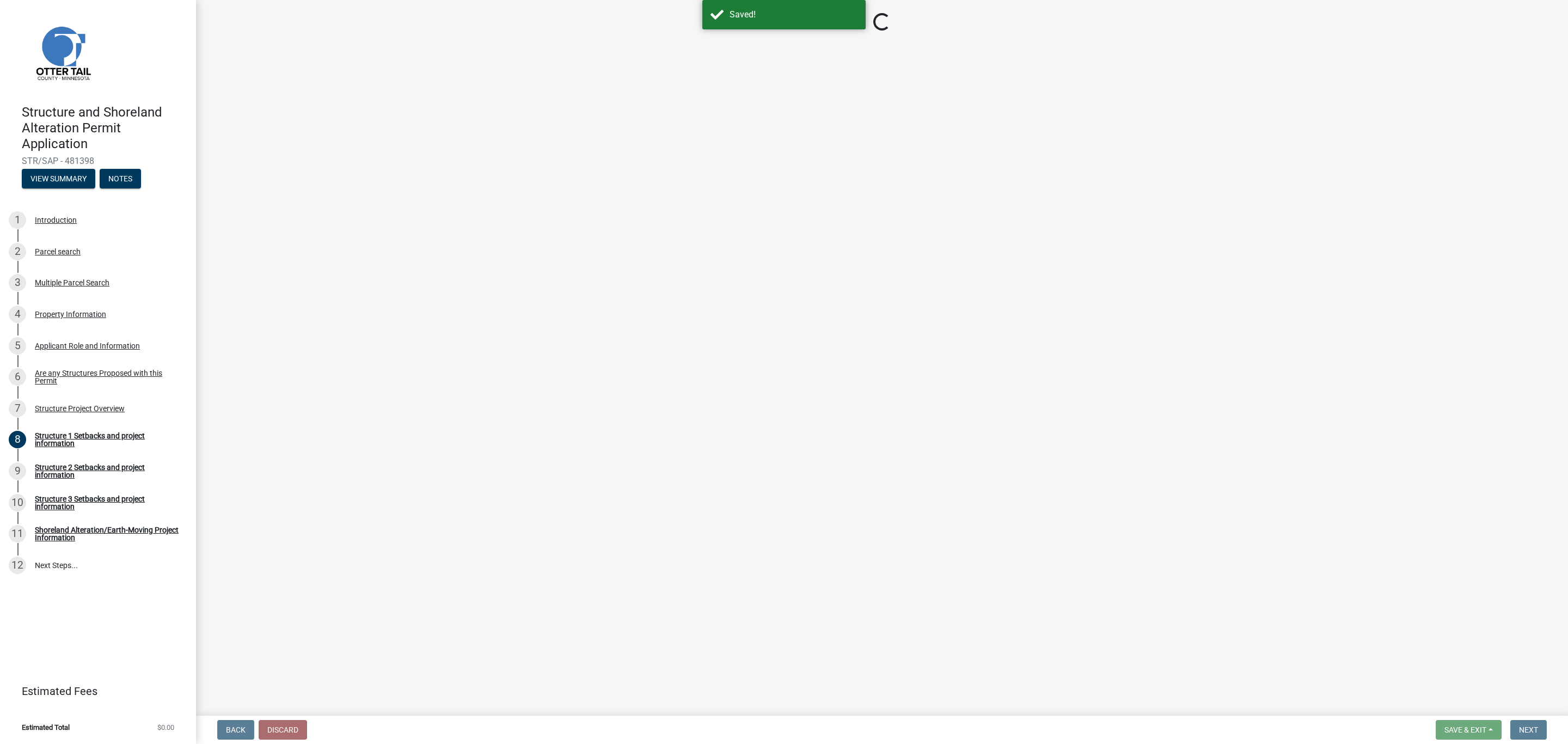
select select "a3cc236c-43aa-406a-8353-e0398d57c407"
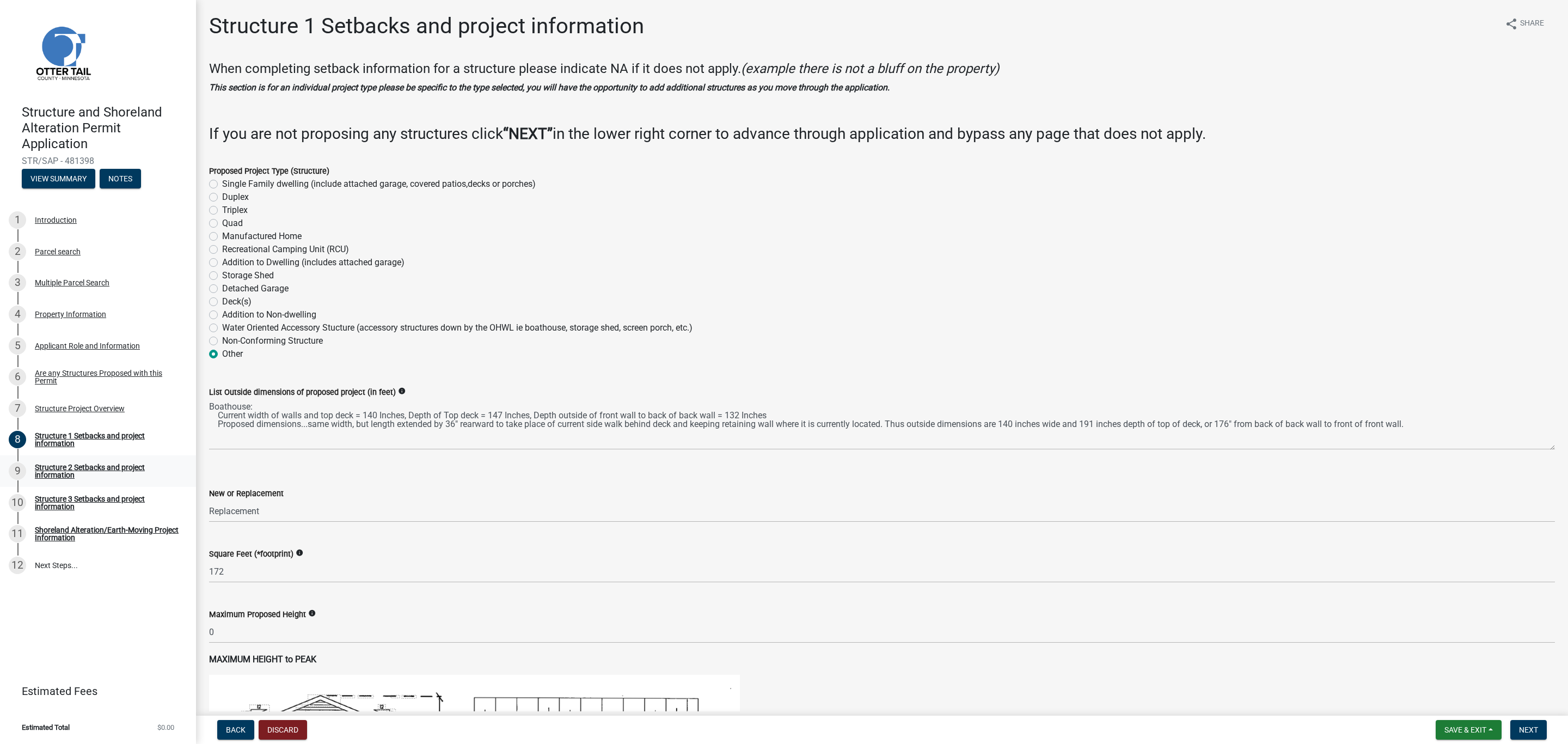
click at [46, 467] on div "Structure 2 Setbacks and project information" at bounding box center [107, 471] width 144 height 15
click at [24, 465] on div "9" at bounding box center [17, 471] width 17 height 17
click at [1528, 726] on span "Next" at bounding box center [1528, 729] width 19 height 9
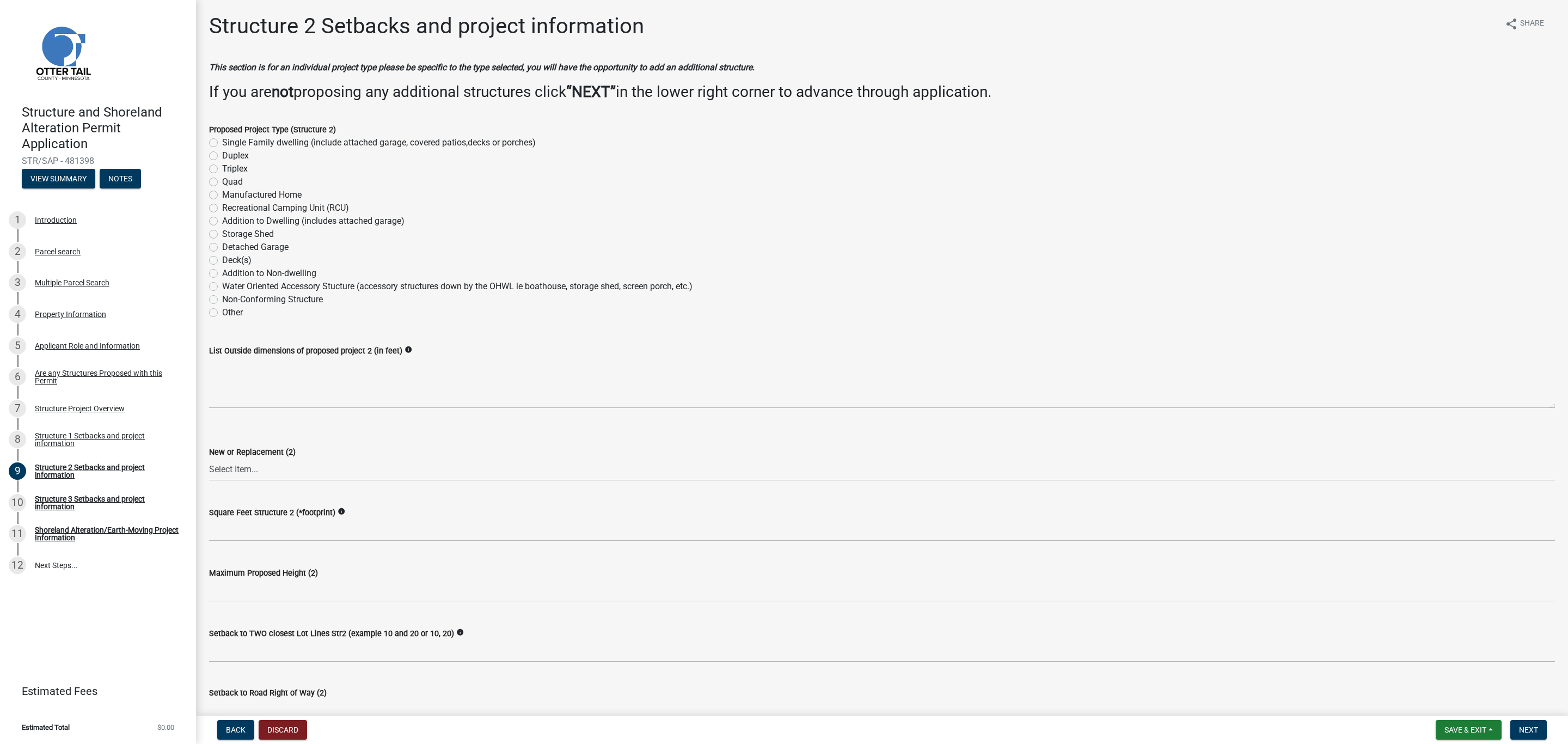
click at [222, 259] on label "Deck(s)" at bounding box center [236, 260] width 30 height 13
click at [222, 259] on input "Deck(s)" at bounding box center [225, 257] width 7 height 7
radio input "true"
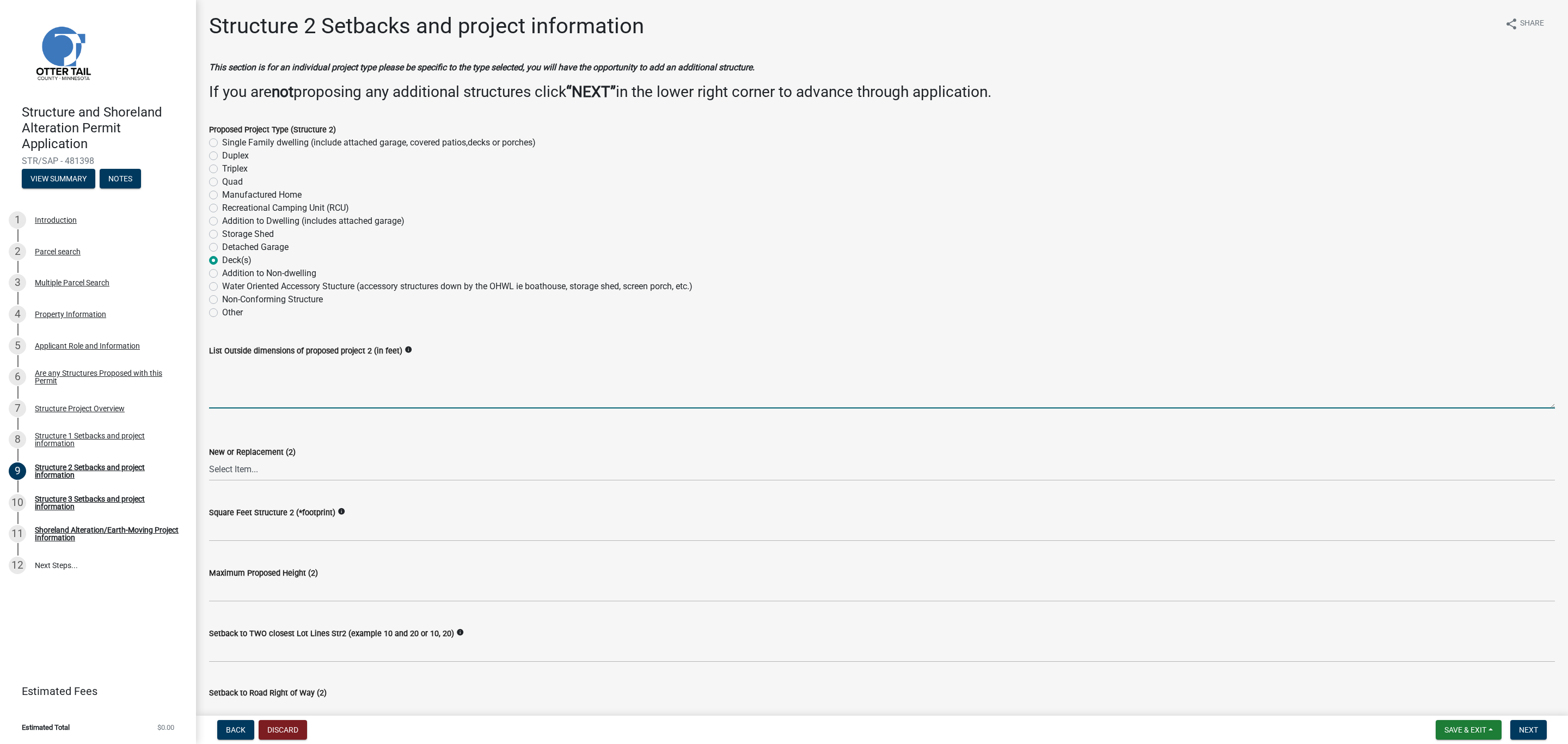
click at [236, 401] on textarea "List Outside dimensions of proposed project 2 (in feet)" at bounding box center [882, 383] width 1346 height 51
drag, startPoint x: 308, startPoint y: 365, endPoint x: 320, endPoint y: 365, distance: 12.0
click at [320, 365] on textarea "Main Deck...replace as is. lower section 264 Inches by 148 Inches." at bounding box center [882, 383] width 1346 height 51
click at [314, 365] on textarea "Main Deck...replace as is. lower section 264 Inches by 148 Inches." at bounding box center [882, 383] width 1346 height 51
drag, startPoint x: 310, startPoint y: 358, endPoint x: 332, endPoint y: 363, distance: 22.6
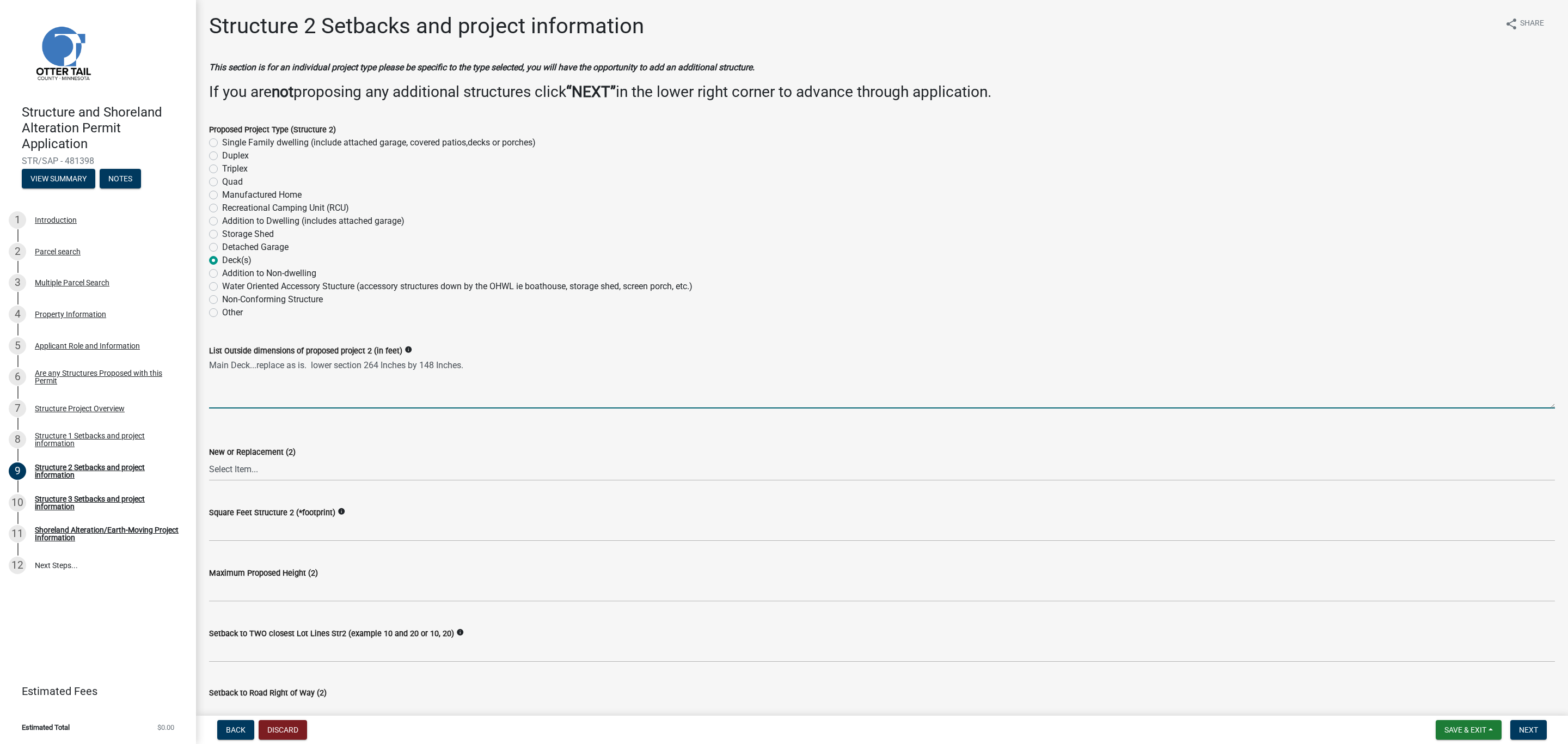
click at [332, 363] on textarea "Main Deck...replace as is. lower section 264 Inches by 148 Inches." at bounding box center [882, 383] width 1346 height 51
click at [485, 368] on textarea "Main Deck...replace as is. East section 264 Inches by 148 Inches." at bounding box center [882, 383] width 1346 height 51
drag, startPoint x: 358, startPoint y: 368, endPoint x: 374, endPoint y: 368, distance: 16.0
click at [374, 368] on textarea "Main Deck...replace as is. East section 264 Inches by 148 Inches. West Section …" at bounding box center [882, 383] width 1346 height 51
drag, startPoint x: 485, startPoint y: 365, endPoint x: 601, endPoint y: 353, distance: 116.6
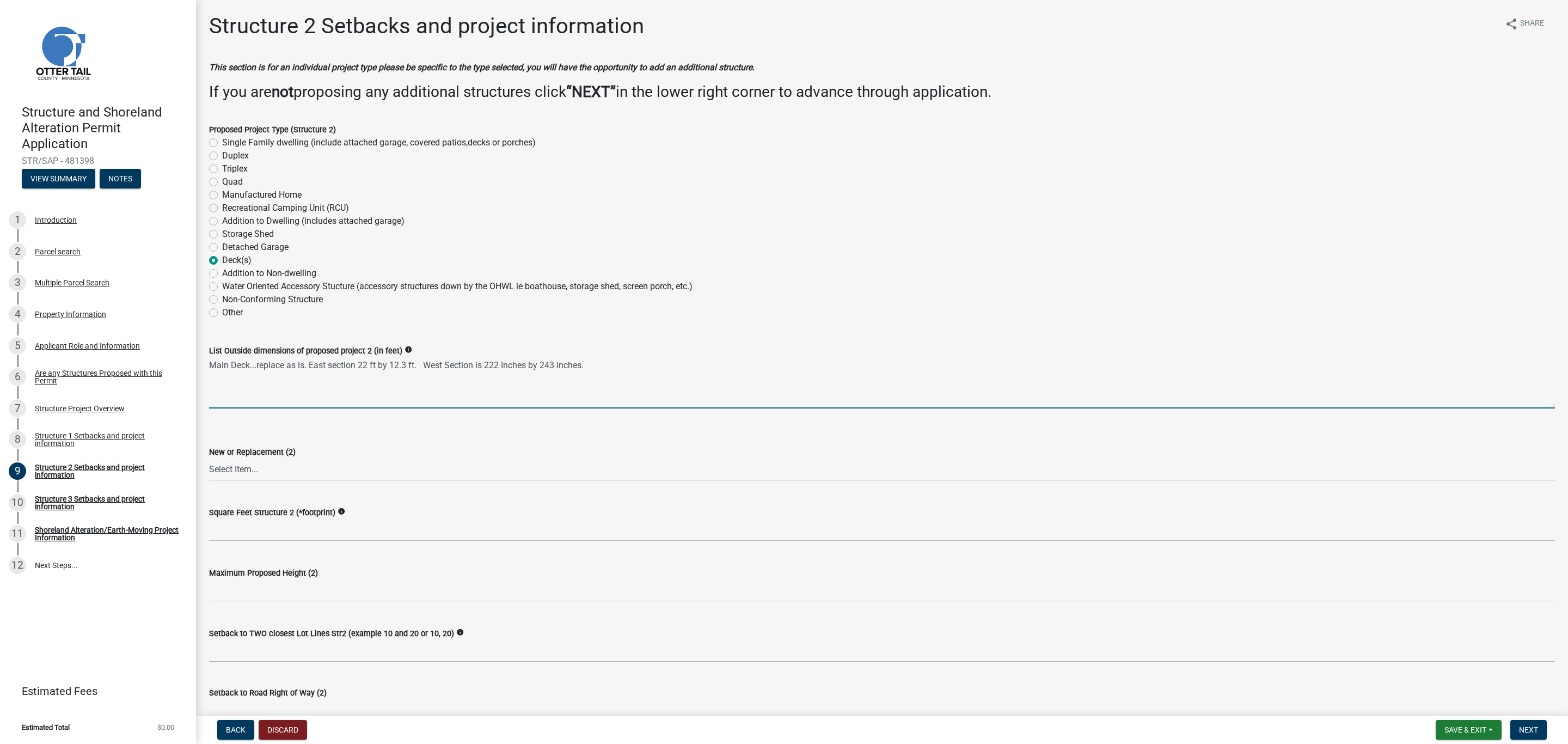
click at [601, 353] on form "List Outside dimensions of proposed project 2 (in feet) info Main Deck...replac…" at bounding box center [882, 376] width 1346 height 64
type textarea "Main Deck...replace as is. East section 22 ft by 12.3 ft. West Section is 18.5 …"
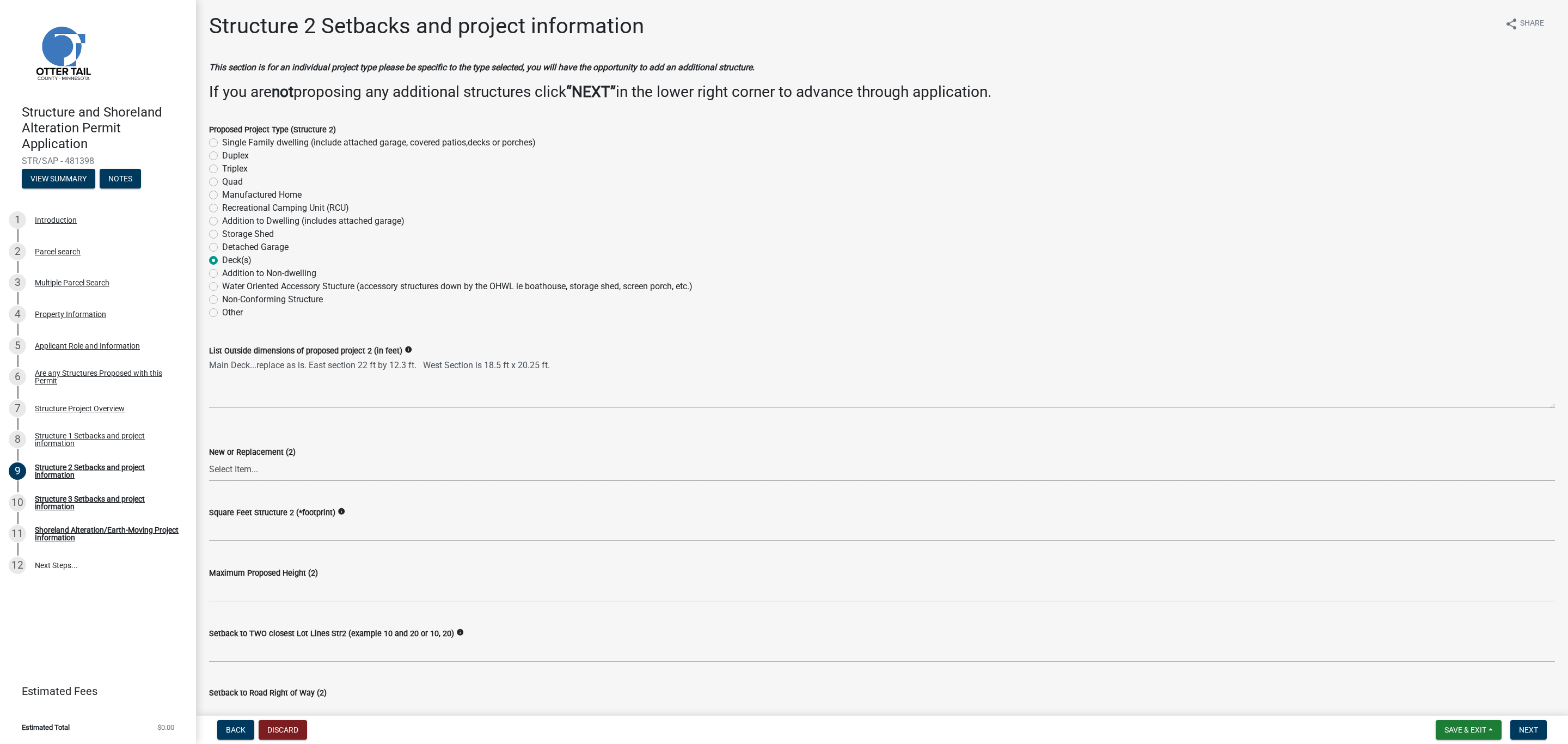
click at [240, 465] on select "Select Item... New Replacement" at bounding box center [882, 470] width 1346 height 22
click at [209, 459] on select "Select Item... New Replacement" at bounding box center [882, 470] width 1346 height 22
select select "a3cc236c-43aa-406a-8353-e0398d57c407"
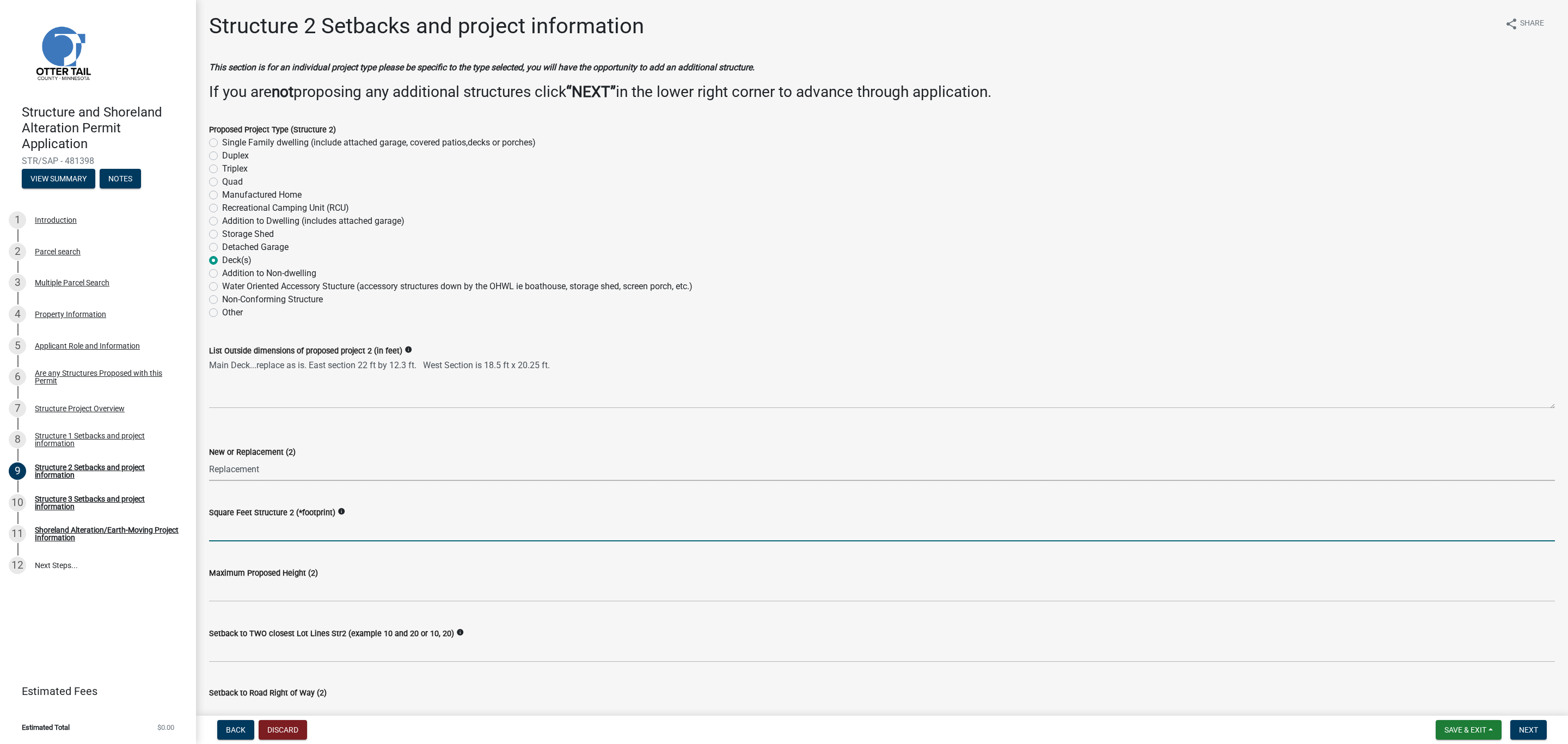
click at [279, 526] on input "text" at bounding box center [882, 531] width 1346 height 22
type input "270.6"
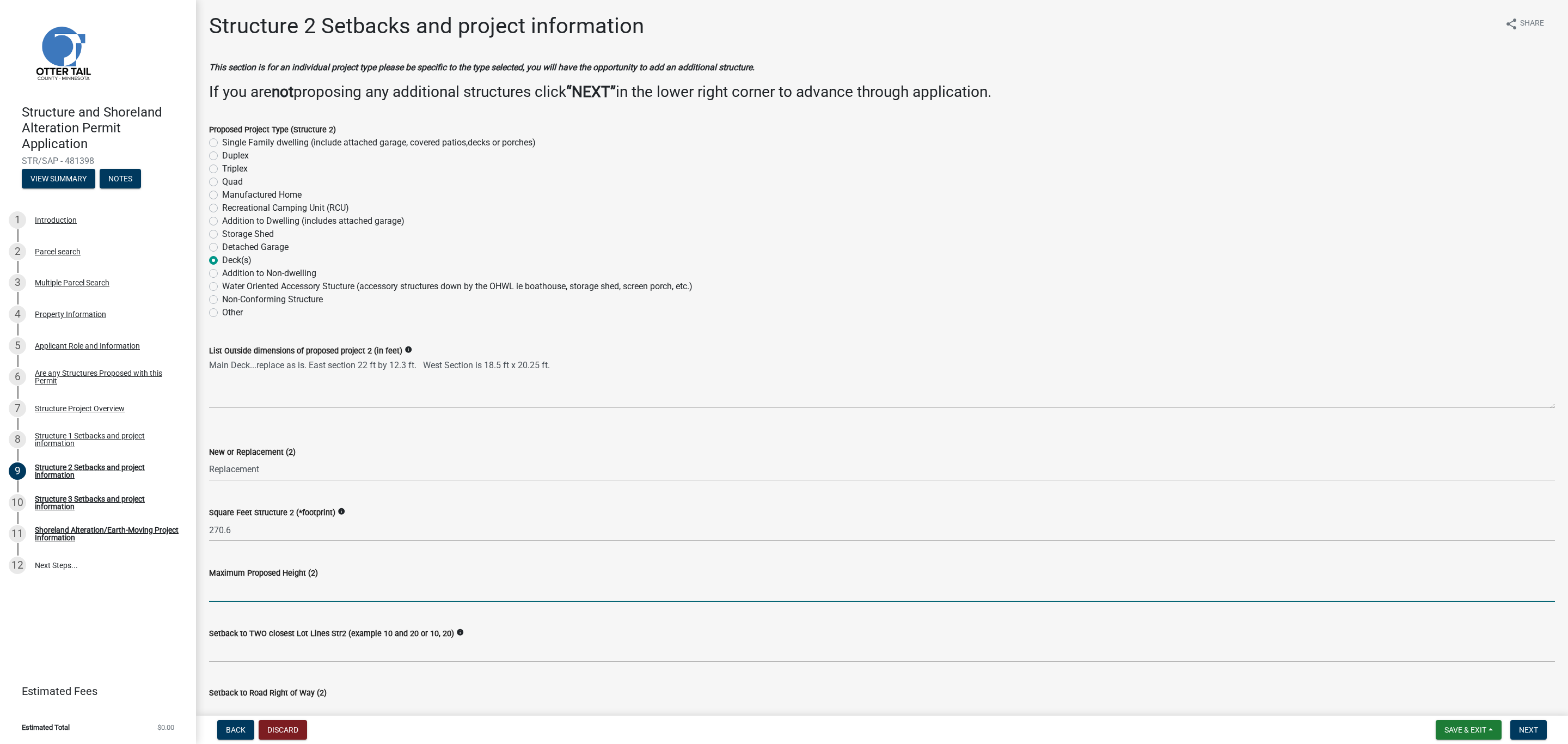
type input "q"
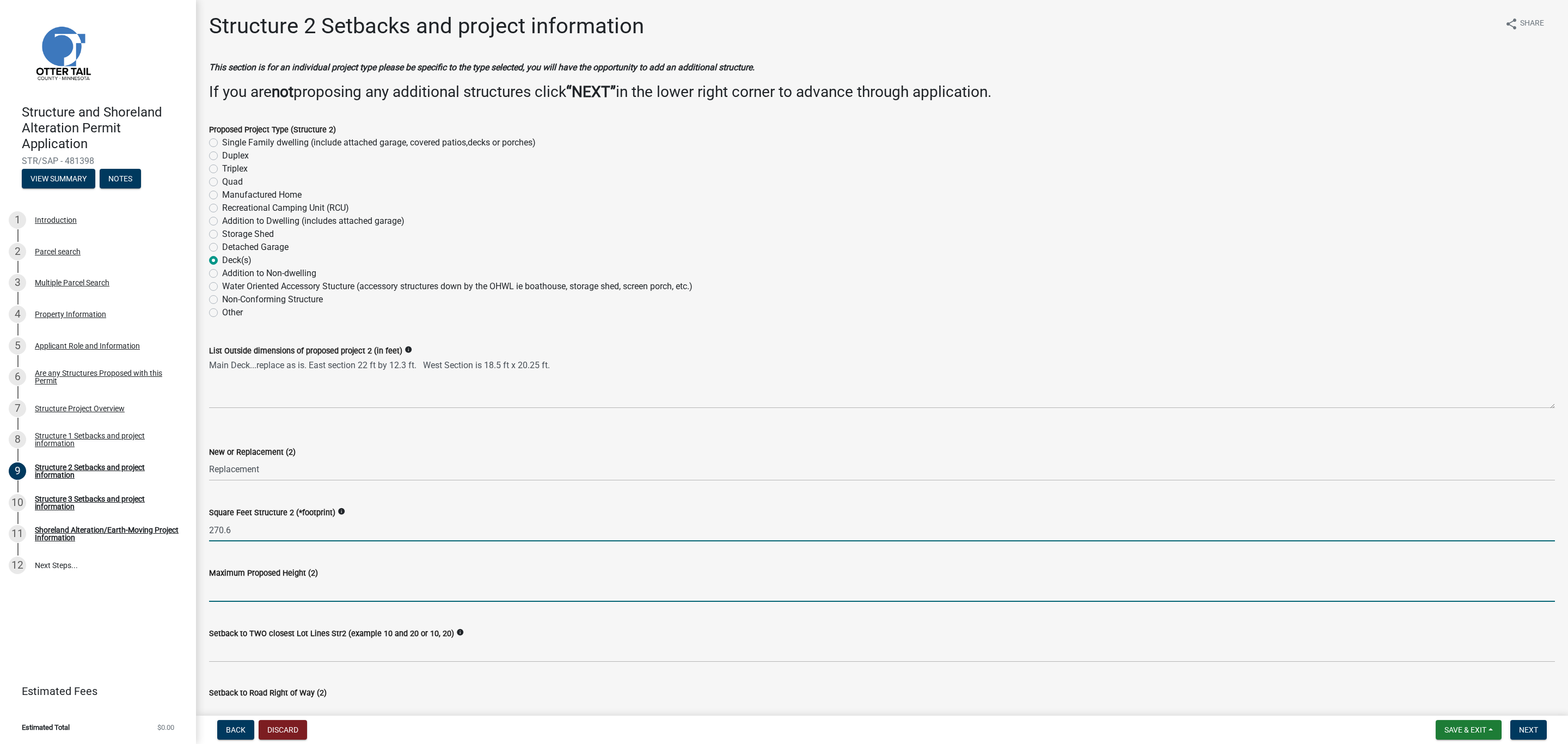
click at [244, 526] on input "270.6" at bounding box center [882, 531] width 1346 height 22
click at [305, 529] on input "0" at bounding box center [882, 531] width 1346 height 22
click at [225, 529] on input "0" at bounding box center [882, 531] width 1346 height 22
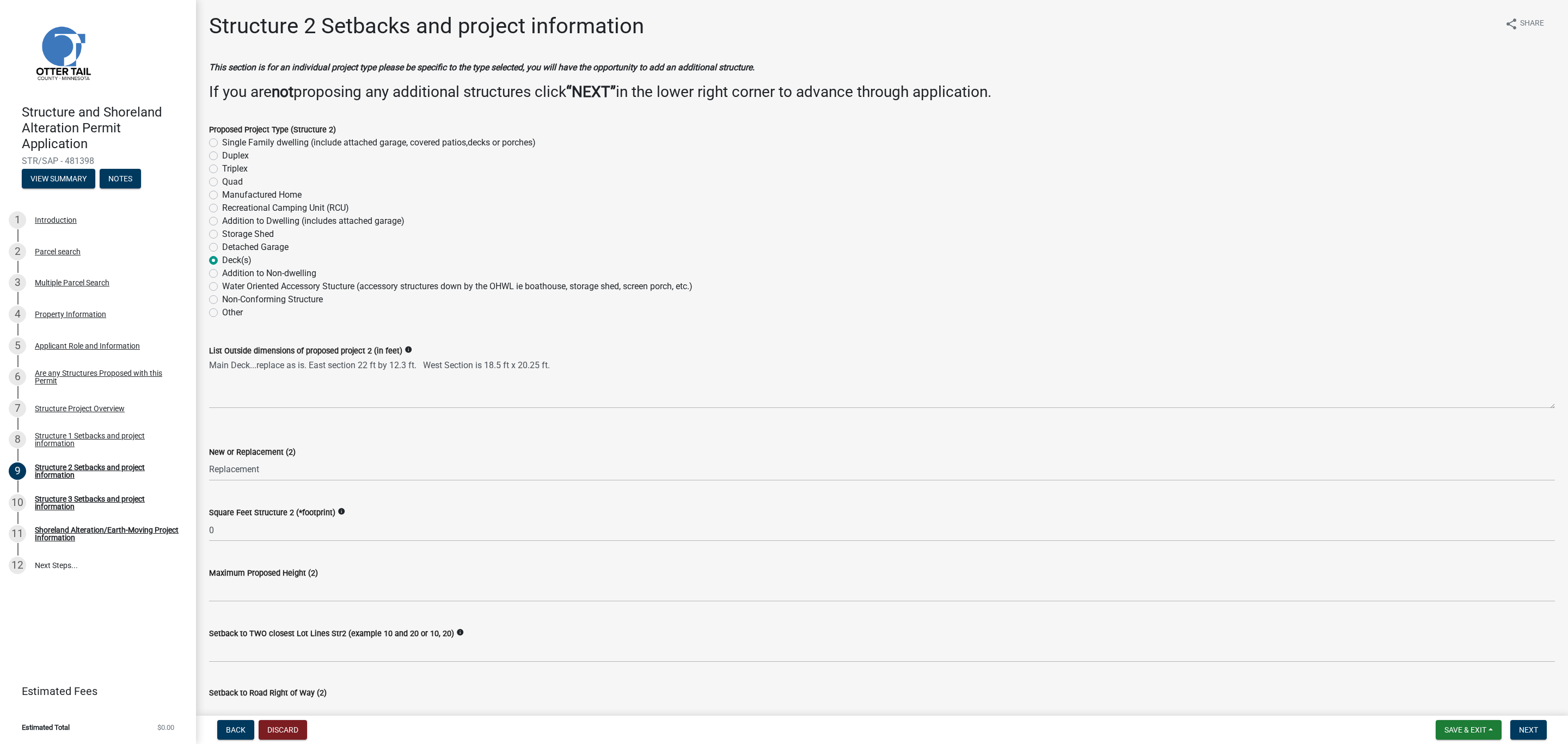
click at [205, 530] on div "Square Feet Structure 2 (*footprint) info 0" at bounding box center [882, 516] width 1363 height 51
drag, startPoint x: 205, startPoint y: 530, endPoint x: 255, endPoint y: 527, distance: 50.1
click at [255, 527] on div "Square Feet Structure 2 (*footprint) info 0" at bounding box center [882, 516] width 1363 height 51
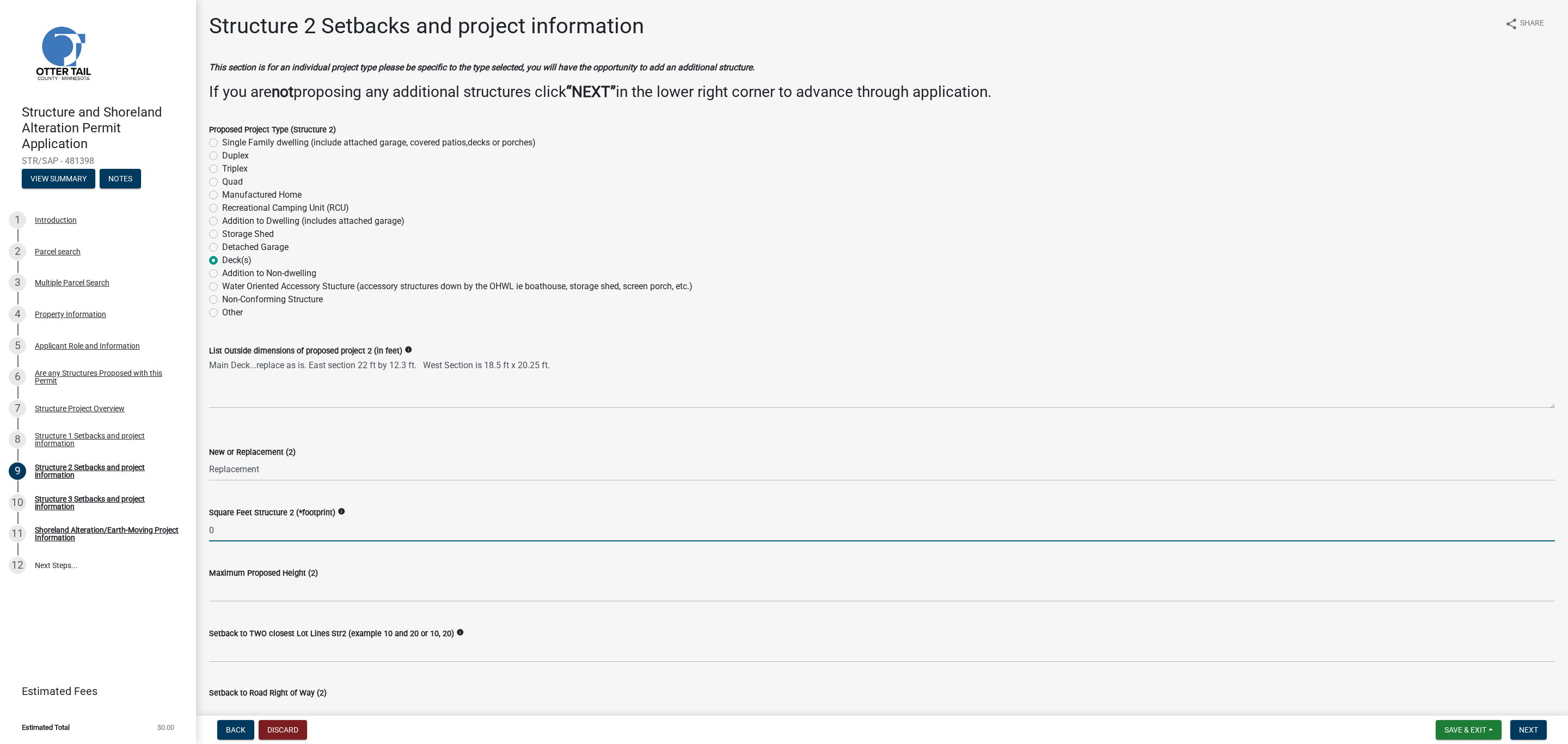
click at [244, 521] on input "0" at bounding box center [882, 531] width 1346 height 22
drag, startPoint x: 211, startPoint y: 532, endPoint x: 237, endPoint y: 529, distance: 26.2
click at [237, 529] on input "0" at bounding box center [882, 531] width 1346 height 22
click at [263, 585] on input "text" at bounding box center [882, 591] width 1346 height 22
click at [226, 523] on input "0" at bounding box center [882, 531] width 1346 height 22
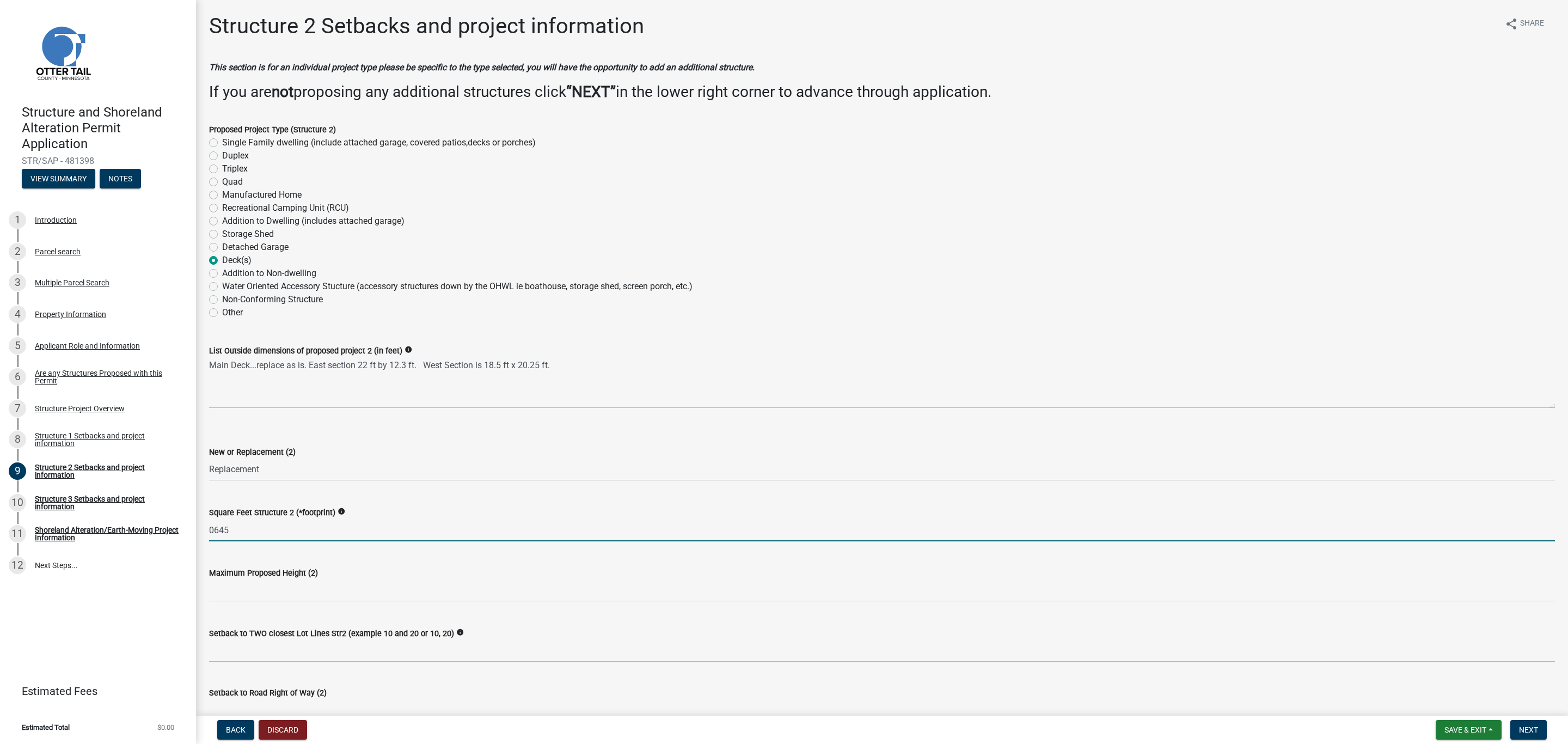
type input "645"
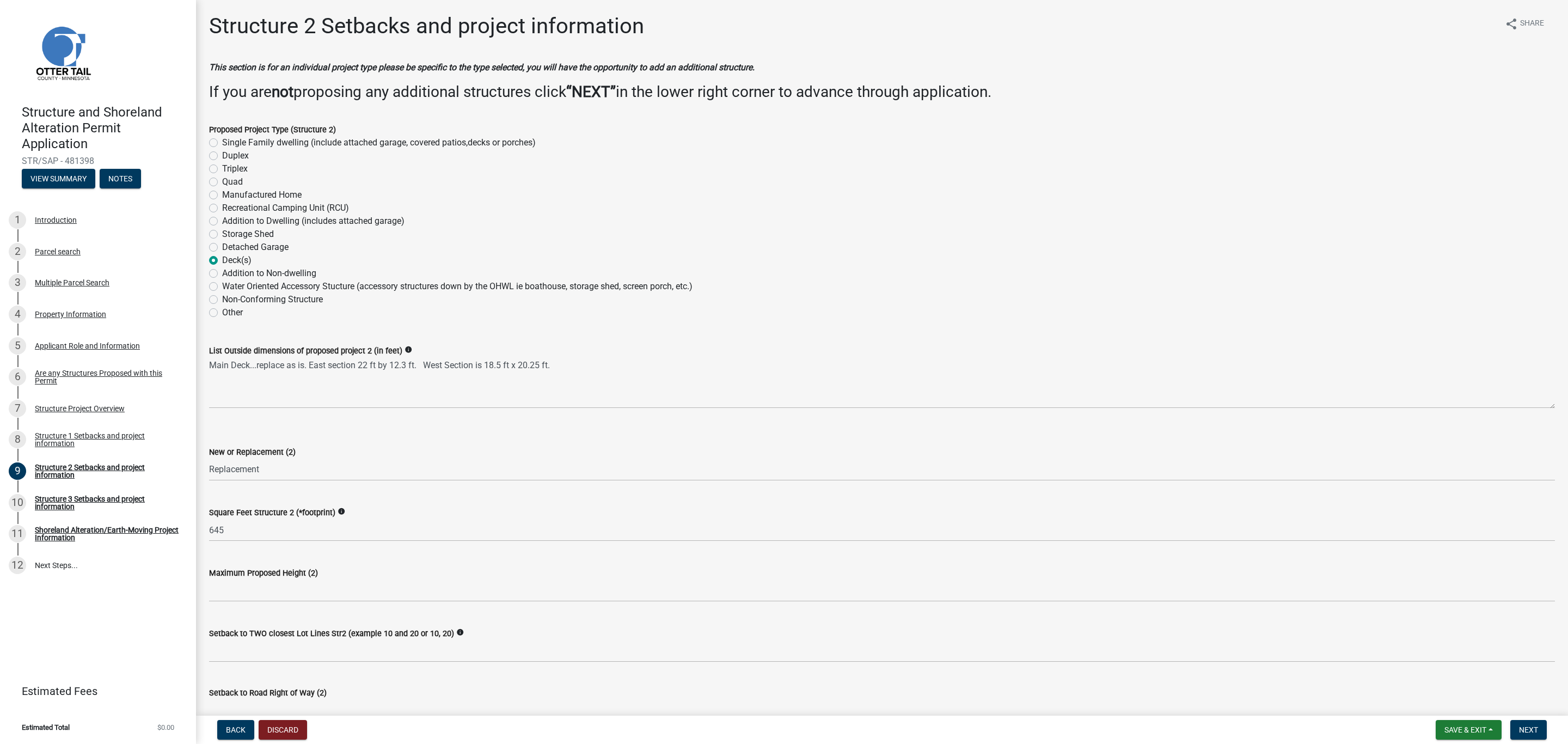
click at [208, 574] on div "Maximum Proposed Height (2)" at bounding box center [882, 576] width 1363 height 51
click at [291, 584] on input "text" at bounding box center [882, 591] width 1346 height 22
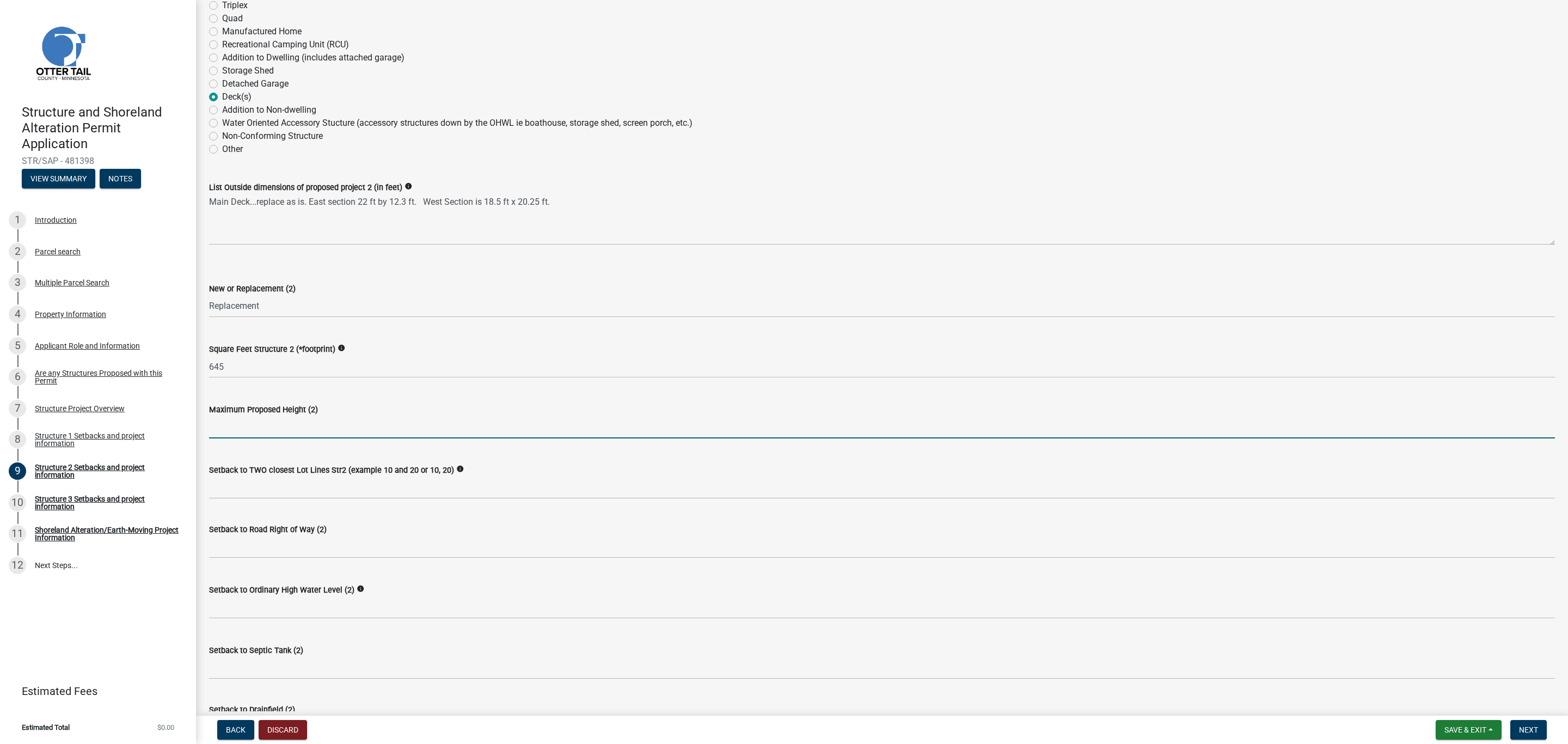
scroll to position [196, 0]
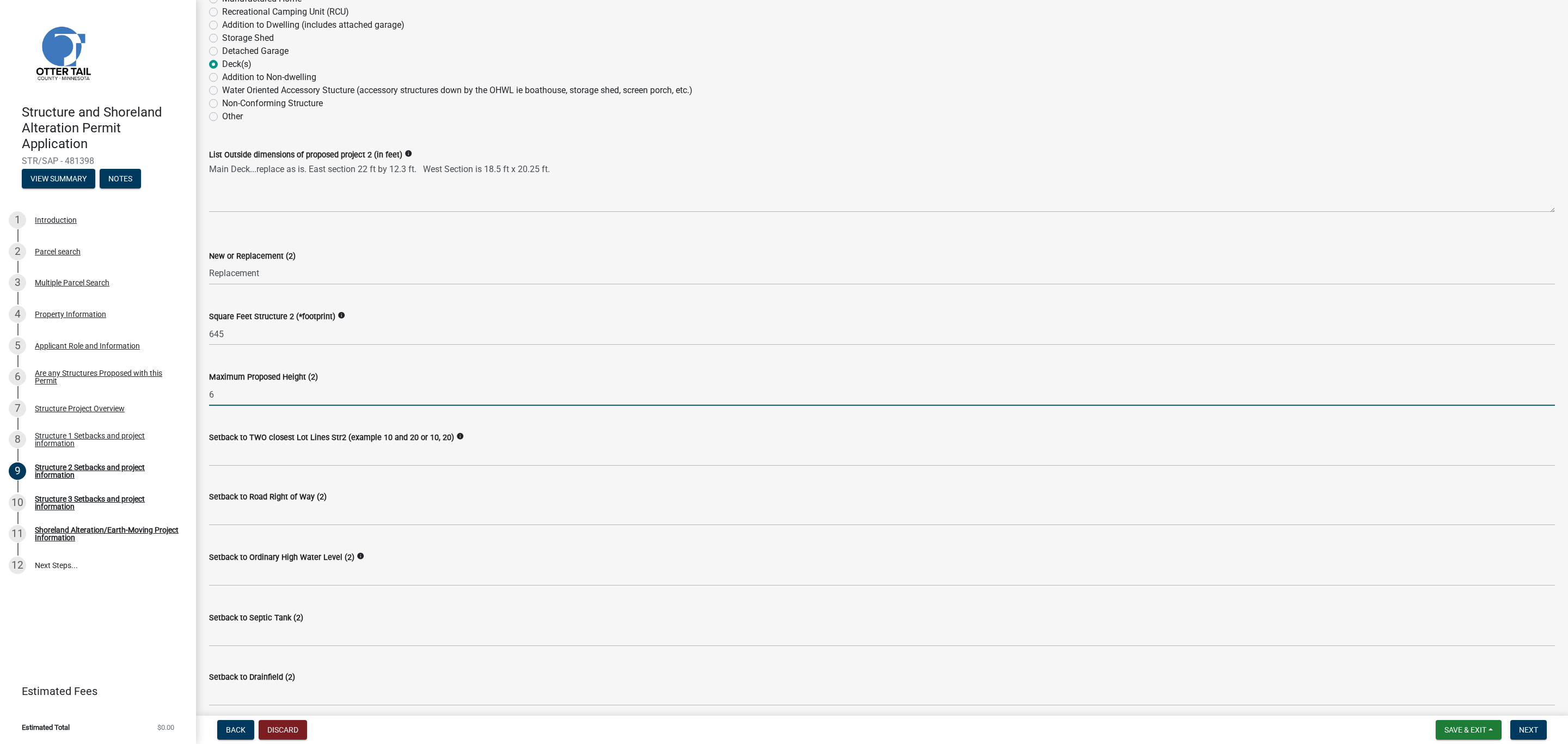
drag, startPoint x: 214, startPoint y: 396, endPoint x: 206, endPoint y: 392, distance: 8.9
click at [206, 392] on div "Maximum Proposed Height (2) 6" at bounding box center [882, 381] width 1363 height 51
type input "8"
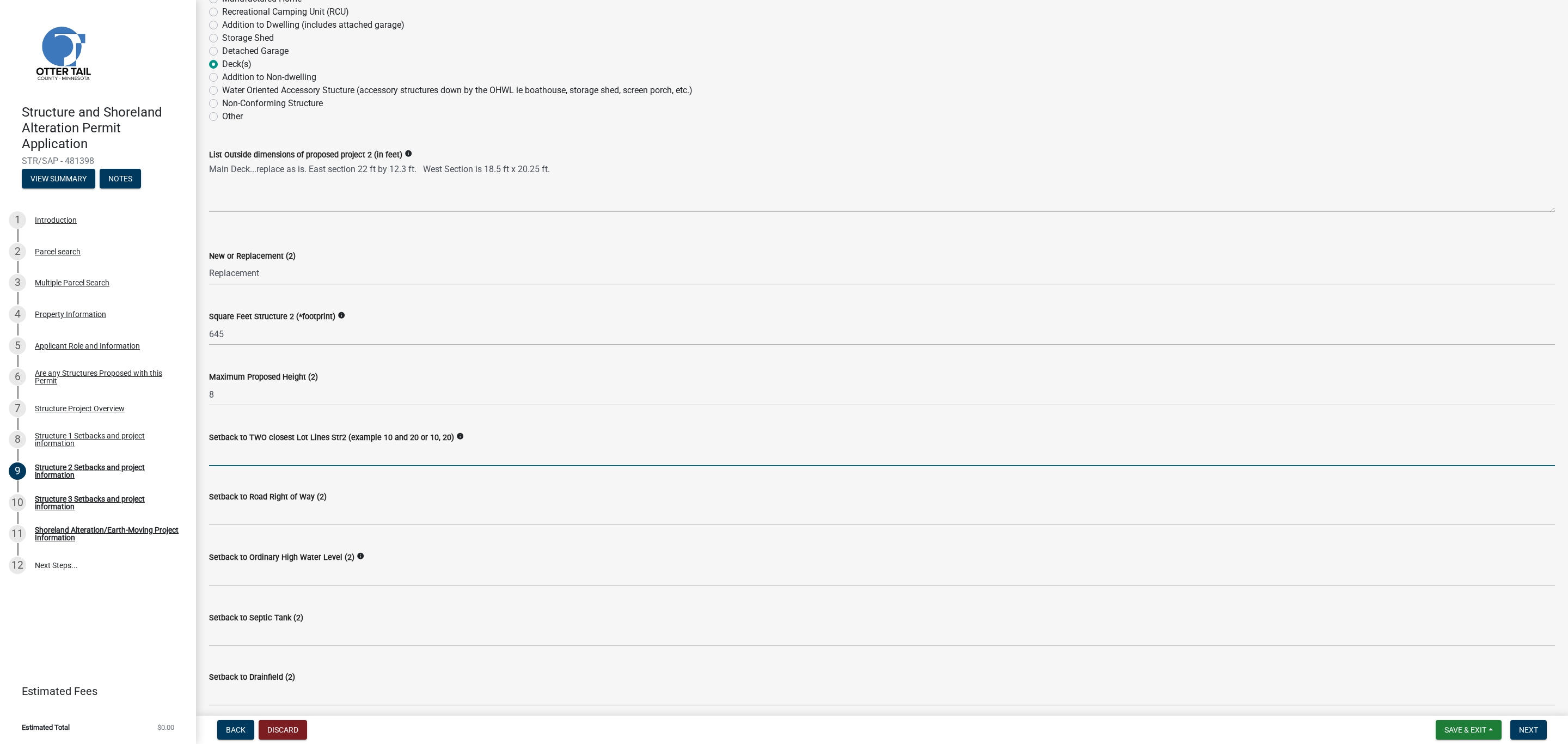
click at [285, 453] on input "Setback to TWO closest Lot Lines Str2 (example 10 and 20 or 10, 20)" at bounding box center [882, 455] width 1346 height 22
click at [1475, 729] on span "Save & Exit" at bounding box center [1465, 729] width 42 height 9
click at [1448, 673] on button "Save" at bounding box center [1458, 676] width 87 height 26
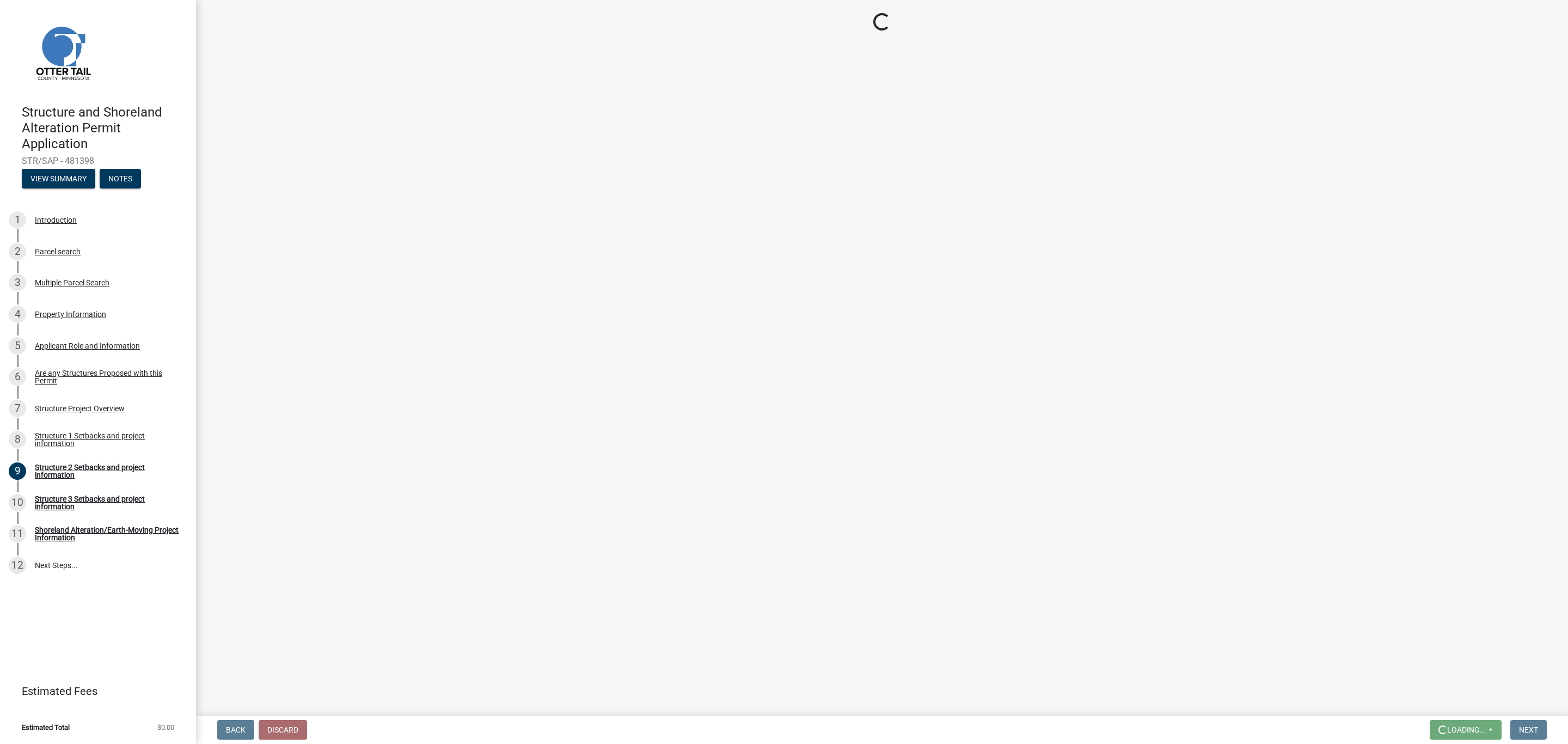
scroll to position [0, 0]
select select "a3cc236c-43aa-406a-8353-e0398d57c407"
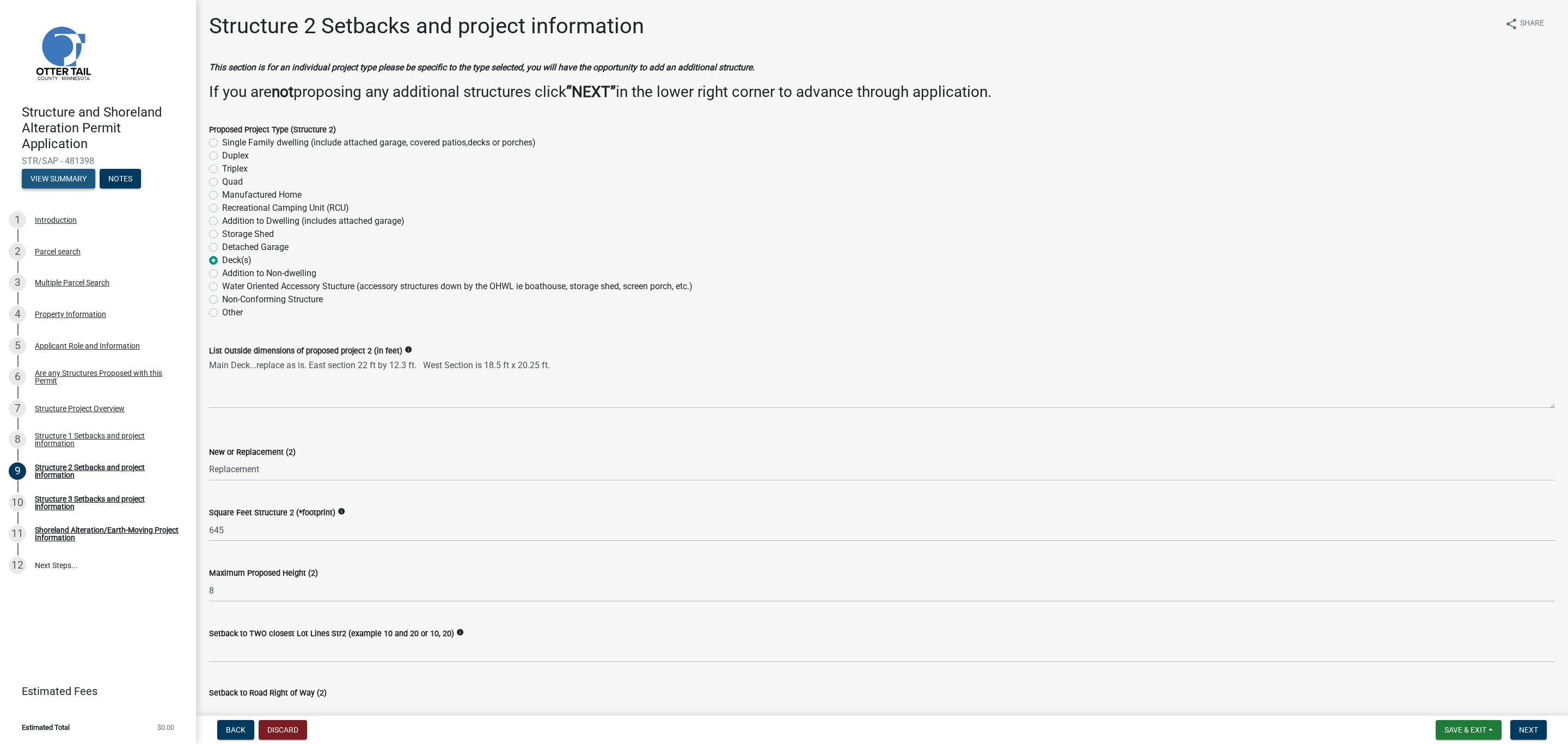
click at [61, 175] on button "View Summary" at bounding box center [58, 179] width 73 height 20
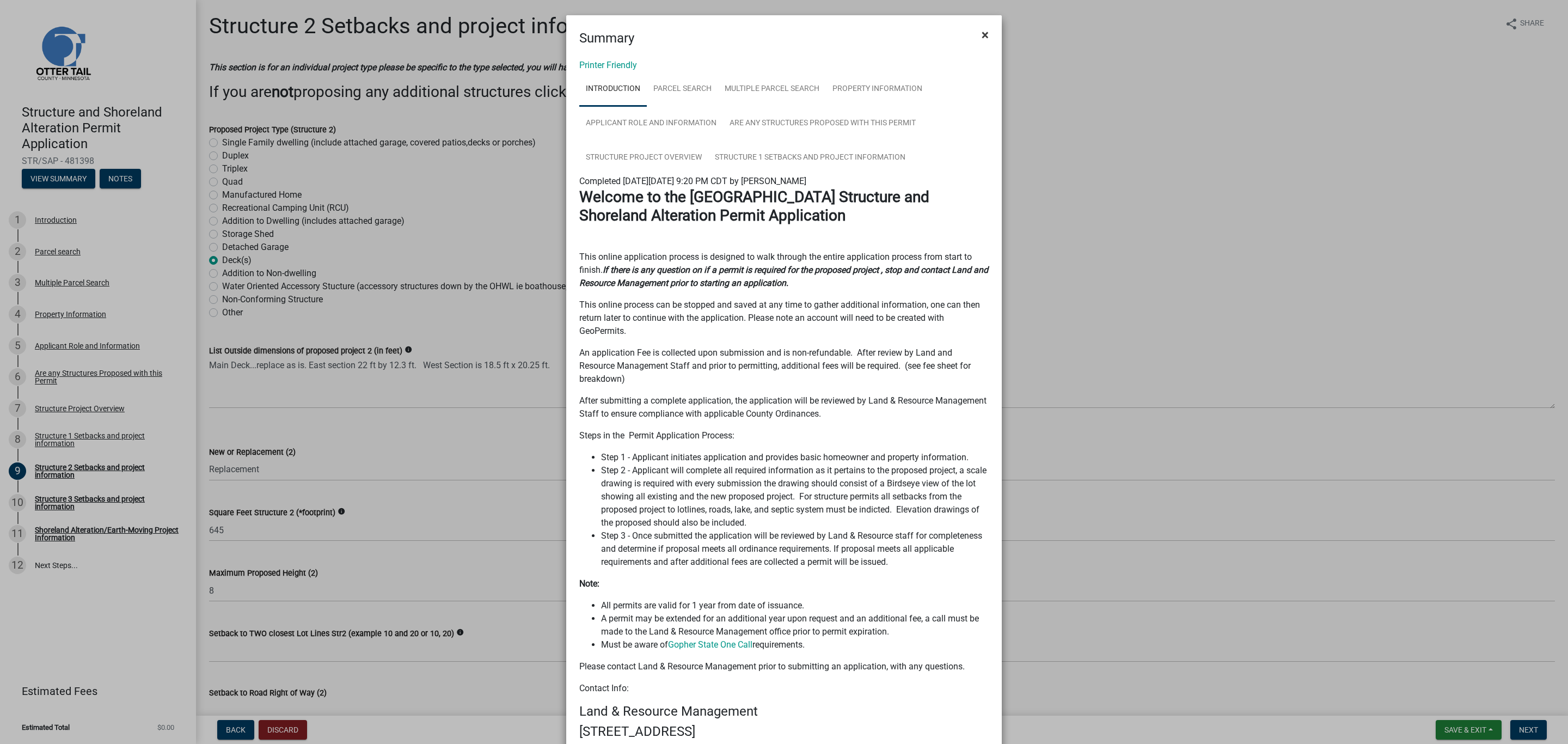
click at [981, 32] on span "×" at bounding box center [985, 34] width 7 height 15
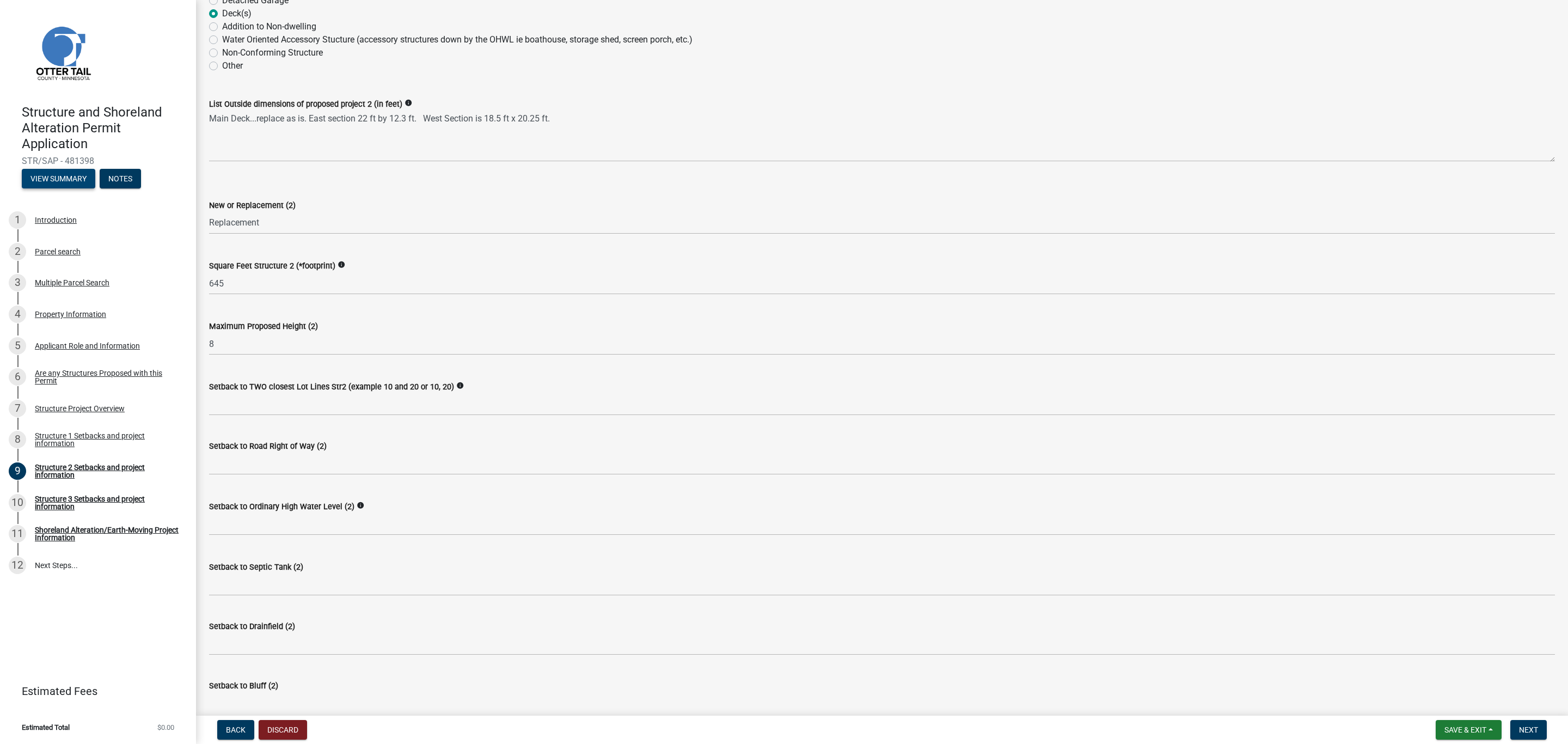
scroll to position [145, 0]
